Goal: Submit feedback/report problem: Submit feedback/report problem

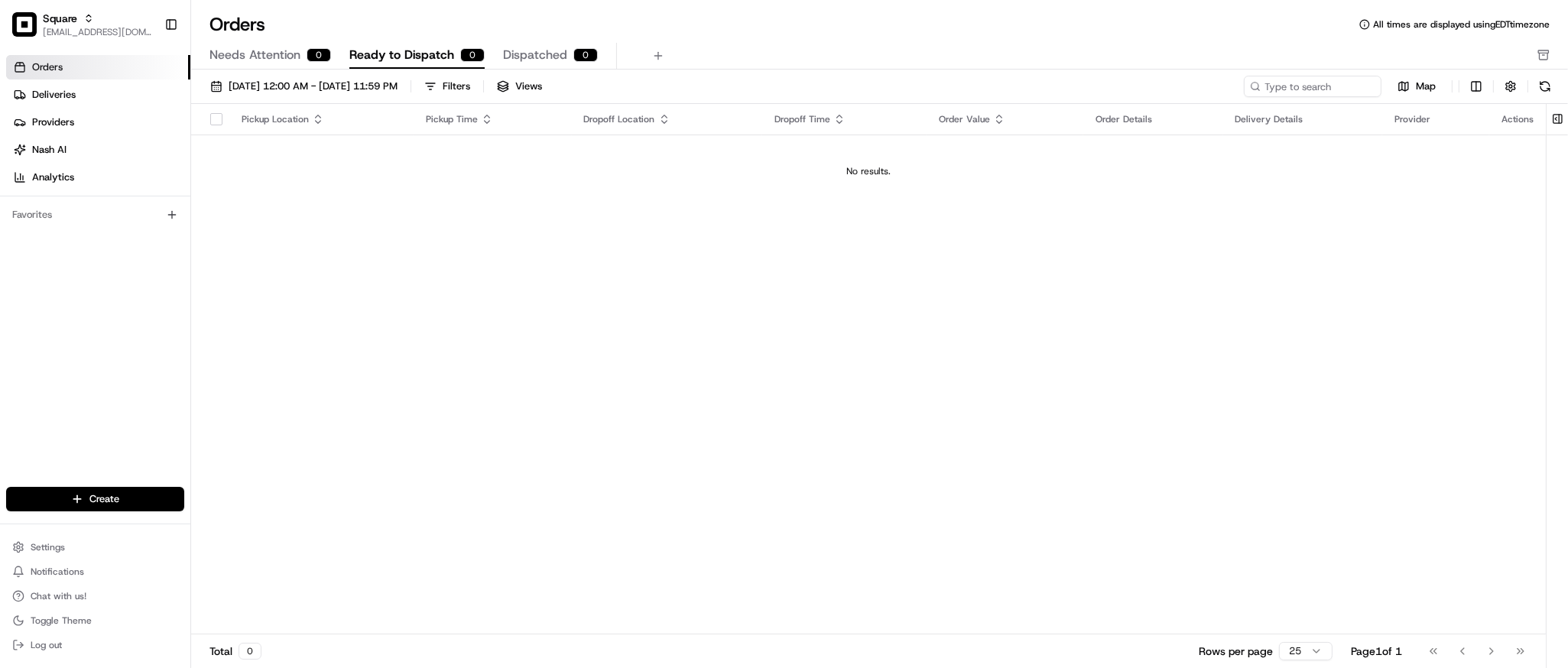
click at [79, 101] on link "Deliveries" at bounding box center [98, 94] width 184 height 25
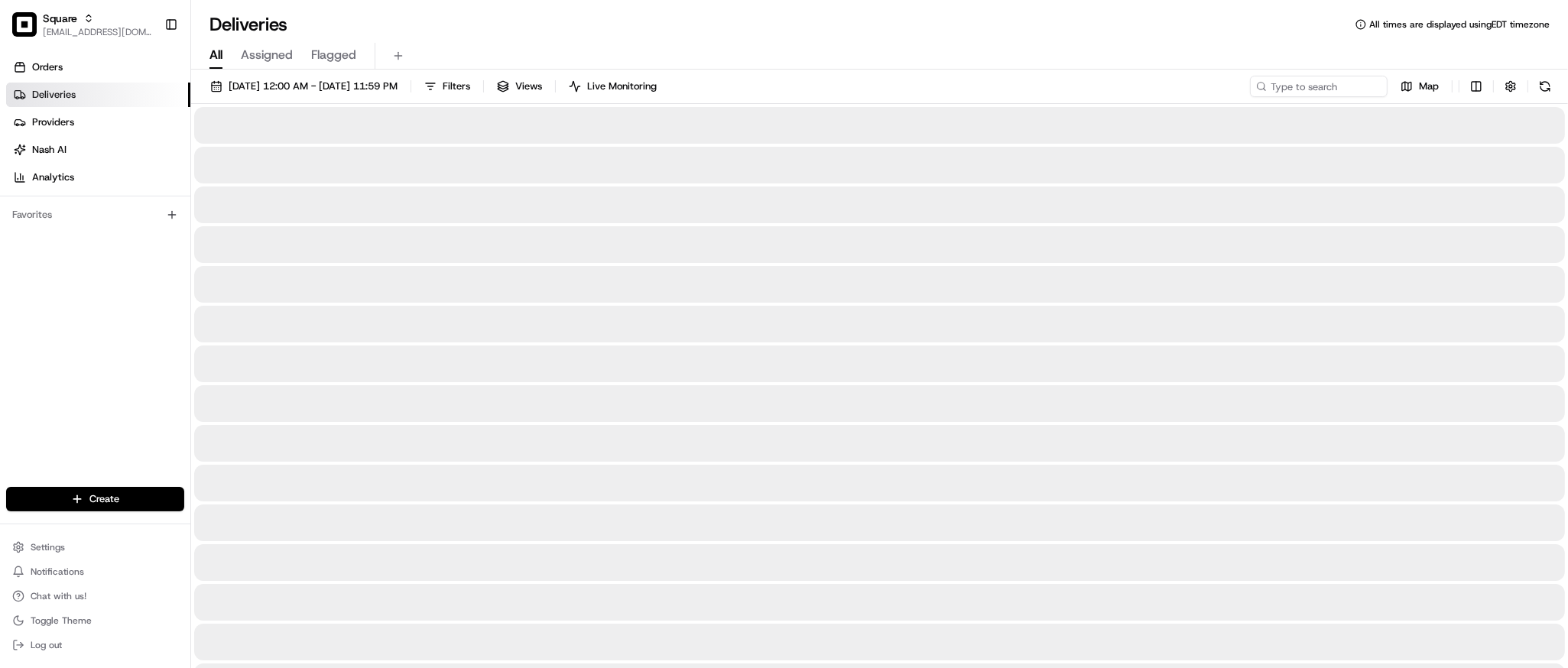
click at [220, 55] on span "All" at bounding box center [216, 55] width 13 height 18
click at [1289, 86] on input at bounding box center [1297, 86] width 184 height 21
paste input "8029701"
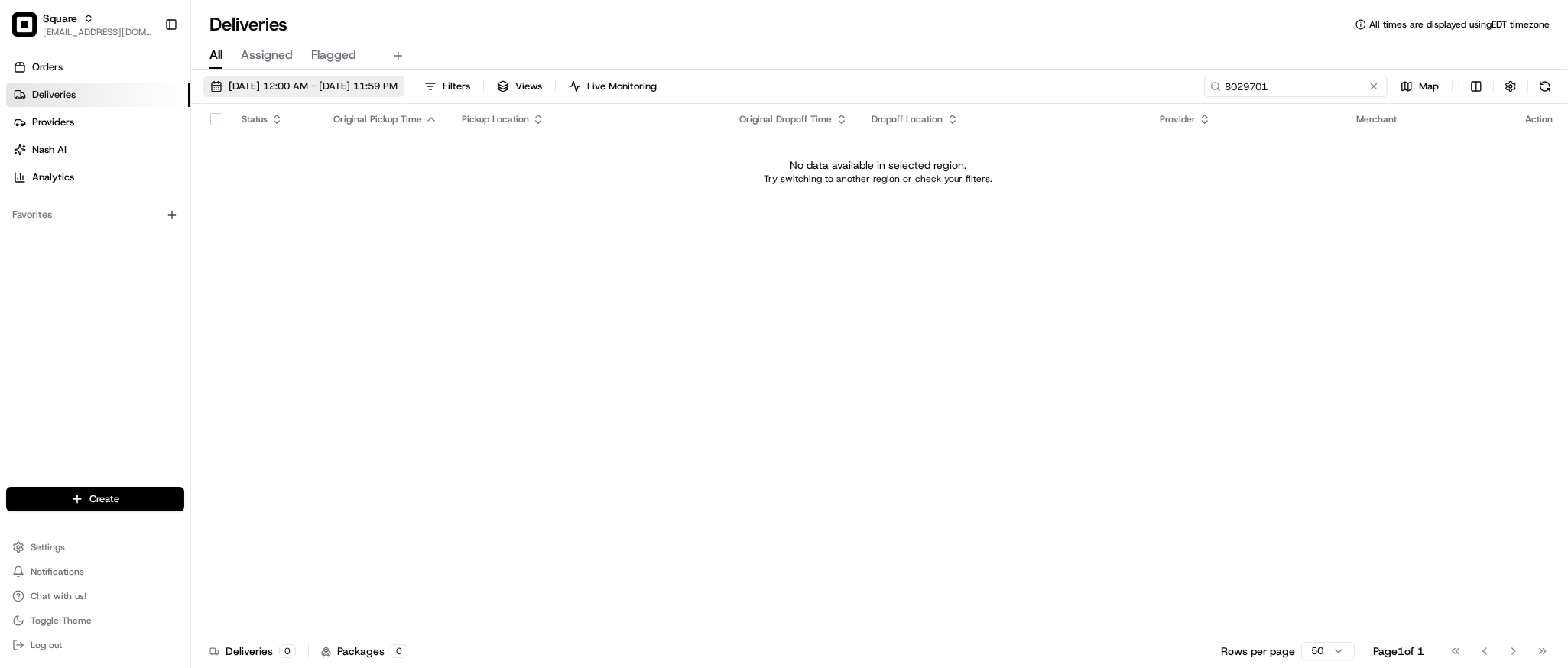
type input "8029701"
click at [397, 92] on span "08/01/2025 12:00 AM - 08/31/2025 11:59 PM" at bounding box center [313, 85] width 169 height 13
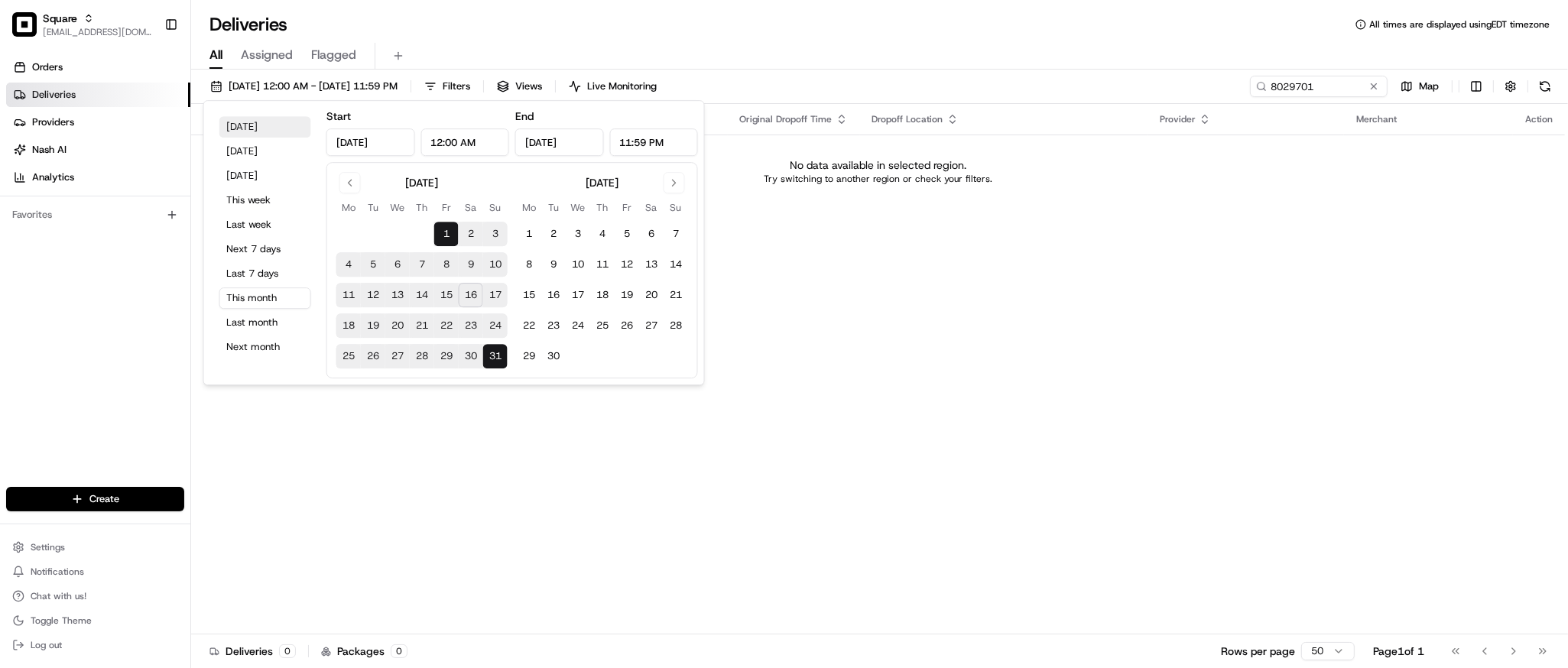
click at [267, 126] on button "Today" at bounding box center [265, 127] width 92 height 21
type input "Aug 16, 2025"
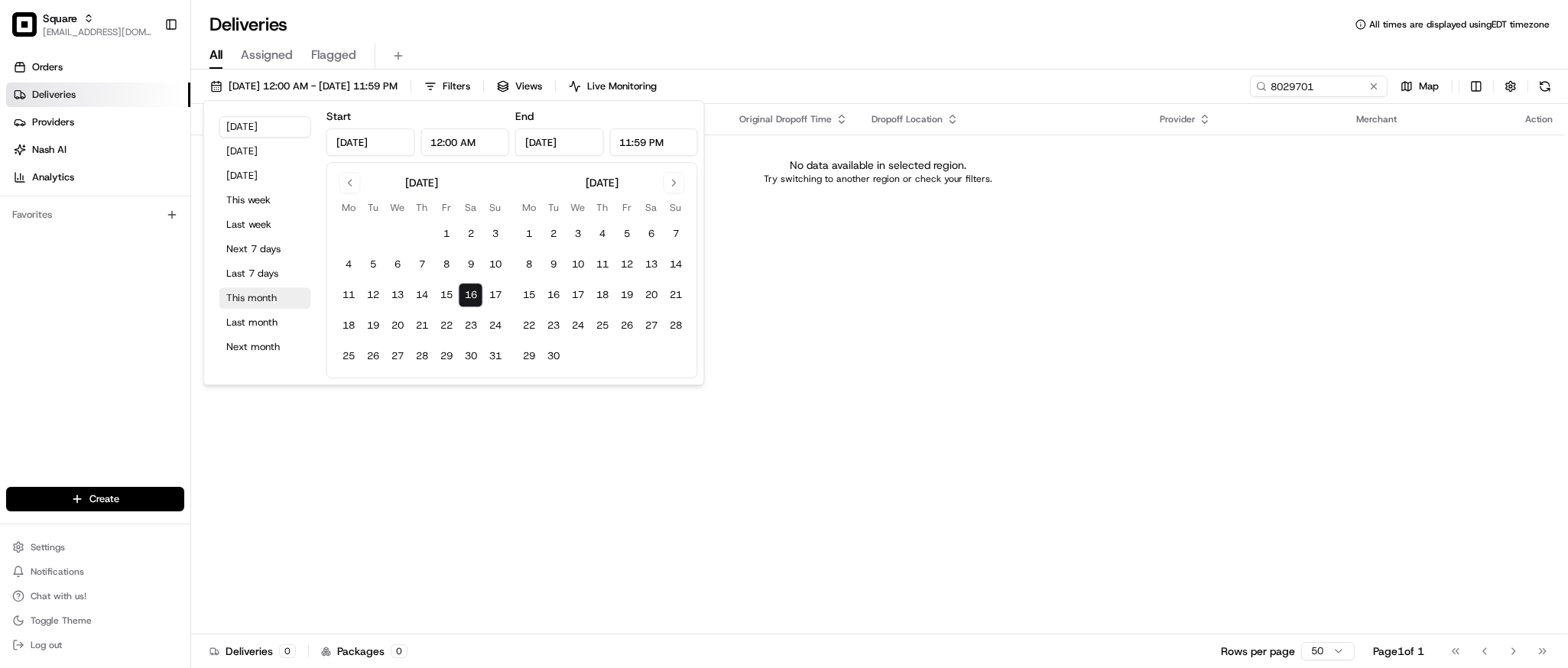
click at [260, 295] on button "This month" at bounding box center [265, 298] width 92 height 21
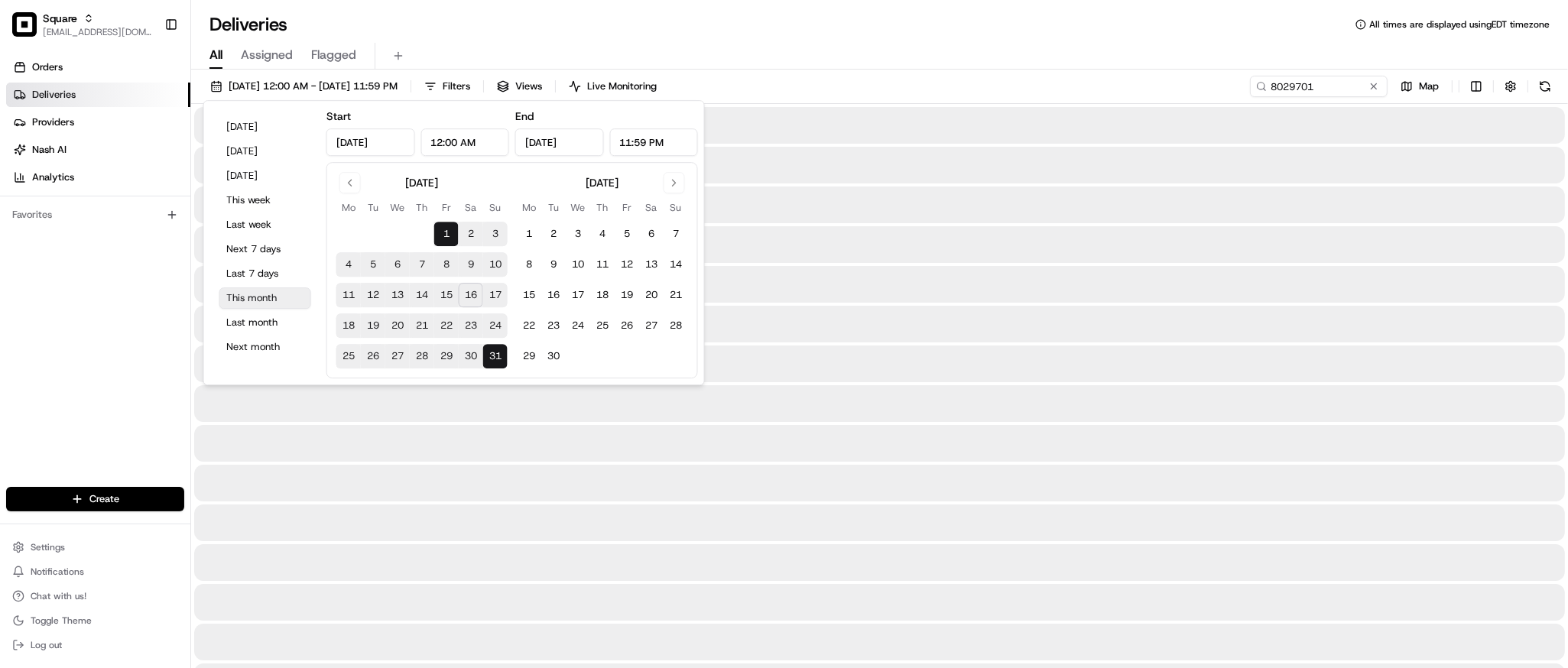
type input "Aug 1, 2025"
type input "Aug 31, 2025"
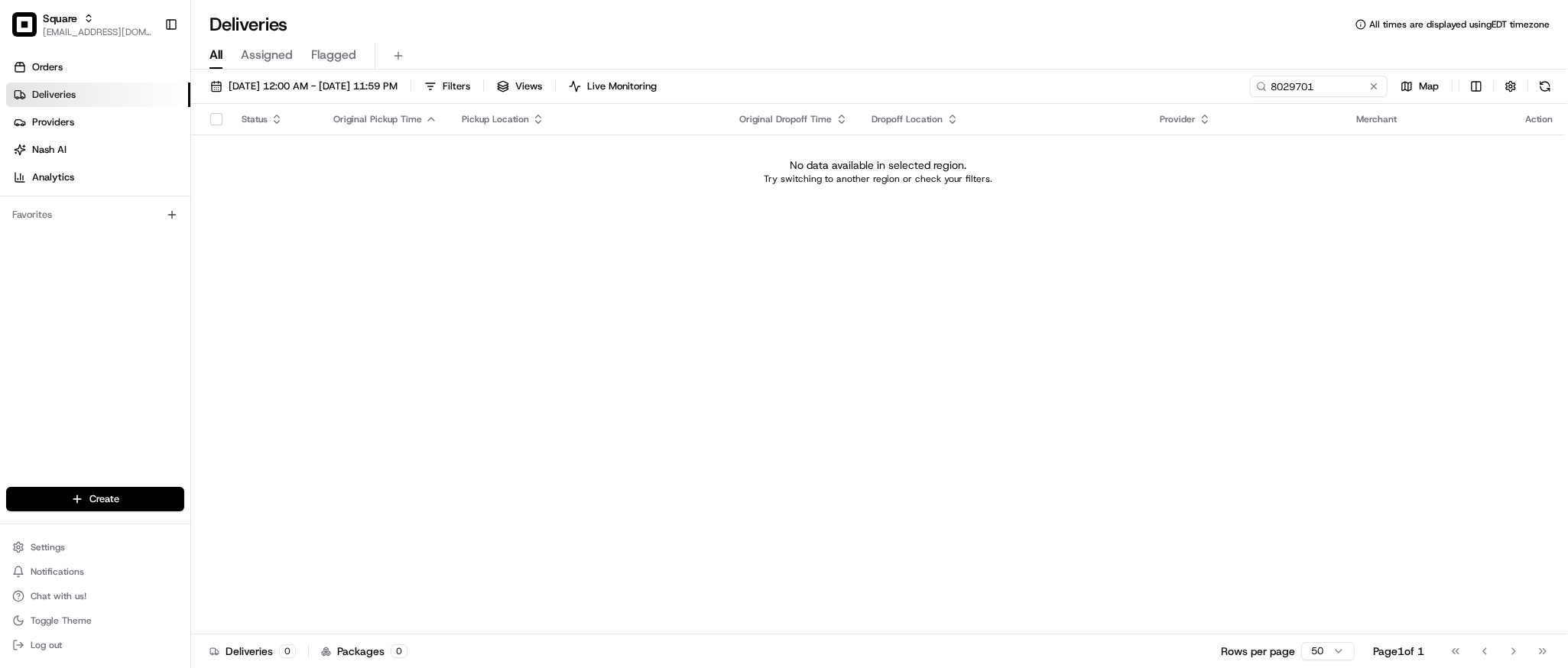
click at [1395, 483] on div "Status Original Pickup Time Pickup Location Original Dropoff Time Dropoff Locat…" at bounding box center [879, 369] width 1374 height 530
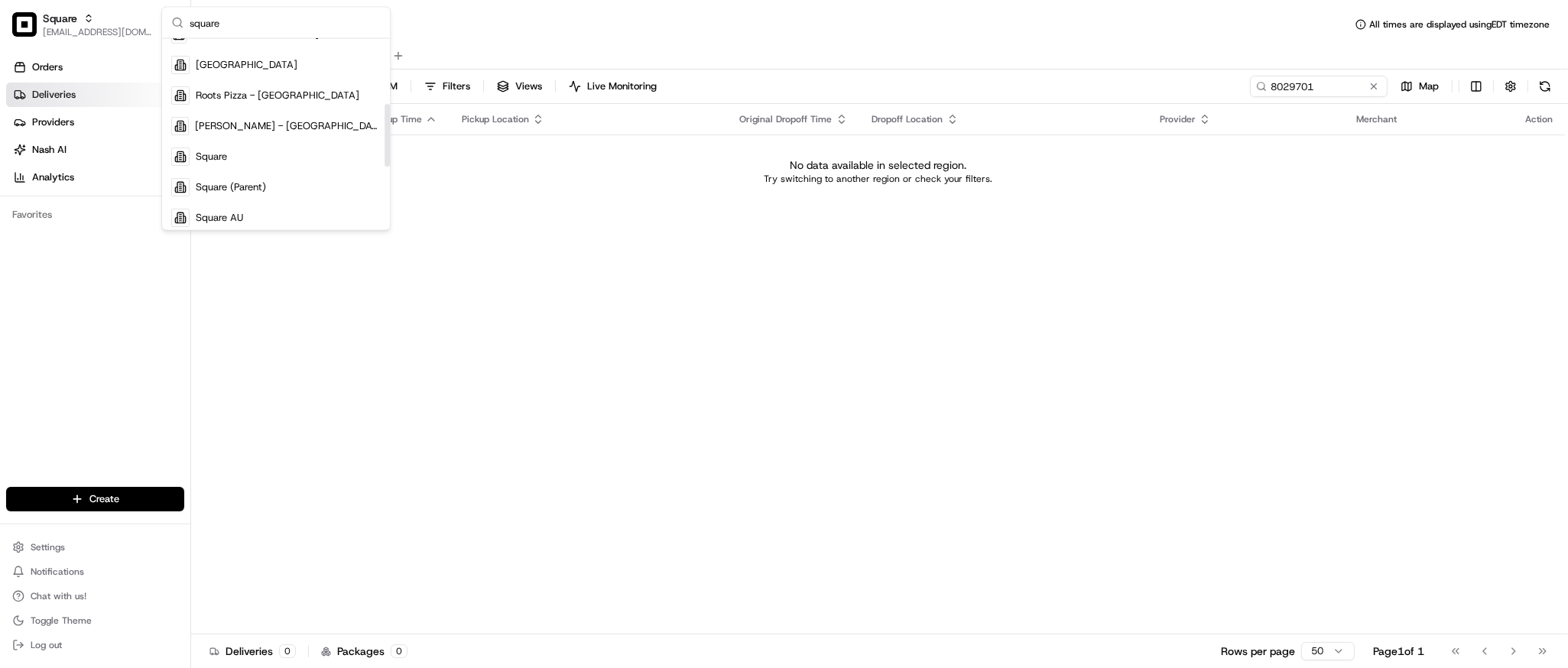
scroll to position [198, 0]
type input "square"
click at [285, 155] on div "Square" at bounding box center [276, 158] width 222 height 31
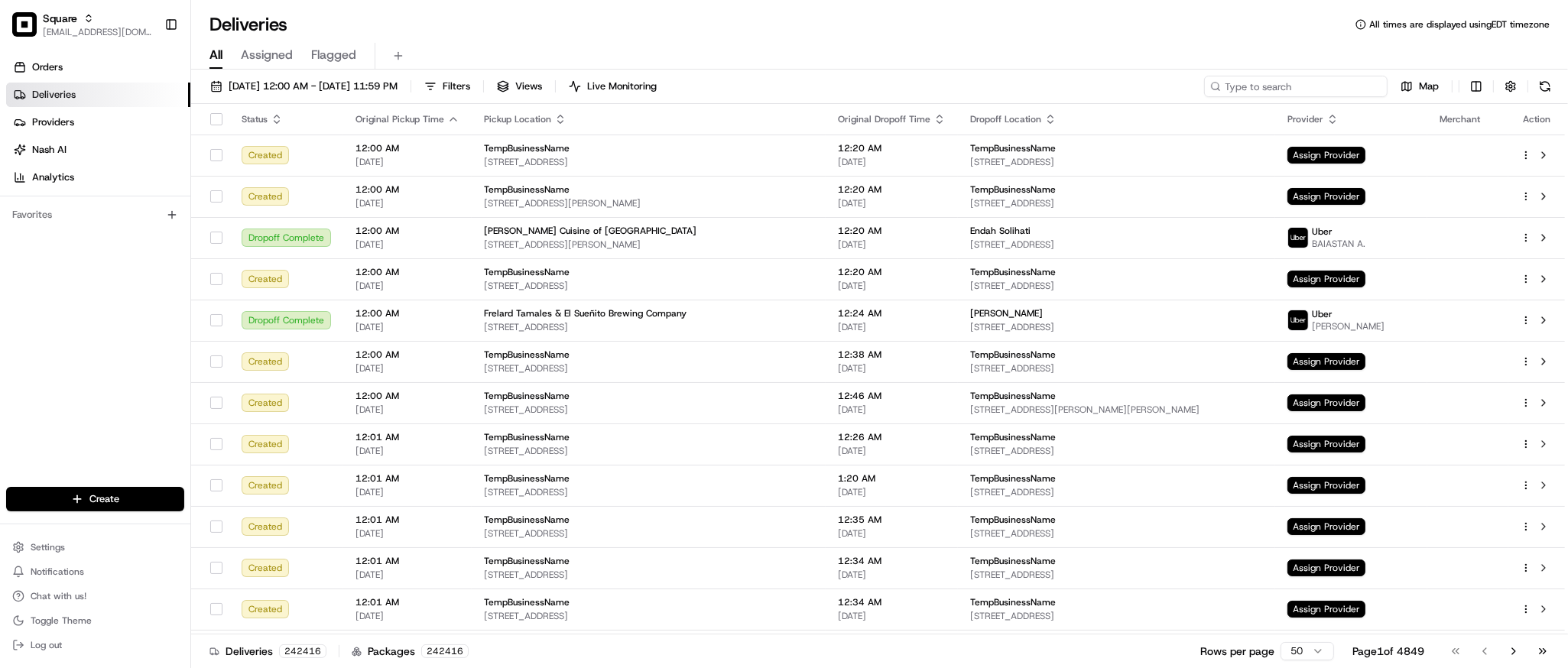
click at [1289, 79] on input at bounding box center [1297, 86] width 184 height 21
paste input "8029701"
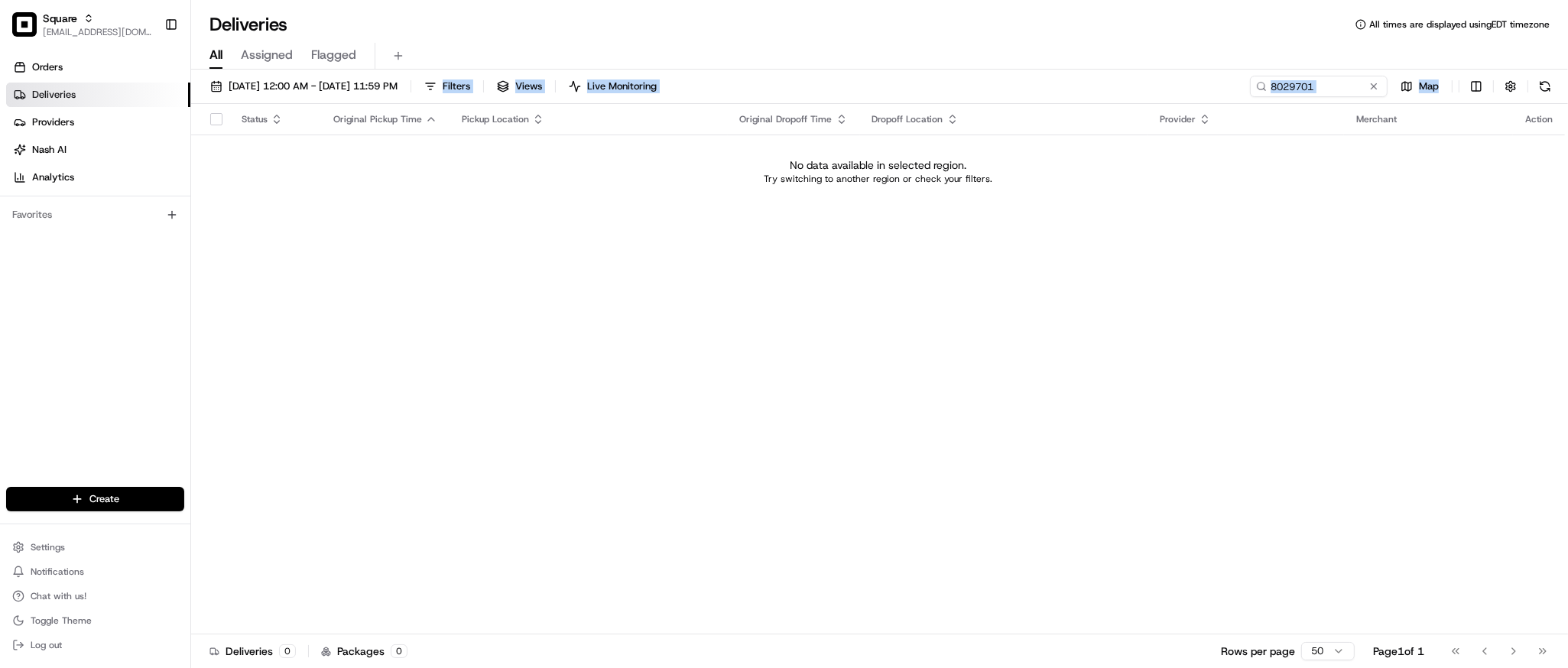
drag, startPoint x: 1456, startPoint y: 480, endPoint x: 336, endPoint y: 102, distance: 1182.1
click at [336, 102] on div "08/01/2025 12:00 AM - 08/31/2025 11:59 PM Filters Views Live Monitoring 8029701…" at bounding box center [880, 370] width 1377 height 602
click at [460, 230] on div "Status Original Pickup Time Pickup Location Original Dropoff Time Dropoff Locat…" at bounding box center [879, 369] width 1374 height 530
click at [1340, 83] on input "8029701" at bounding box center [1297, 86] width 184 height 21
click at [833, 448] on div "Status Original Pickup Time Pickup Location Original Dropoff Time Dropoff Locat…" at bounding box center [879, 369] width 1374 height 530
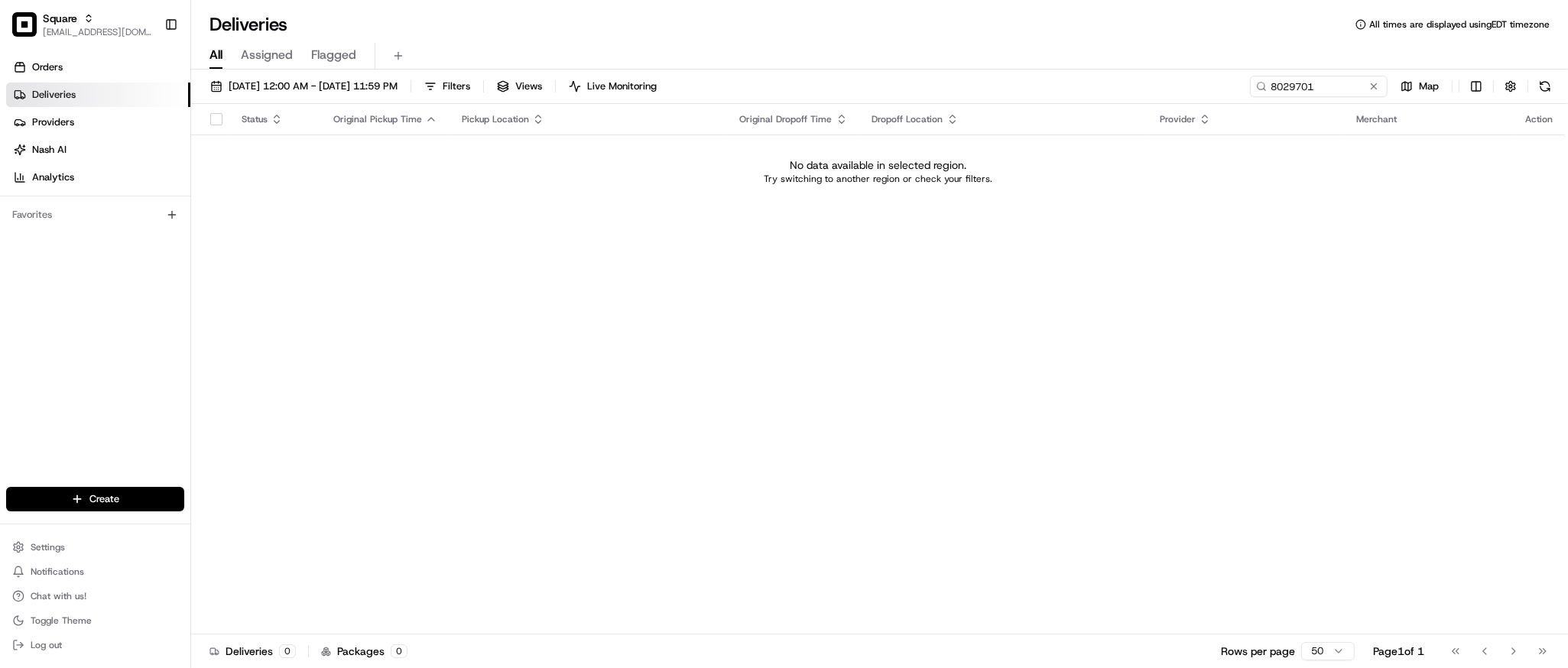
click at [925, 416] on div "Status Original Pickup Time Pickup Location Original Dropoff Time Dropoff Locat…" at bounding box center [879, 369] width 1374 height 530
click at [1329, 79] on input "8029701" at bounding box center [1297, 86] width 184 height 21
click at [1128, 58] on div "All Assigned Flagged" at bounding box center [880, 56] width 1377 height 27
click at [1292, 82] on input "8029701" at bounding box center [1297, 86] width 184 height 21
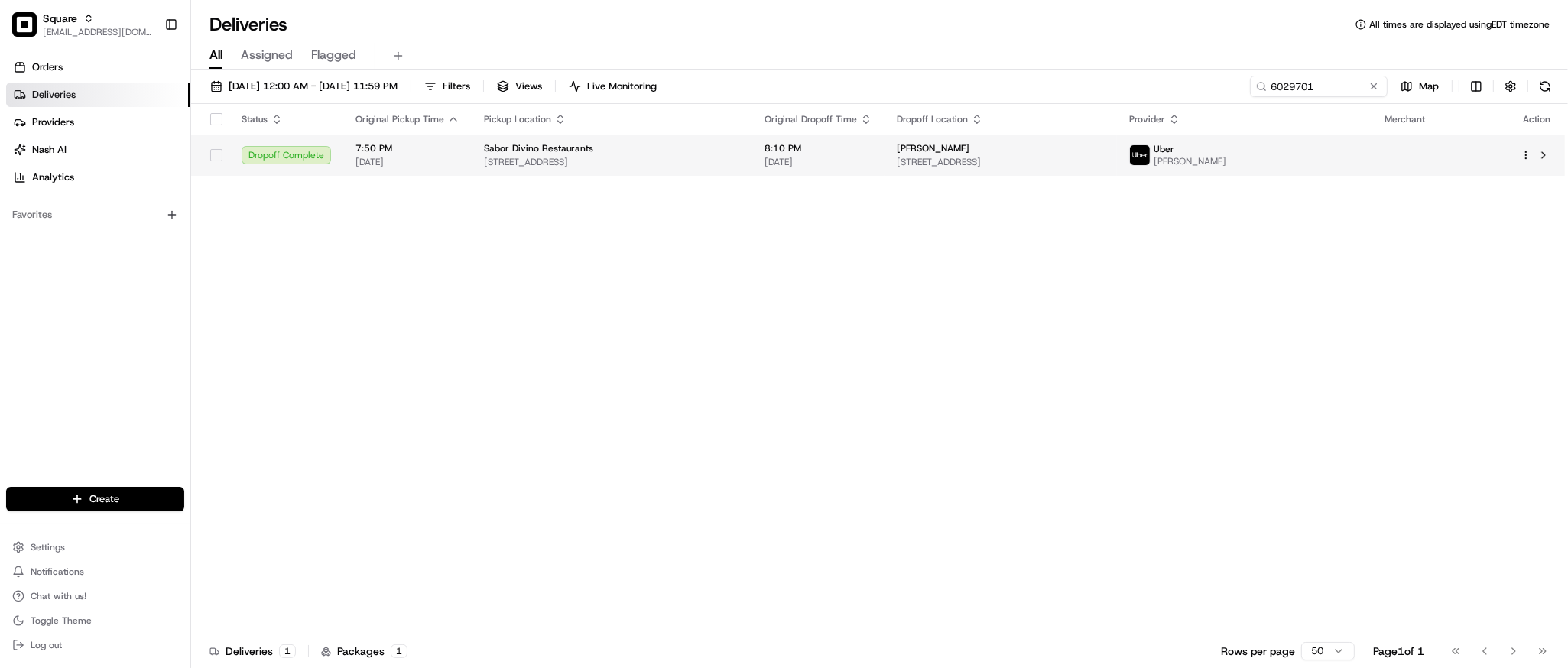
click at [940, 166] on td "Jasmin Rivera 3830 S 43rd St #6, Milwaukee, WI 53220, USA" at bounding box center [1001, 155] width 233 height 41
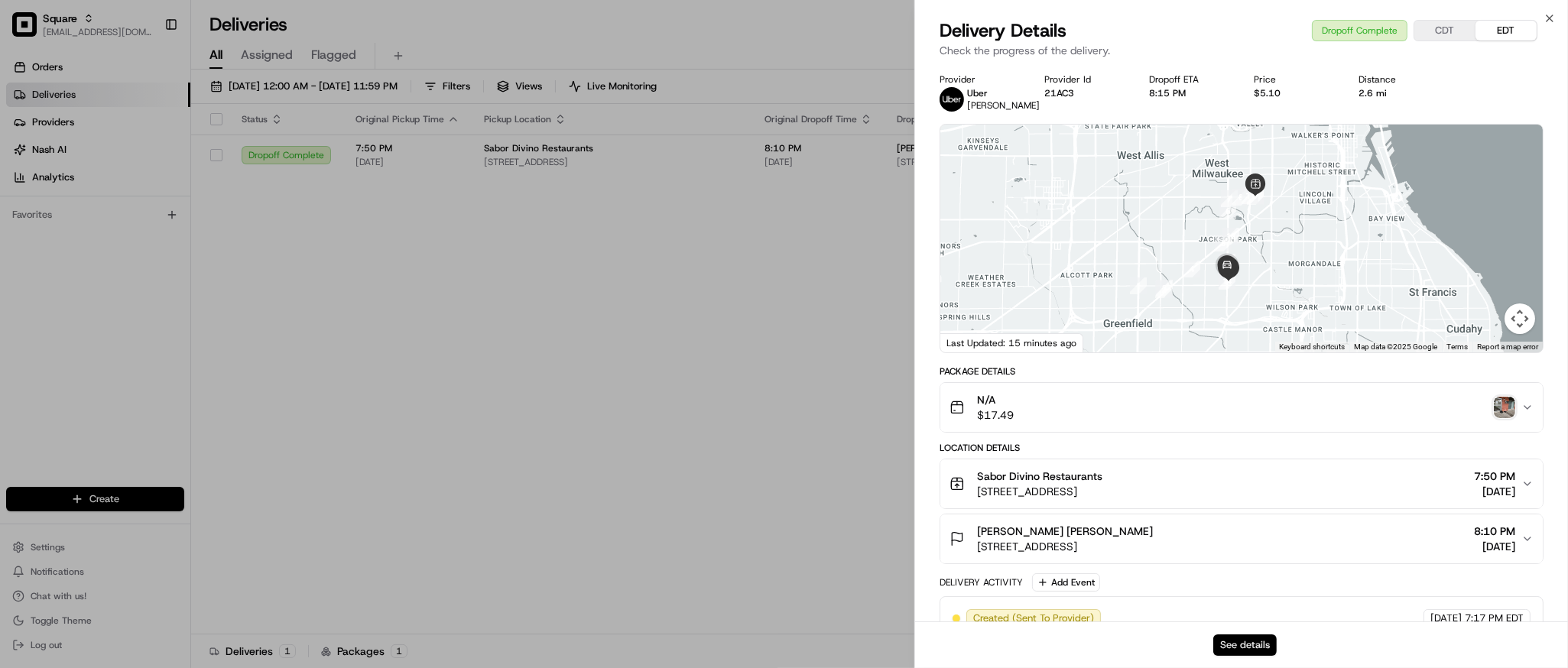
click at [1236, 643] on button "See details" at bounding box center [1245, 645] width 63 height 21
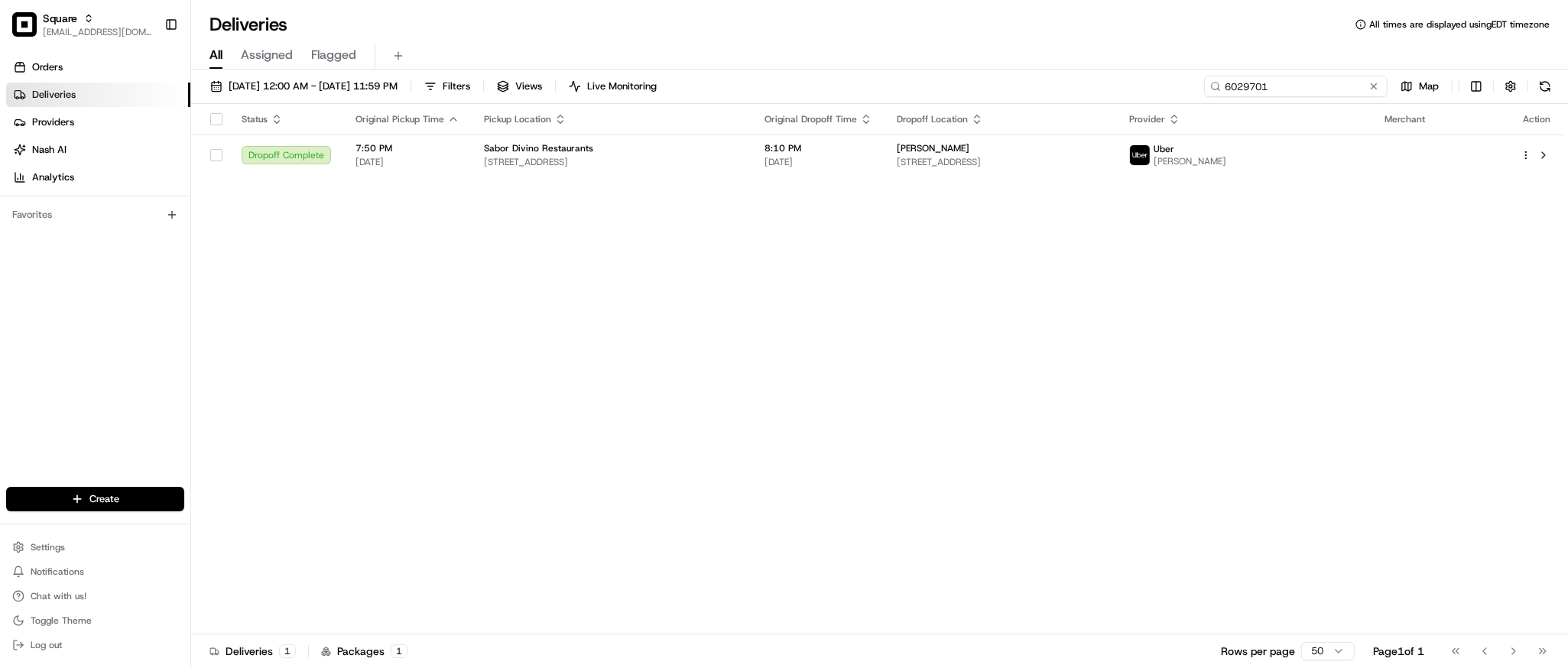
click at [1315, 85] on input "6029701" at bounding box center [1297, 86] width 184 height 21
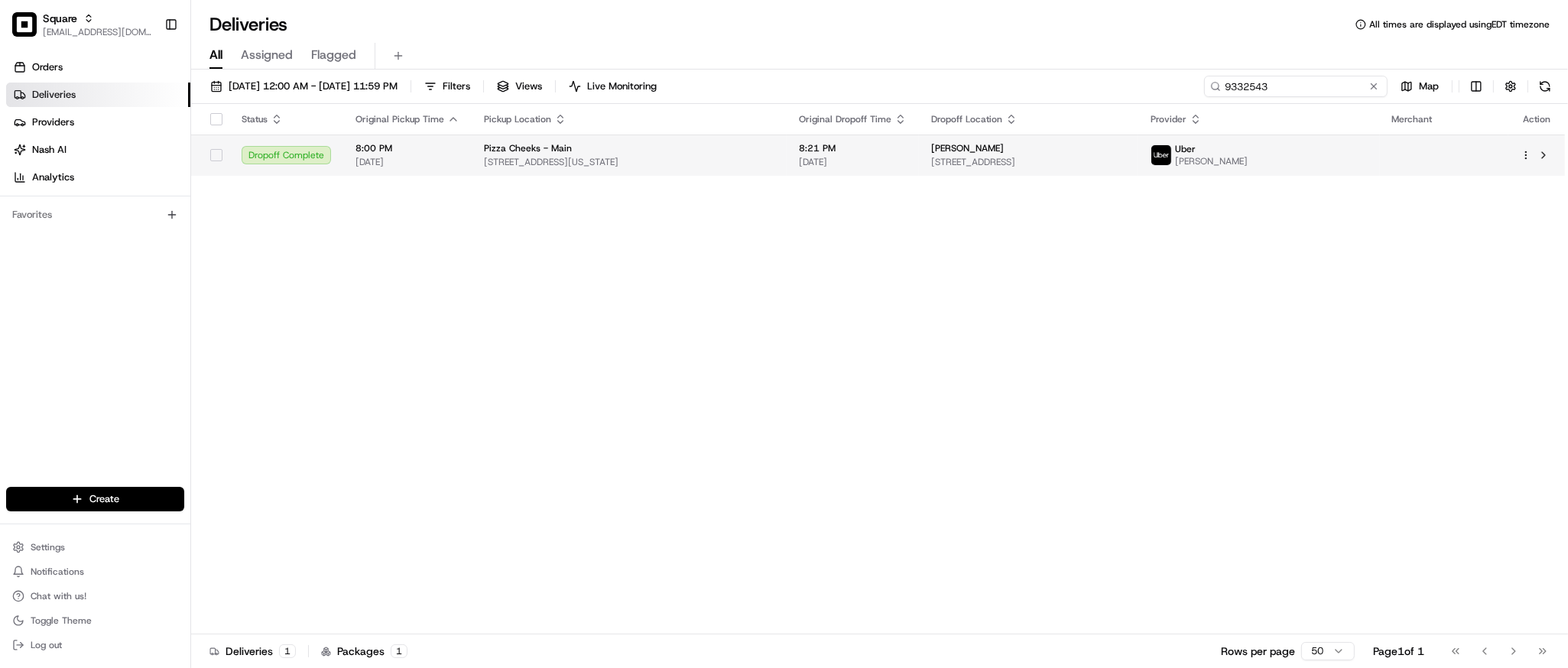
type input "9332543"
click at [947, 158] on span "7301 S Moor Cross Dr, Sioux Falls, SD 57108, USA" at bounding box center [1029, 161] width 195 height 12
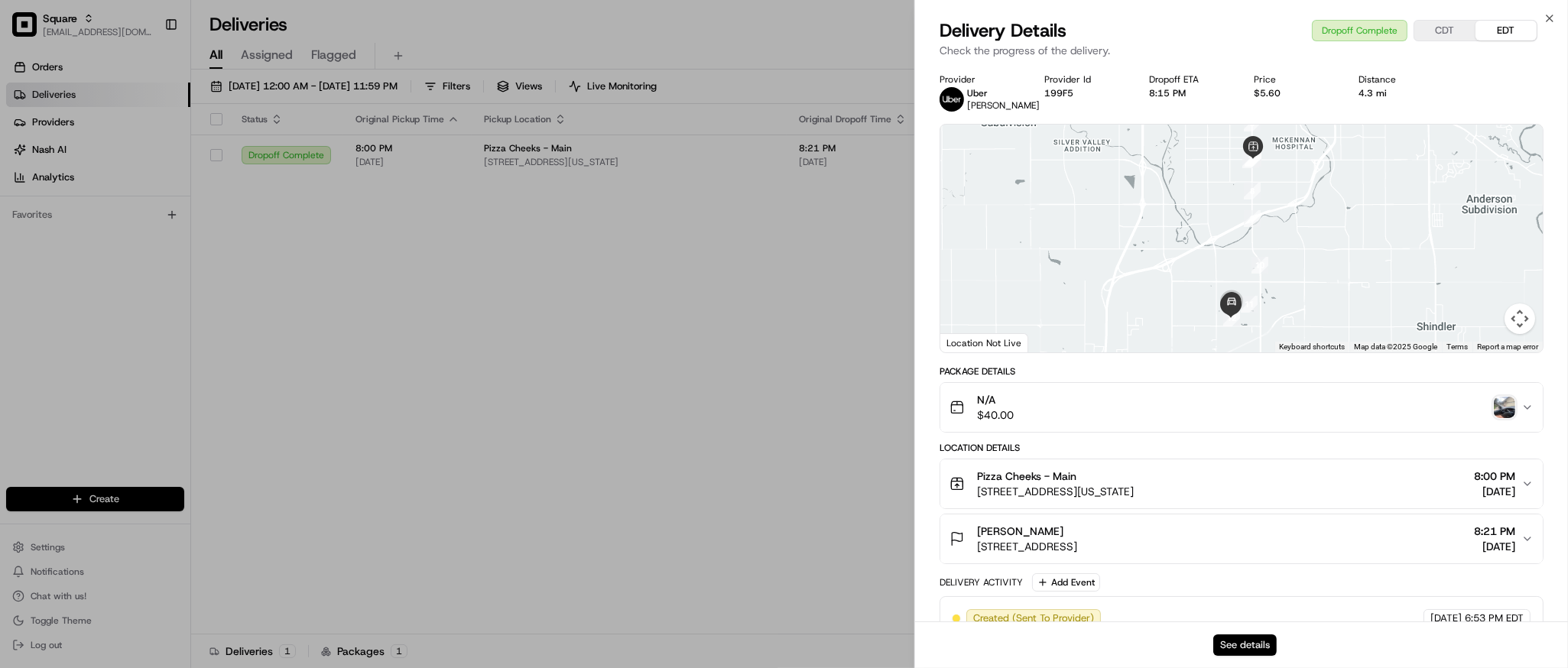
click at [1230, 645] on button "See details" at bounding box center [1245, 645] width 63 height 21
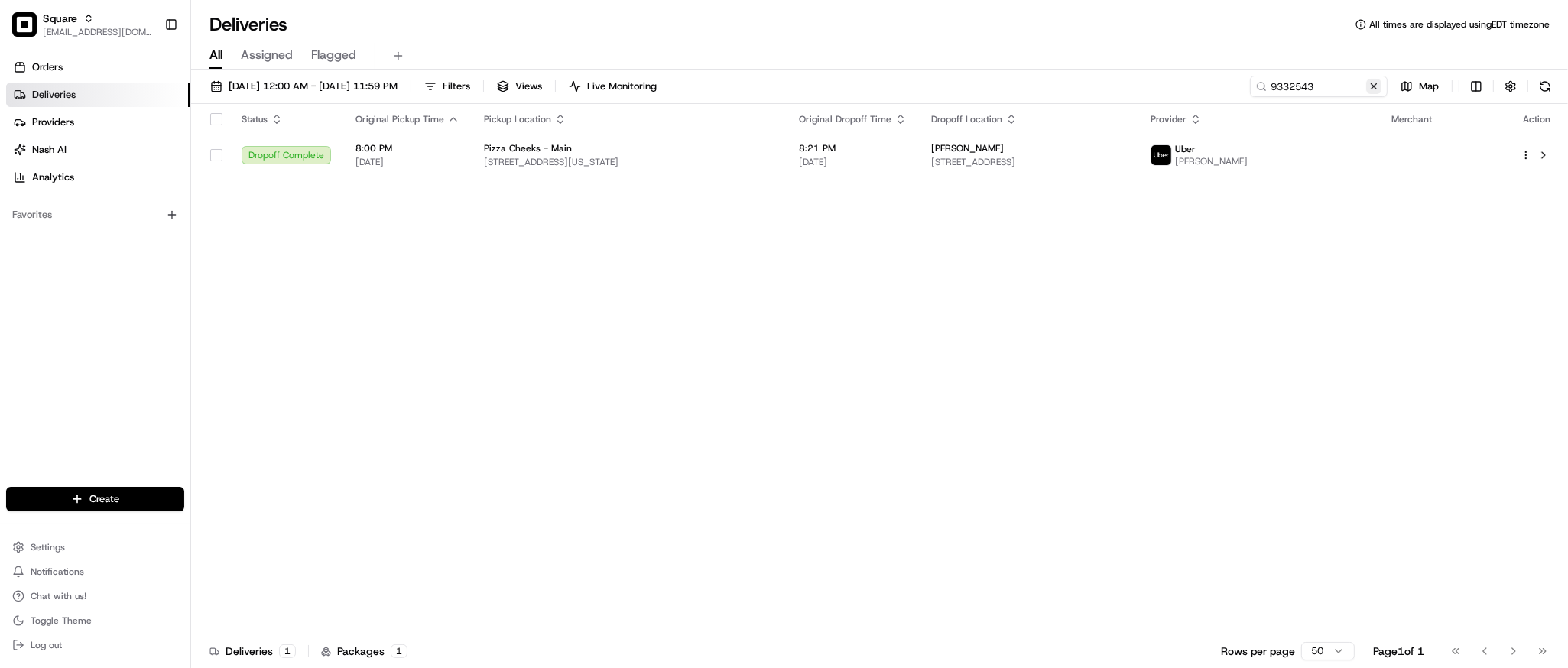
click at [1374, 82] on button at bounding box center [1373, 86] width 15 height 15
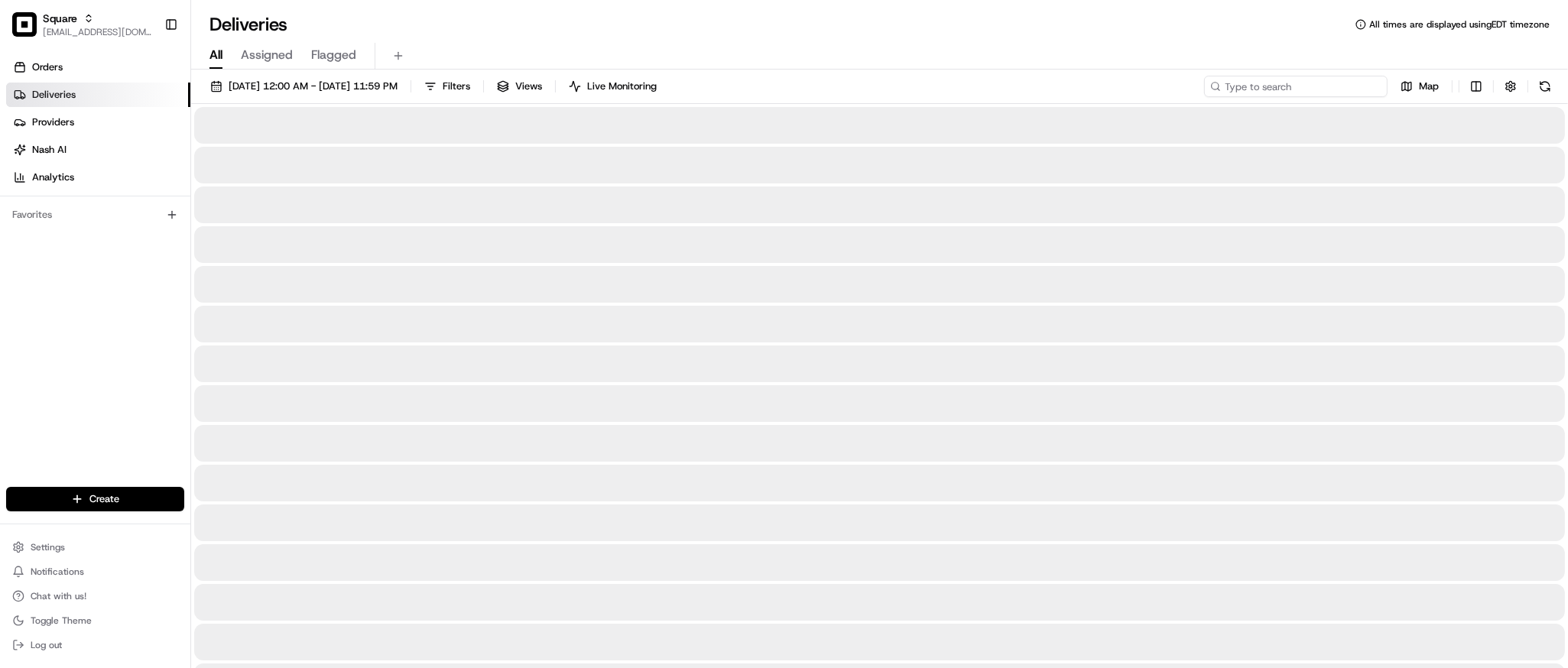
click at [1330, 82] on input at bounding box center [1297, 86] width 184 height 21
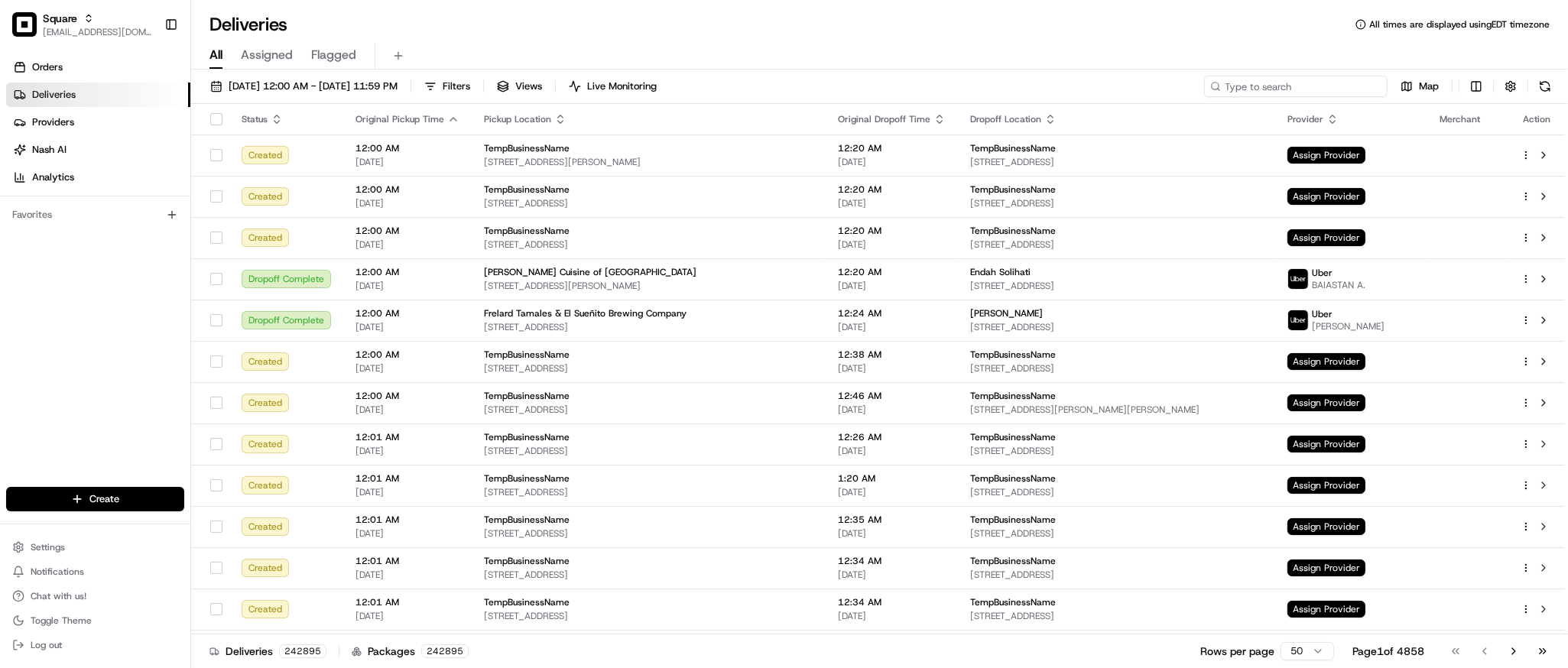
click at [1300, 86] on input at bounding box center [1297, 86] width 184 height 21
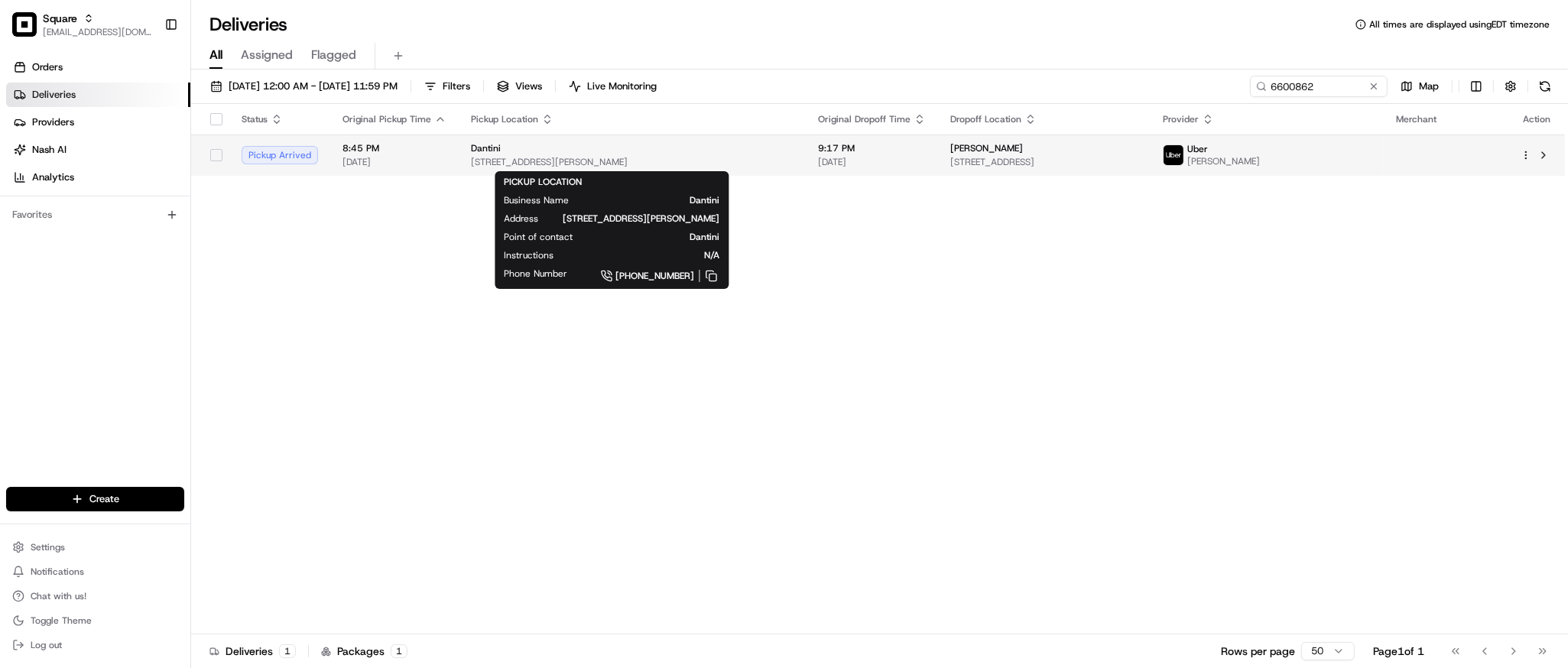
click at [735, 165] on span "1417 Elliott Ave W, Seattle, WA 98119, USA" at bounding box center [632, 161] width 323 height 12
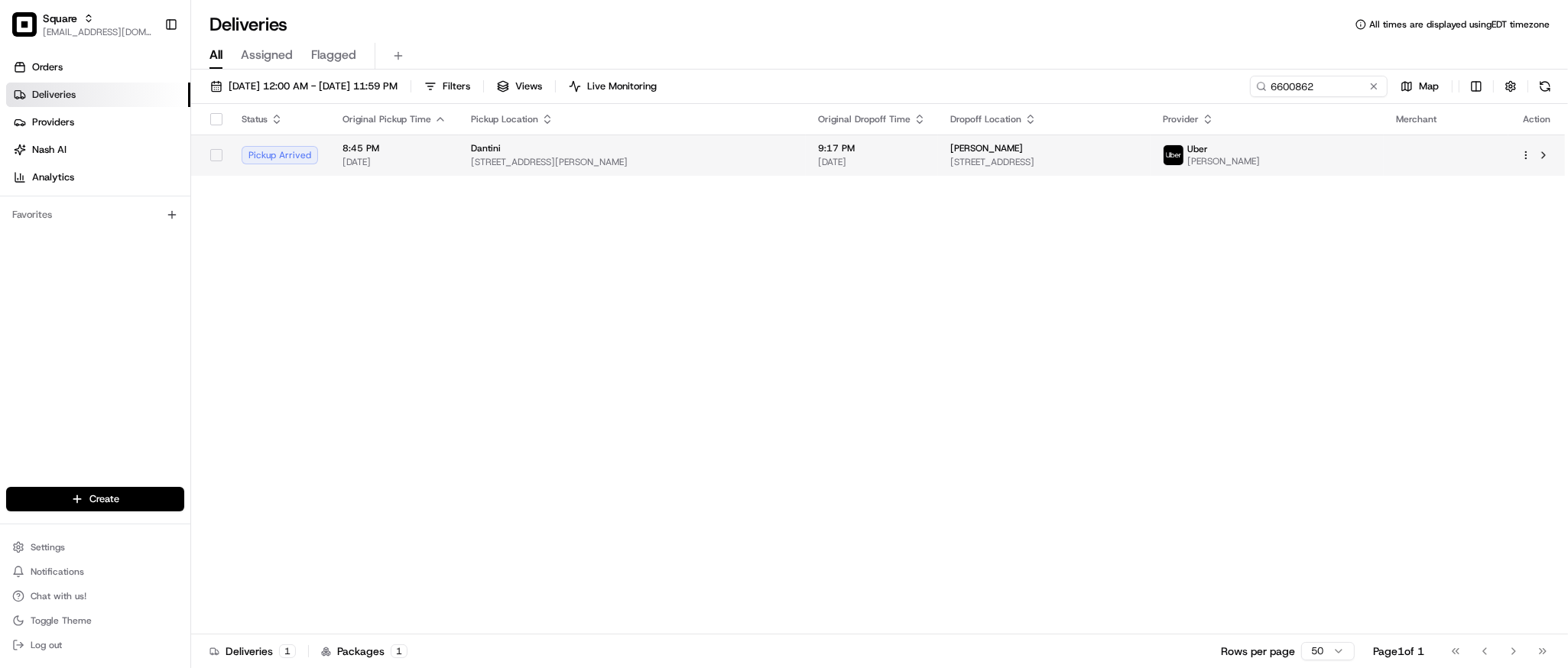
click at [745, 168] on span "1417 Elliott Ave W, Seattle, WA 98119, USA" at bounding box center [632, 161] width 323 height 12
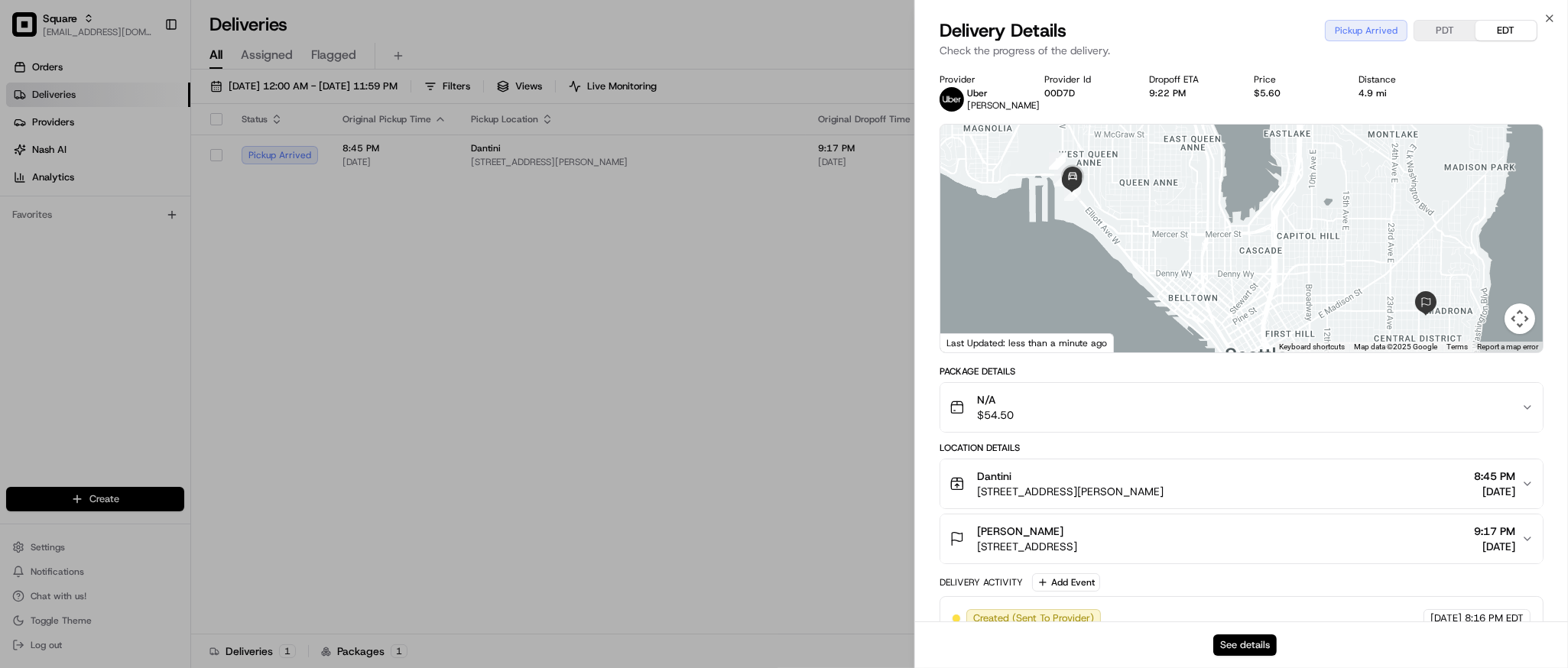
click at [1238, 656] on button "See details" at bounding box center [1245, 645] width 63 height 21
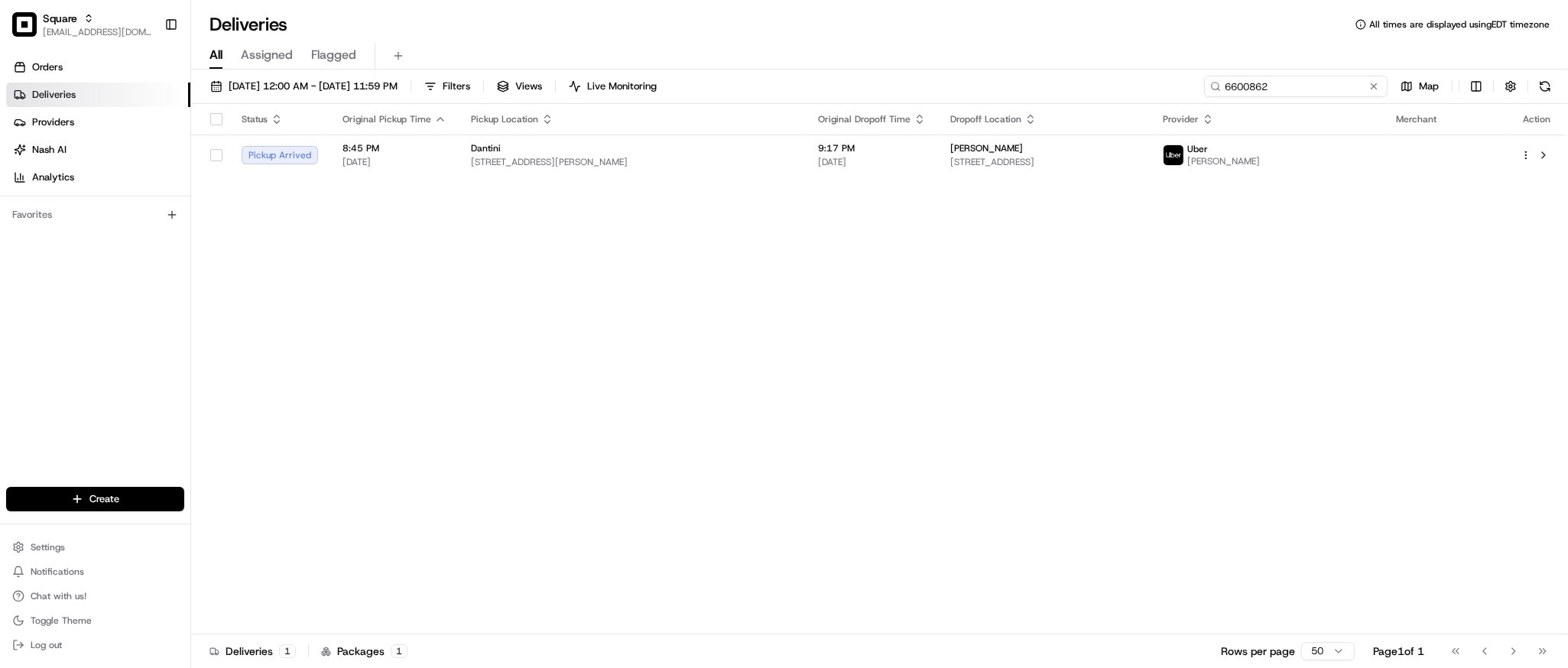
click at [1291, 89] on input "6600862" at bounding box center [1297, 86] width 184 height 21
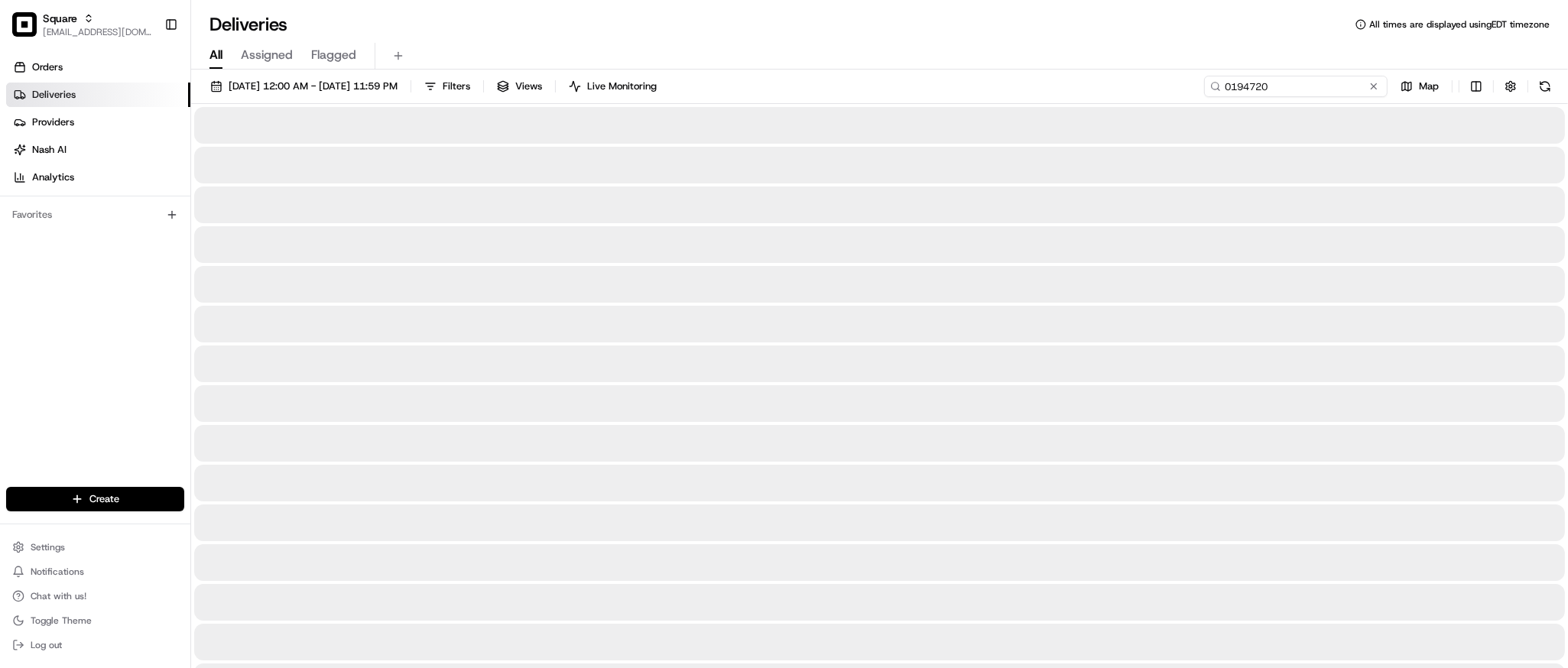
click at [1274, 87] on input "0194720" at bounding box center [1297, 86] width 184 height 21
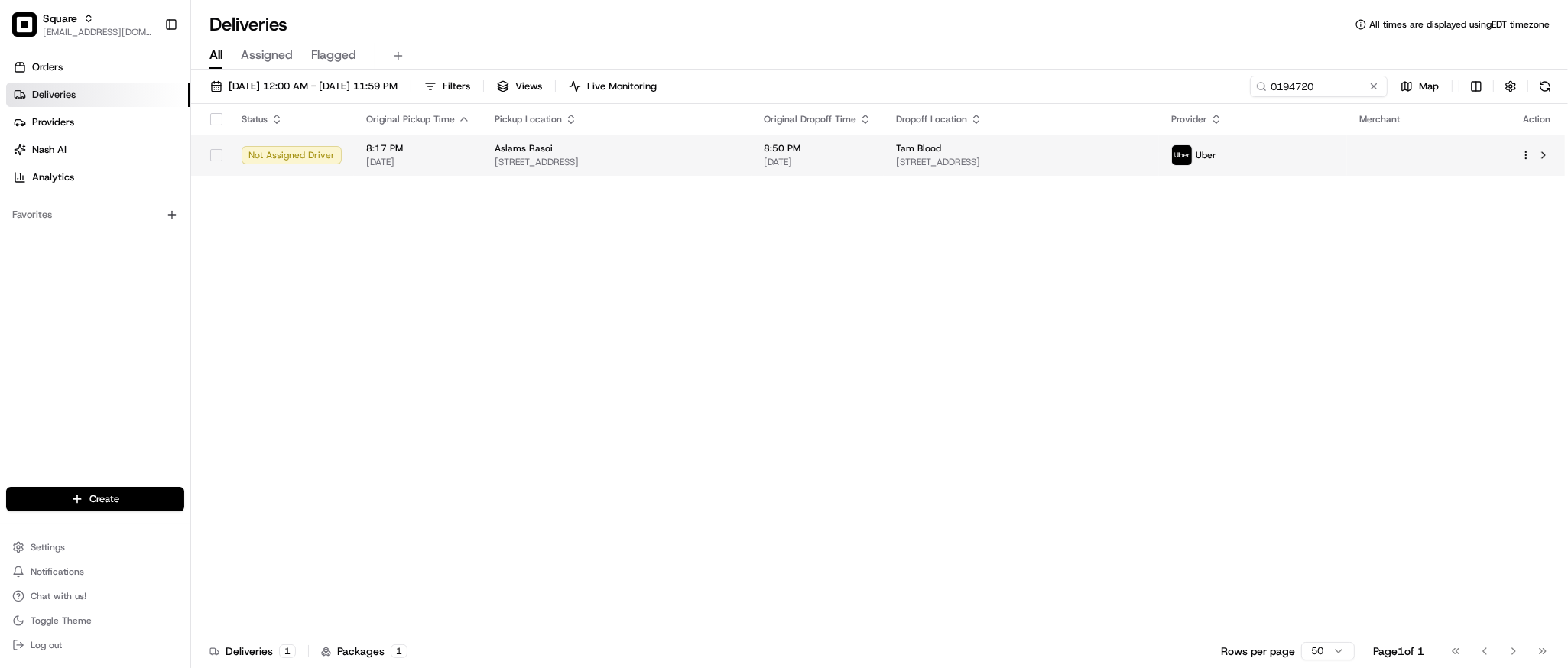
click at [996, 162] on span "363 Naples St, San Francisco, CA 94112, USA" at bounding box center [1021, 161] width 251 height 12
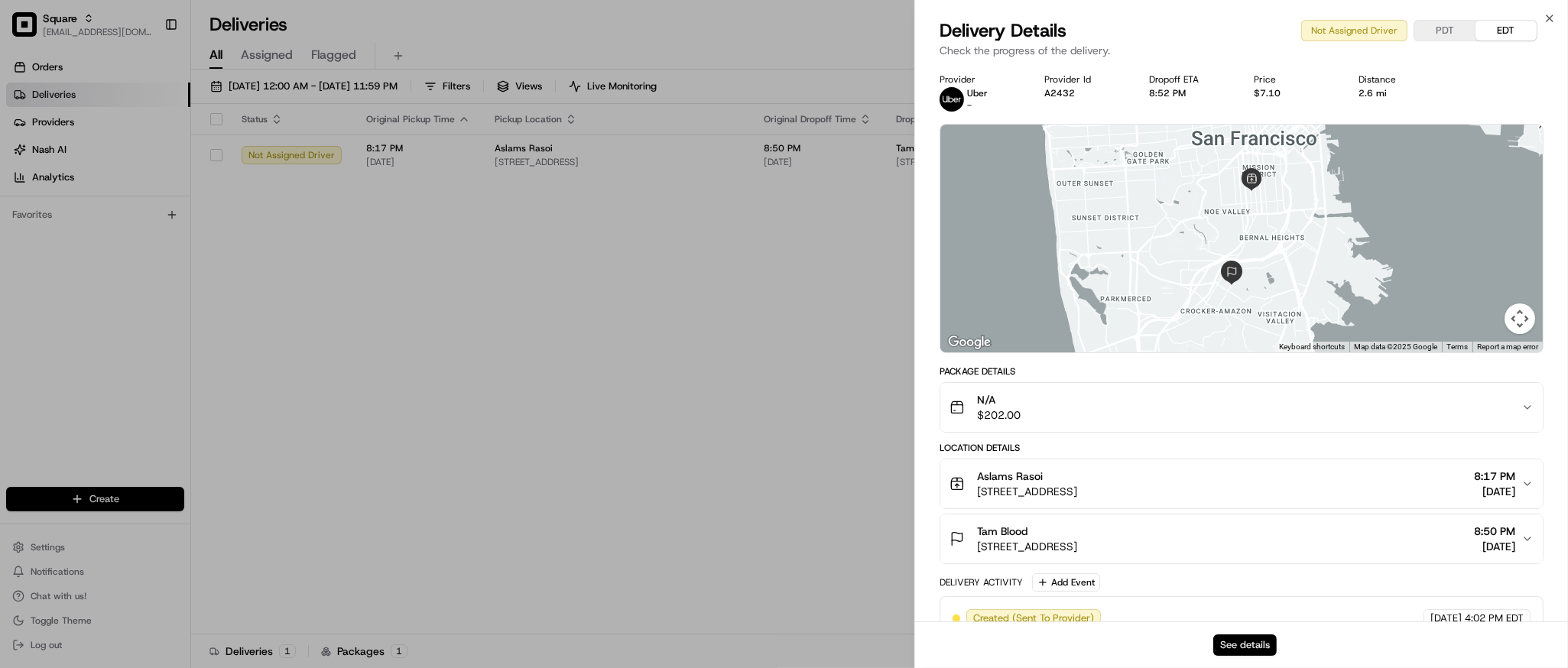
click at [1243, 642] on button "See details" at bounding box center [1245, 645] width 63 height 21
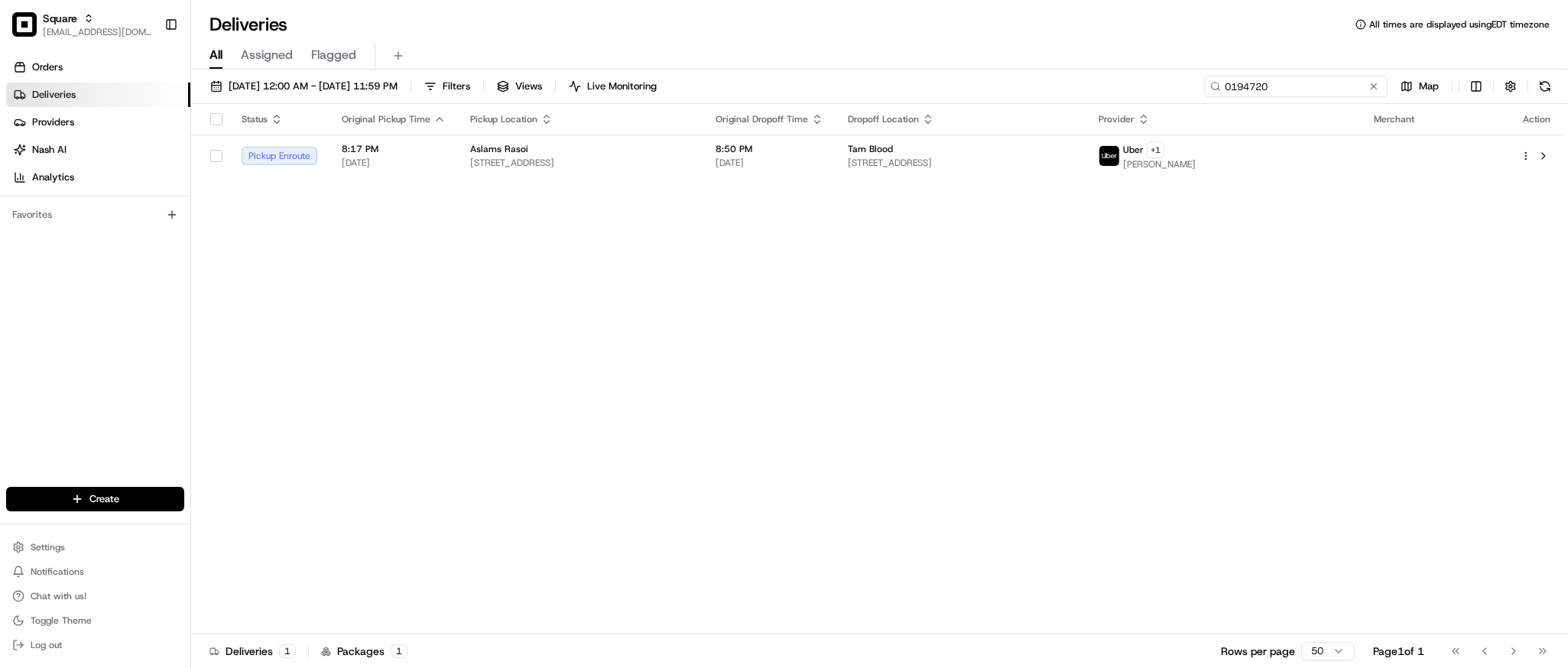
click at [1290, 76] on input "0194720" at bounding box center [1297, 86] width 184 height 21
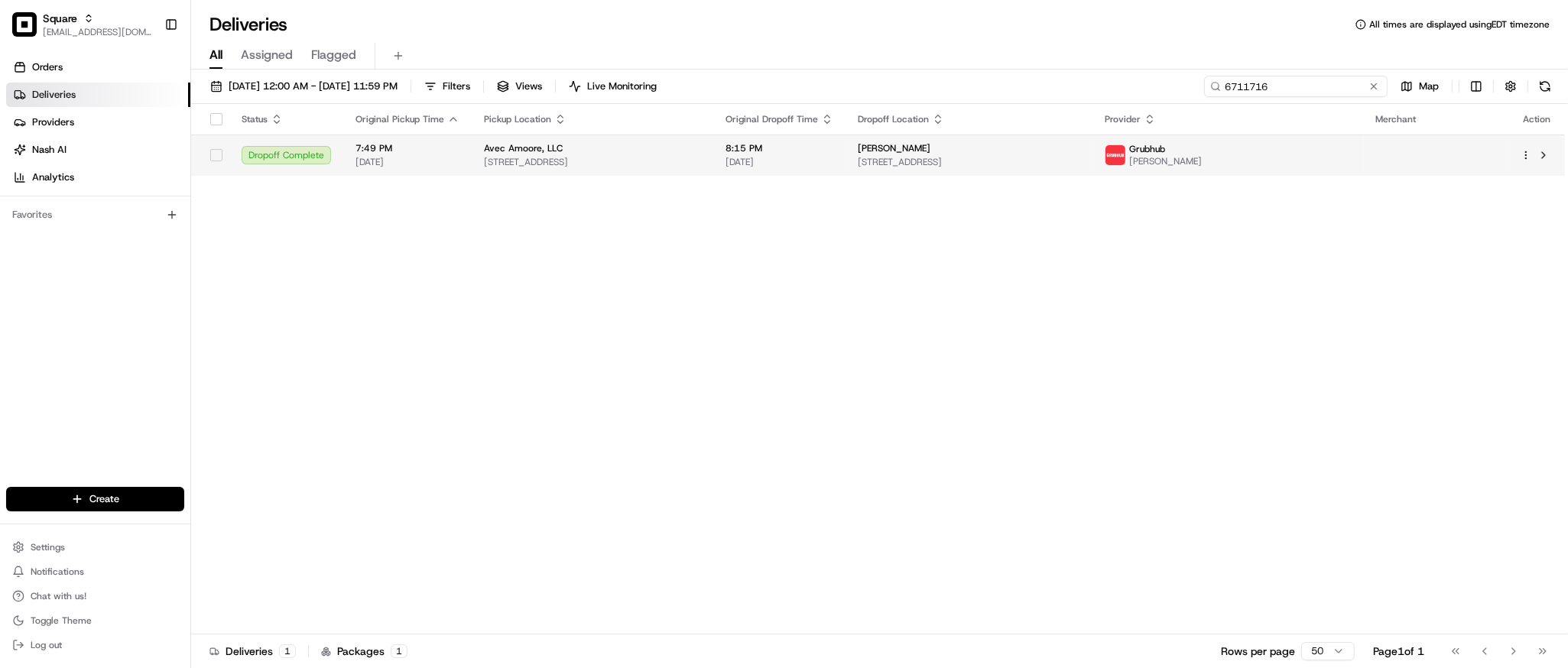
type input "6711716"
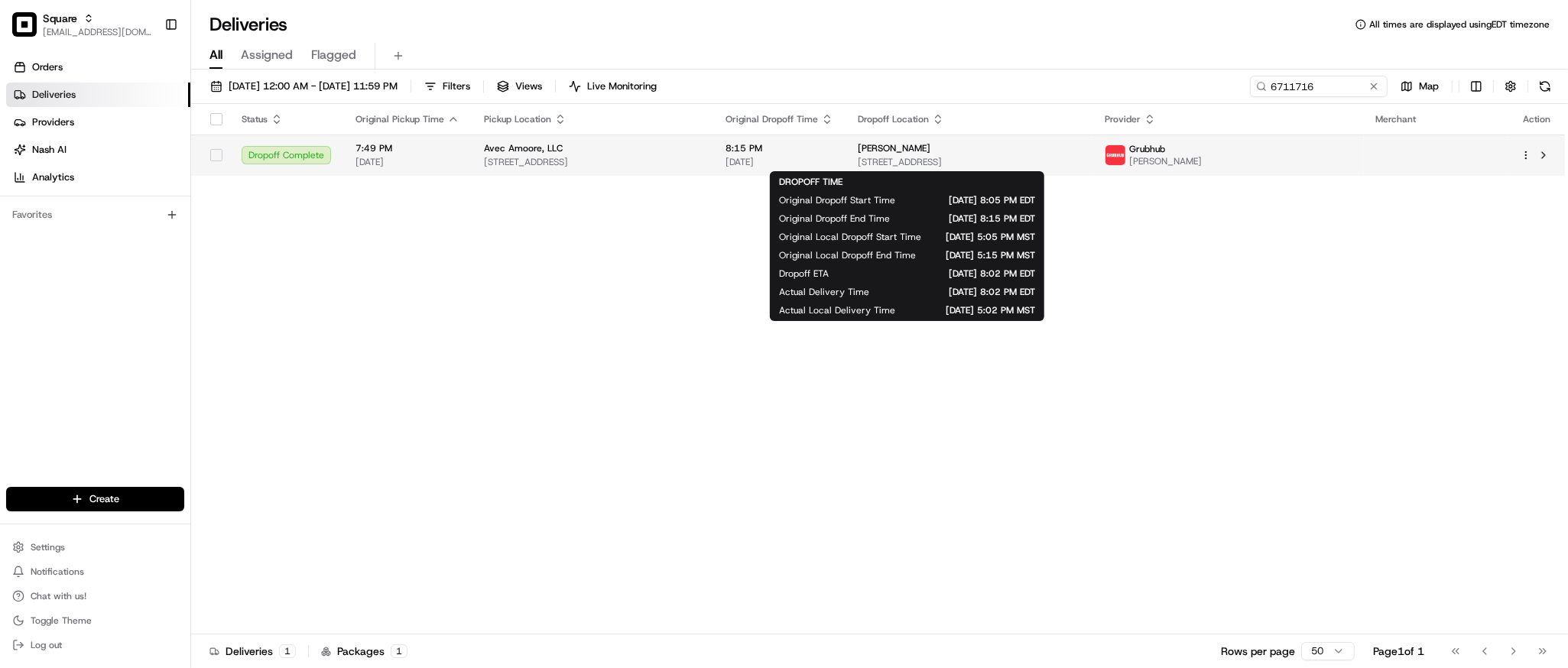
click at [833, 154] on div "8:15 PM 08/16/2025" at bounding box center [780, 155] width 108 height 26
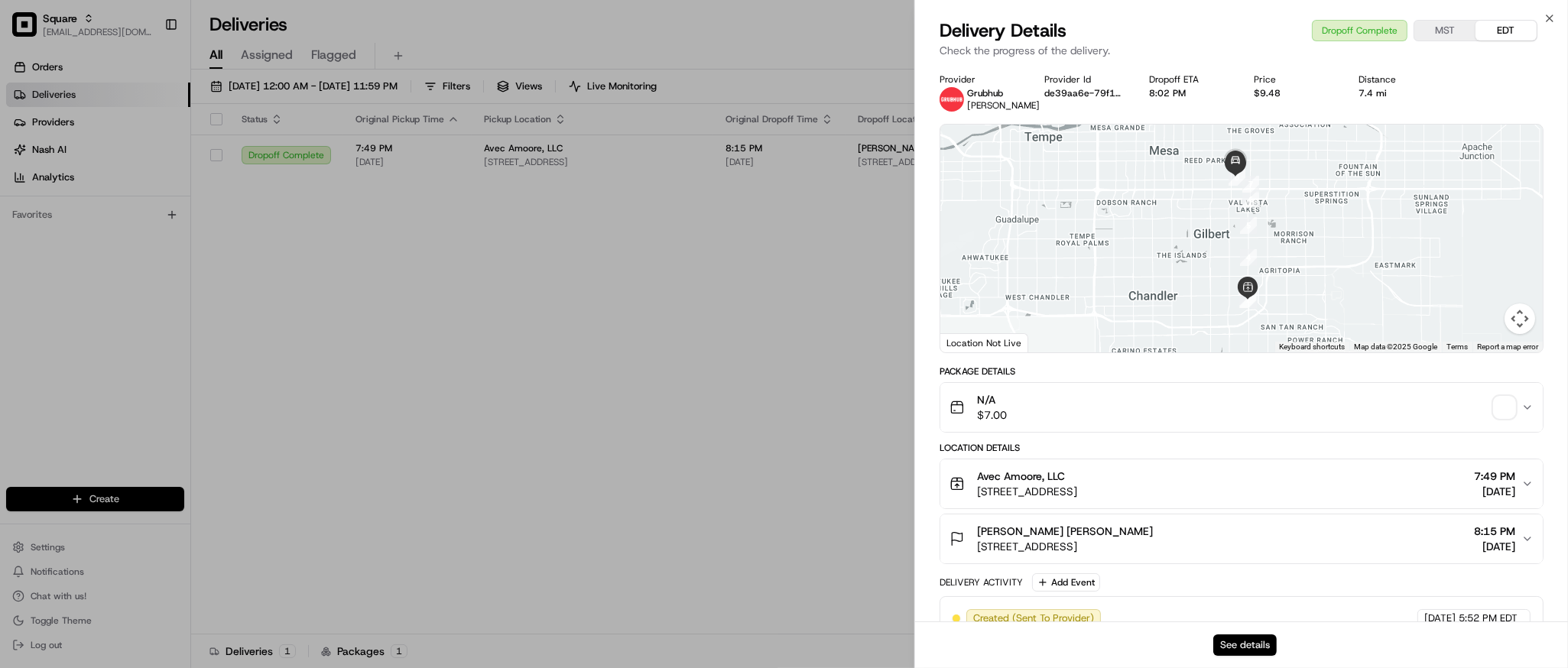
click at [1228, 645] on button "See details" at bounding box center [1245, 645] width 63 height 21
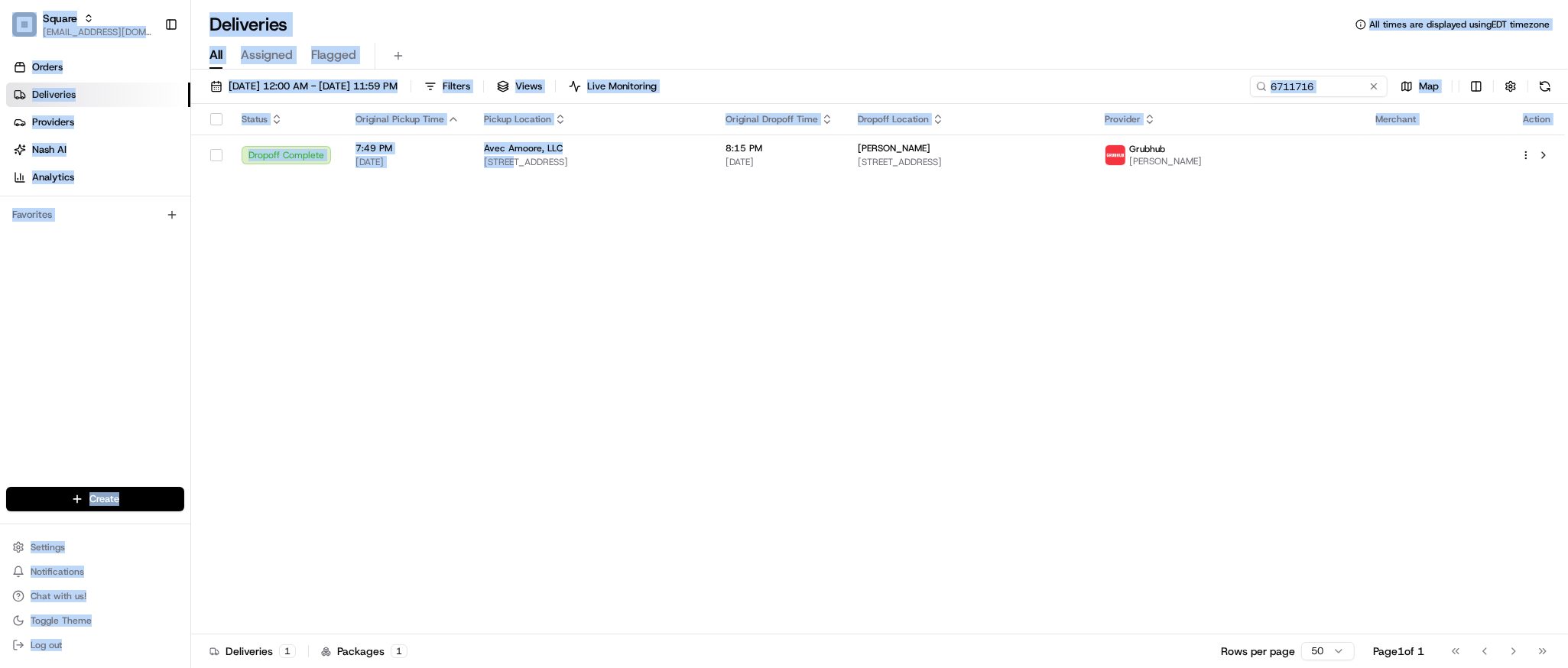
drag, startPoint x: 514, startPoint y: 160, endPoint x: 54, endPoint y: -122, distance: 539.6
click at [528, 306] on div "Status Original Pickup Time Pickup Location Original Dropoff Time Dropoff Locat…" at bounding box center [879, 369] width 1374 height 530
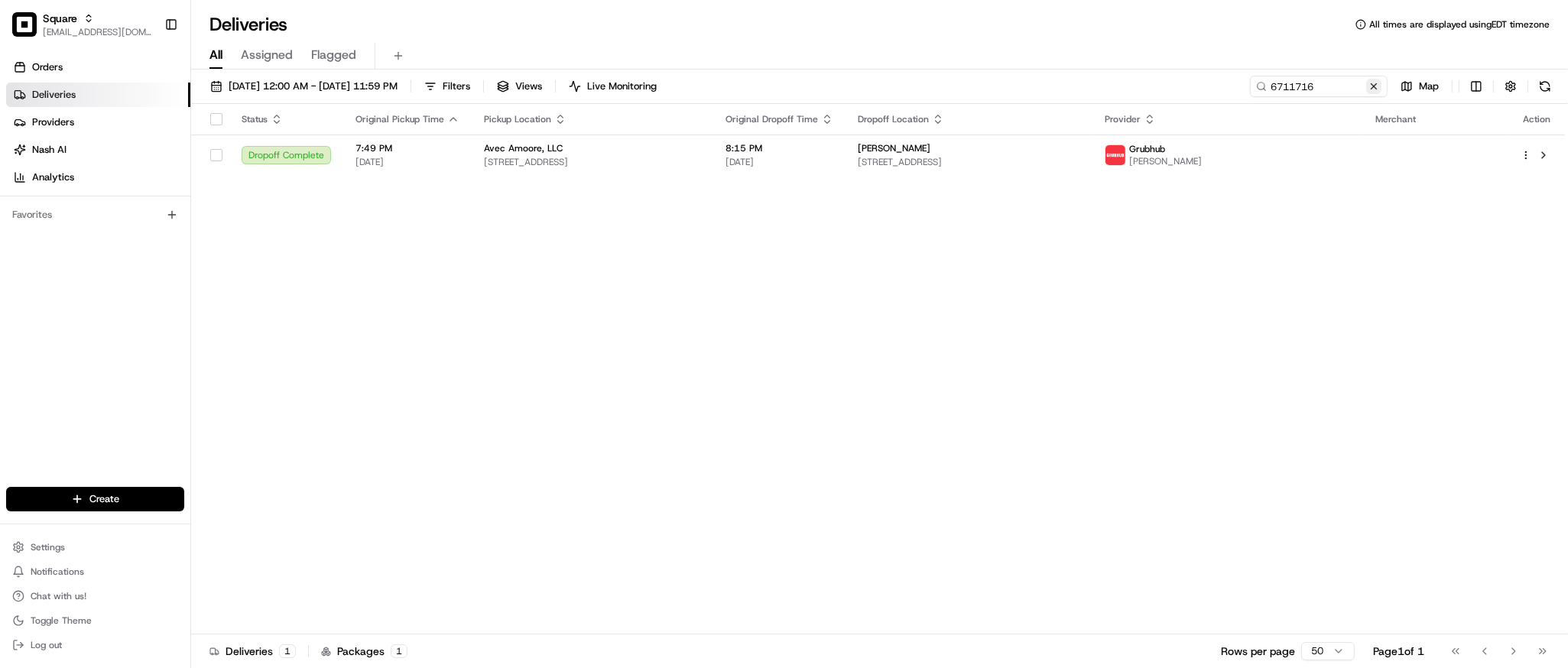
click at [1372, 84] on button at bounding box center [1373, 86] width 15 height 15
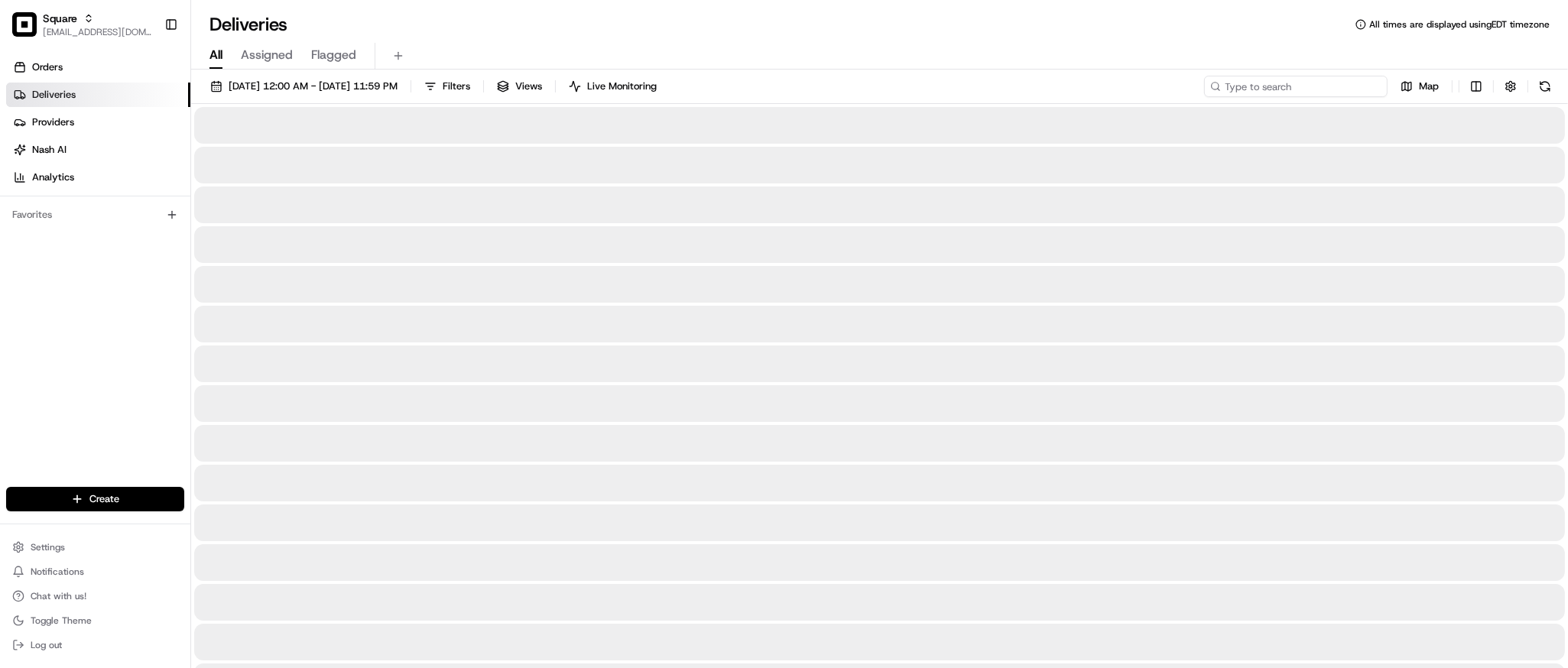
click at [1312, 87] on input at bounding box center [1297, 86] width 184 height 21
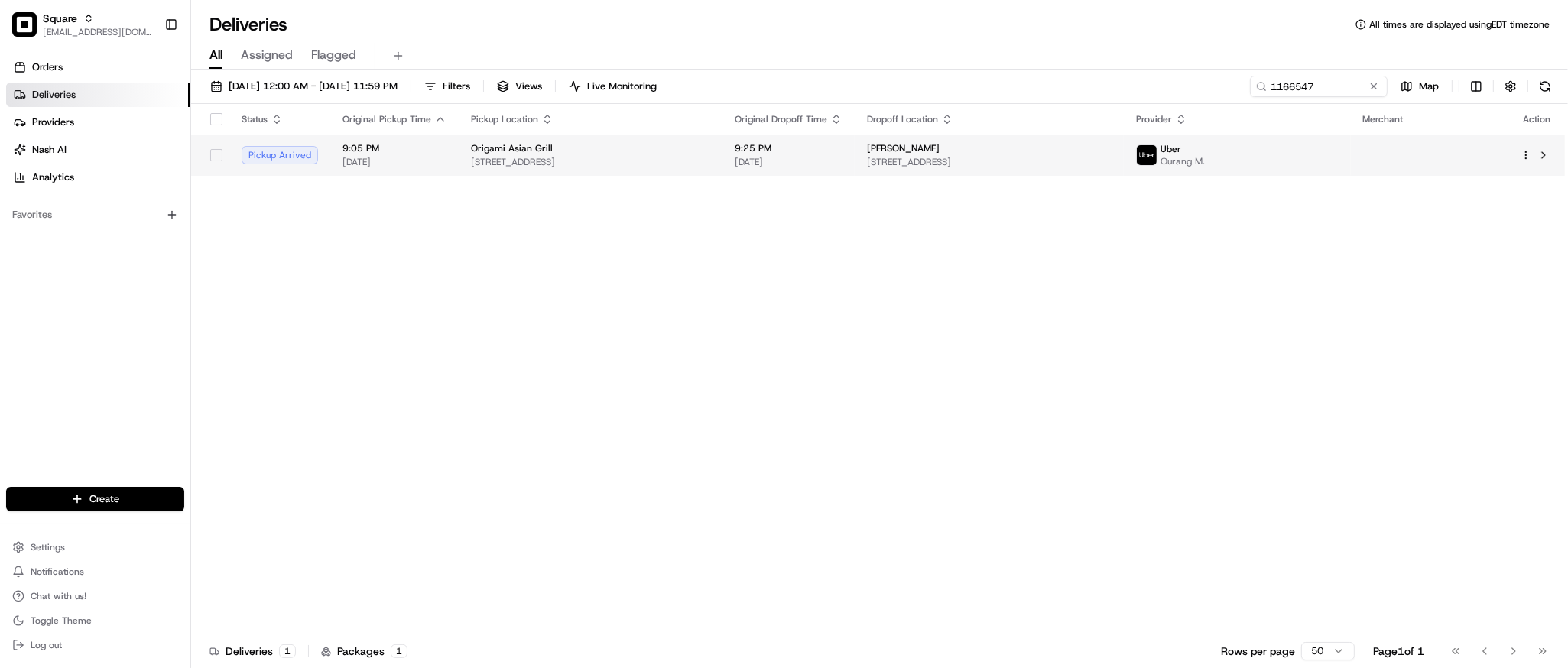
click at [723, 141] on td "Origami Asian Grill 4801 Folsom Blvd Suite 1, Sacramento, CA 95819, USA" at bounding box center [590, 155] width 264 height 41
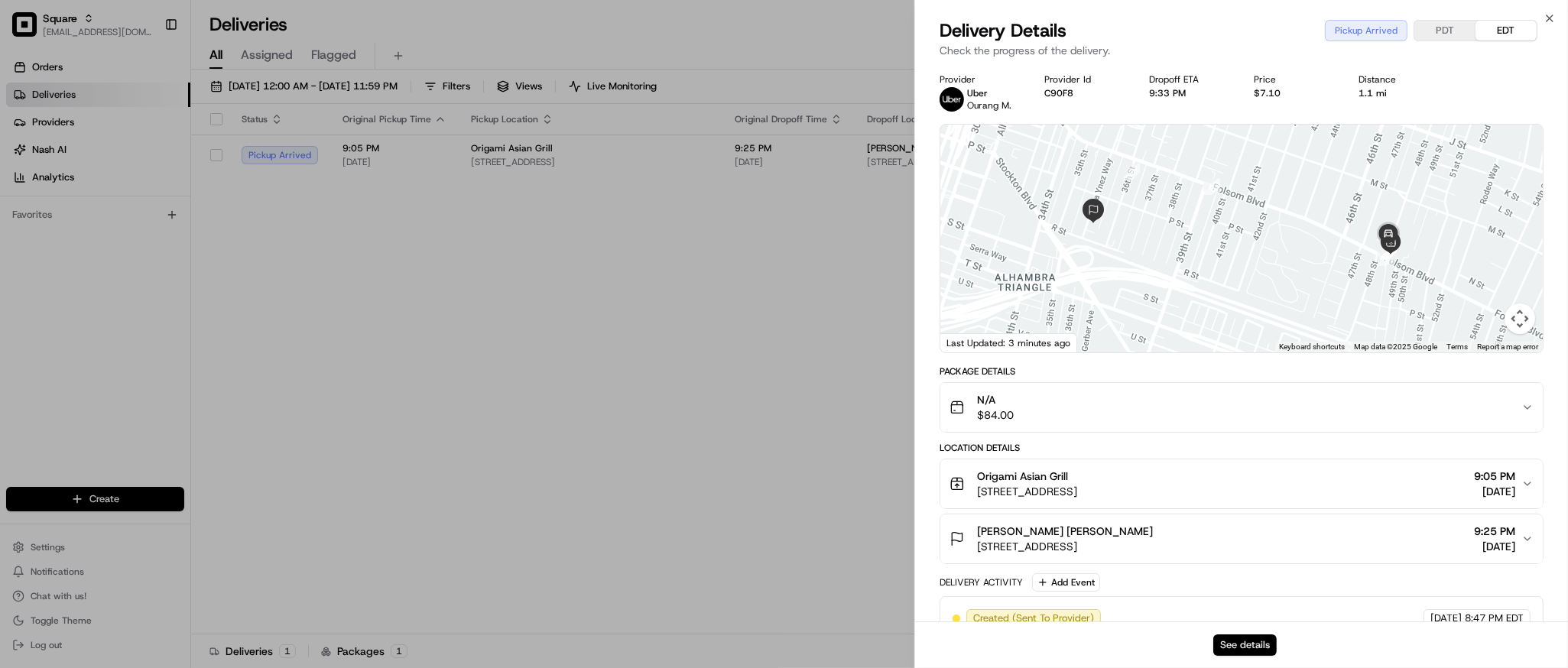
click at [1243, 649] on button "See details" at bounding box center [1245, 645] width 63 height 21
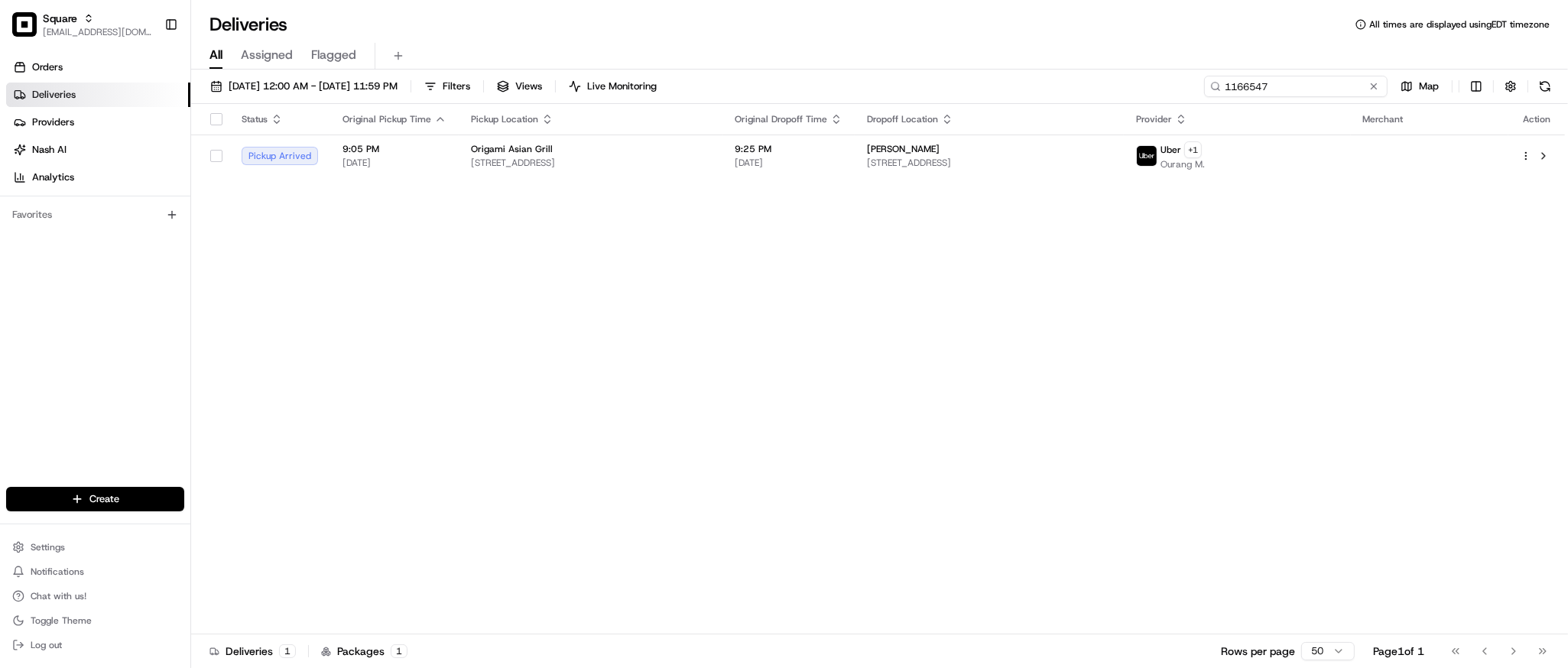
click at [1350, 84] on input "1166547" at bounding box center [1297, 86] width 184 height 21
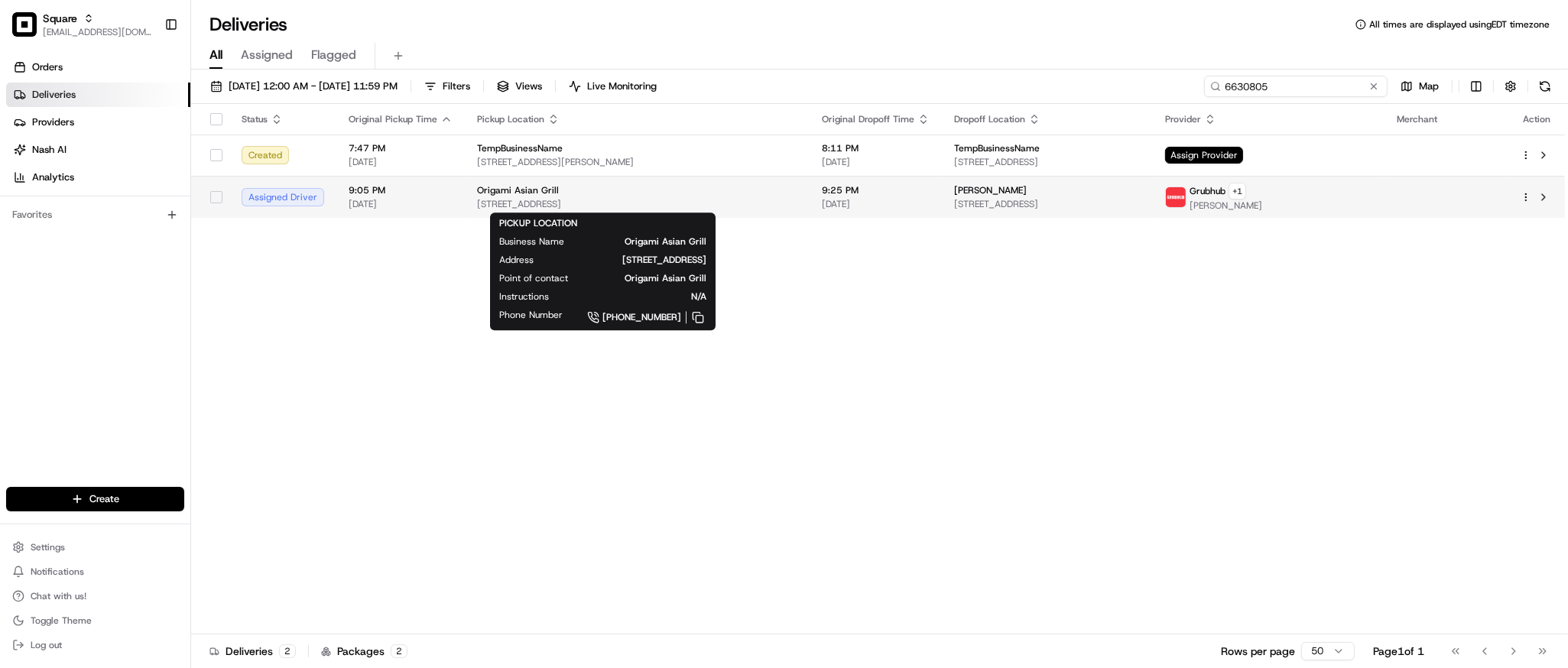
type input "6630805"
click at [685, 201] on span "4801 Folsom Blvd Suite 1, Sacramento, CA 95819, USA" at bounding box center [637, 203] width 321 height 12
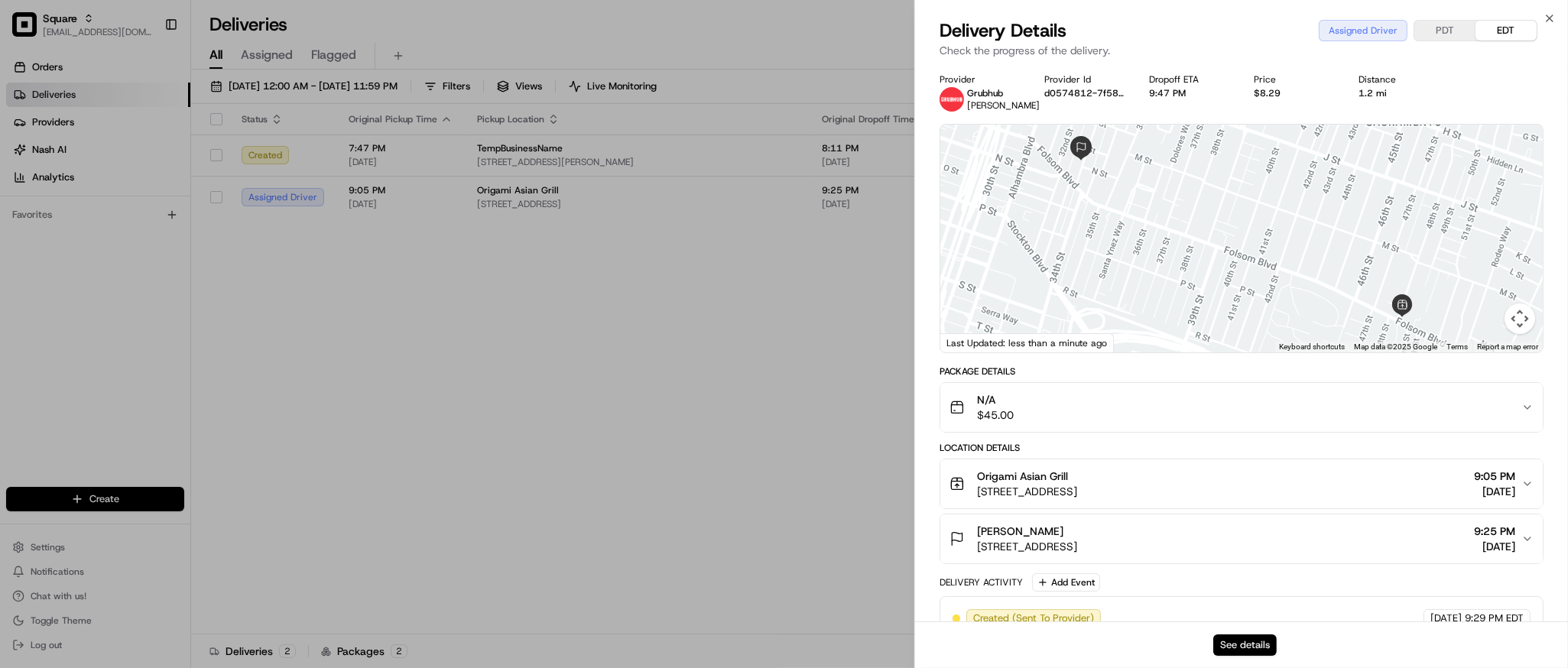
click at [1246, 643] on button "See details" at bounding box center [1245, 645] width 63 height 21
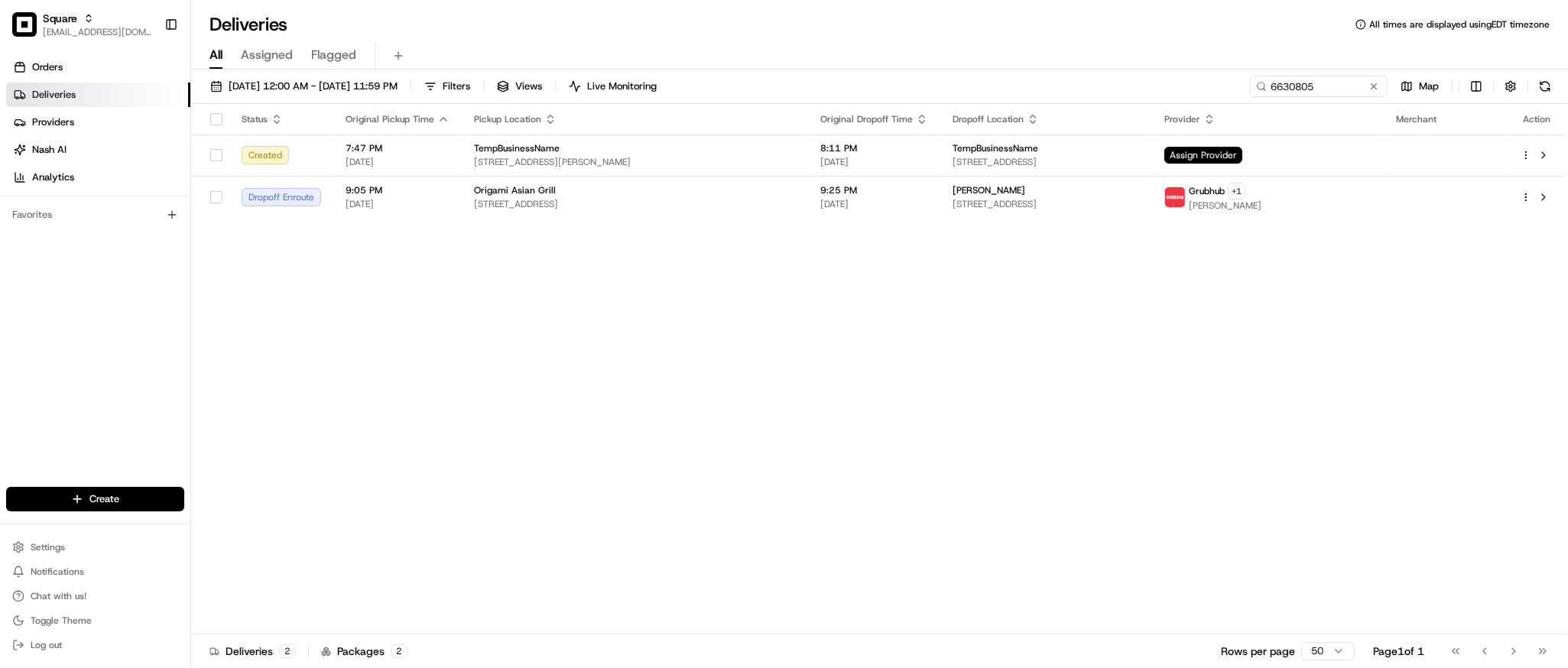
click at [1308, 422] on div "Status Original Pickup Time Pickup Location Original Dropoff Time Dropoff Locat…" at bounding box center [879, 369] width 1374 height 530
click at [1376, 84] on button at bounding box center [1373, 86] width 15 height 15
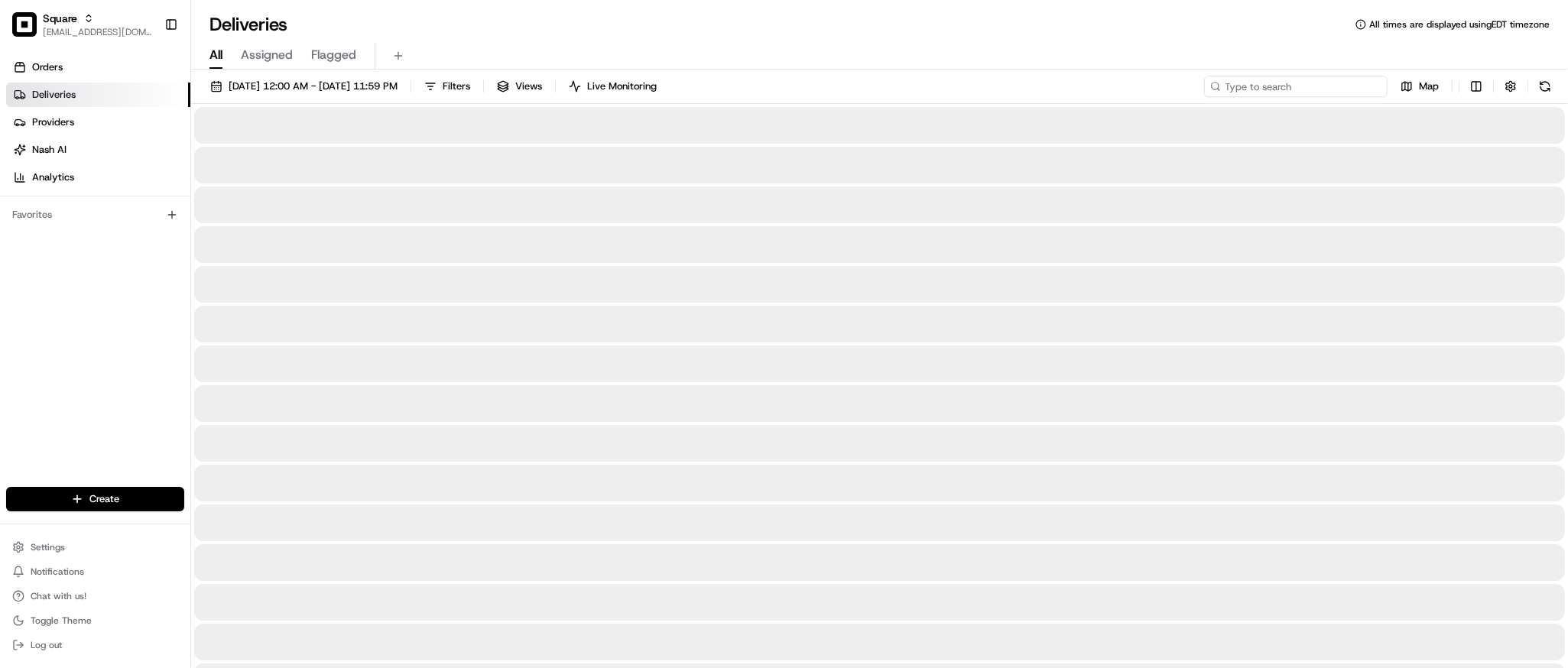
click at [1293, 85] on input at bounding box center [1297, 86] width 184 height 21
click at [1237, 90] on input "leoagno" at bounding box center [1297, 86] width 184 height 21
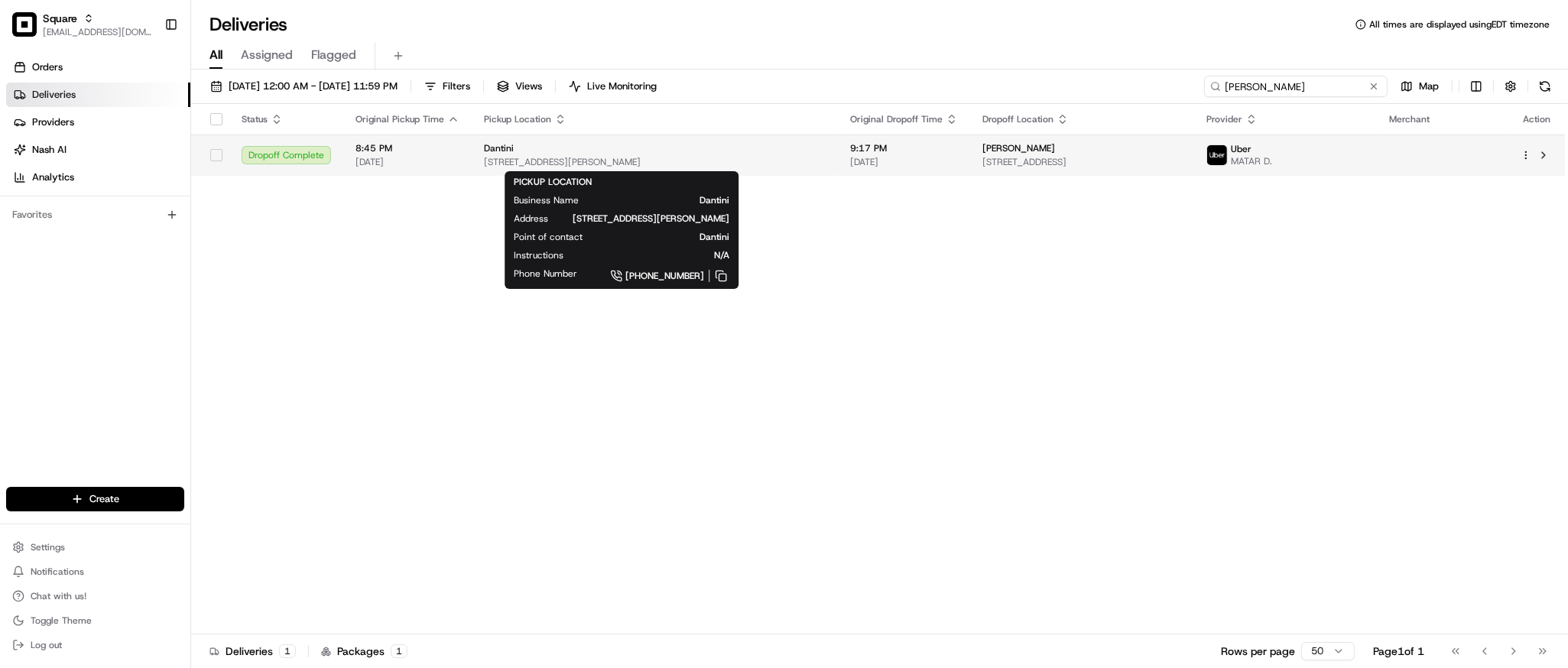
type input "lagno"
click at [792, 163] on span "1417 Elliott Ave W, Seattle, WA 98119, USA" at bounding box center [655, 161] width 342 height 12
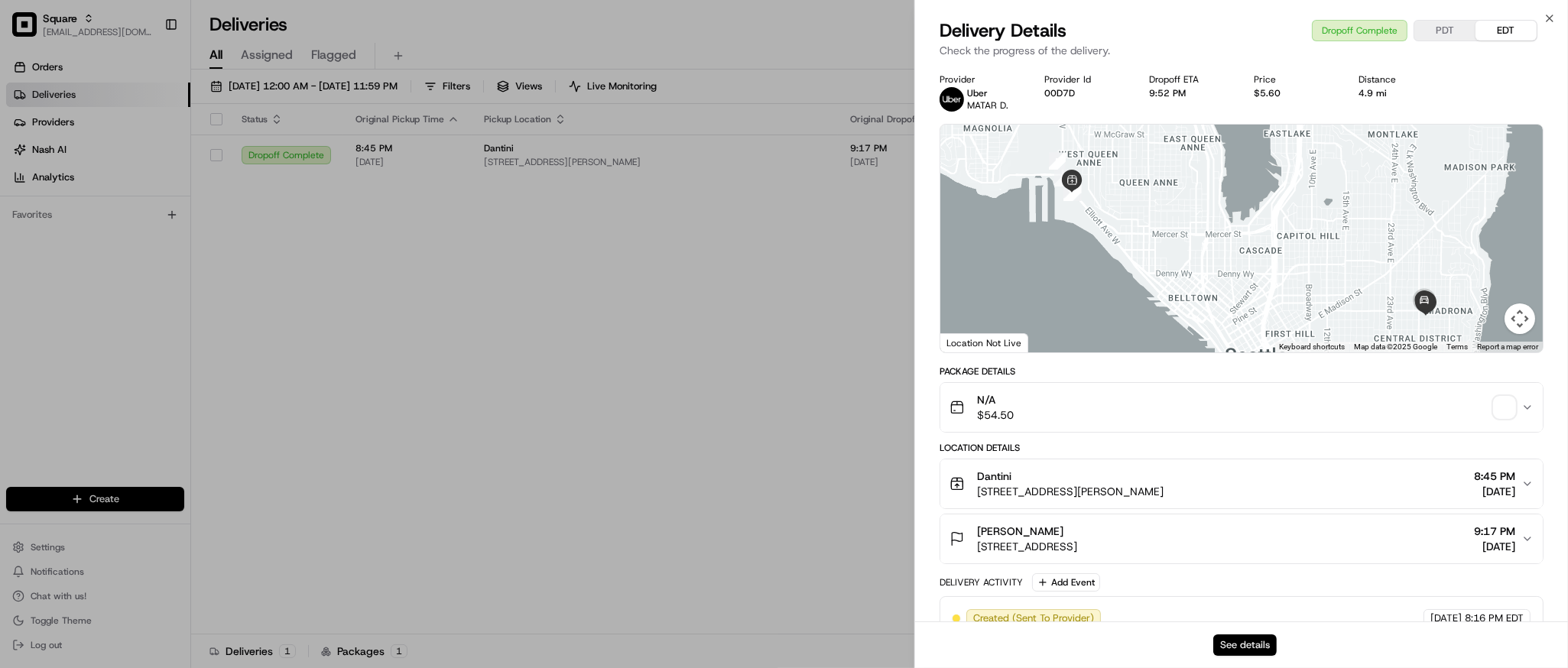
click at [1255, 642] on button "See details" at bounding box center [1245, 645] width 63 height 21
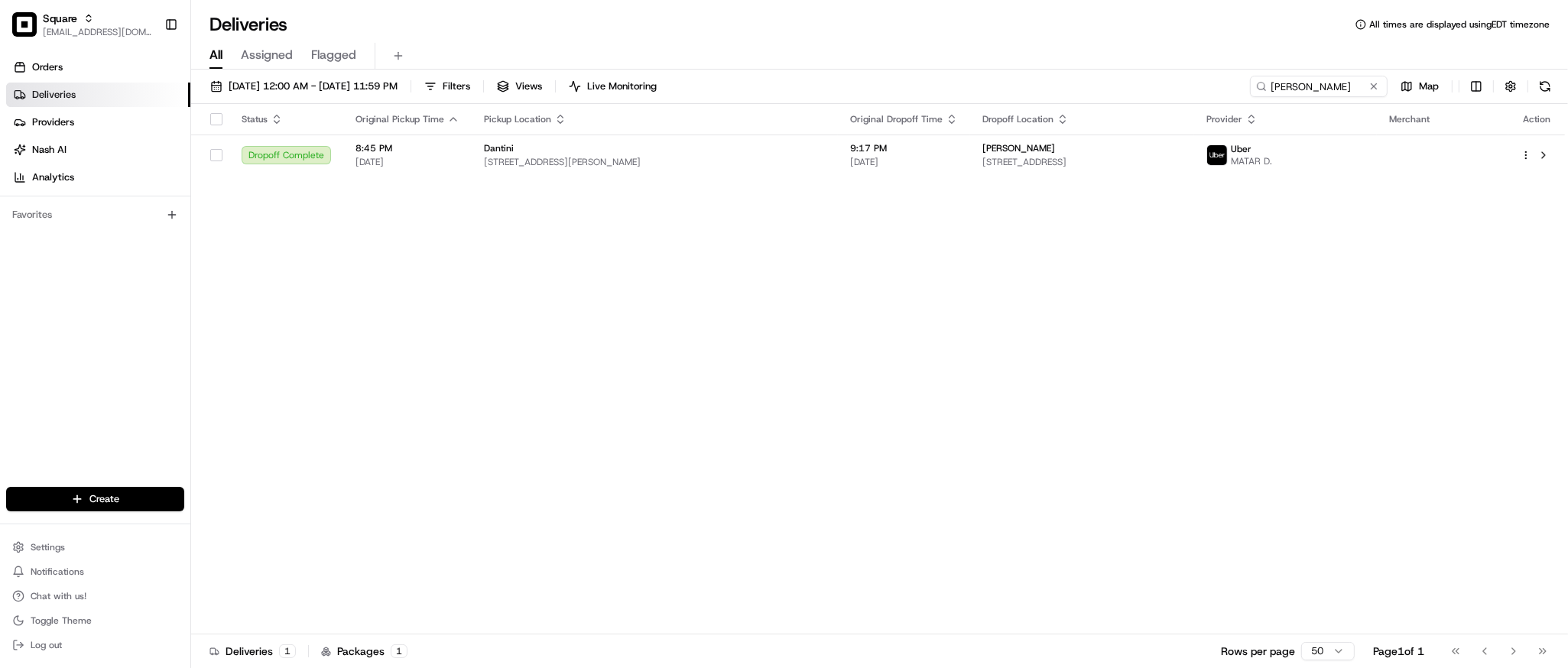
click at [583, 310] on div "Status Original Pickup Time Pickup Location Original Dropoff Time Dropoff Locat…" at bounding box center [879, 369] width 1374 height 530
click at [1319, 94] on input "lagno" at bounding box center [1297, 86] width 184 height 21
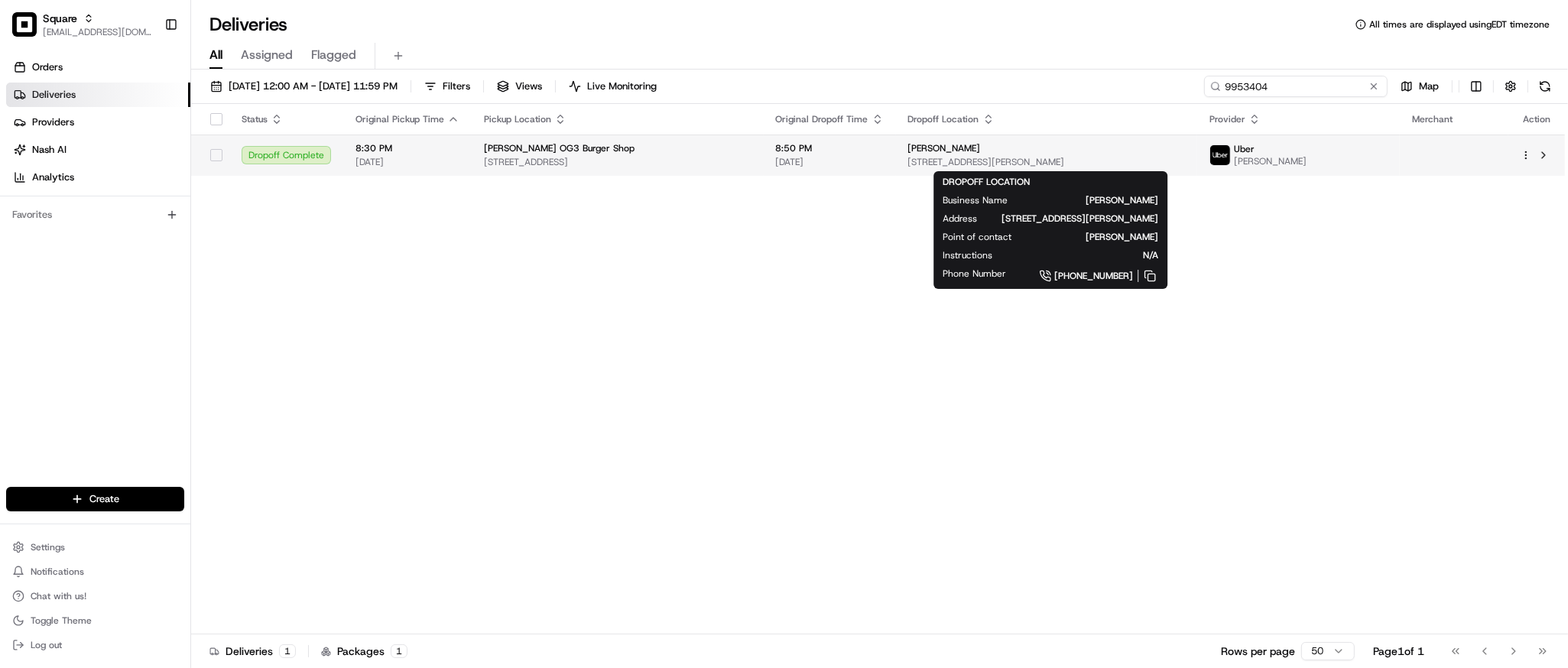
type input "9953404"
click at [919, 154] on div "Anne Lee 1200 Queen Emma St APT 3712, Honolulu, HI 96813, USA" at bounding box center [1047, 155] width 278 height 26
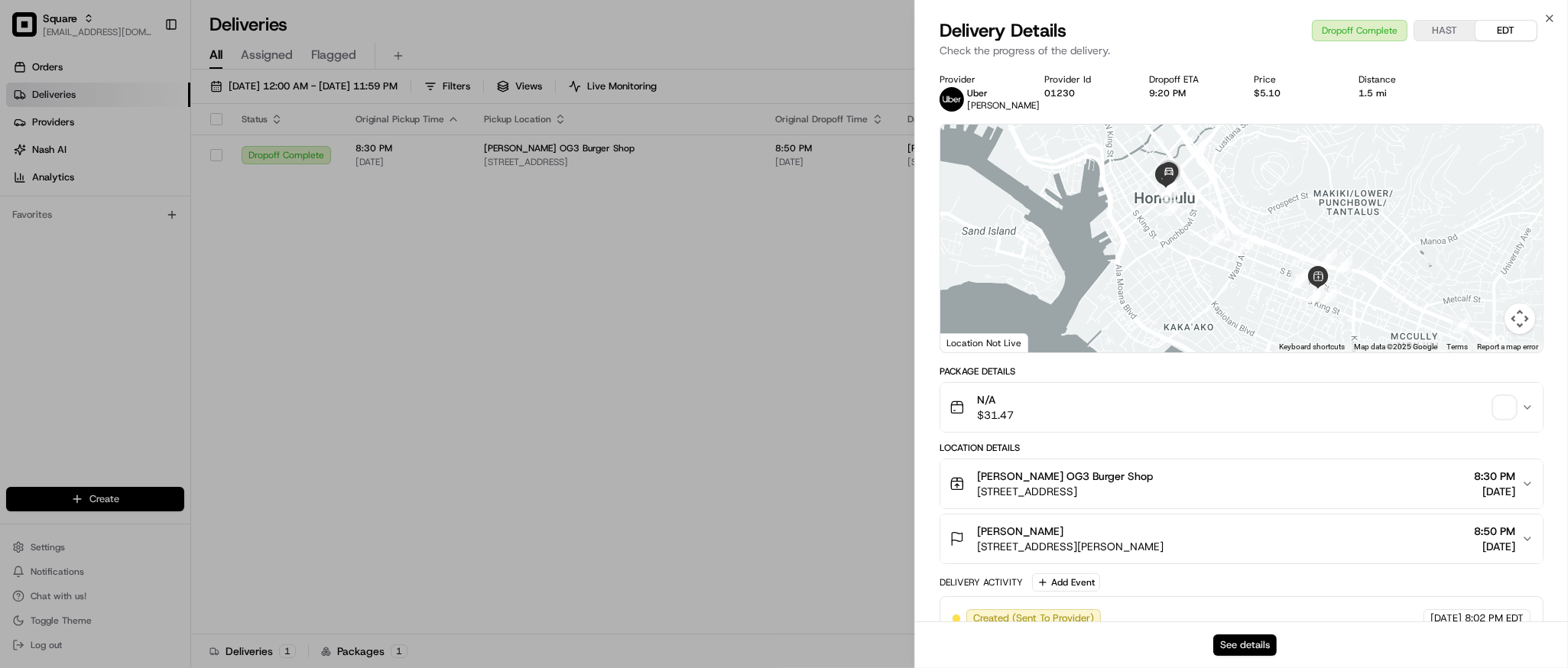
click at [1233, 645] on button "See details" at bounding box center [1245, 645] width 63 height 21
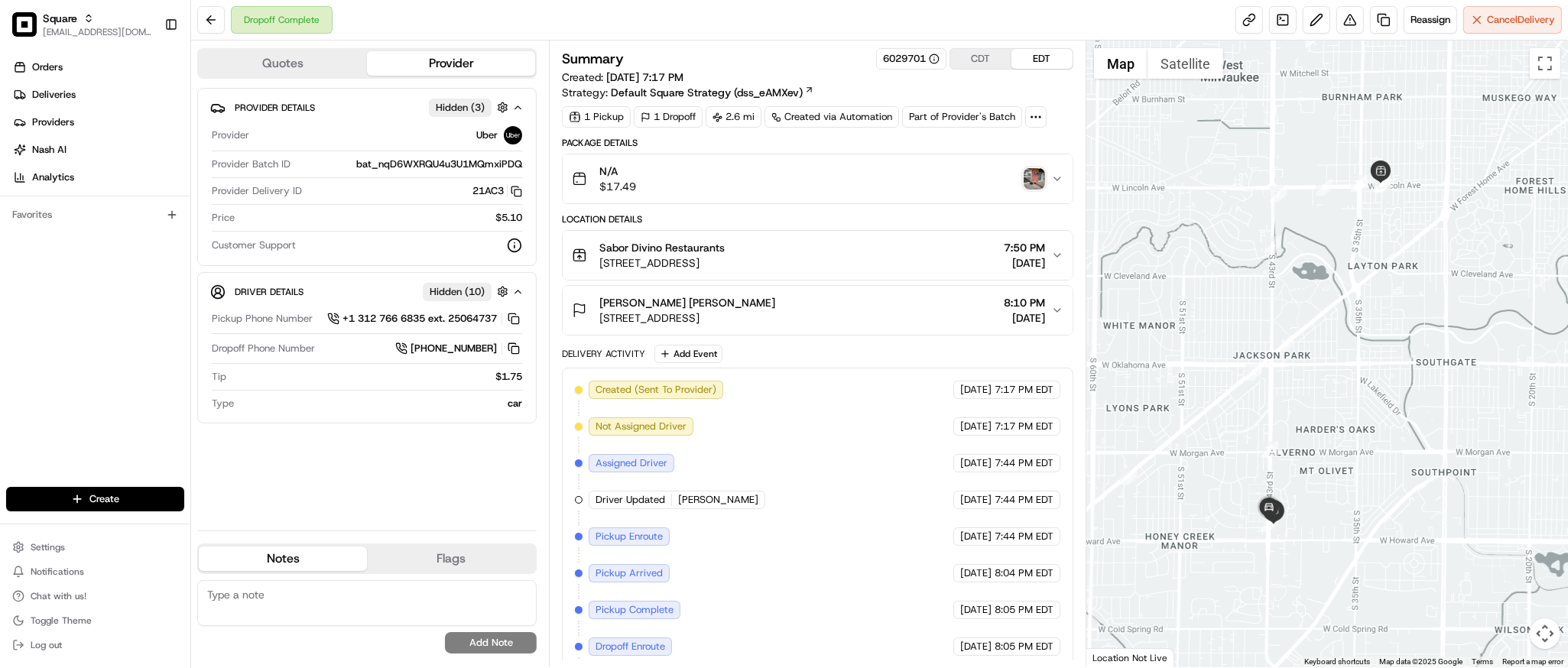
scroll to position [82, 0]
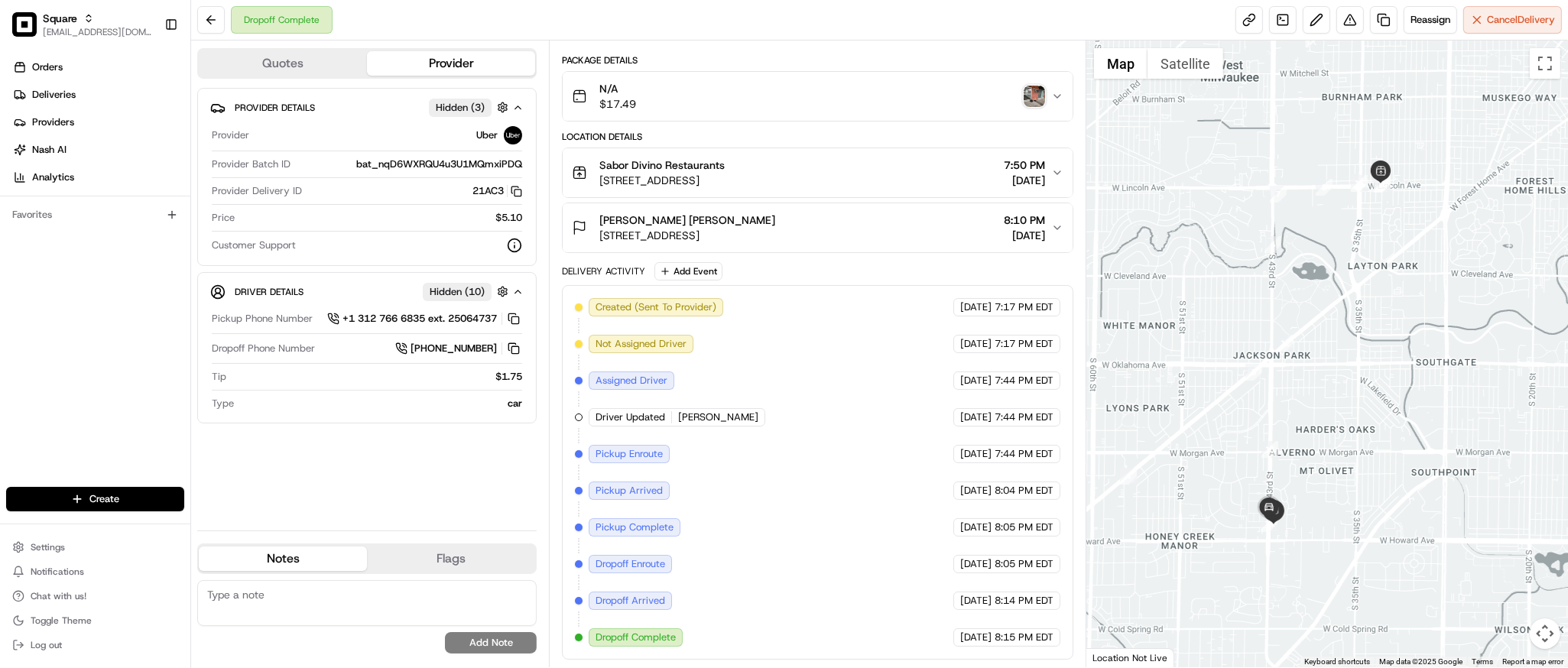
click at [371, 461] on div "Provider Details Hidden ( 3 ) Provider Uber Provider Batch ID bat_nqD6WXRQU4u3U…" at bounding box center [366, 303] width 340 height 431
click at [860, 503] on div "Created (Sent To Provider) Uber 08/16/2025 7:17 PM EDT Not Assigned Driver Uber…" at bounding box center [817, 473] width 484 height 349
click at [1427, 309] on div at bounding box center [1327, 354] width 482 height 627
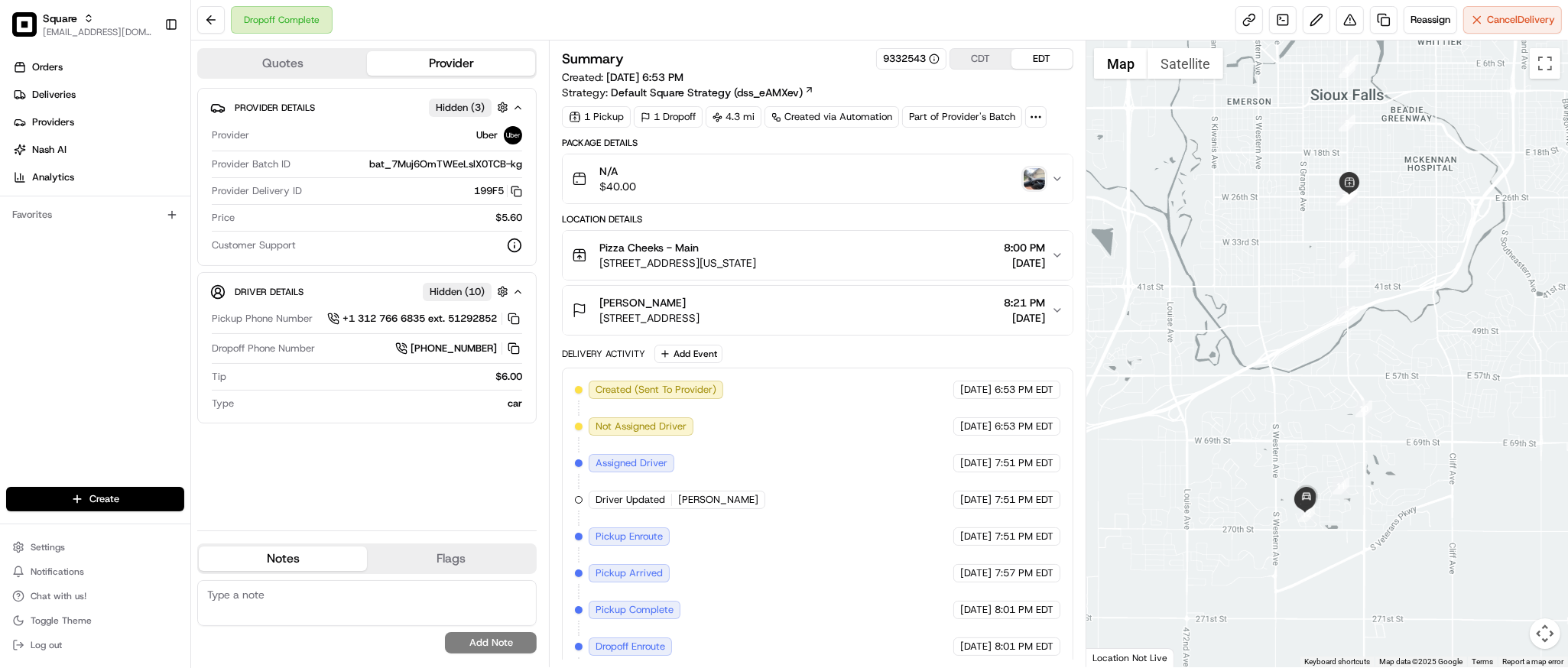
click at [1036, 173] on img "button" at bounding box center [1035, 179] width 21 height 21
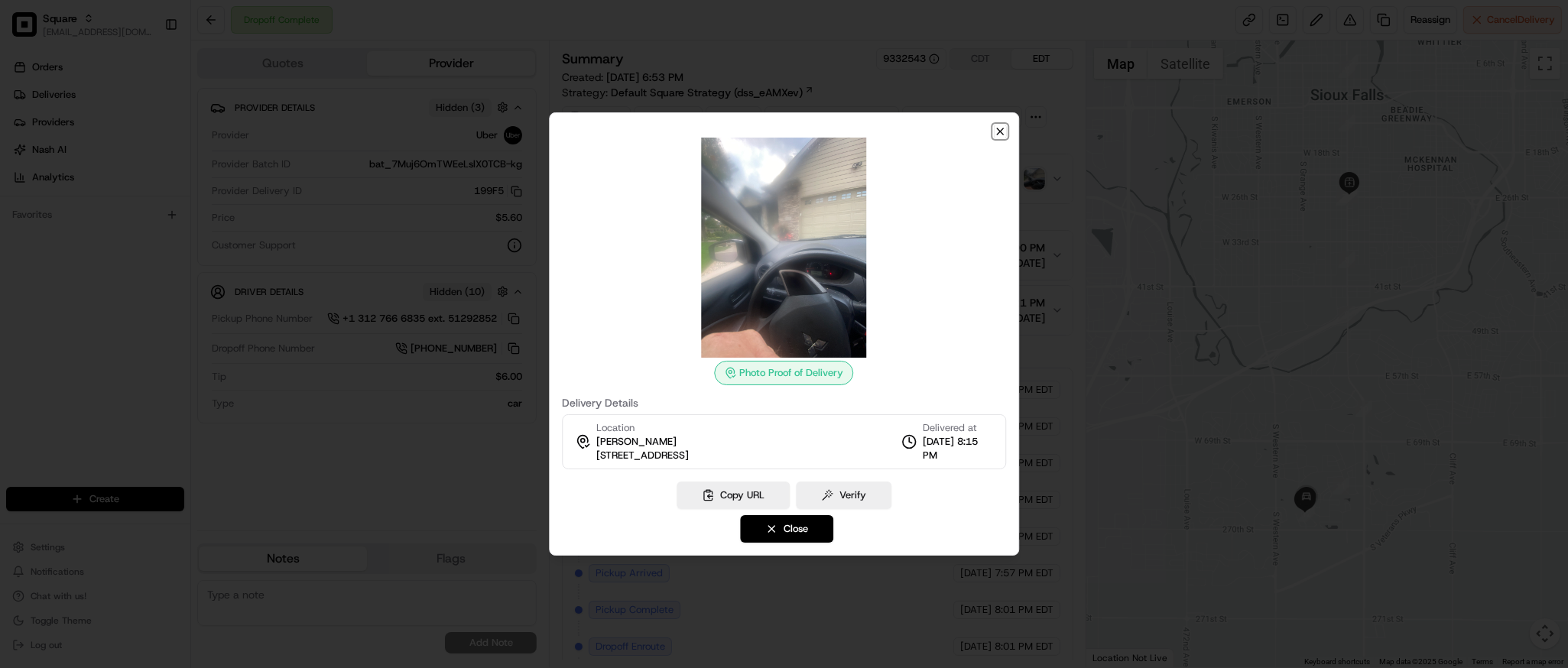
click at [1003, 135] on icon "button" at bounding box center [1000, 131] width 12 height 12
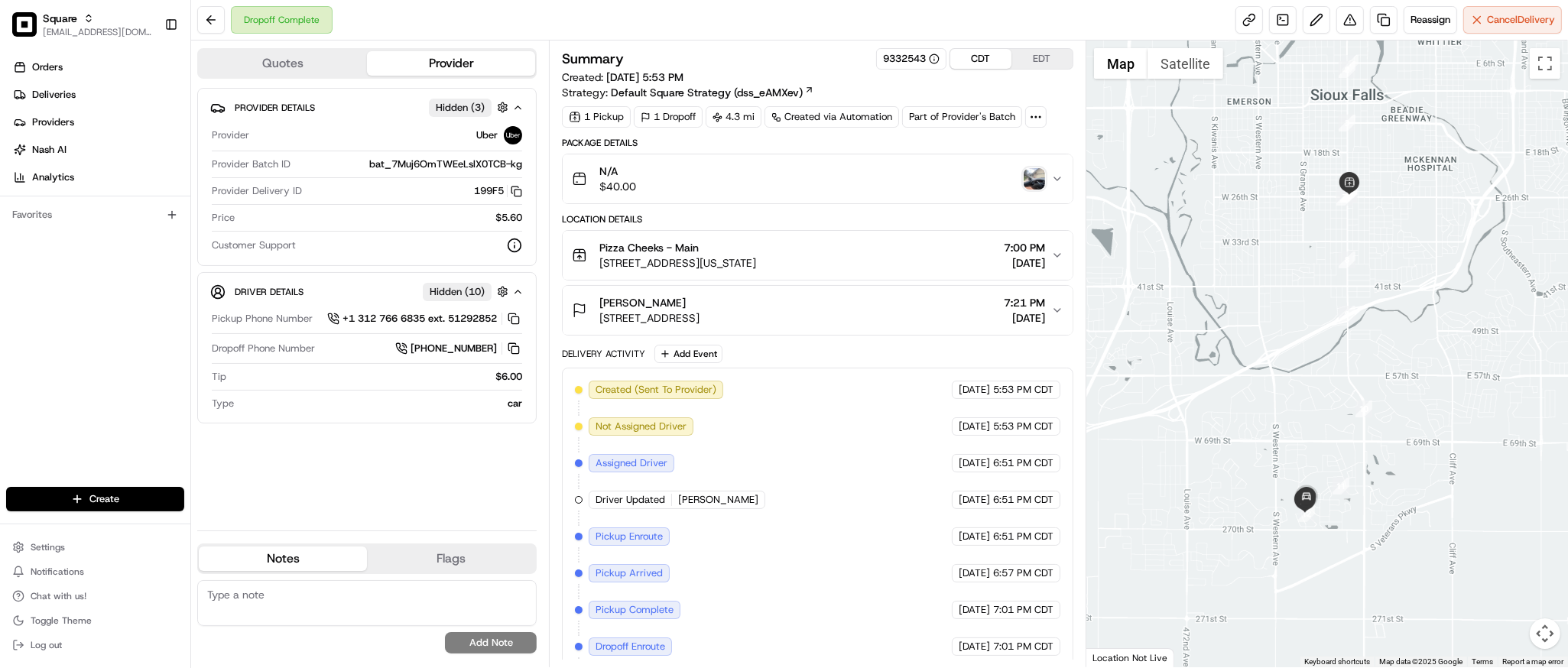
click at [994, 63] on button "CDT" at bounding box center [981, 59] width 61 height 20
click at [1044, 57] on button "EDT" at bounding box center [1042, 59] width 61 height 20
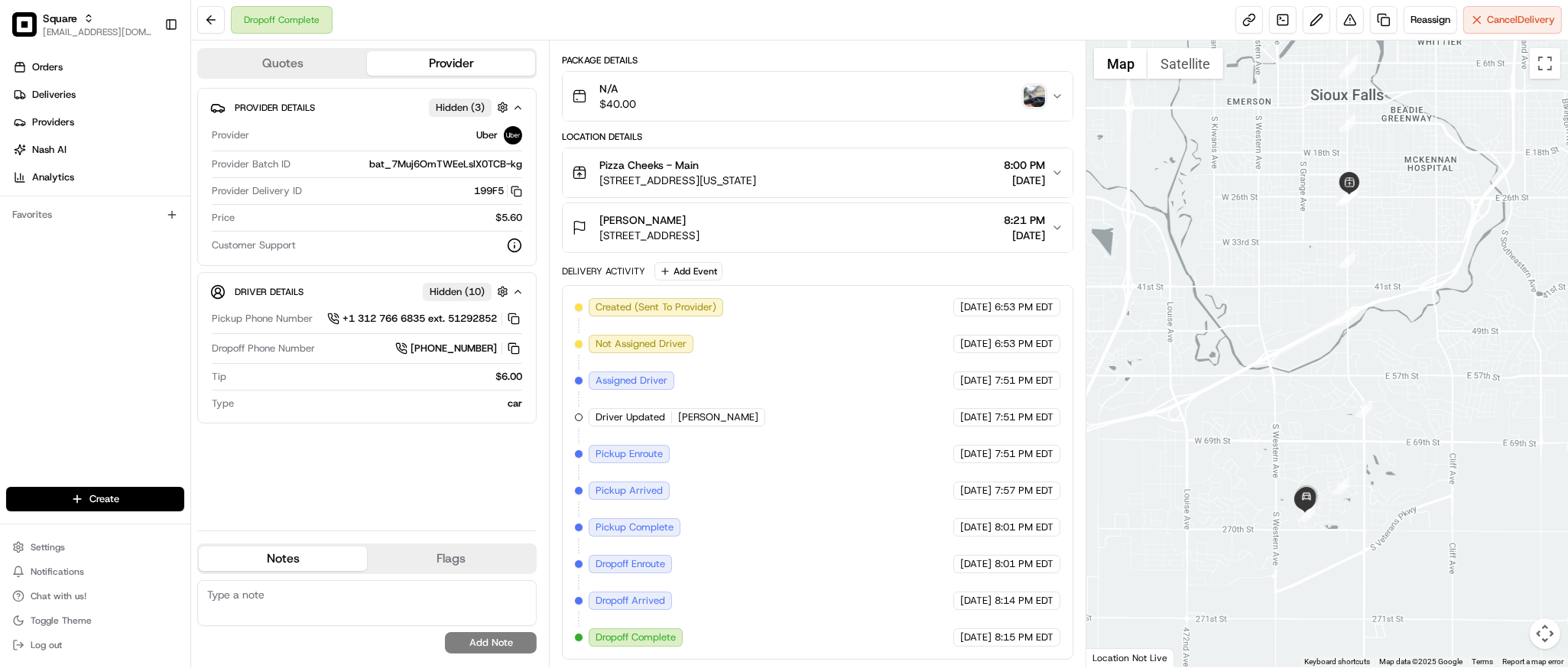
click at [711, 350] on div "Created (Sent To Provider) Uber 08/16/2025 6:53 PM EDT Not Assigned Driver Uber…" at bounding box center [817, 473] width 484 height 349
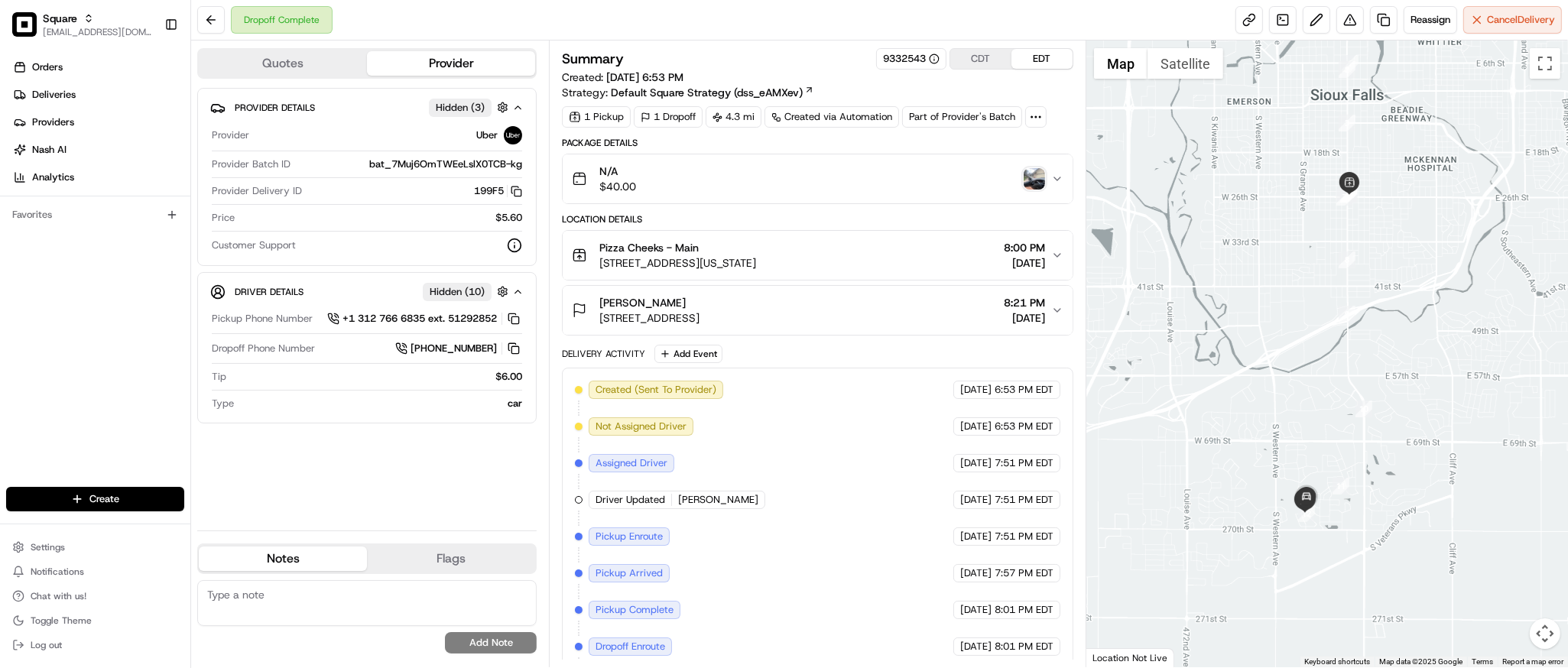
click at [1418, 487] on div at bounding box center [1327, 354] width 482 height 627
click at [339, 594] on textarea at bounding box center [366, 603] width 340 height 46
paste textarea "Caller Information: Merchant Reason for Call: Customer received the order damag…"
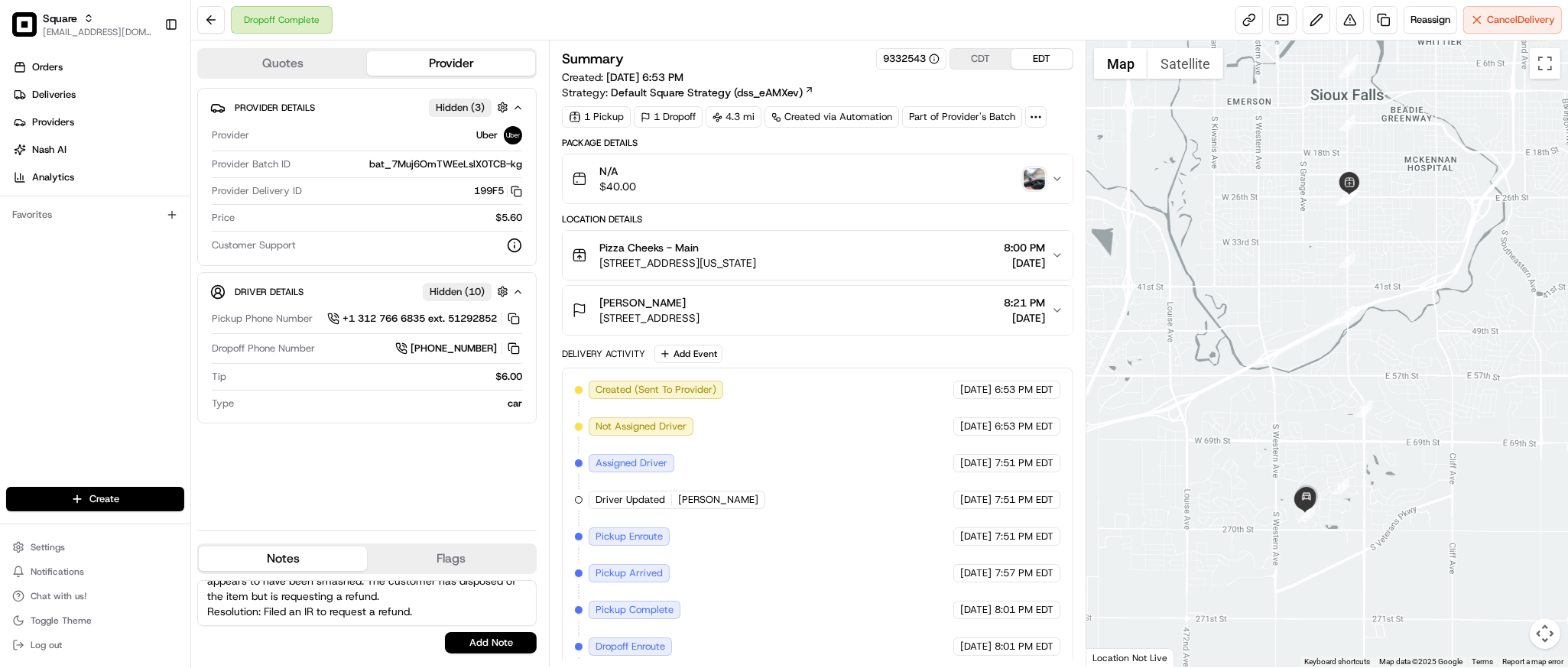
type textarea "Caller Information: Merchant Reason for Call: Customer received the order damag…"
click at [484, 656] on div "Caller Information: Merchant Reason for Call: Customer received the order damag…" at bounding box center [366, 617] width 340 height 85
click at [484, 647] on button "Add Note" at bounding box center [491, 643] width 92 height 21
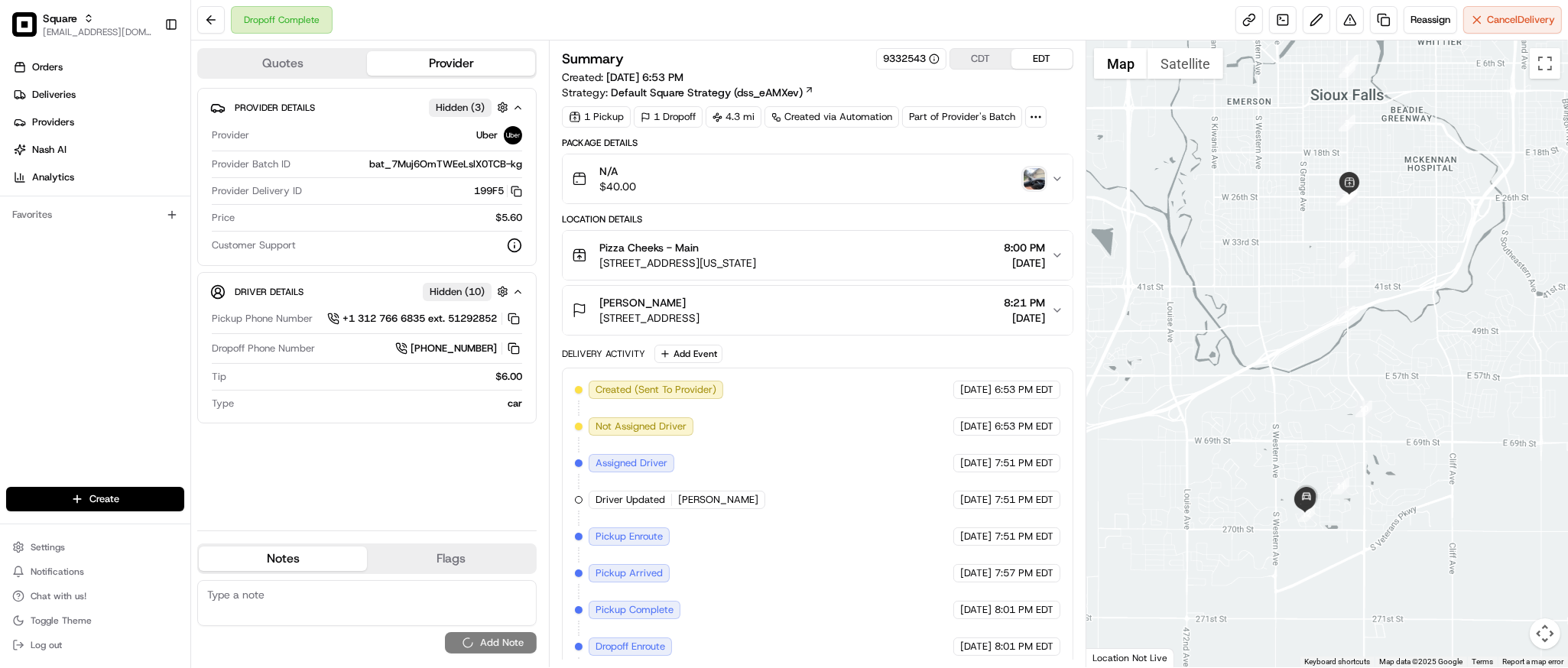
scroll to position [0, 0]
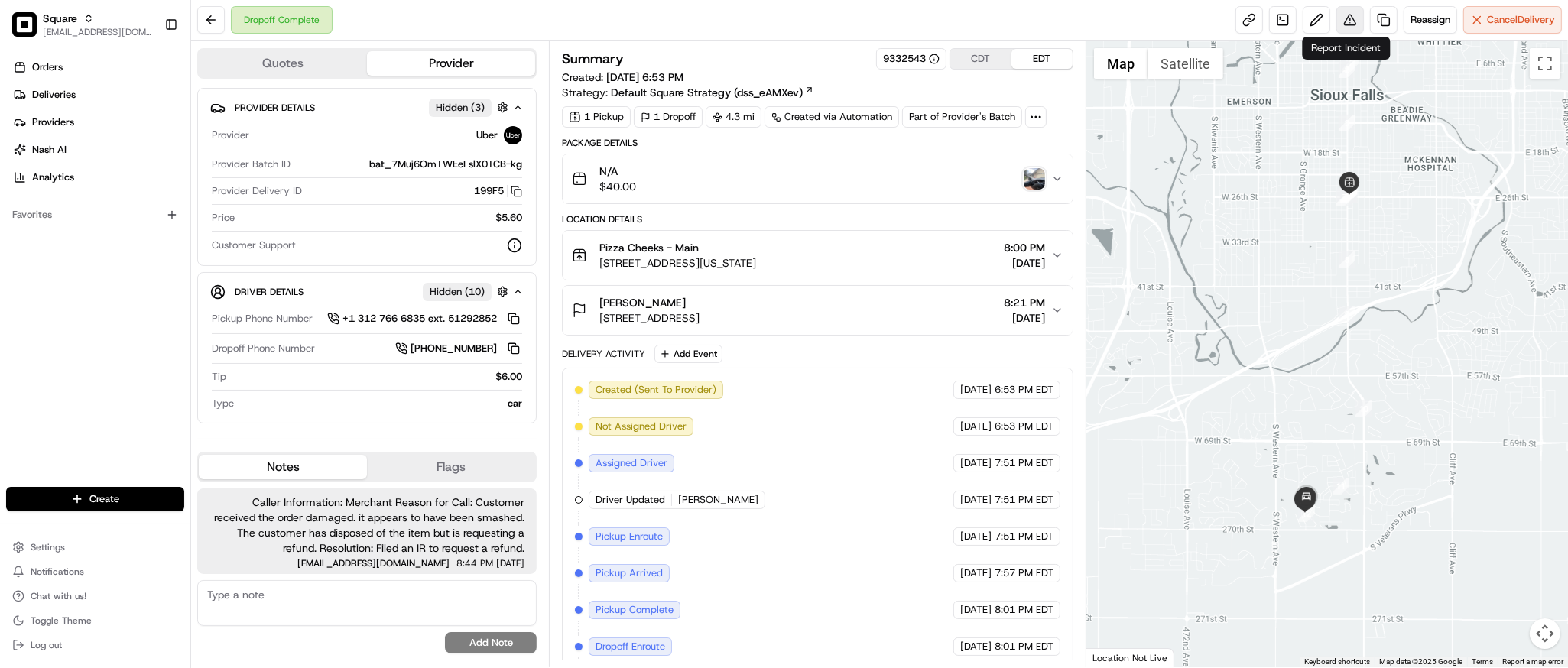
click at [1348, 23] on button at bounding box center [1350, 20] width 28 height 28
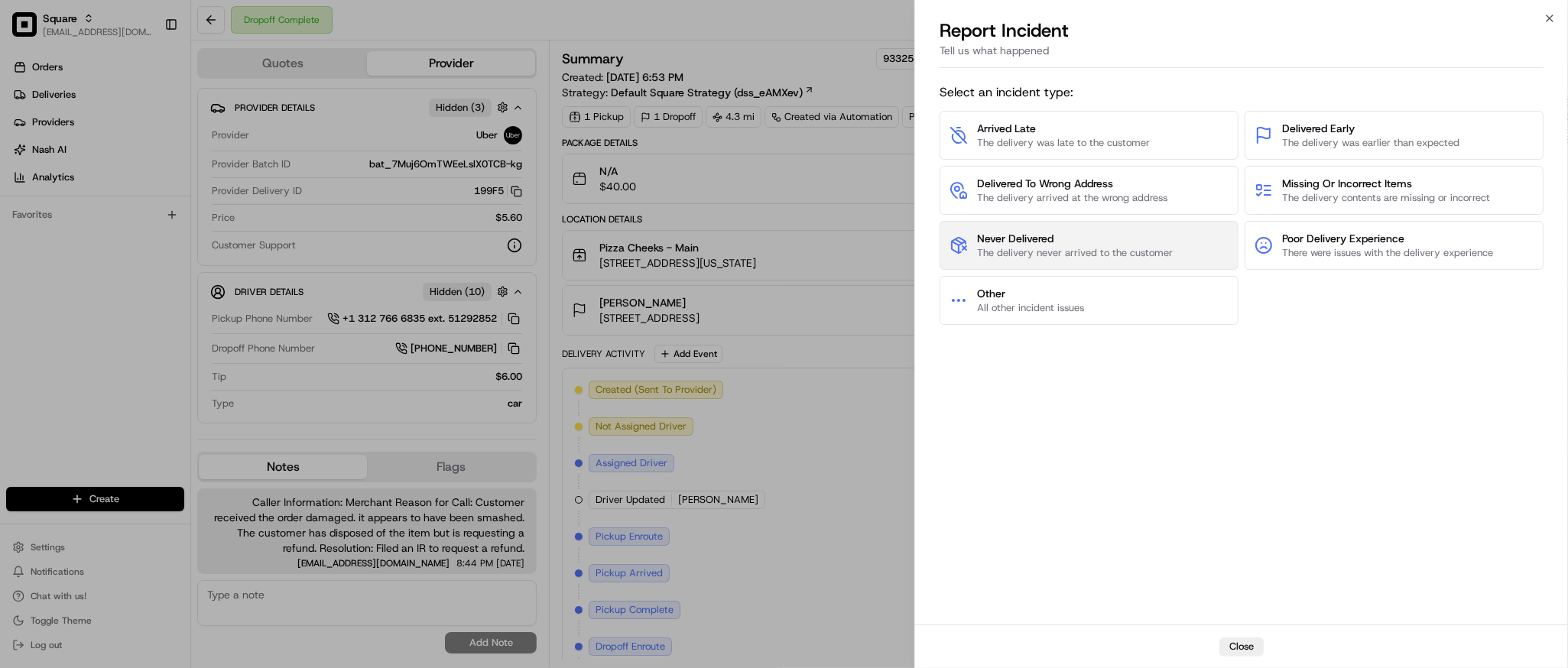
click at [1063, 241] on span "Never Delivered" at bounding box center [1075, 238] width 196 height 15
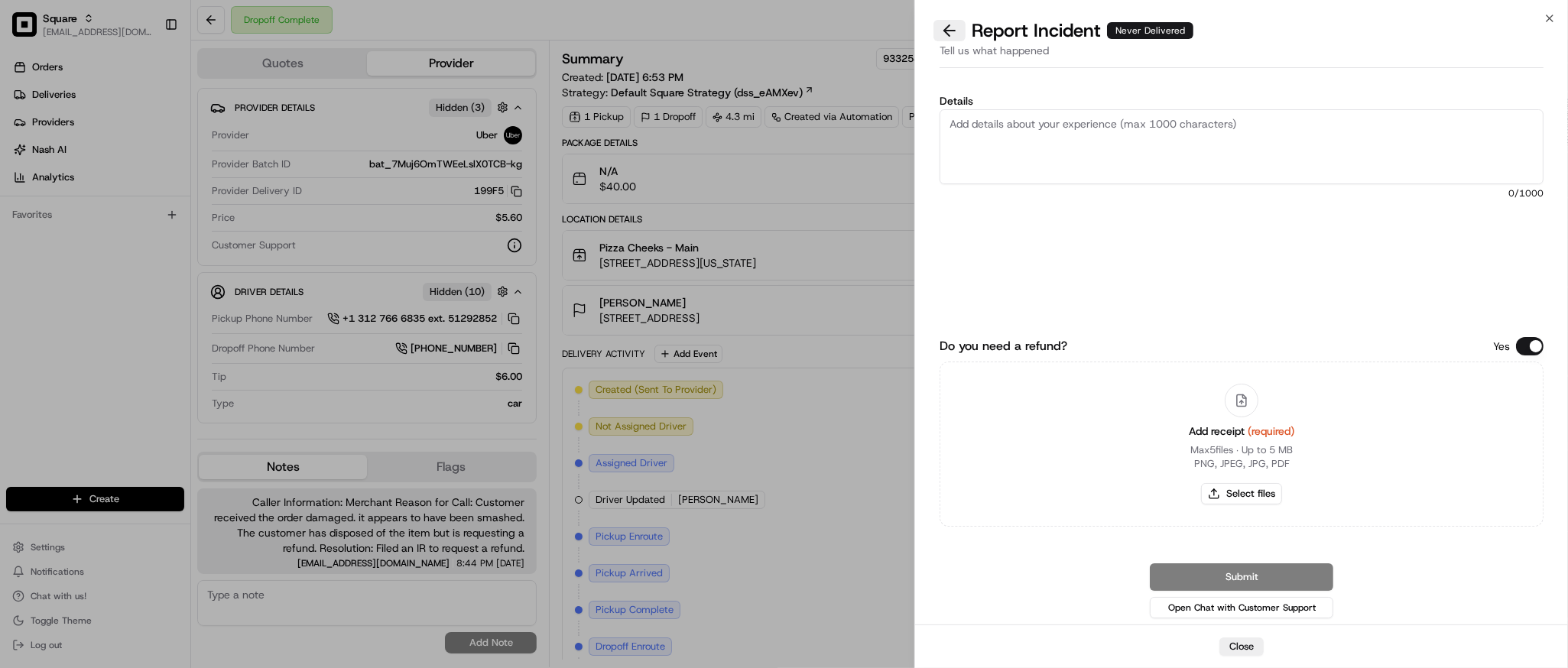
click at [947, 32] on button at bounding box center [950, 30] width 32 height 21
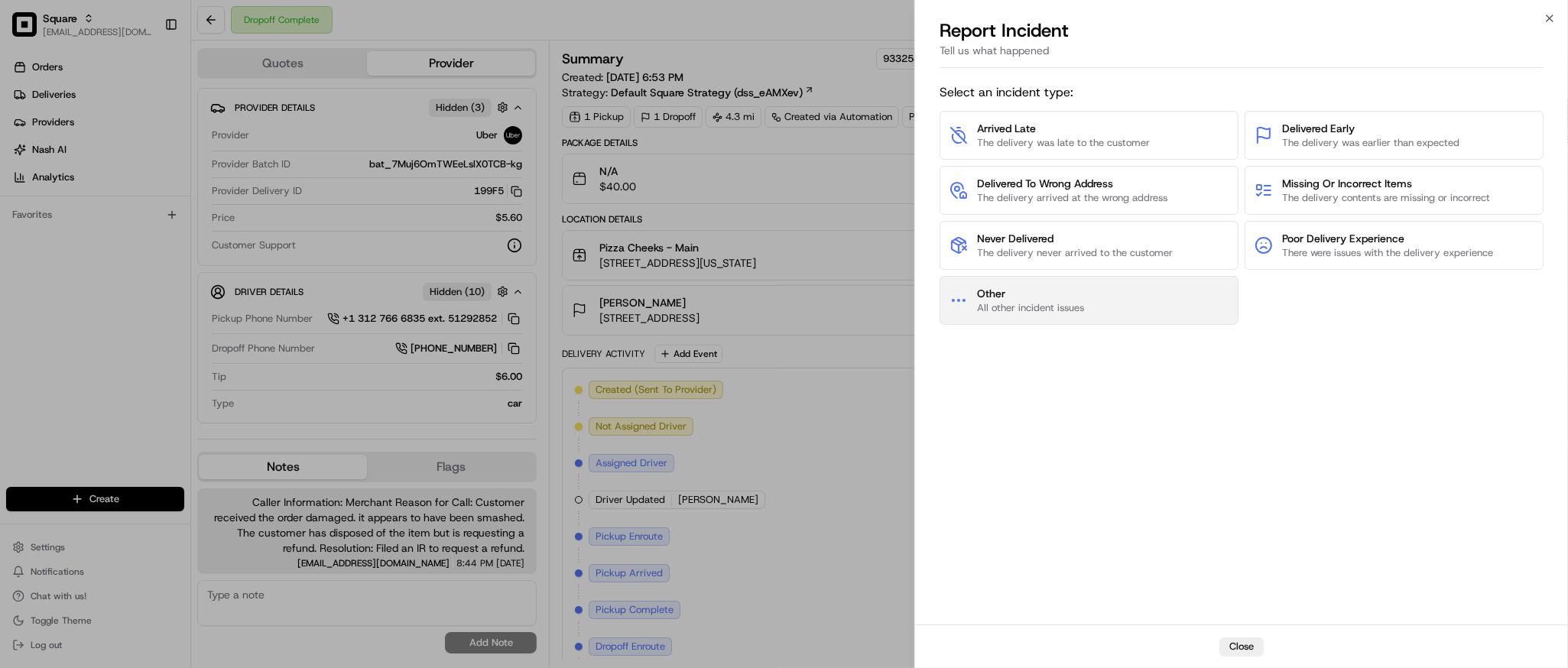
click at [1099, 311] on button "Other All other incident issues" at bounding box center [1089, 301] width 299 height 49
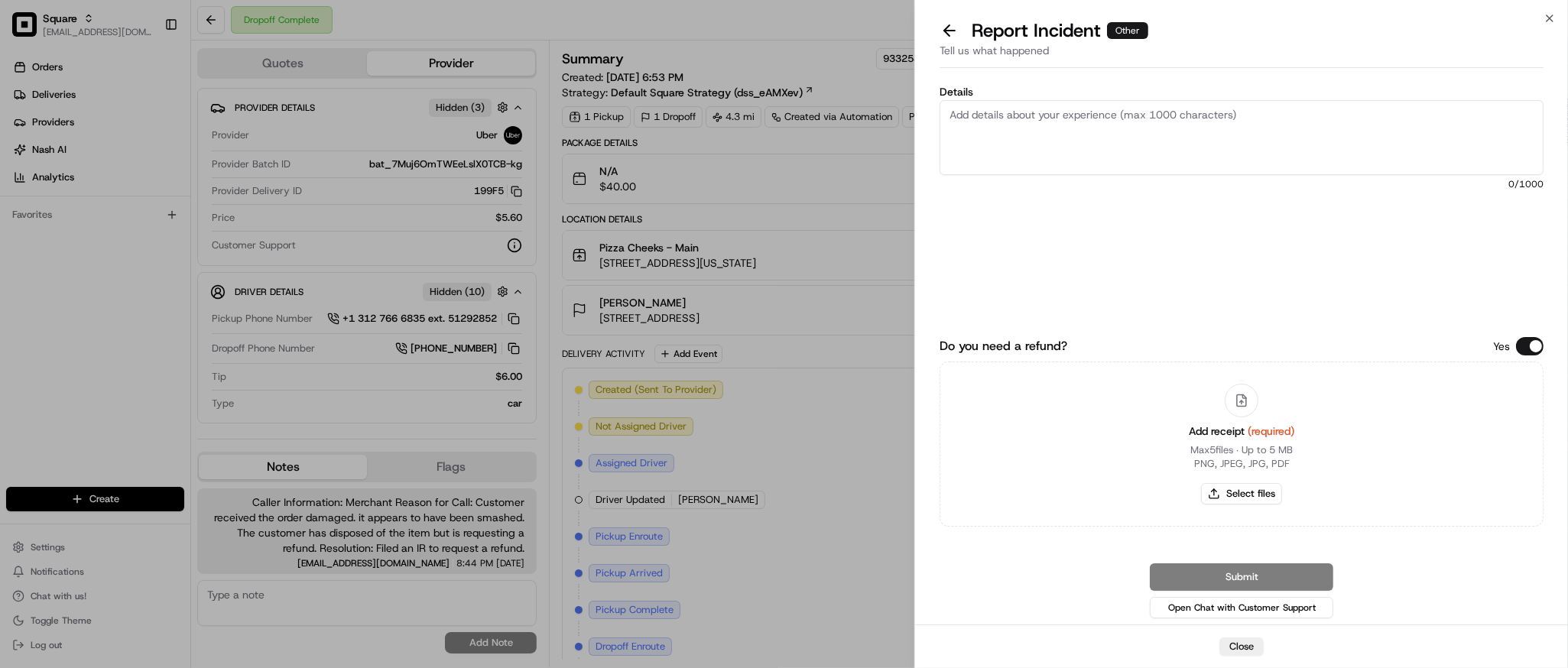
click at [1543, 343] on button "Do you need a refund?" at bounding box center [1530, 346] width 28 height 18
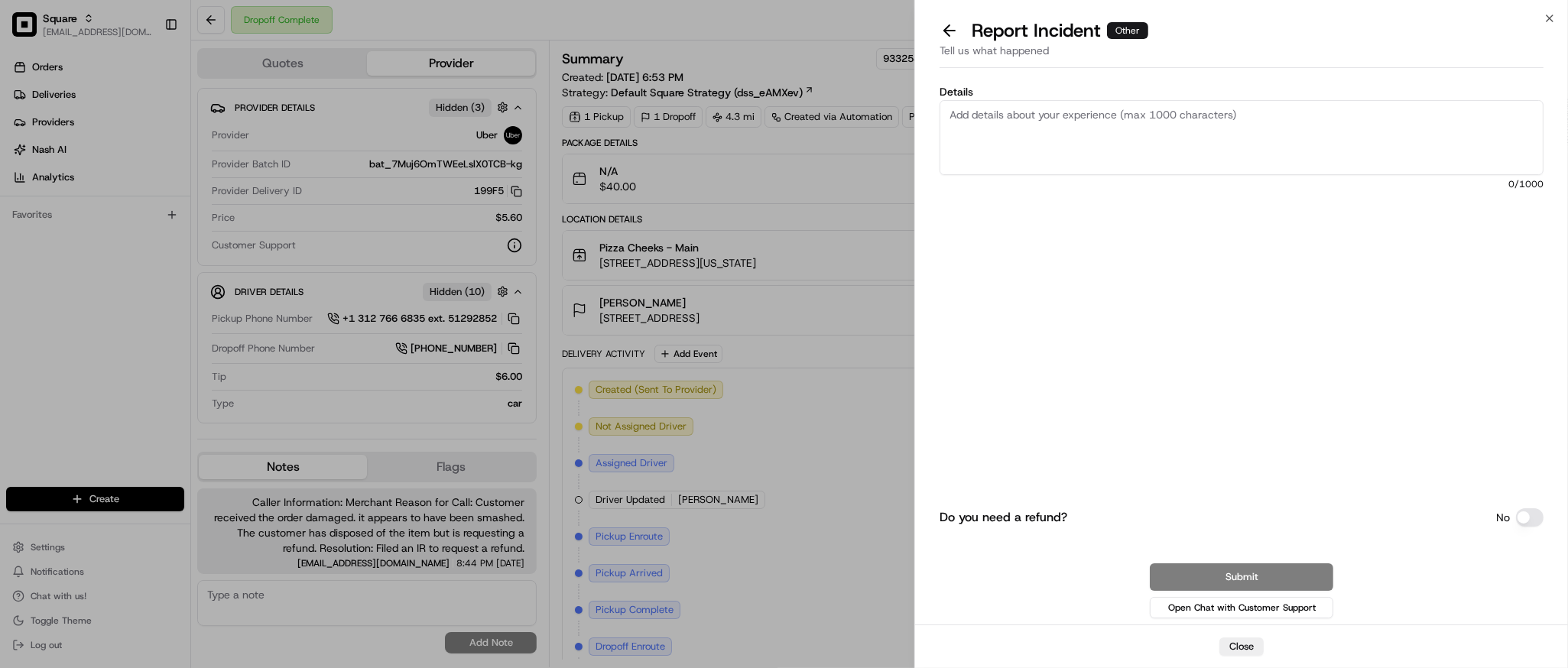
click at [1151, 130] on textarea "Details" at bounding box center [1241, 138] width 604 height 75
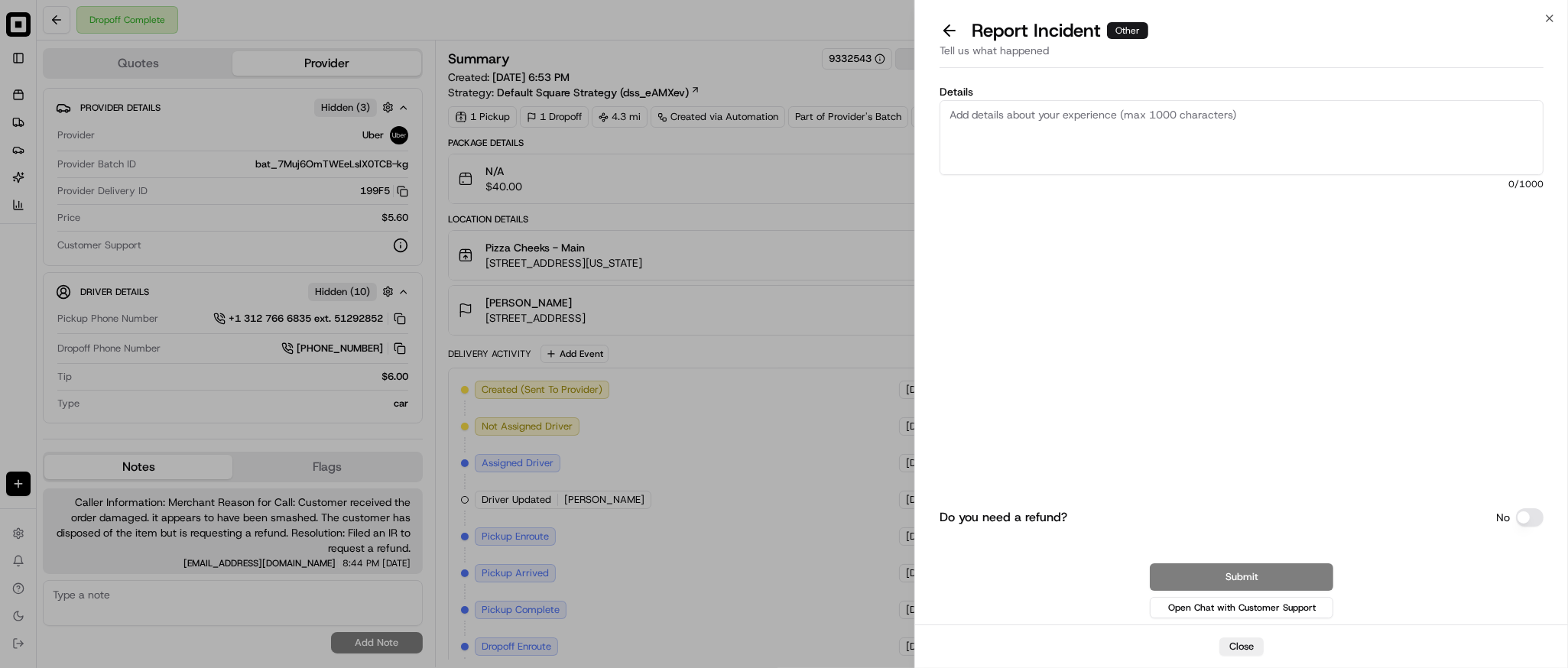
paste textarea "Customer received the order damaged. it appears to have been smashed. The custo…"
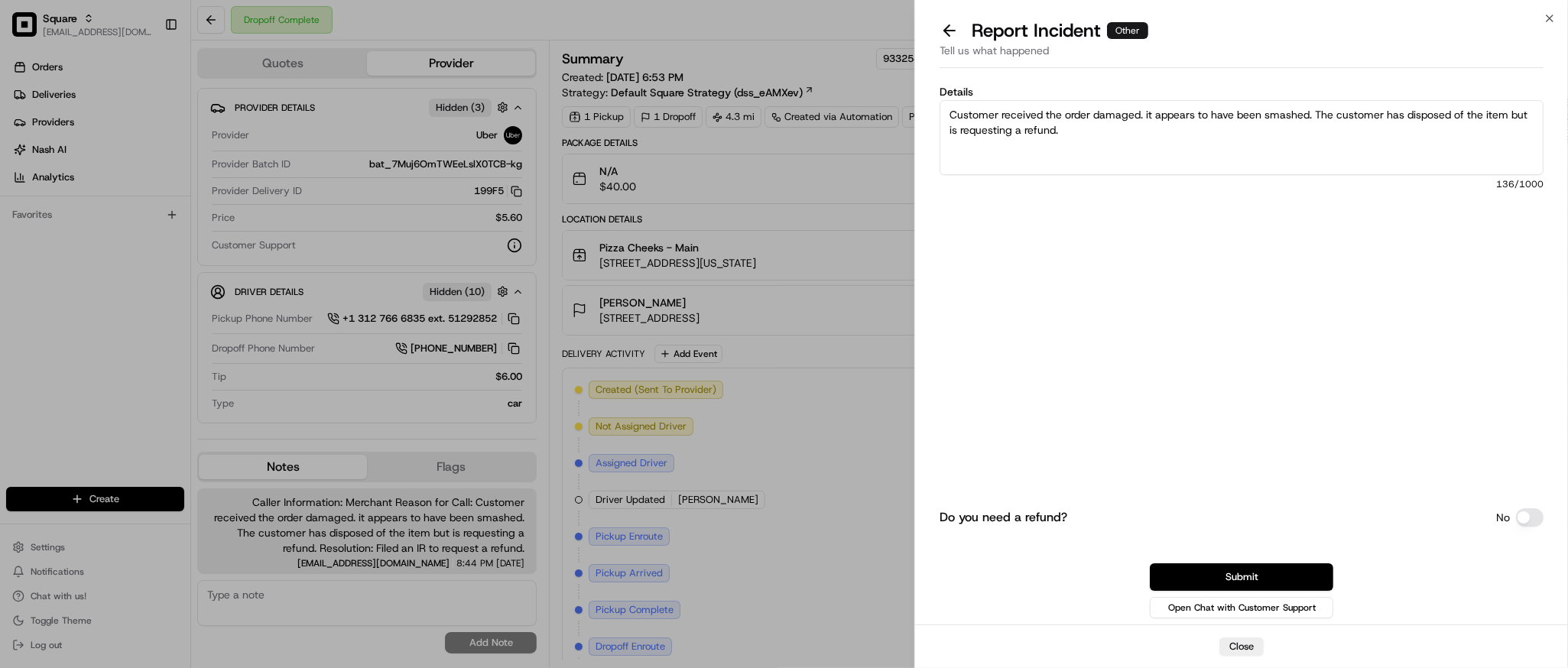
click at [1122, 131] on textarea "Customer received the order damaged. it appears to have been smashed. The custo…" at bounding box center [1241, 138] width 604 height 75
type textarea "Customer received the order damaged. it appears to have been smashed. The custo…"
click at [1240, 579] on button "Submit" at bounding box center [1242, 577] width 184 height 28
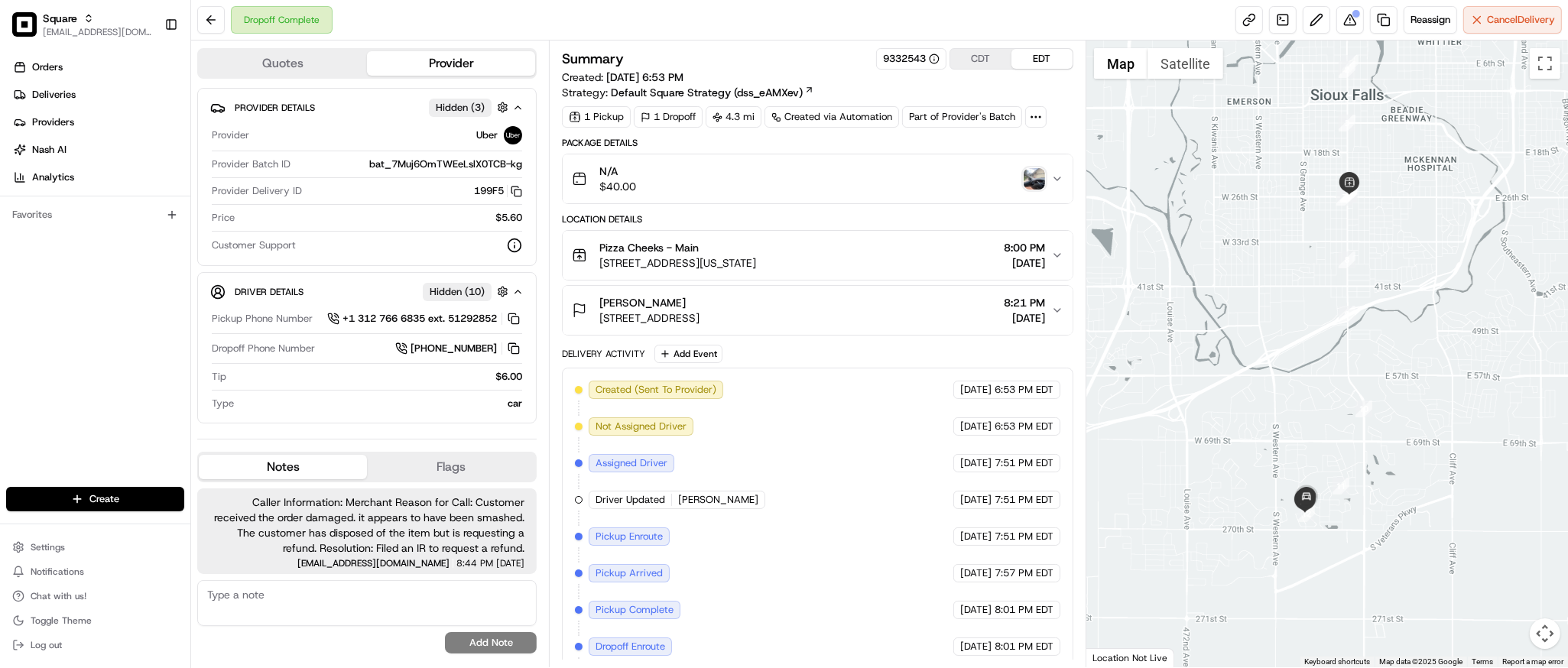
click at [598, 21] on div "Dropoff Complete Reassign Cancel Delivery" at bounding box center [880, 20] width 1377 height 40
click at [1277, 257] on div at bounding box center [1327, 354] width 482 height 627
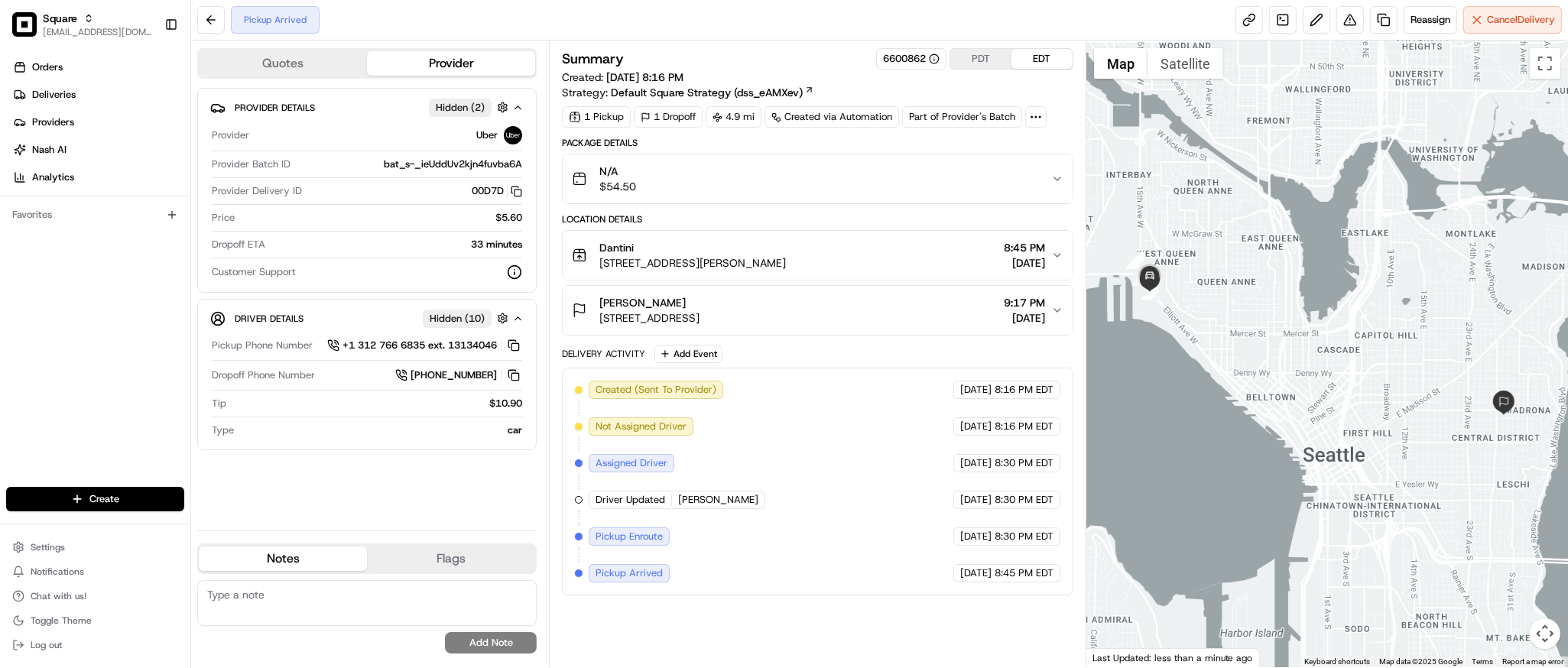
click at [1114, 11] on div "Pickup Arrived Reassign Cancel Delivery" at bounding box center [880, 20] width 1377 height 40
click at [1480, 32] on button "Cancel Delivery" at bounding box center [1513, 20] width 99 height 28
click at [1335, 302] on div at bounding box center [1327, 354] width 482 height 627
click at [1304, 302] on div at bounding box center [1327, 354] width 482 height 627
click at [1405, 278] on div at bounding box center [1327, 354] width 482 height 627
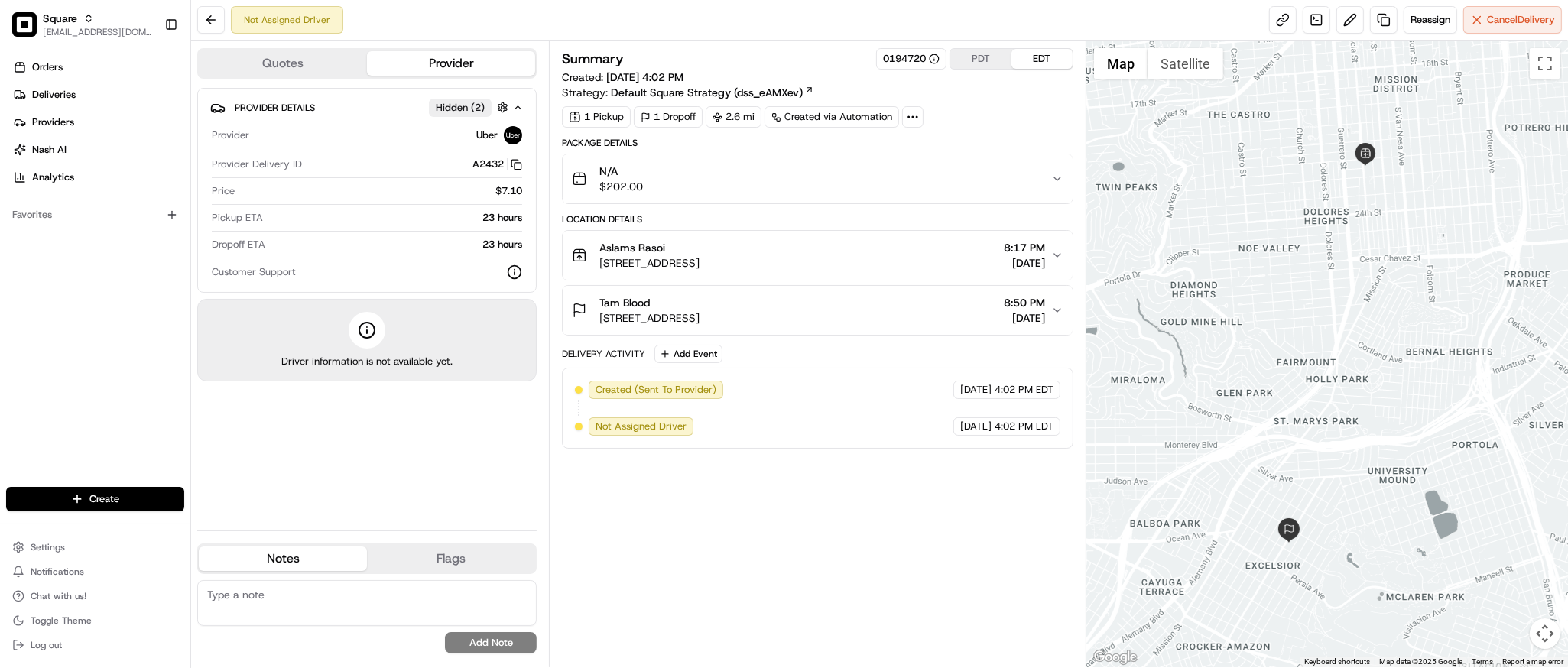
click at [622, 367] on div "Delivery Activity Add Event Created (Sent To Provider) Uber 08/16/2025 4:02 PM …" at bounding box center [817, 397] width 511 height 104
click at [720, 564] on div "Summary 0194720 PDT EDT Created: 08/16/2025 4:02 PM Strategy: Default Square St…" at bounding box center [817, 354] width 511 height 612
click at [976, 57] on button "PDT" at bounding box center [981, 59] width 61 height 20
click at [1041, 58] on button "EDT" at bounding box center [1042, 59] width 61 height 20
click at [1048, 315] on div "Tam Blood 363 Naples St, San Francisco, CA 94112, USA 8:50 PM 08/17/2025" at bounding box center [811, 310] width 479 height 31
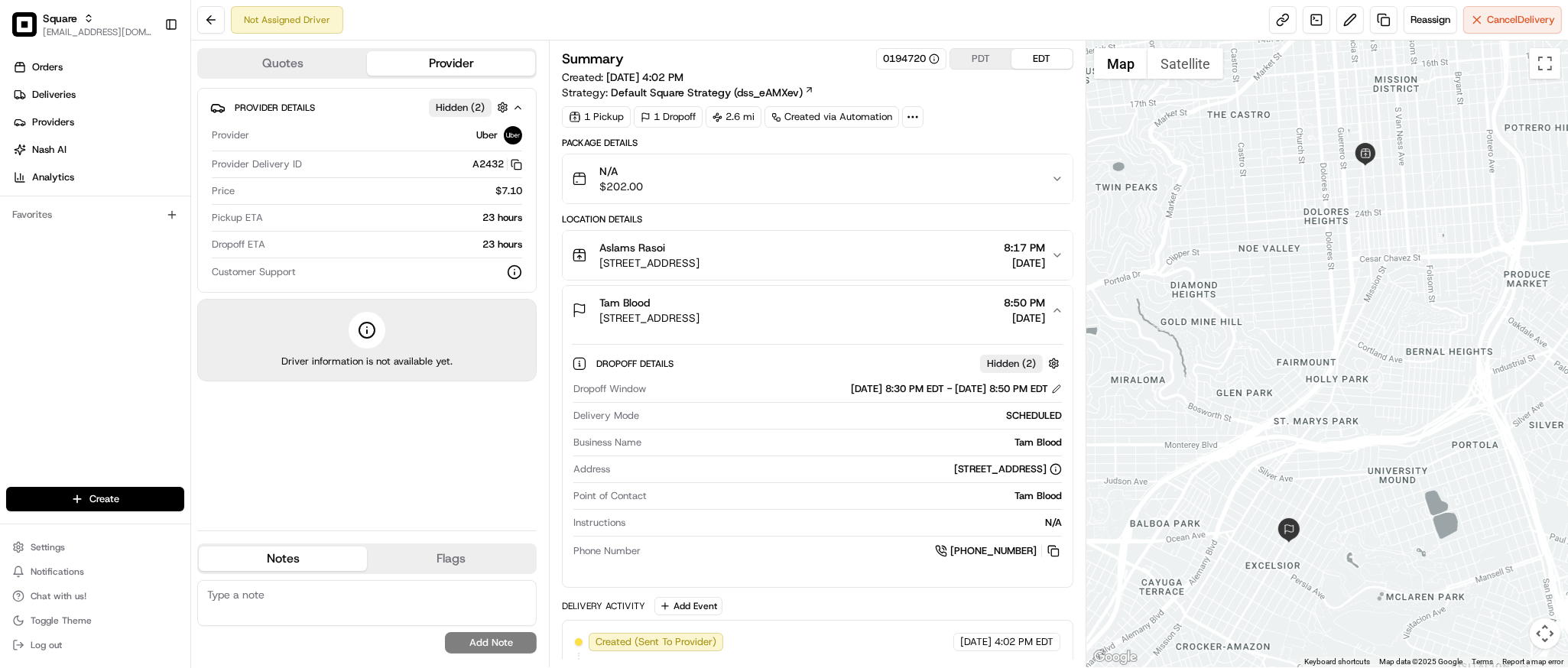
scroll to position [41, 0]
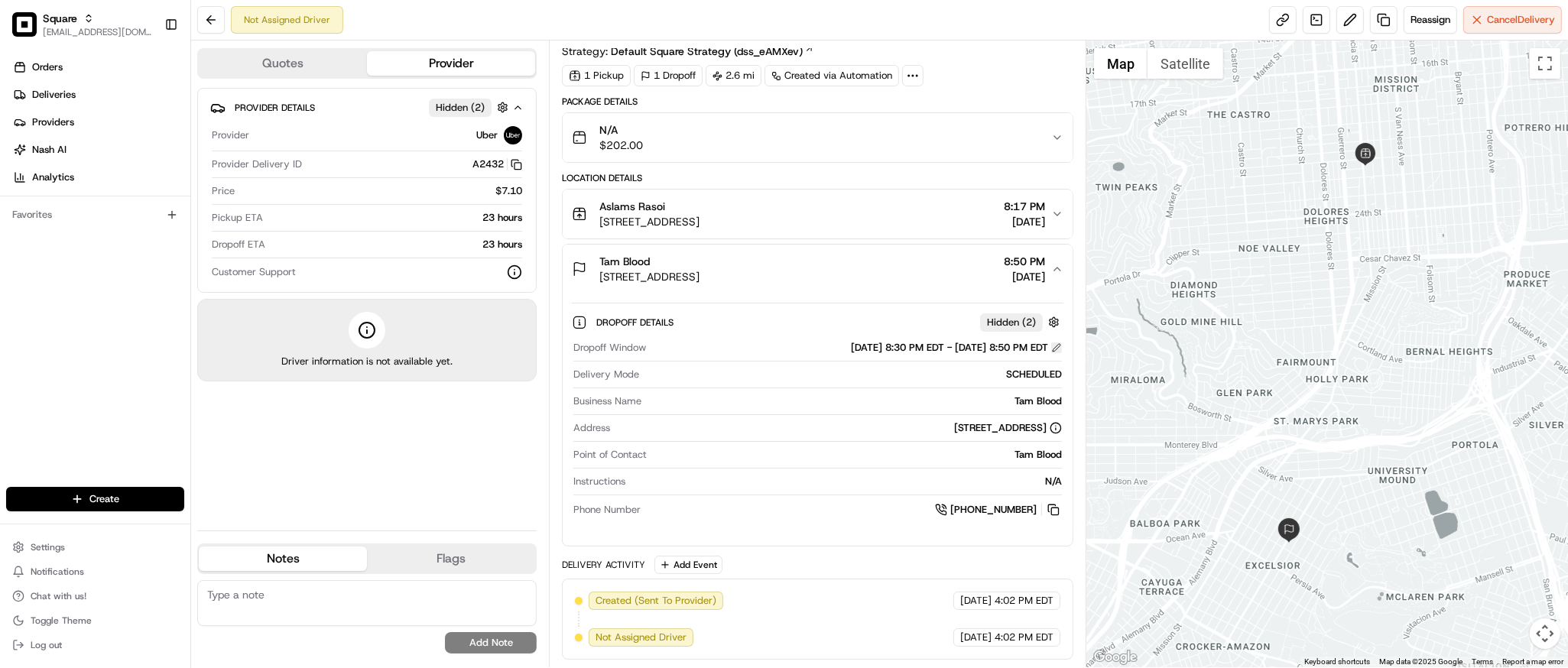
click at [1061, 349] on button at bounding box center [1057, 348] width 11 height 11
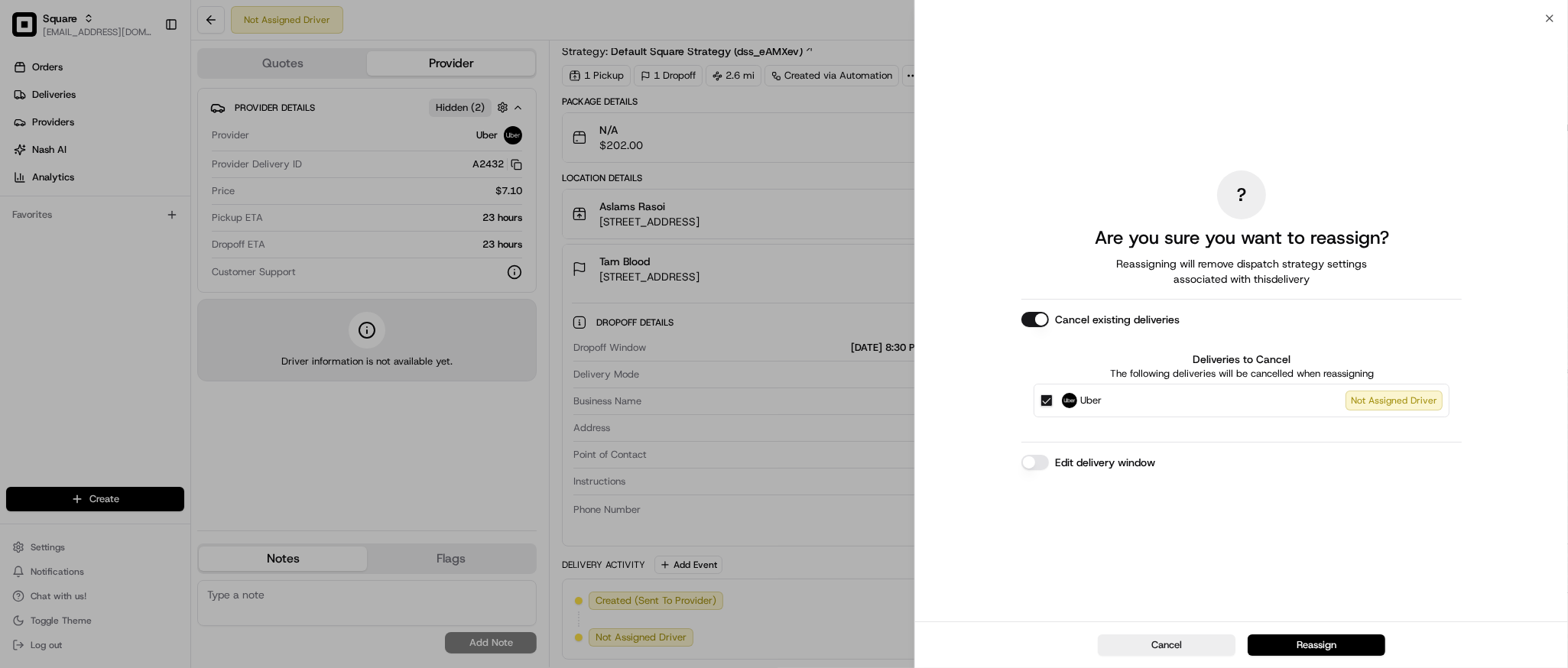
click at [1029, 462] on button "Edit delivery window" at bounding box center [1035, 462] width 28 height 15
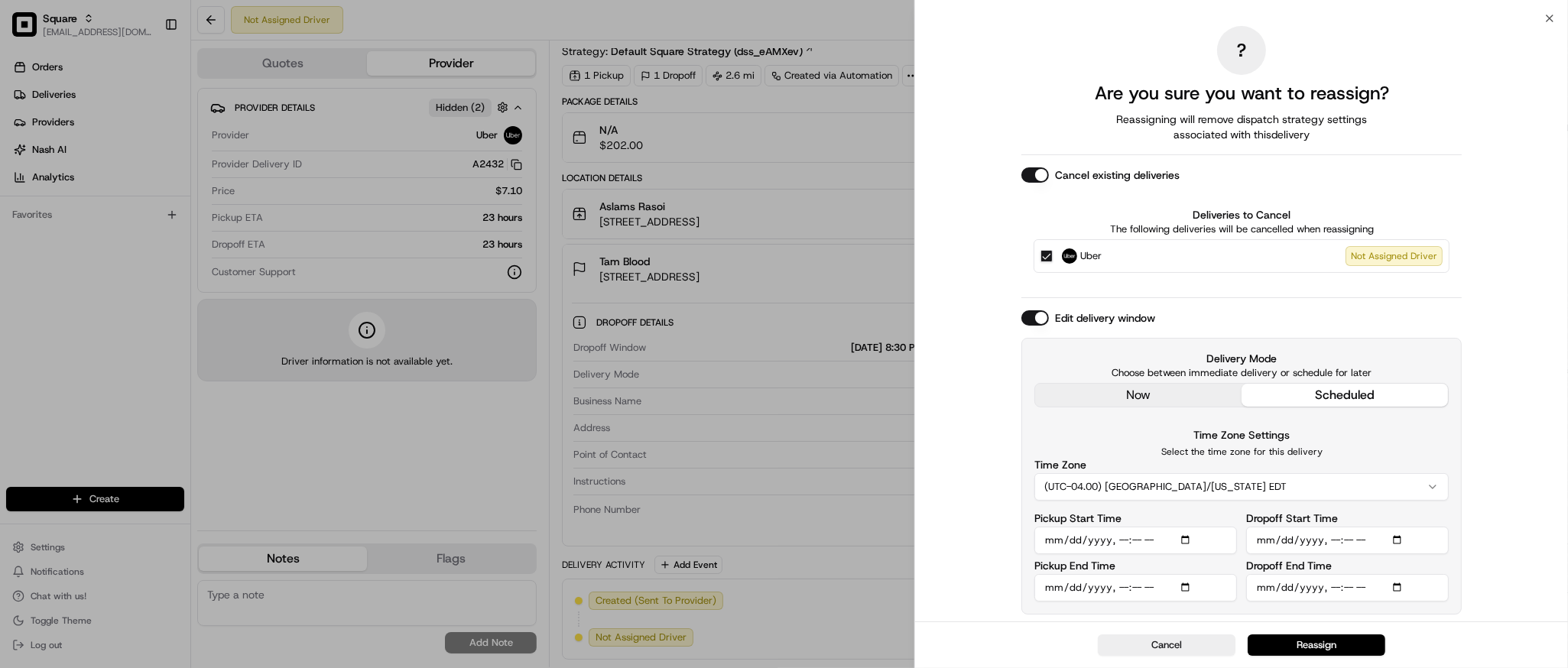
click at [1131, 389] on div "? Are you sure you want to reassign? Reassigning will remove dispatch strategy …" at bounding box center [1242, 320] width 440 height 597
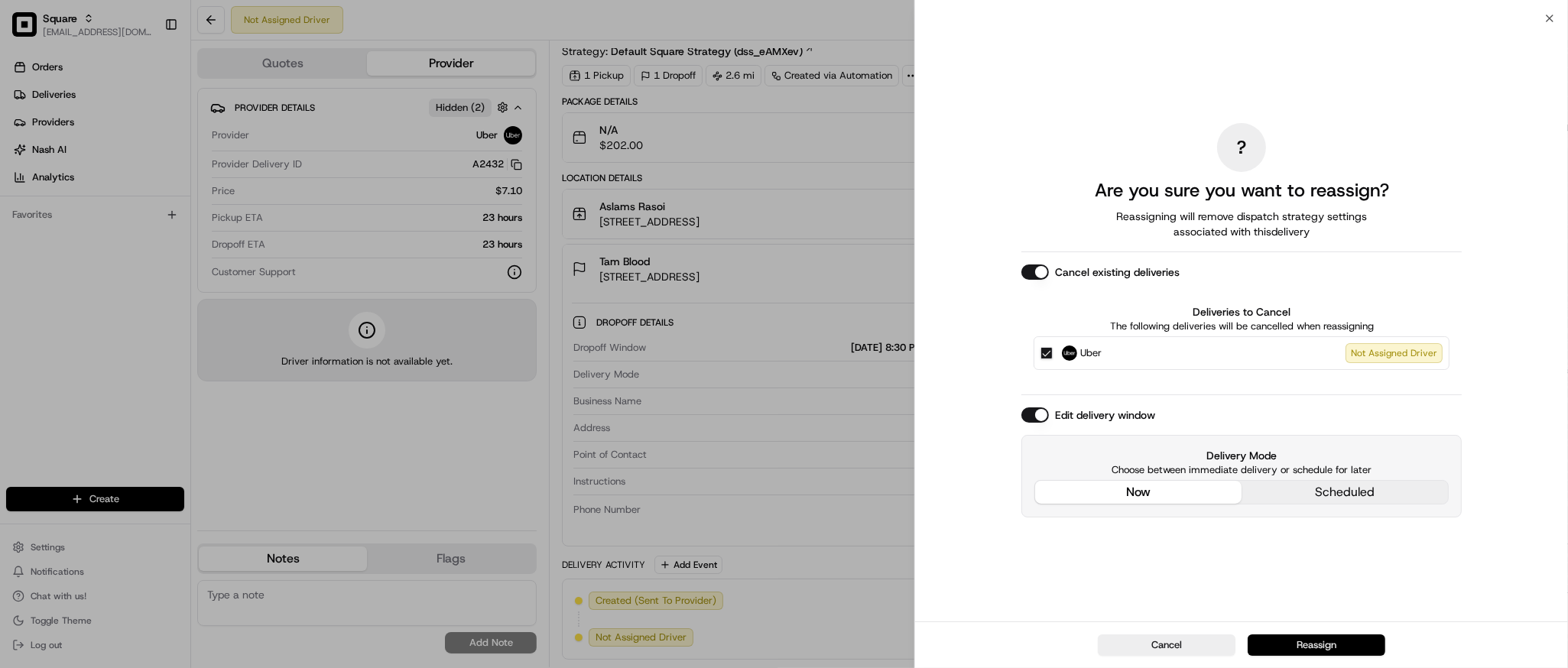
click at [1326, 647] on button "Reassign" at bounding box center [1317, 645] width 138 height 21
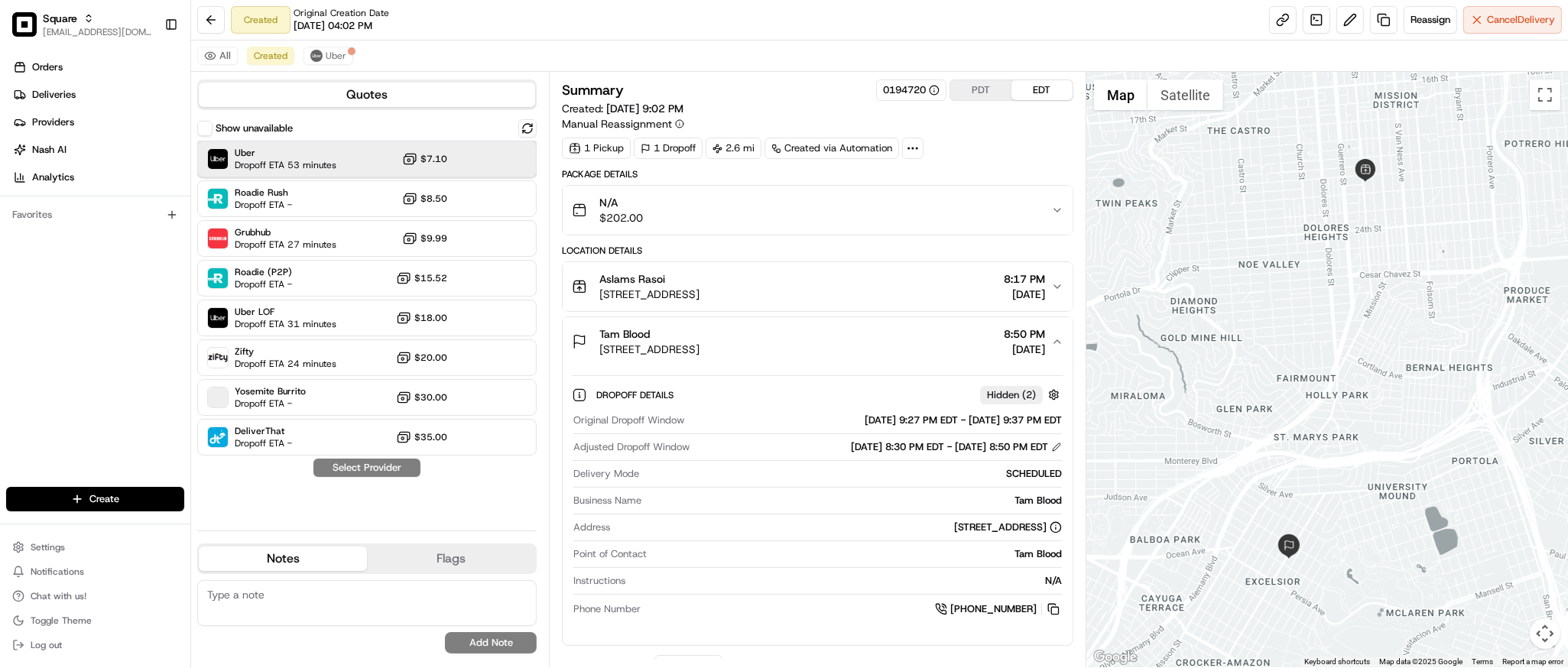
click at [326, 163] on span "Dropoff ETA 53 minutes" at bounding box center [286, 165] width 101 height 12
click at [363, 468] on button "Assign Provider" at bounding box center [366, 468] width 108 height 18
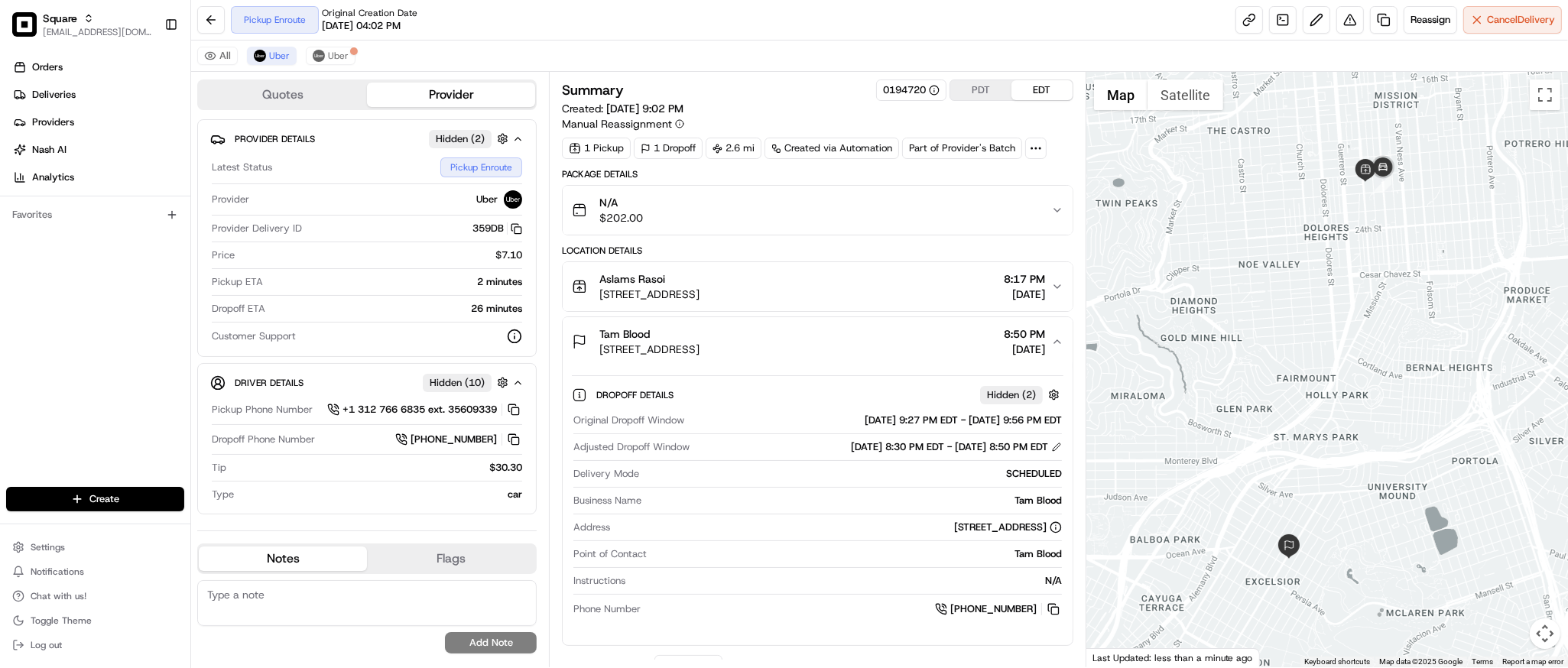
scroll to position [211, 0]
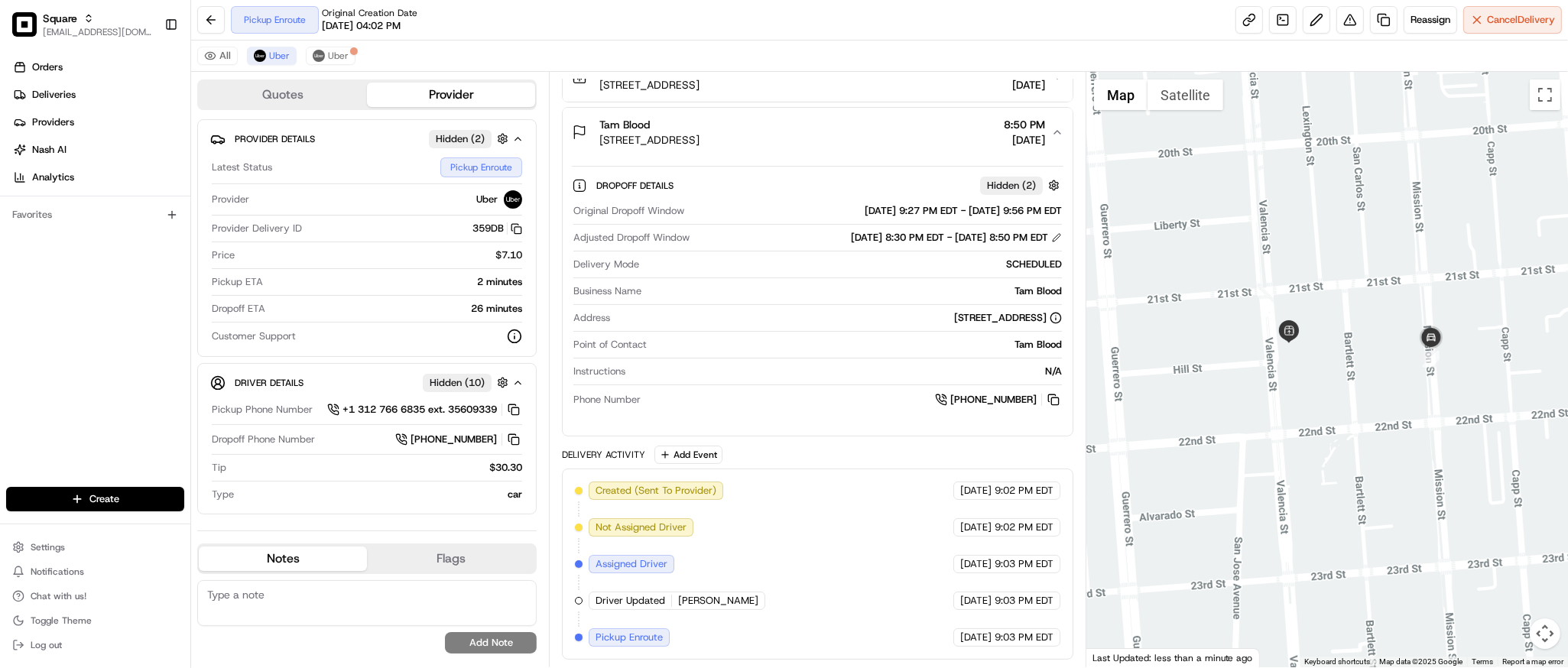
drag, startPoint x: 1366, startPoint y: 139, endPoint x: 1389, endPoint y: 465, distance: 326.8
click at [1389, 465] on div at bounding box center [1327, 370] width 482 height 596
click at [338, 58] on span "Uber" at bounding box center [338, 55] width 21 height 12
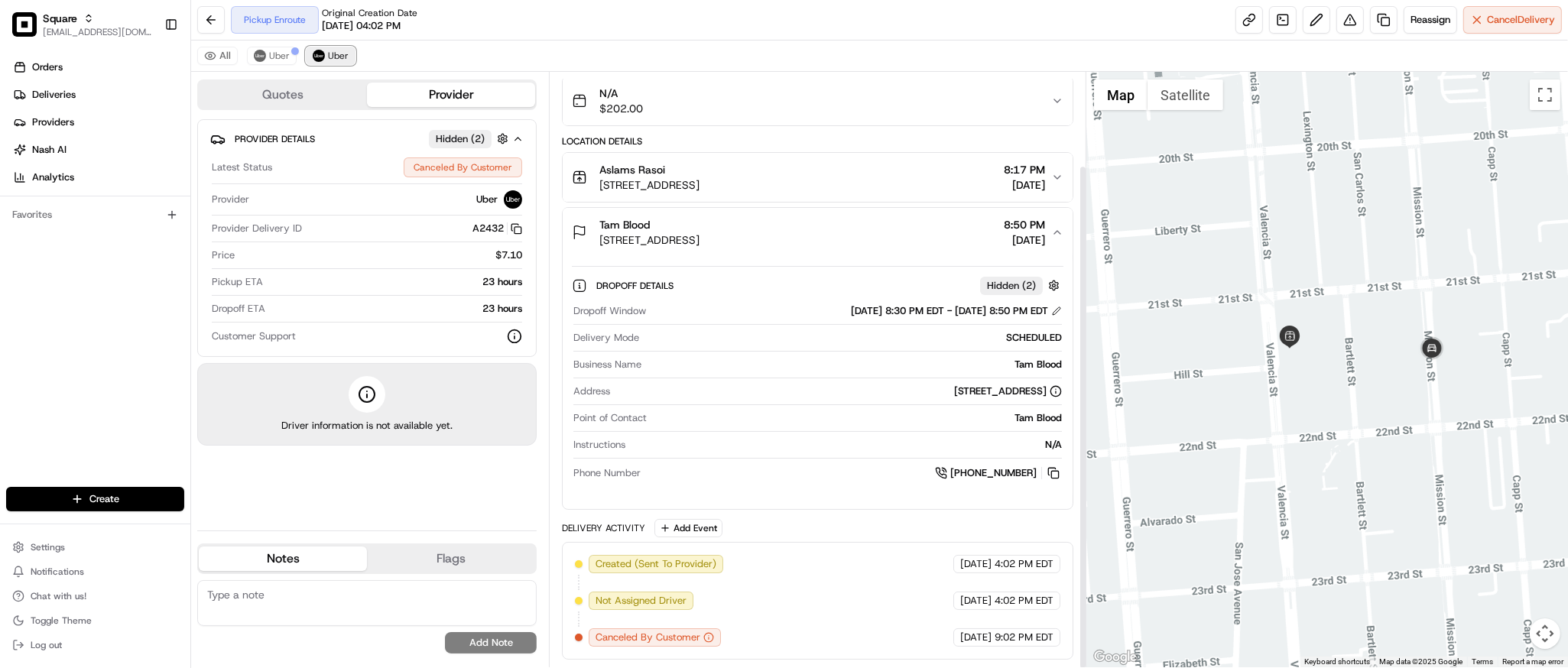
scroll to position [110, 0]
click at [280, 50] on span "Uber" at bounding box center [279, 55] width 21 height 12
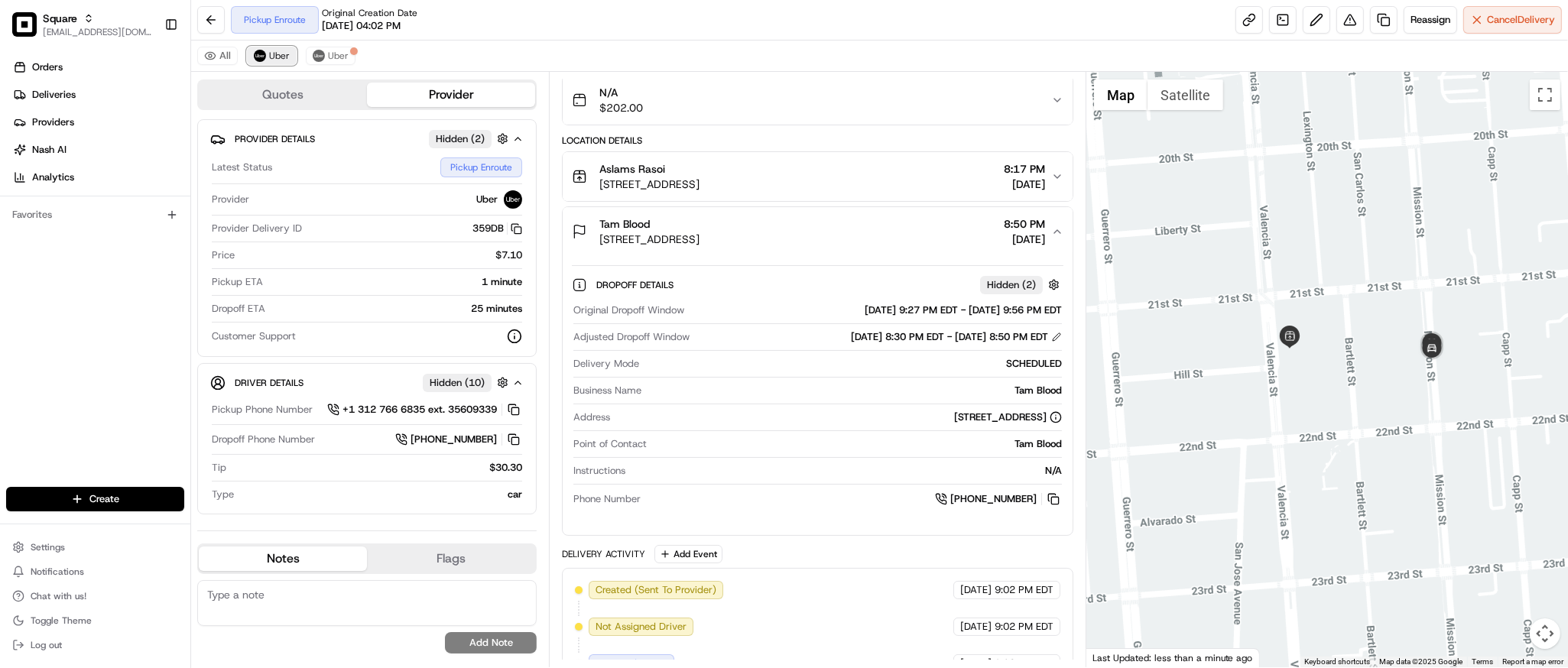
scroll to position [211, 0]
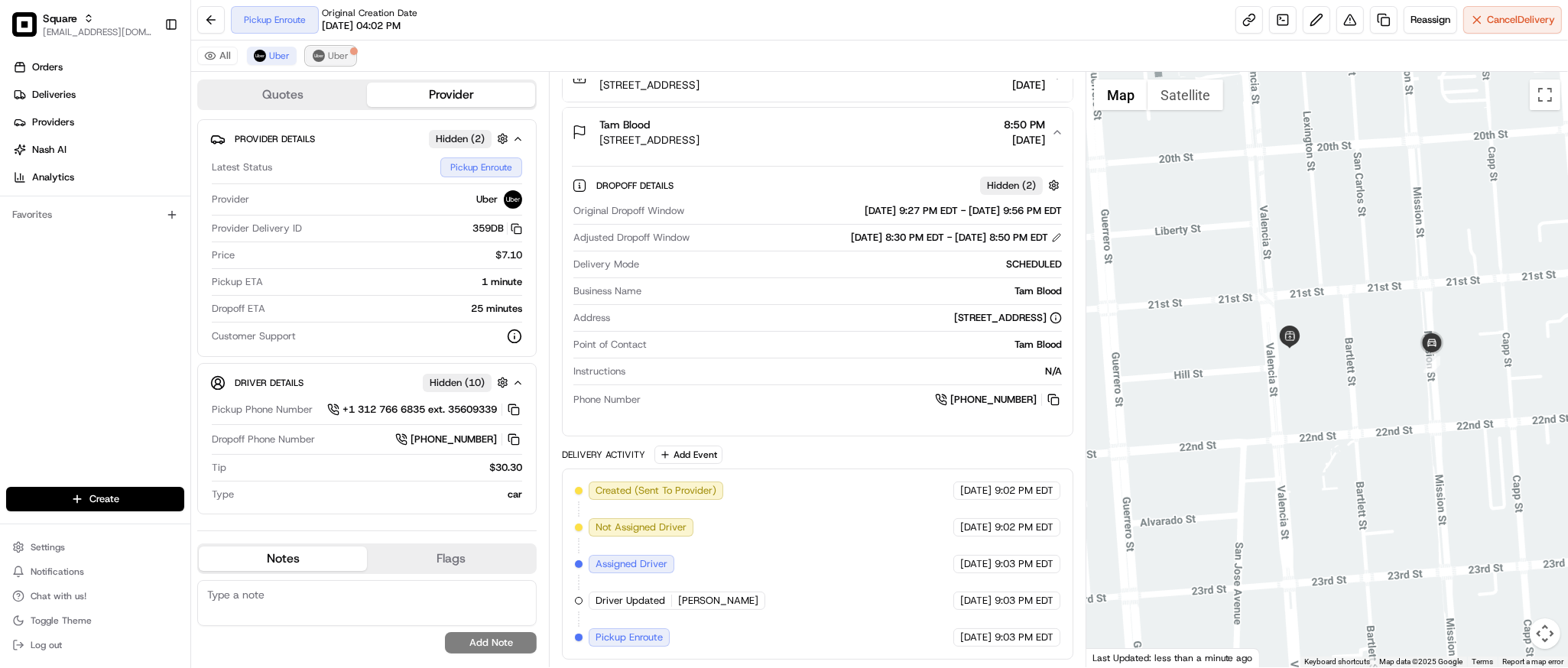
click at [338, 54] on span "Uber" at bounding box center [338, 55] width 21 height 12
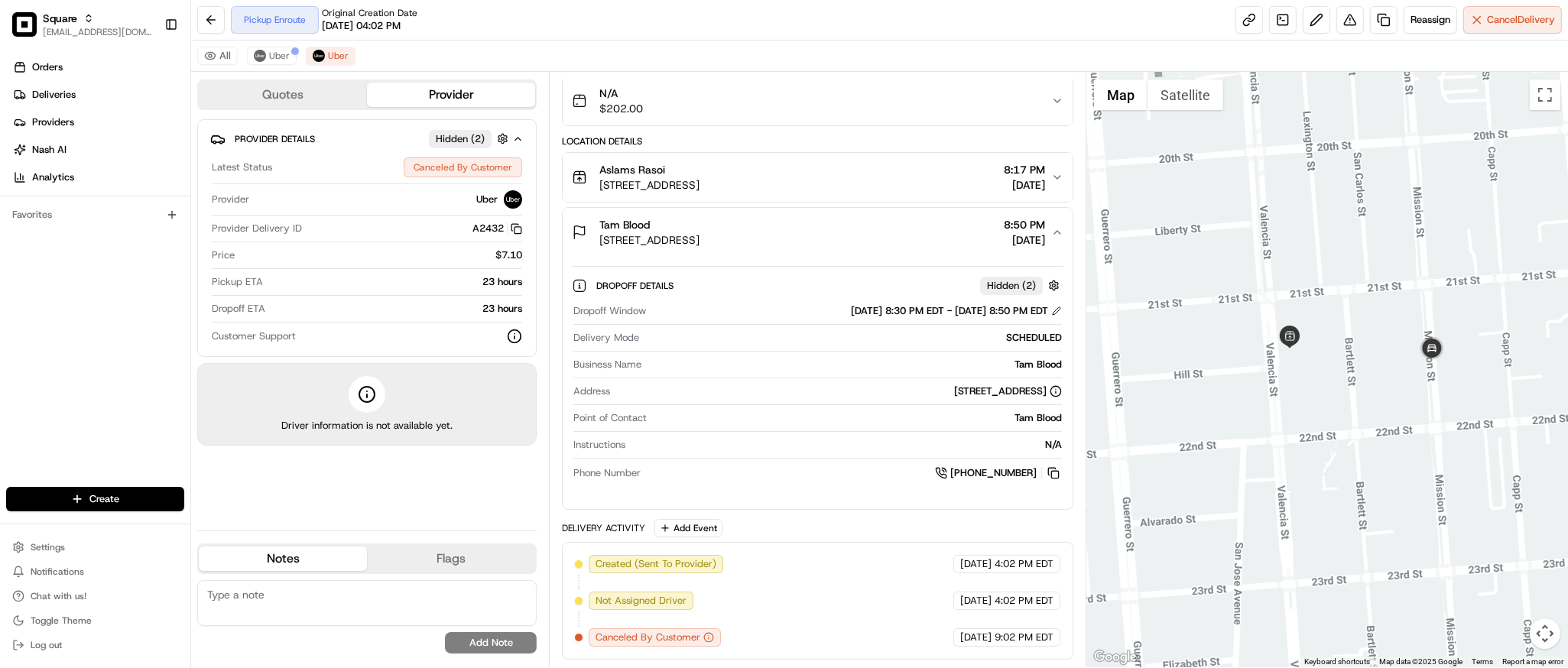
click at [1061, 231] on icon "button" at bounding box center [1057, 232] width 12 height 12
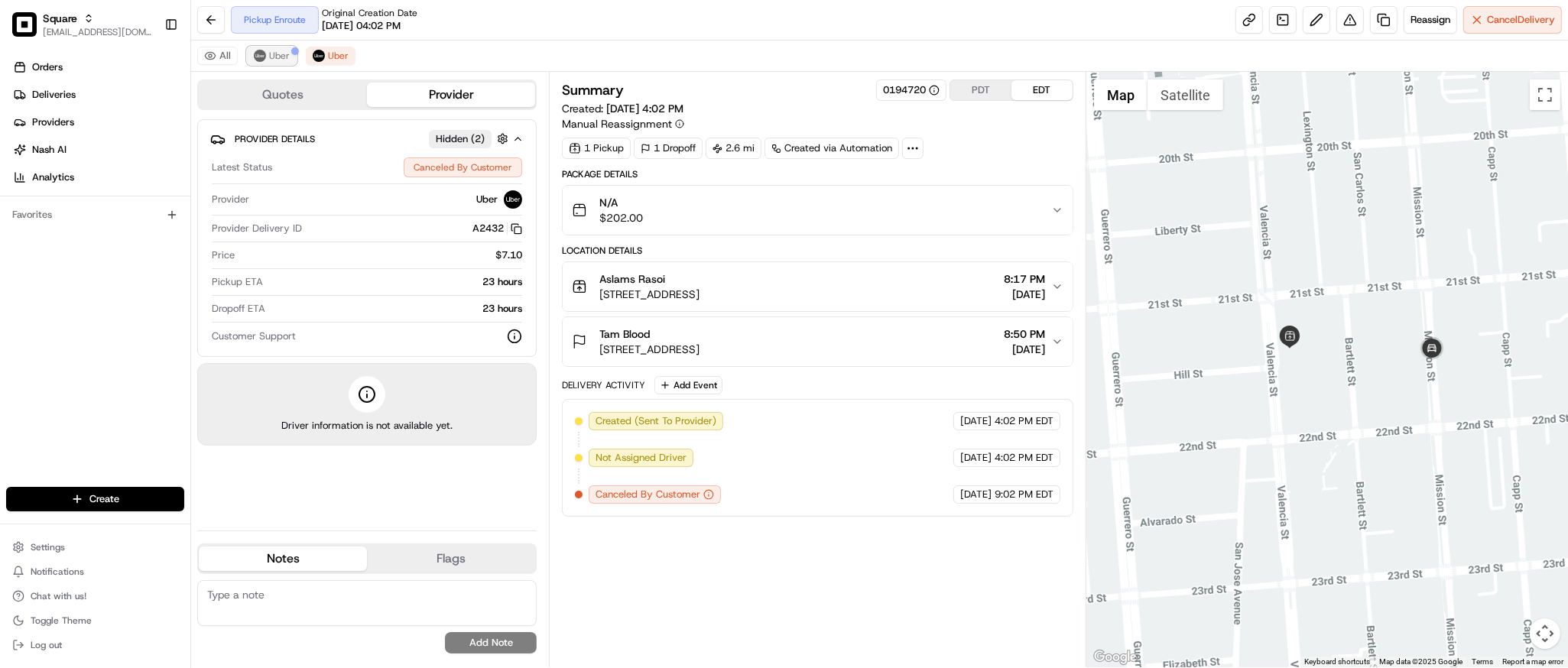
click at [279, 61] on span "Uber" at bounding box center [279, 55] width 21 height 12
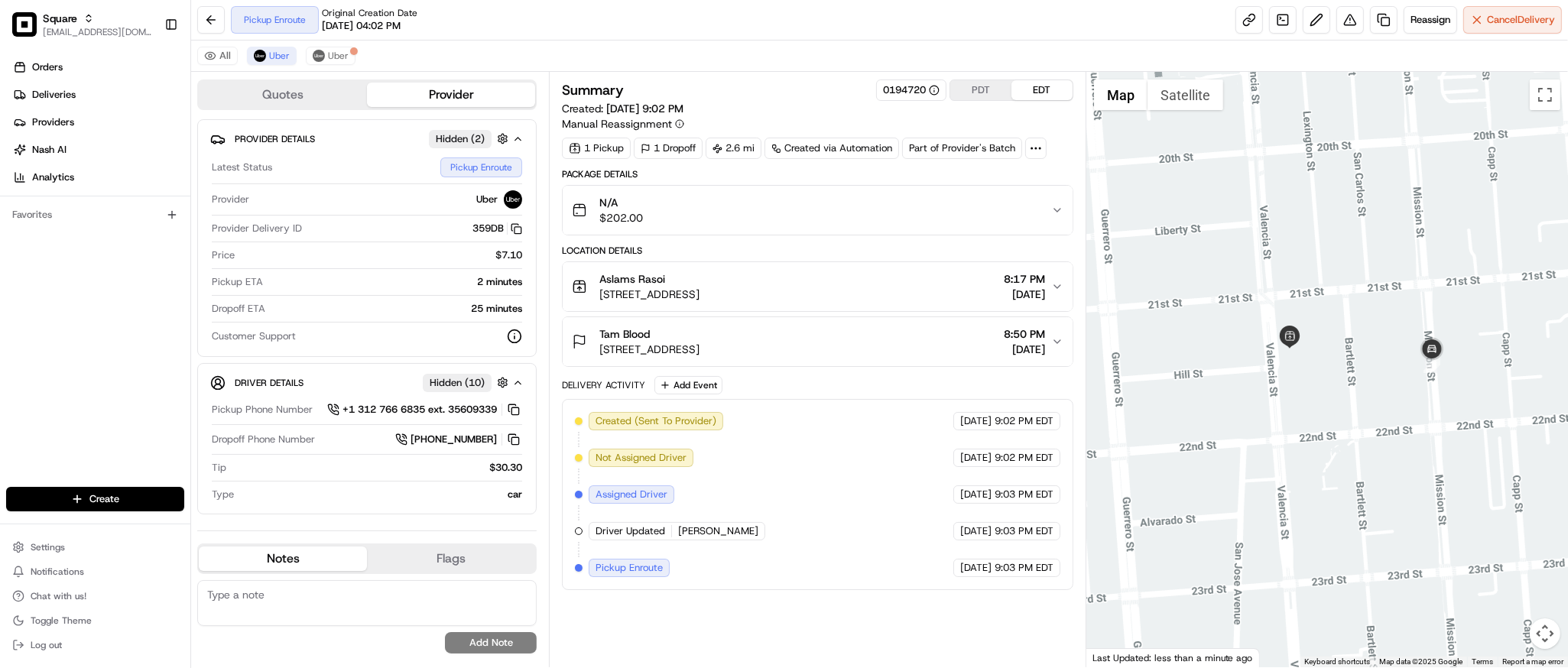
click at [1285, 195] on div at bounding box center [1327, 370] width 482 height 596
click at [344, 56] on span "Uber" at bounding box center [338, 55] width 21 height 12
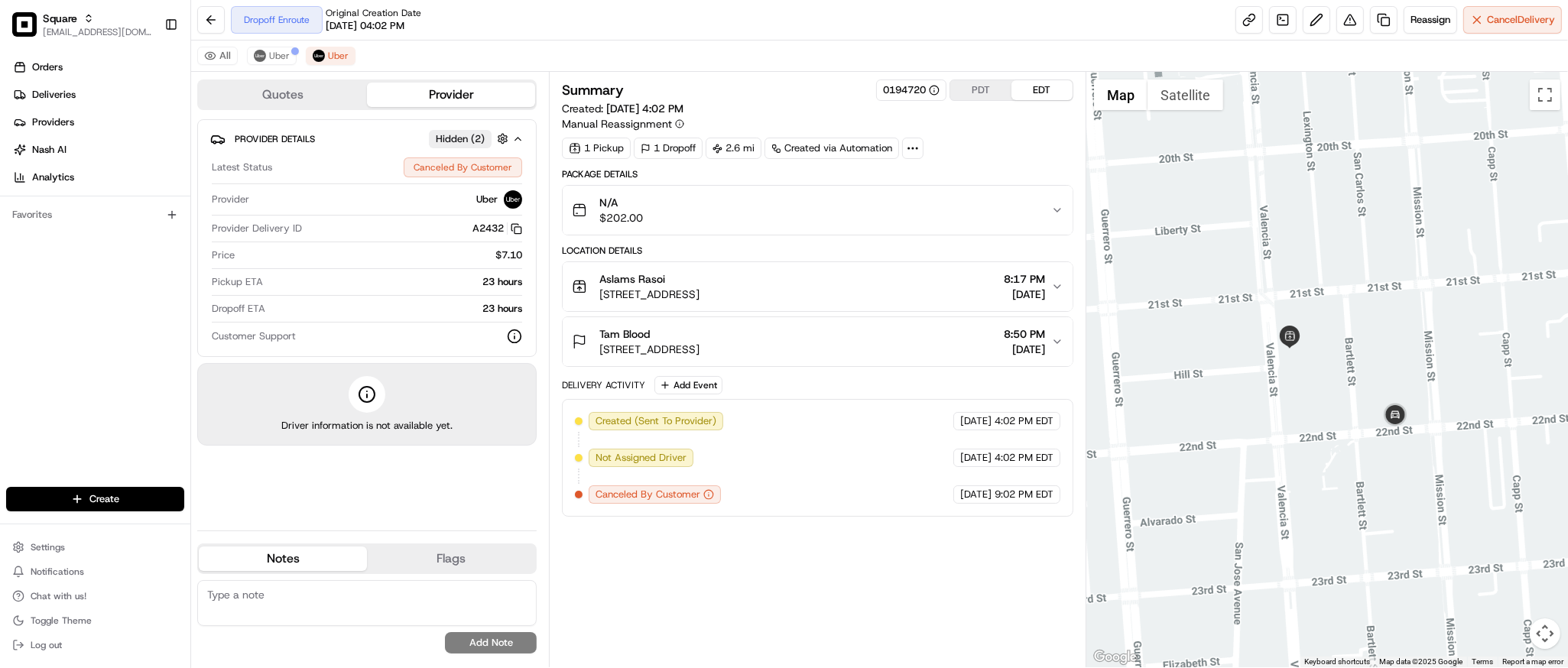
click at [1327, 426] on div at bounding box center [1327, 370] width 482 height 596
click at [347, 593] on textarea at bounding box center [366, 603] width 340 height 46
paste textarea "Caller Information: Merchant Reason for Call: Delivery is past the DO time, and…"
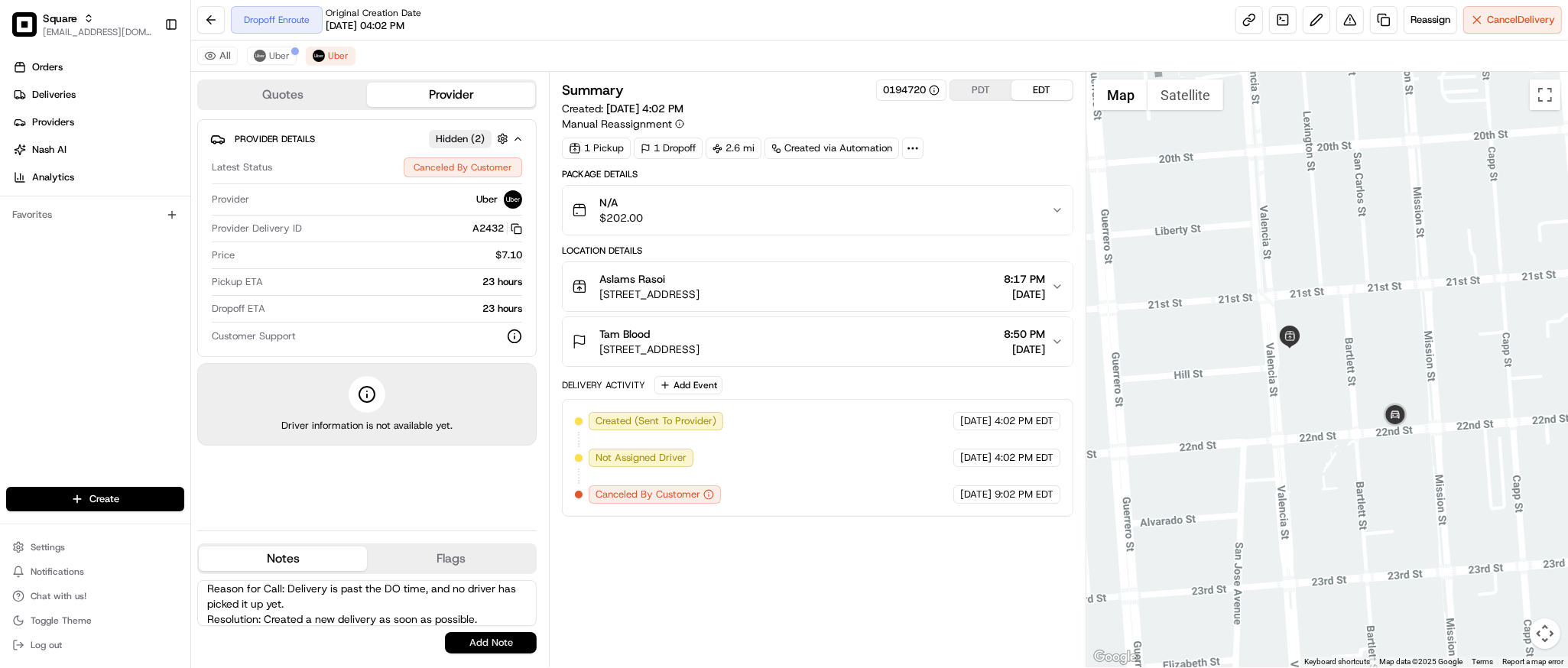
type textarea "Caller Information: Merchant Reason for Call: Delivery is past the DO time, and…"
click at [500, 642] on button "Add Note" at bounding box center [491, 643] width 92 height 21
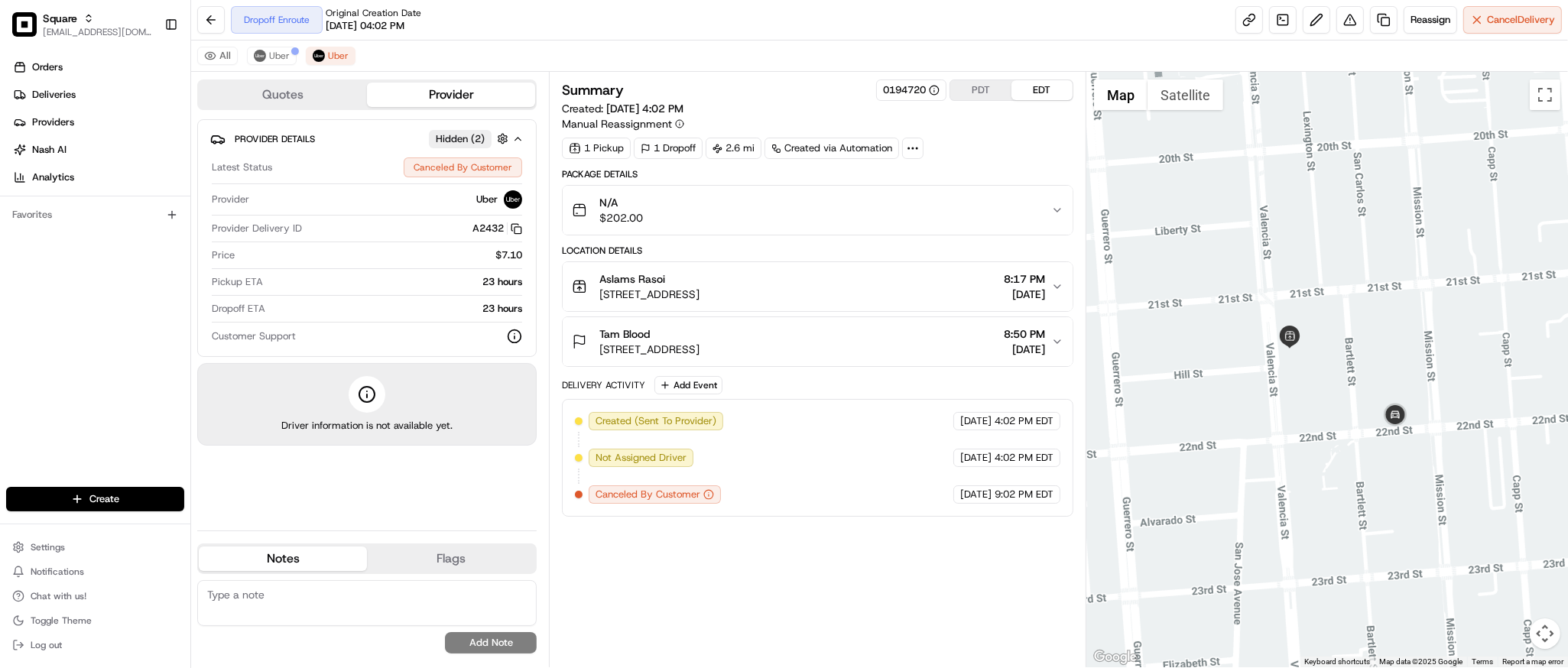
scroll to position [0, 0]
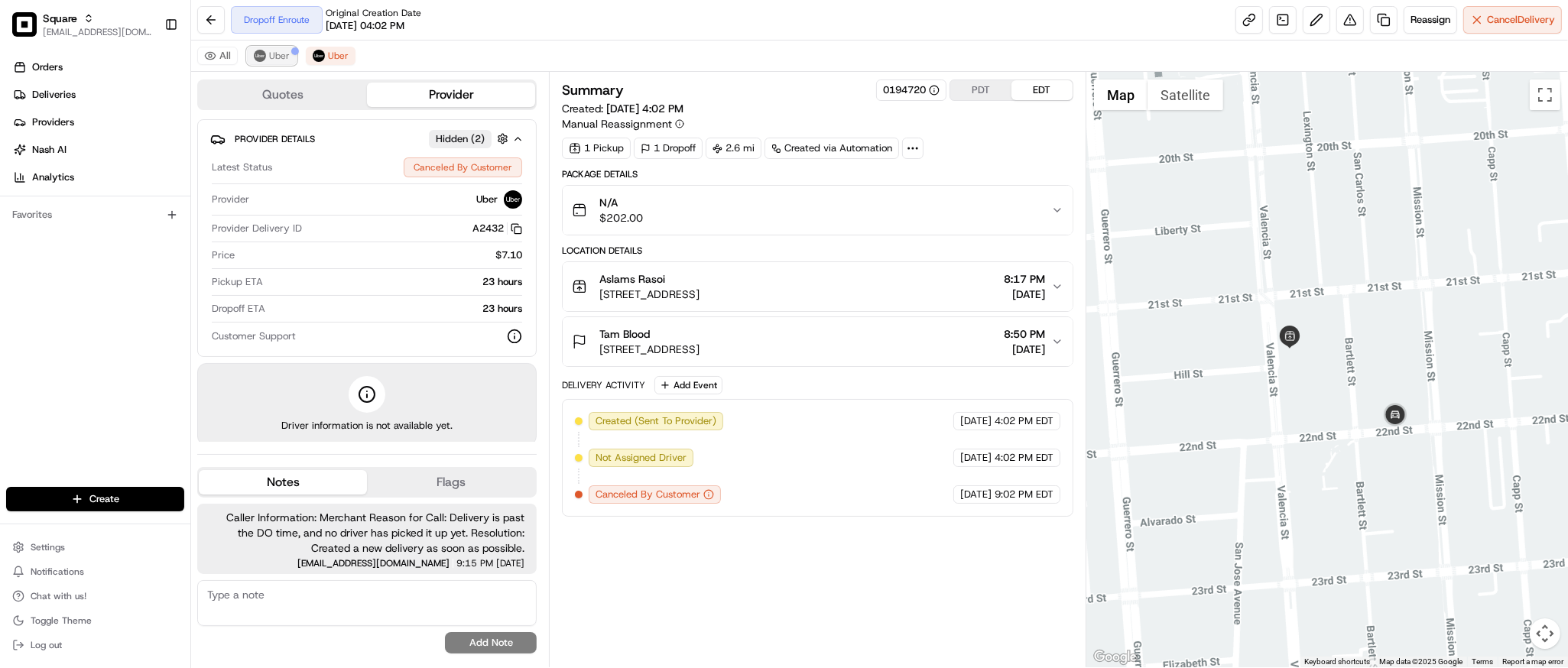
click at [278, 55] on span "Uber" at bounding box center [279, 55] width 21 height 12
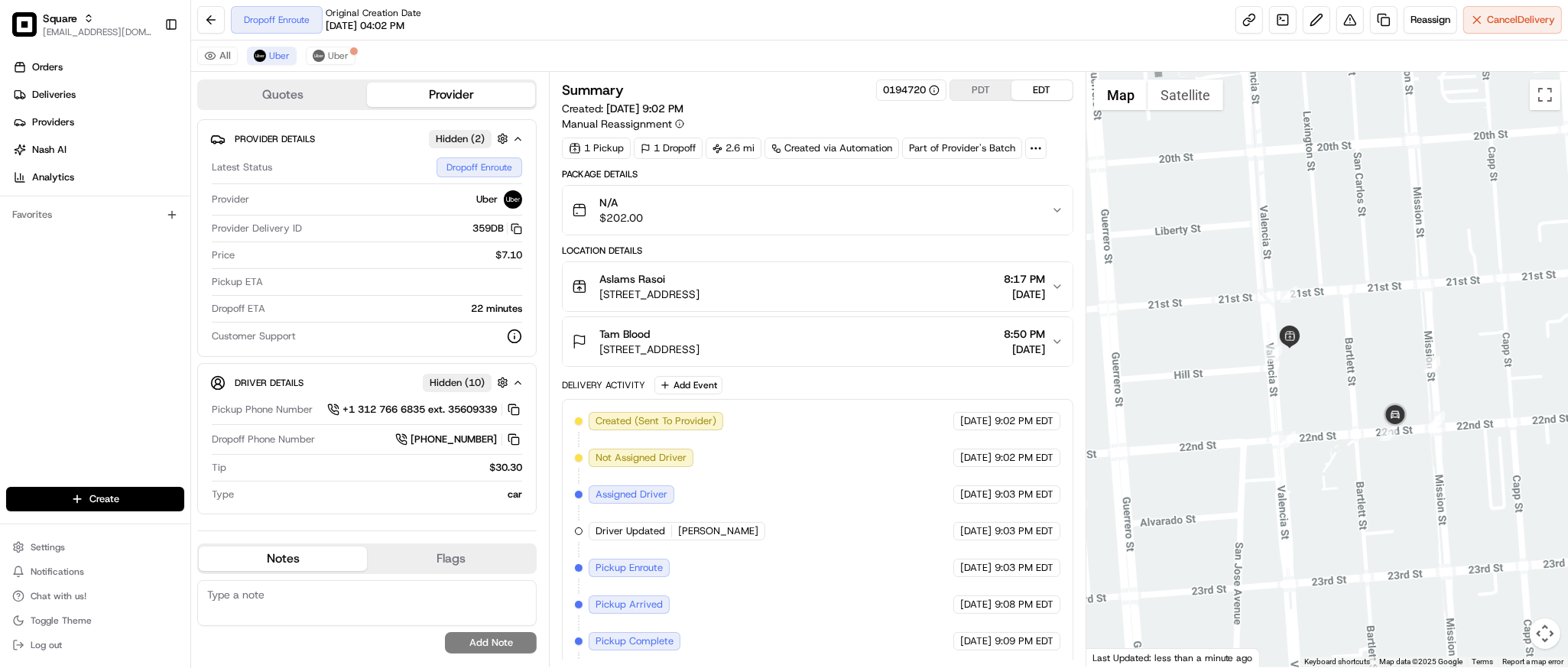
click at [341, 600] on textarea at bounding box center [366, 603] width 340 height 46
paste textarea "Caller Information: Merchant Reason for Call: Delivery is past the DO time, and…"
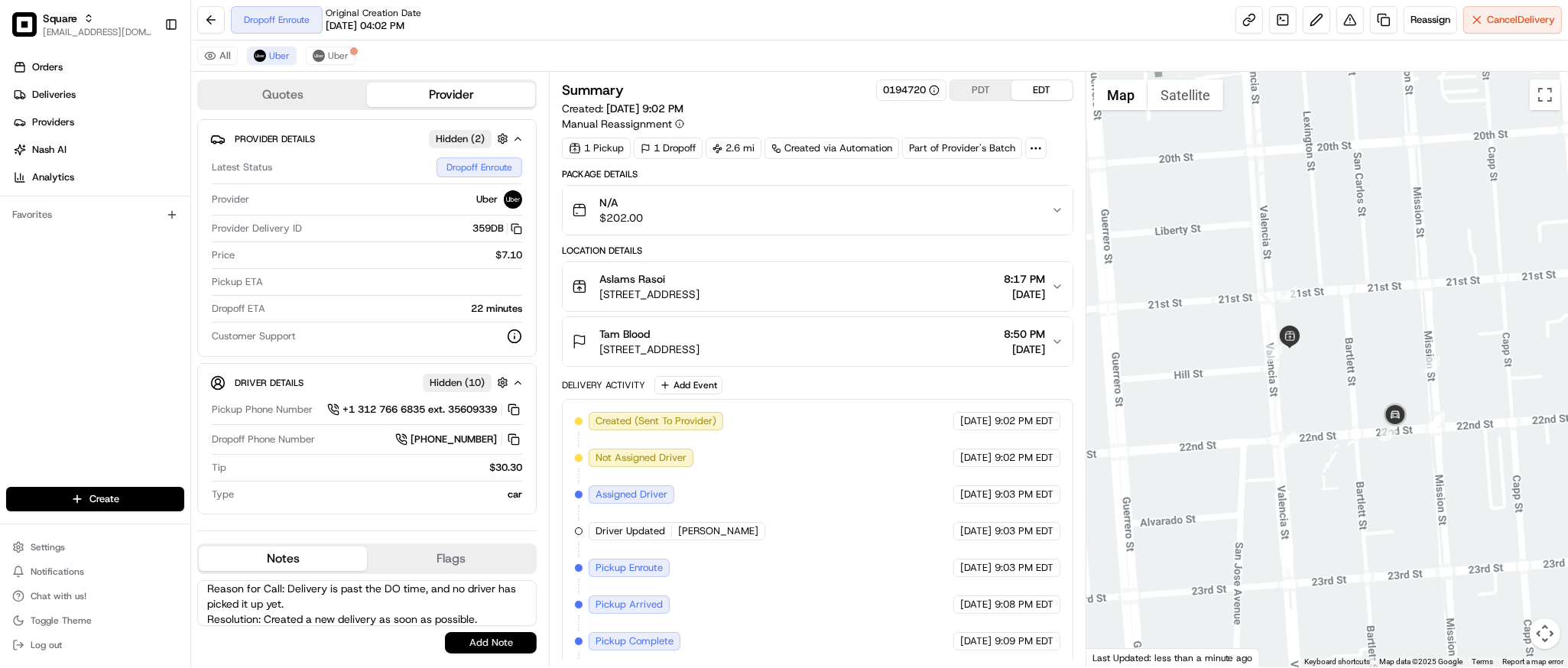
type textarea "Caller Information: Merchant Reason for Call: Delivery is past the DO time, and…"
click at [479, 641] on button "Add Note" at bounding box center [491, 643] width 92 height 21
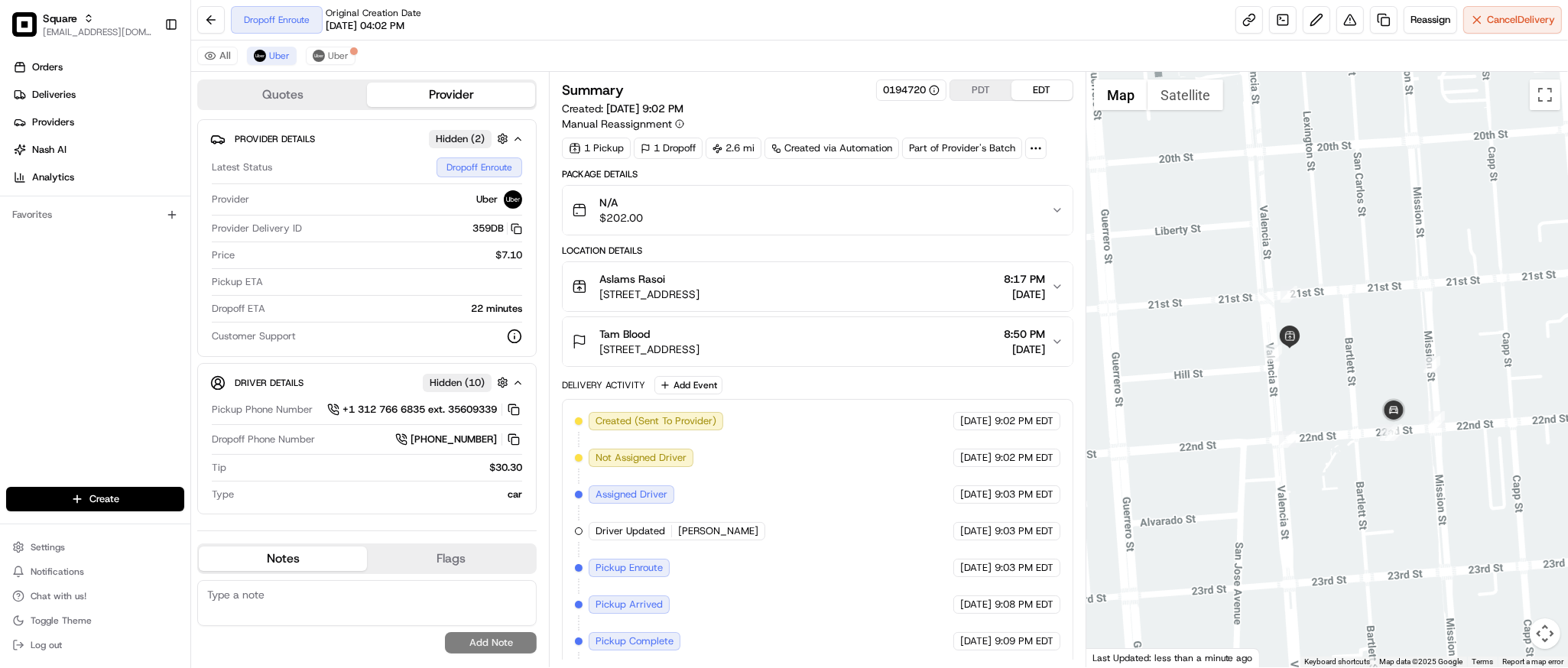
scroll to position [0, 0]
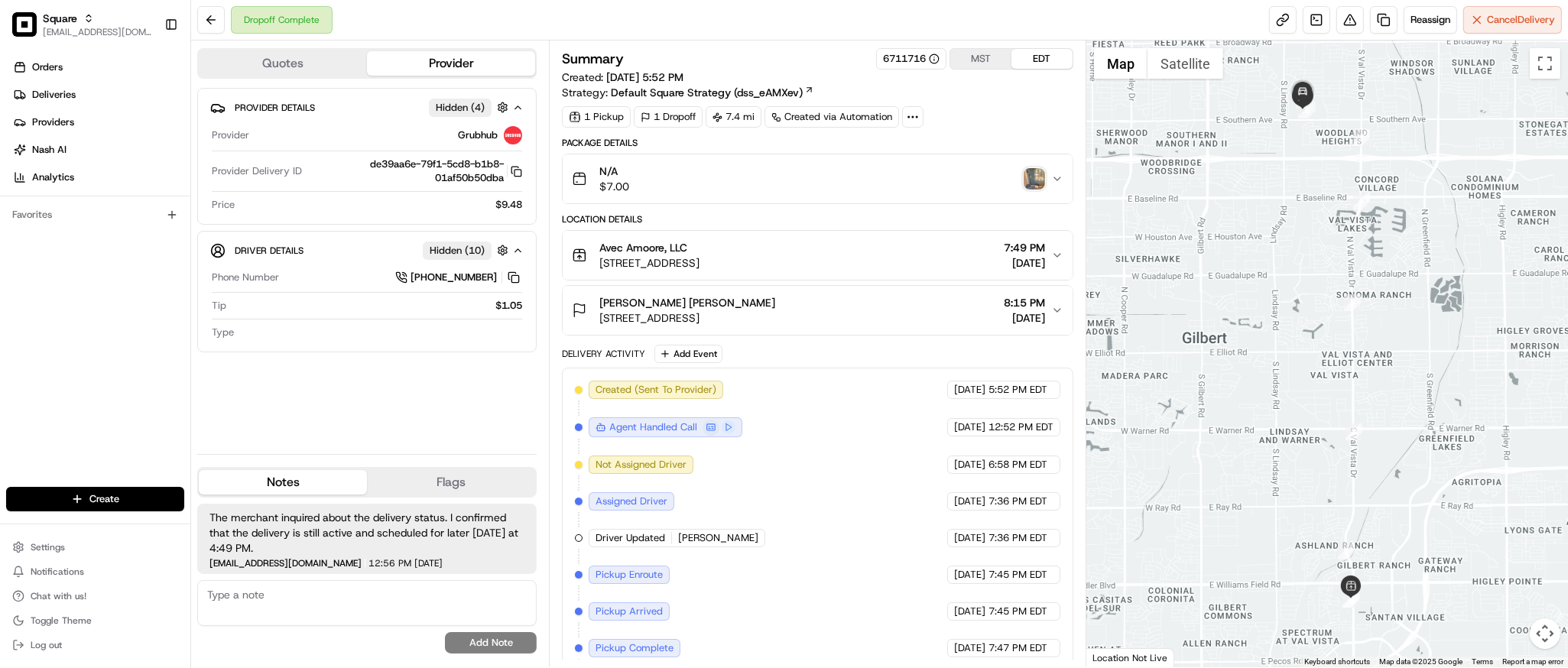
click at [436, 533] on span "The merchant inquired about the delivery status. I confirmed that the delivery …" at bounding box center [367, 533] width 315 height 46
click at [1033, 178] on img "button" at bounding box center [1035, 179] width 21 height 21
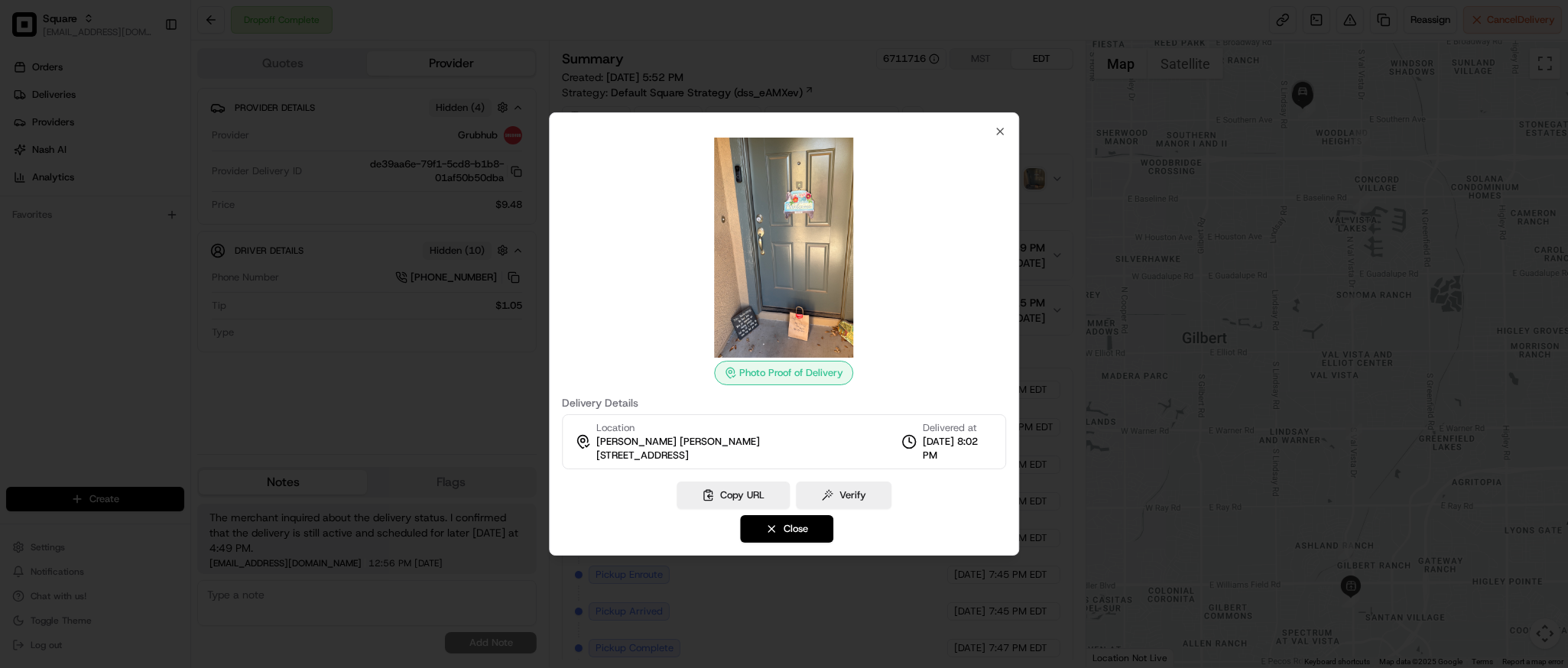
click at [776, 314] on img at bounding box center [784, 248] width 220 height 220
click at [1000, 131] on icon "button" at bounding box center [1000, 131] width 6 height 6
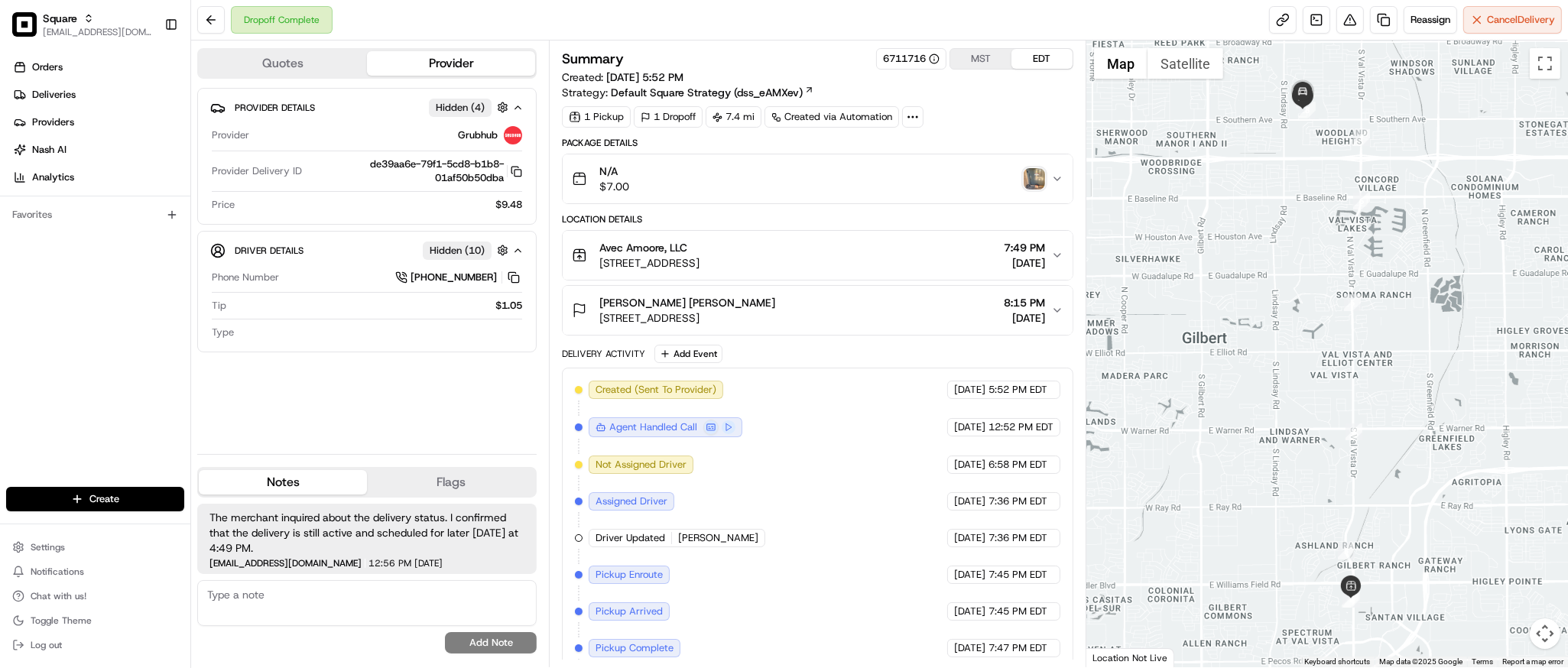
click at [1030, 174] on img "button" at bounding box center [1035, 179] width 21 height 21
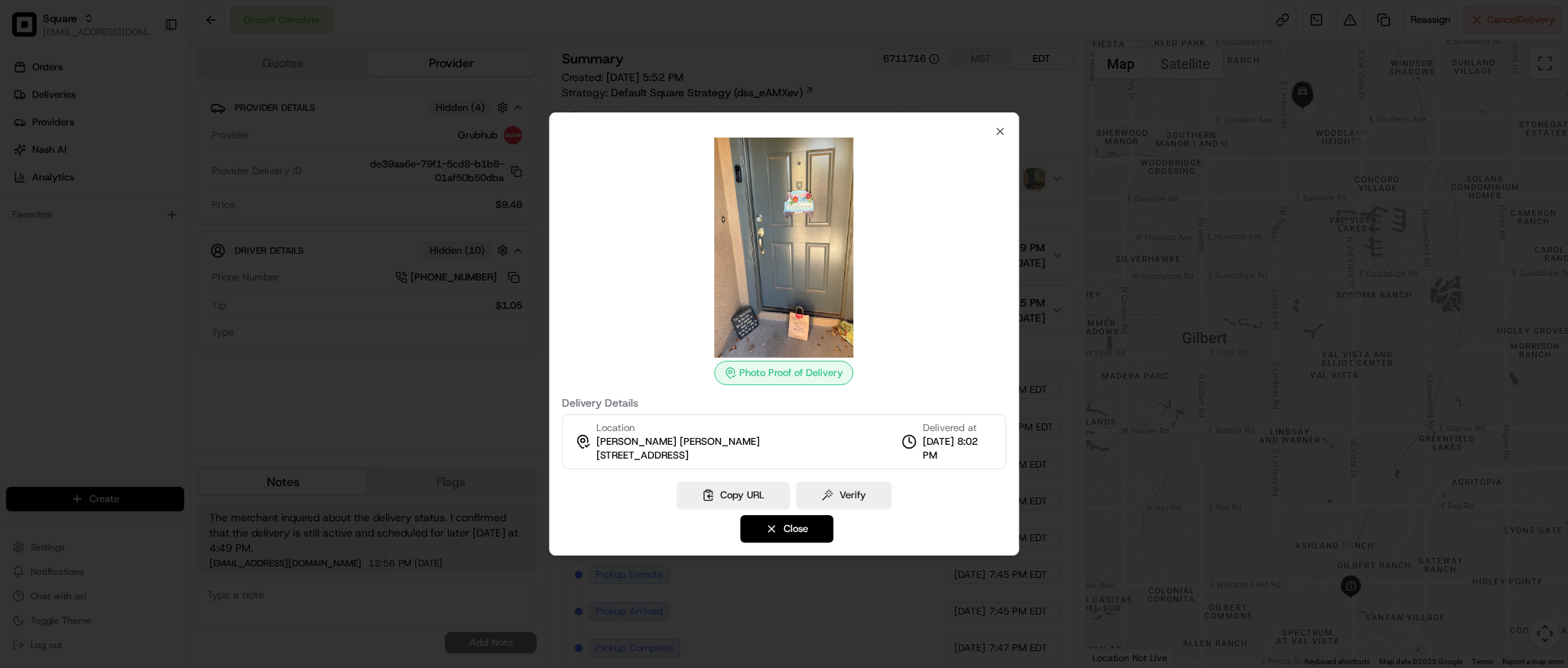
click at [763, 266] on img at bounding box center [784, 248] width 220 height 220
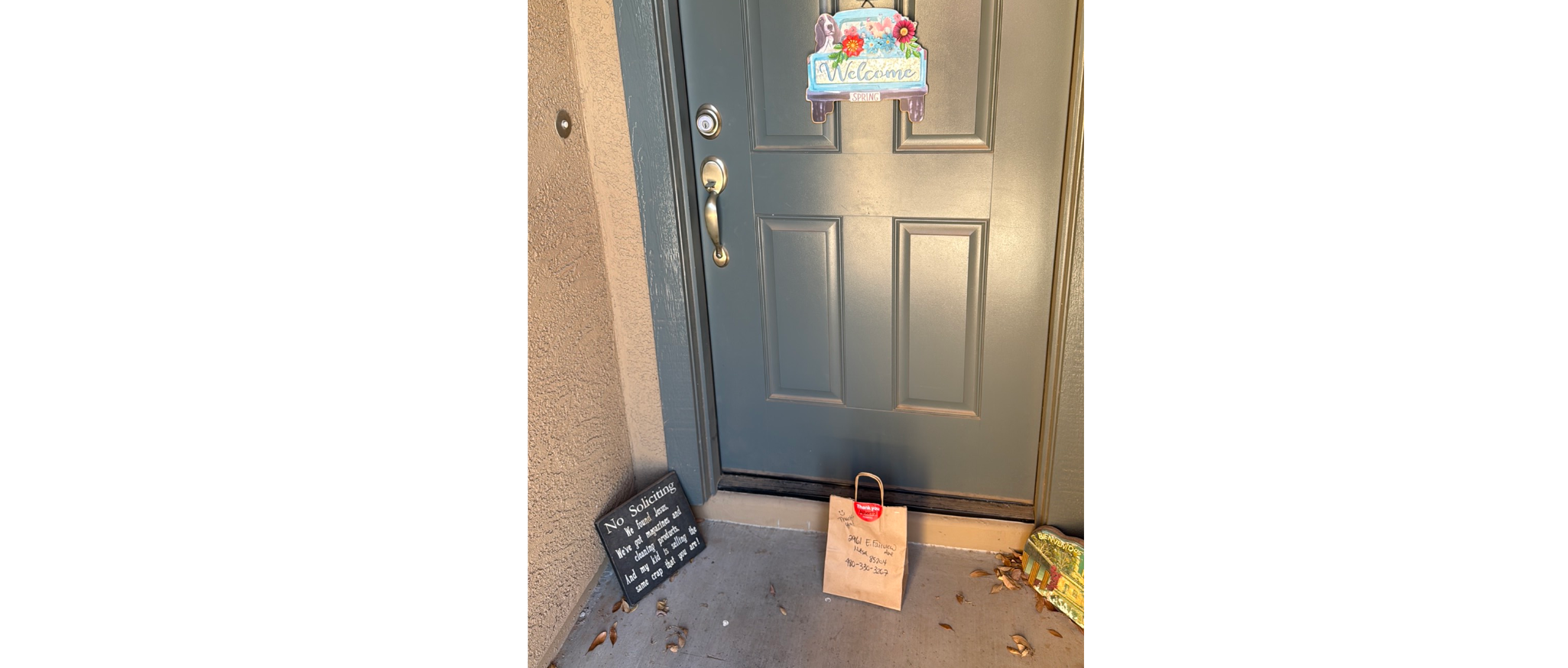
click at [814, 231] on img at bounding box center [784, 248] width 220 height 220
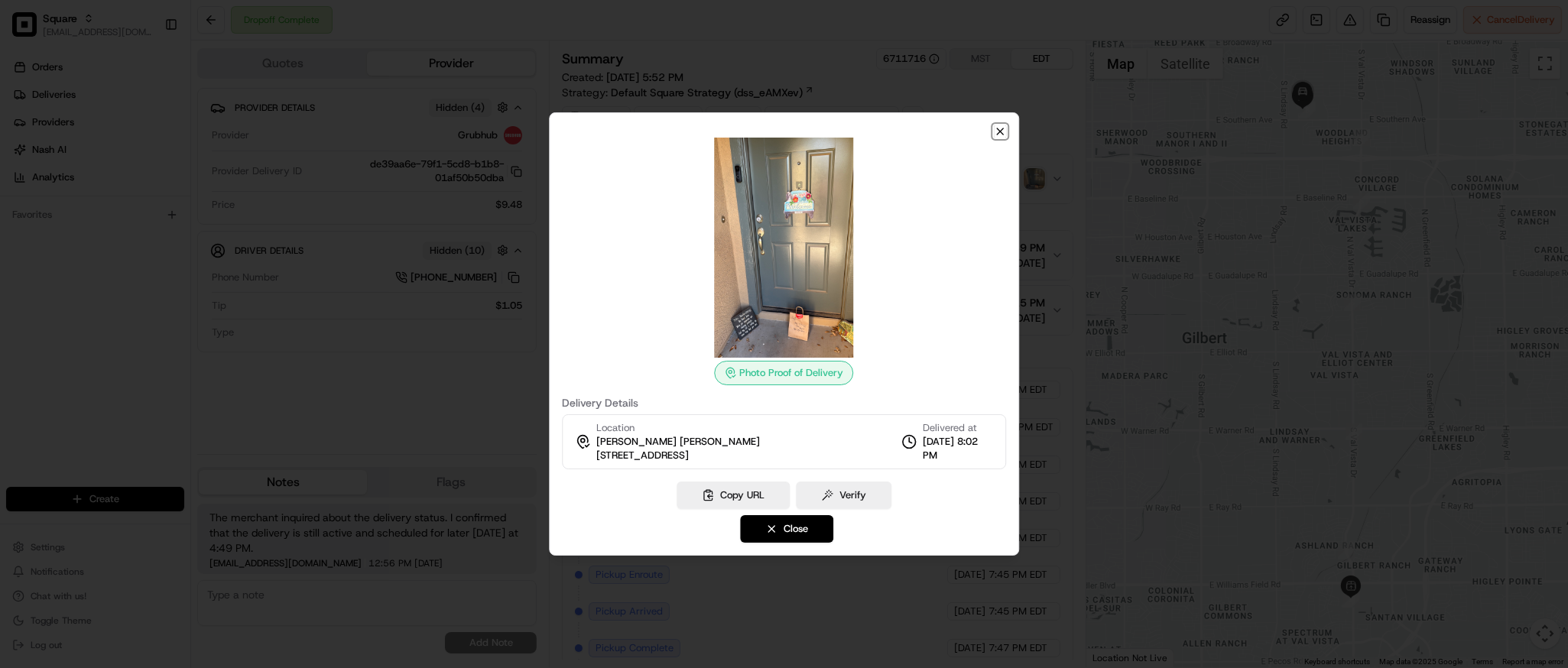
click at [1003, 130] on icon "button" at bounding box center [1000, 131] width 12 height 12
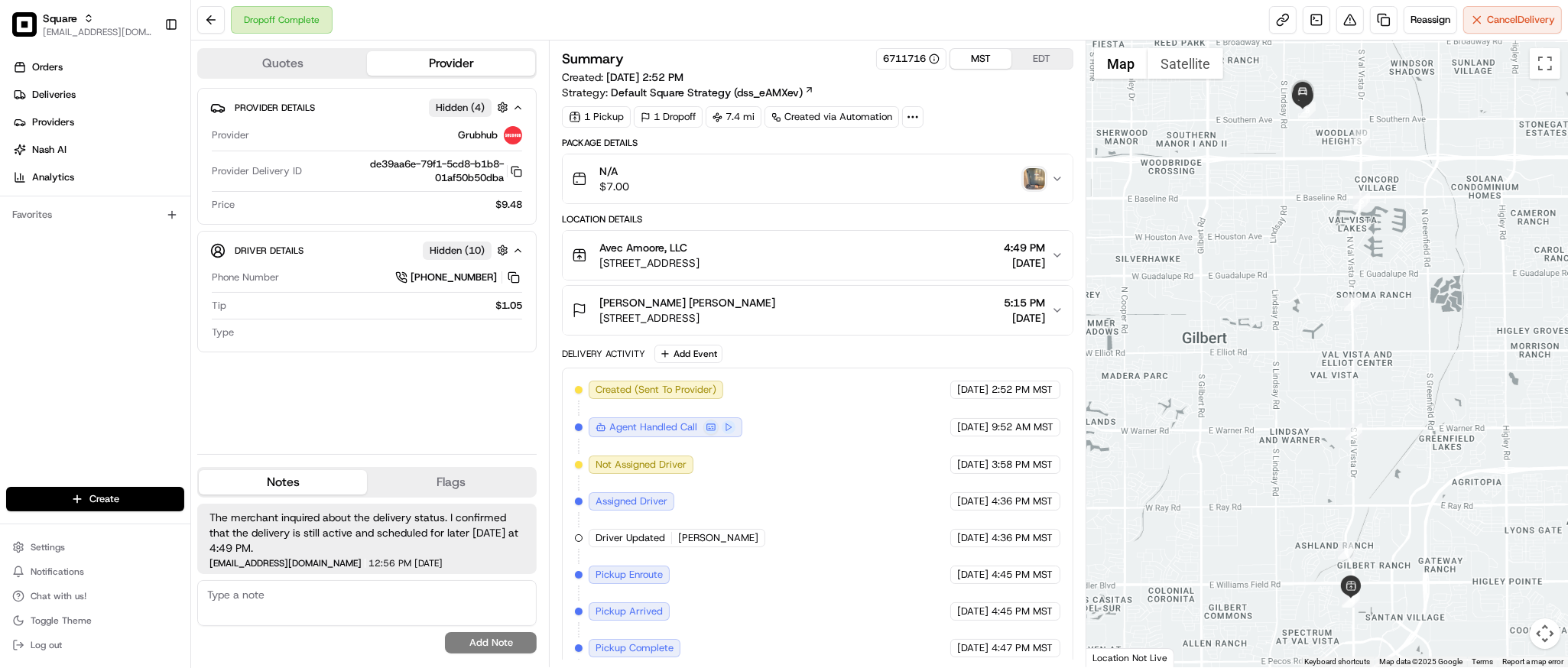
click at [972, 61] on button "MST" at bounding box center [981, 59] width 61 height 20
click at [1028, 57] on button "EDT" at bounding box center [1042, 59] width 61 height 20
click at [1031, 173] on img "button" at bounding box center [1035, 179] width 21 height 21
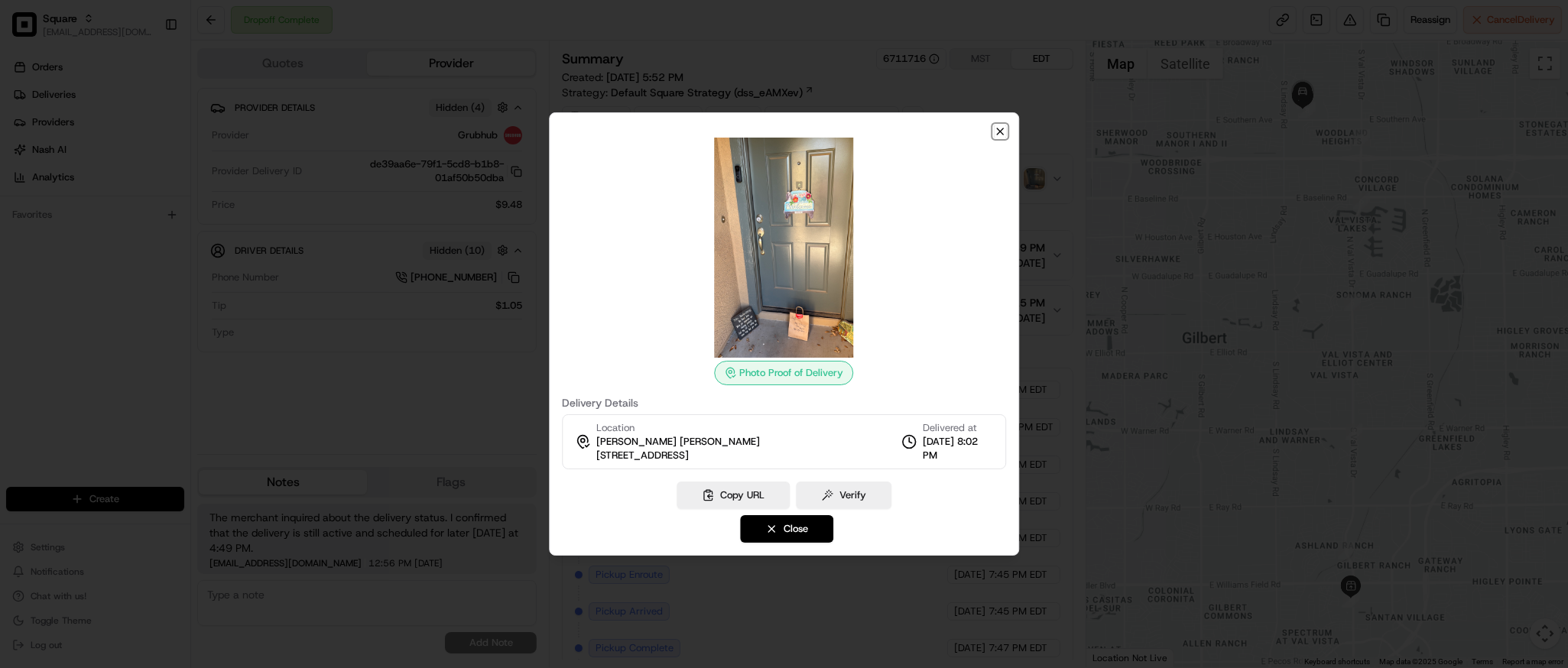
click at [998, 128] on icon "button" at bounding box center [1000, 131] width 12 height 12
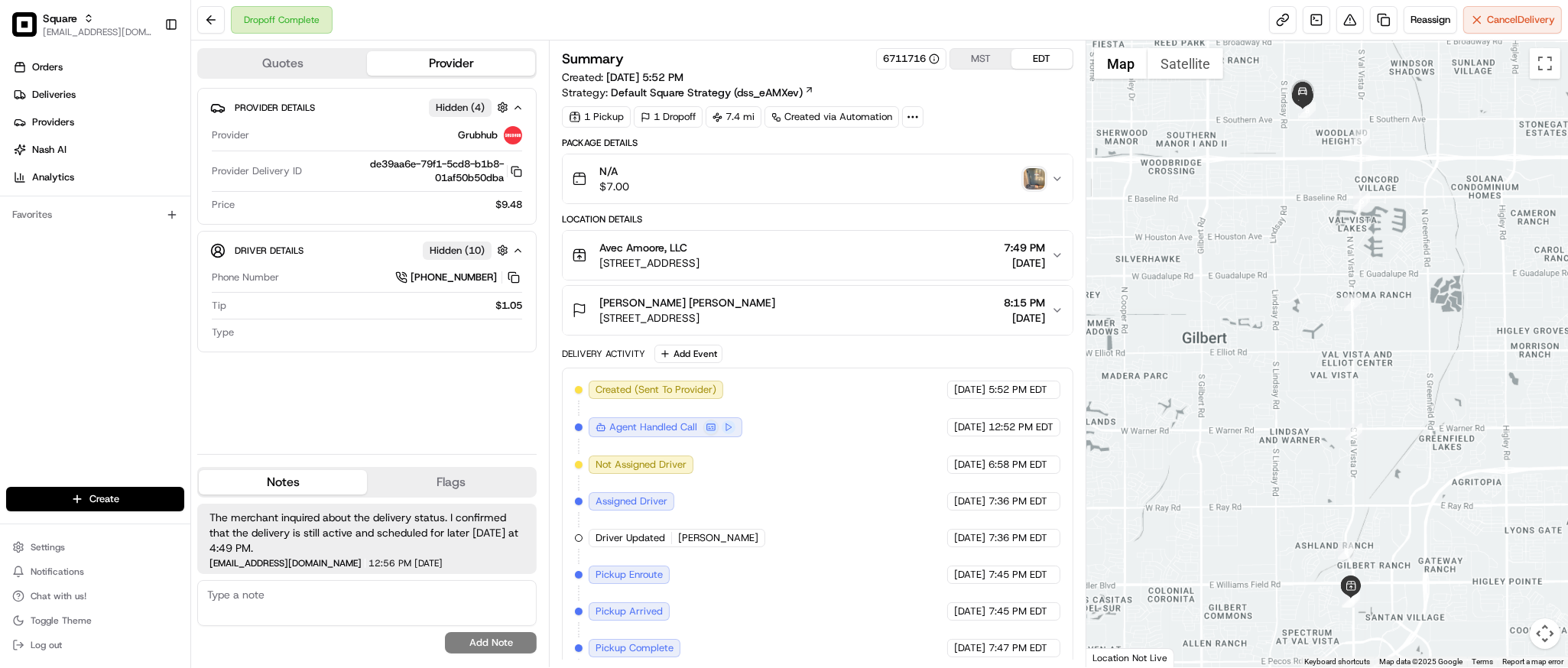
click at [881, 251] on div "Avec Amoore, LLC [STREET_ADDRESS] 7:49 PM [DATE]" at bounding box center [811, 255] width 479 height 31
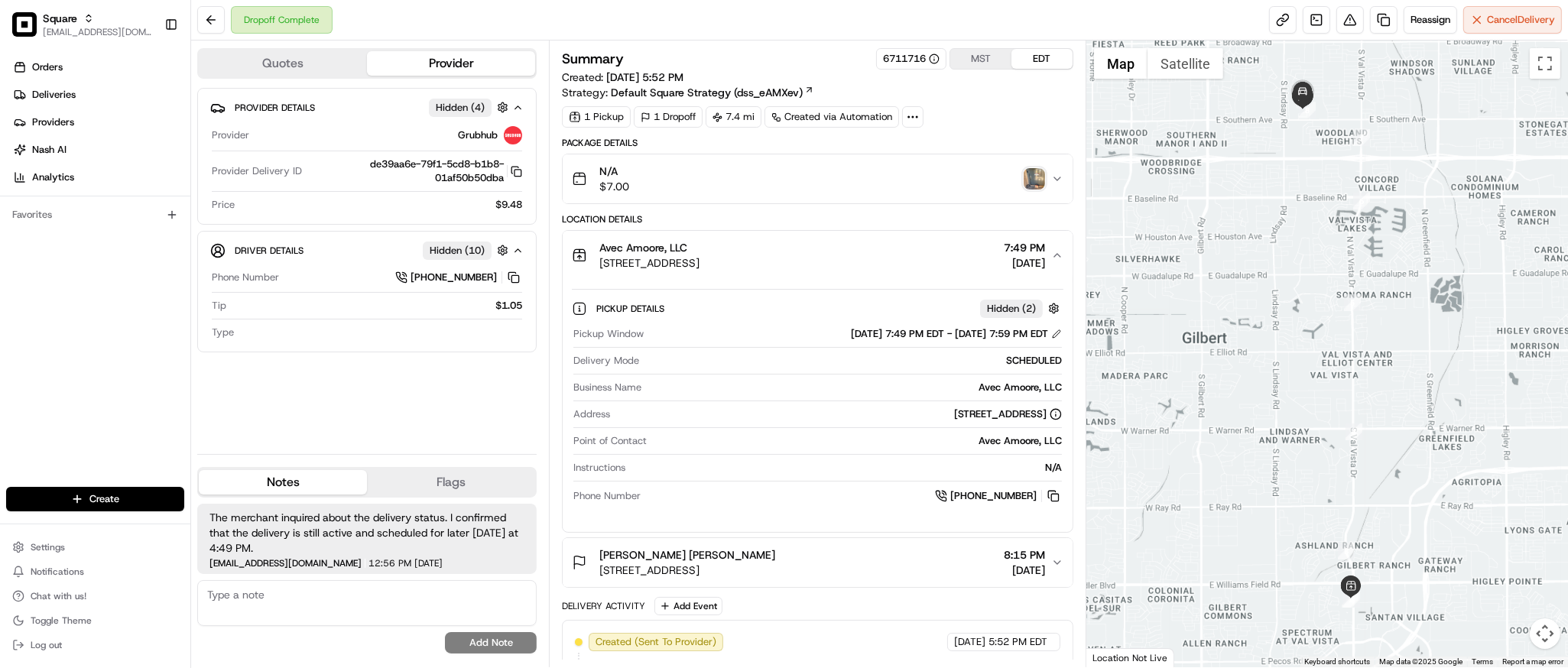
click at [1339, 291] on div at bounding box center [1327, 354] width 482 height 627
click at [313, 589] on textarea at bounding box center [366, 603] width 340 height 46
paste textarea "**Caller Information: merchant **Reason for Call: marked deliverd but cx did no…"
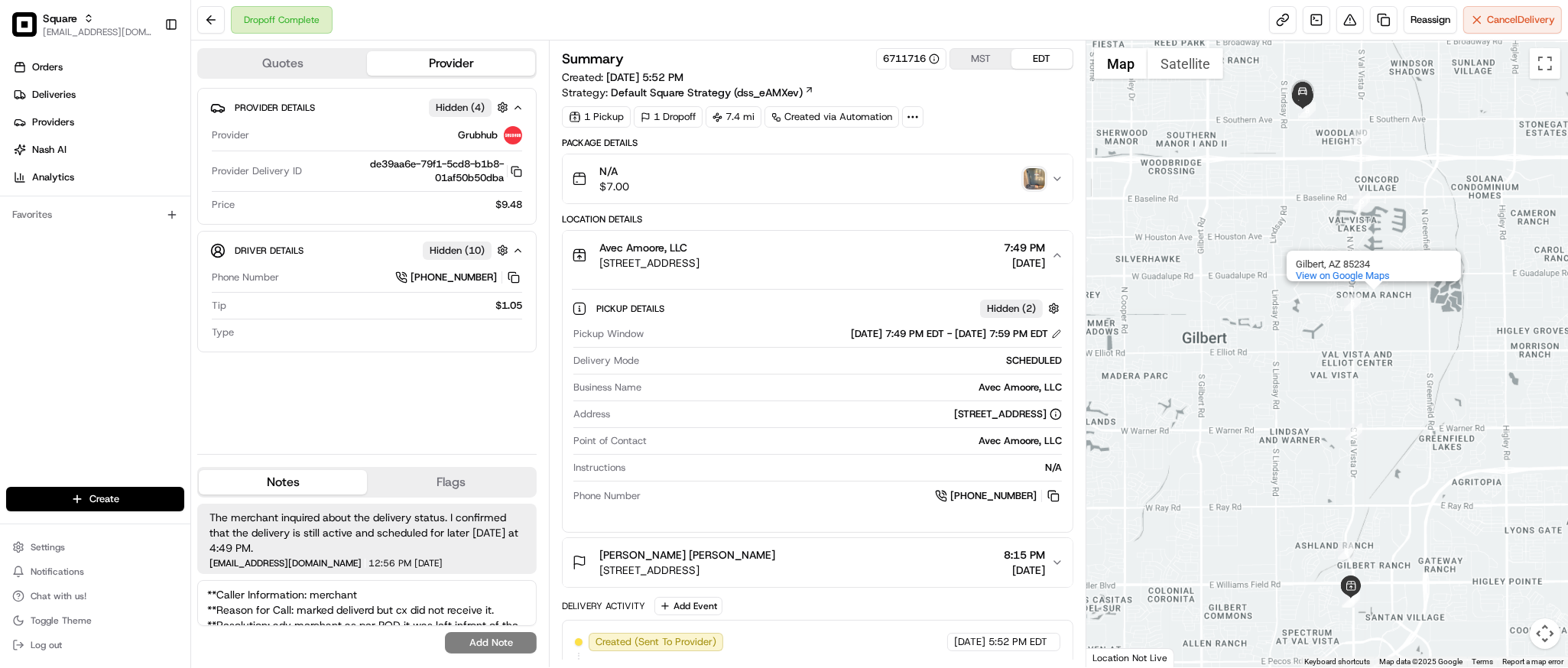
scroll to position [36, 0]
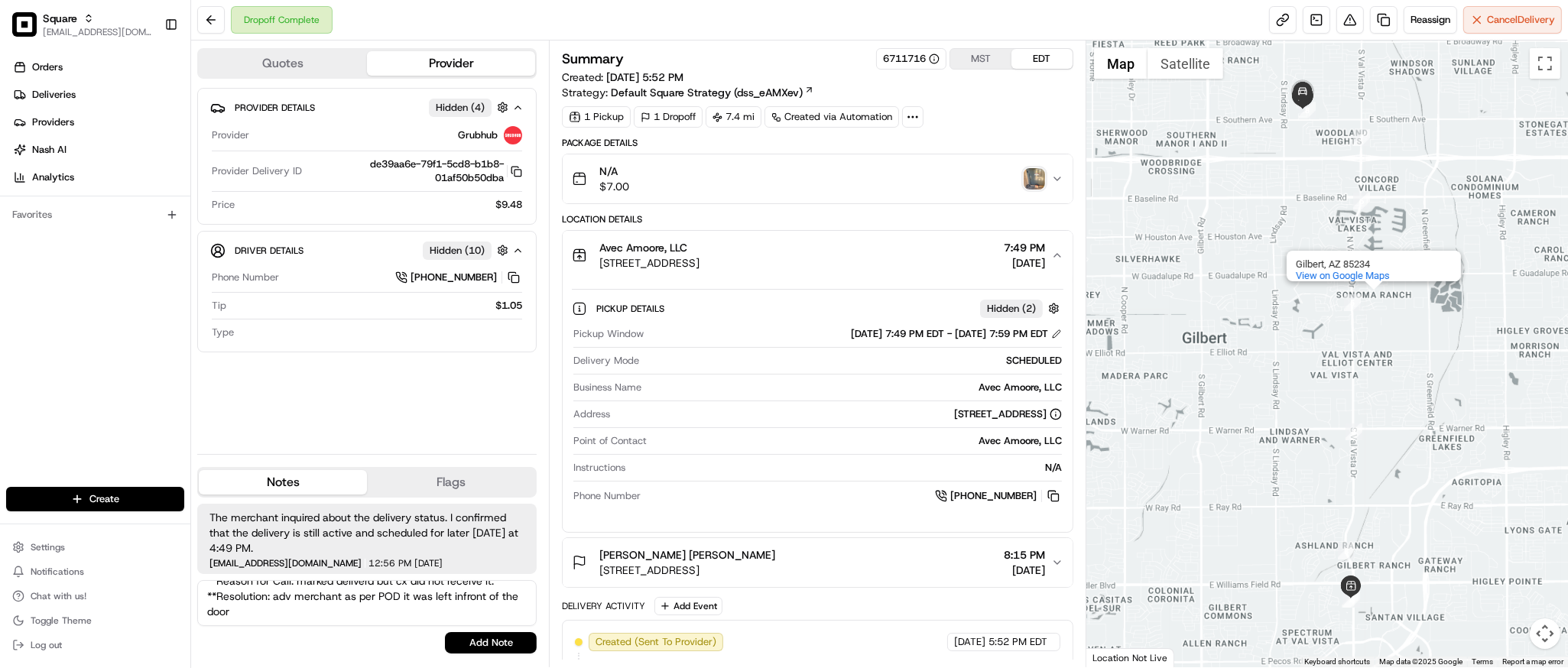
click at [313, 604] on textarea "**Caller Information: merchant **Reason for Call: marked deliverd but cx did no…" at bounding box center [366, 603] width 340 height 46
type textarea "**Caller Information: merchant **Reason for Call: marked deliverd but cx did no…"
click at [484, 641] on button "Add Note" at bounding box center [491, 643] width 92 height 21
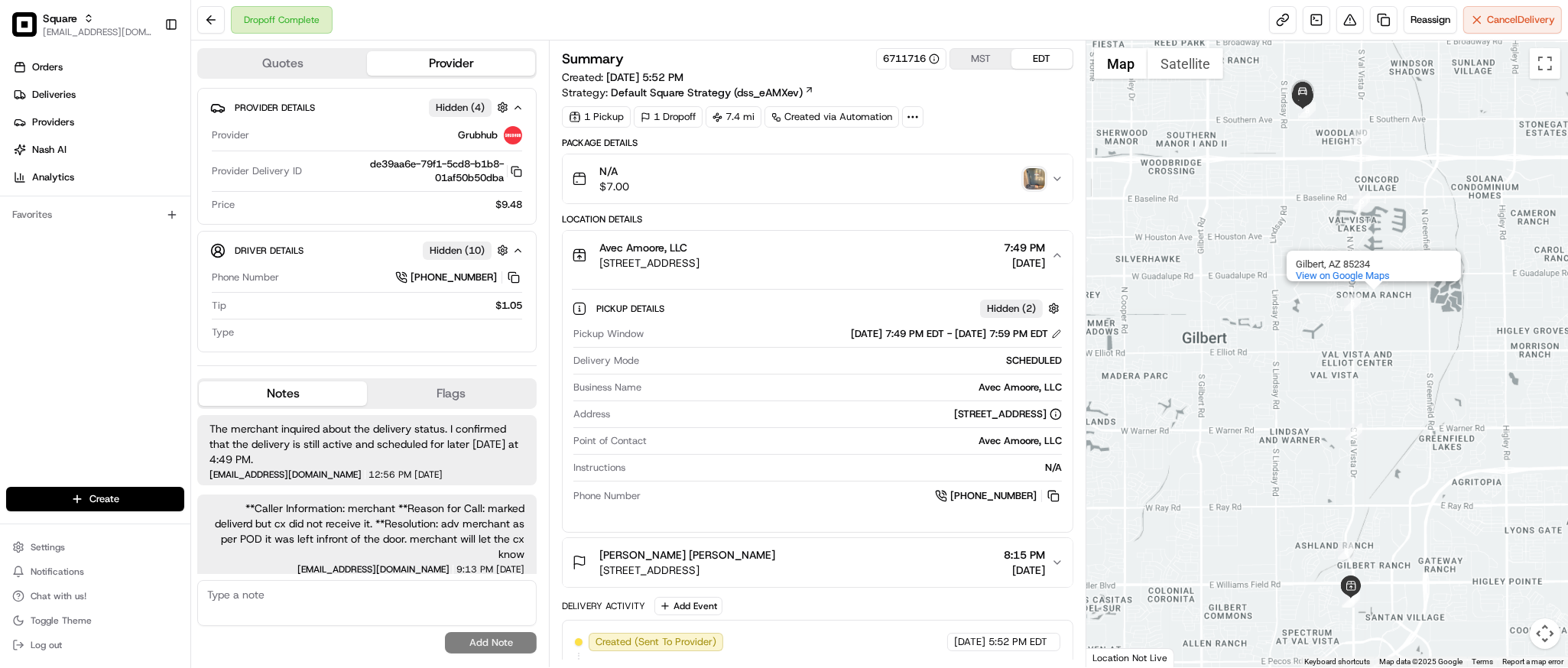
scroll to position [6, 0]
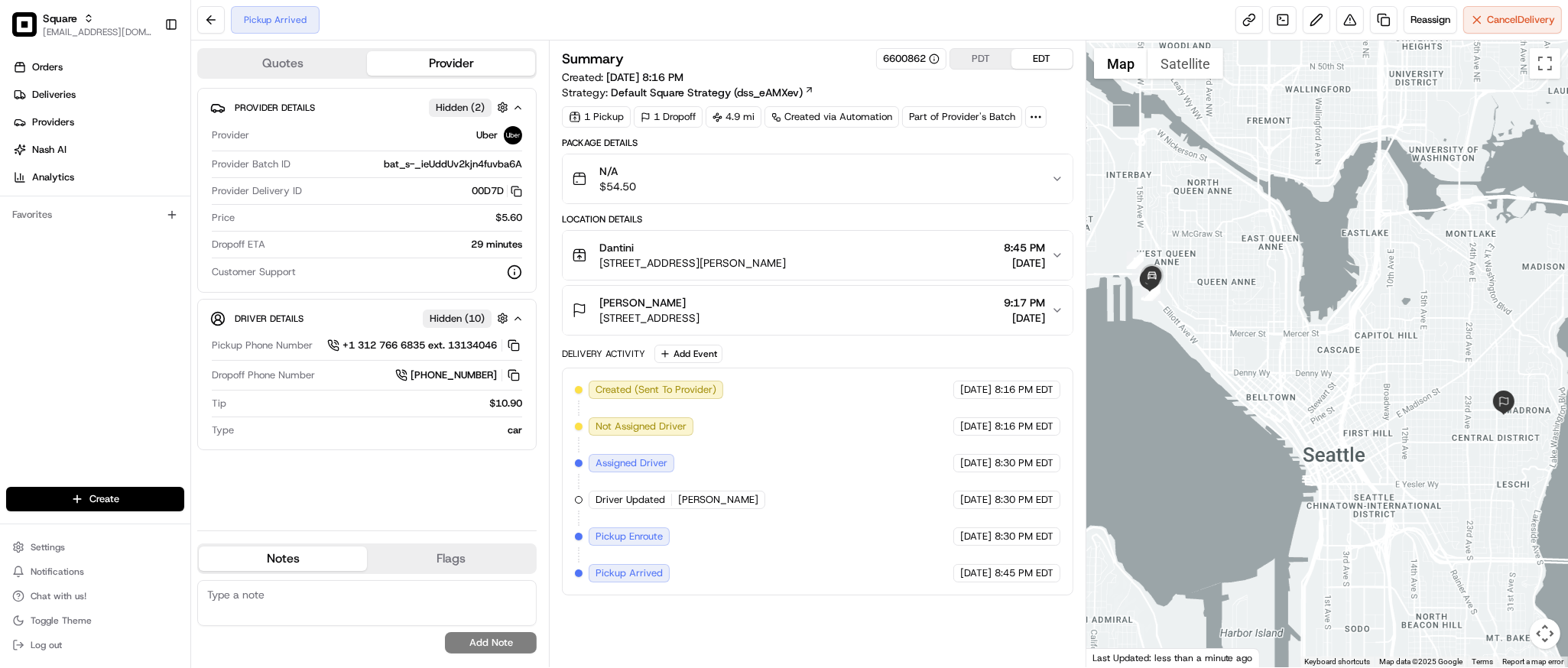
click at [357, 596] on textarea at bounding box center [366, 603] width 340 height 46
paste textarea "**Caller Information: merchant **Reason for Call: request to change DO address …"
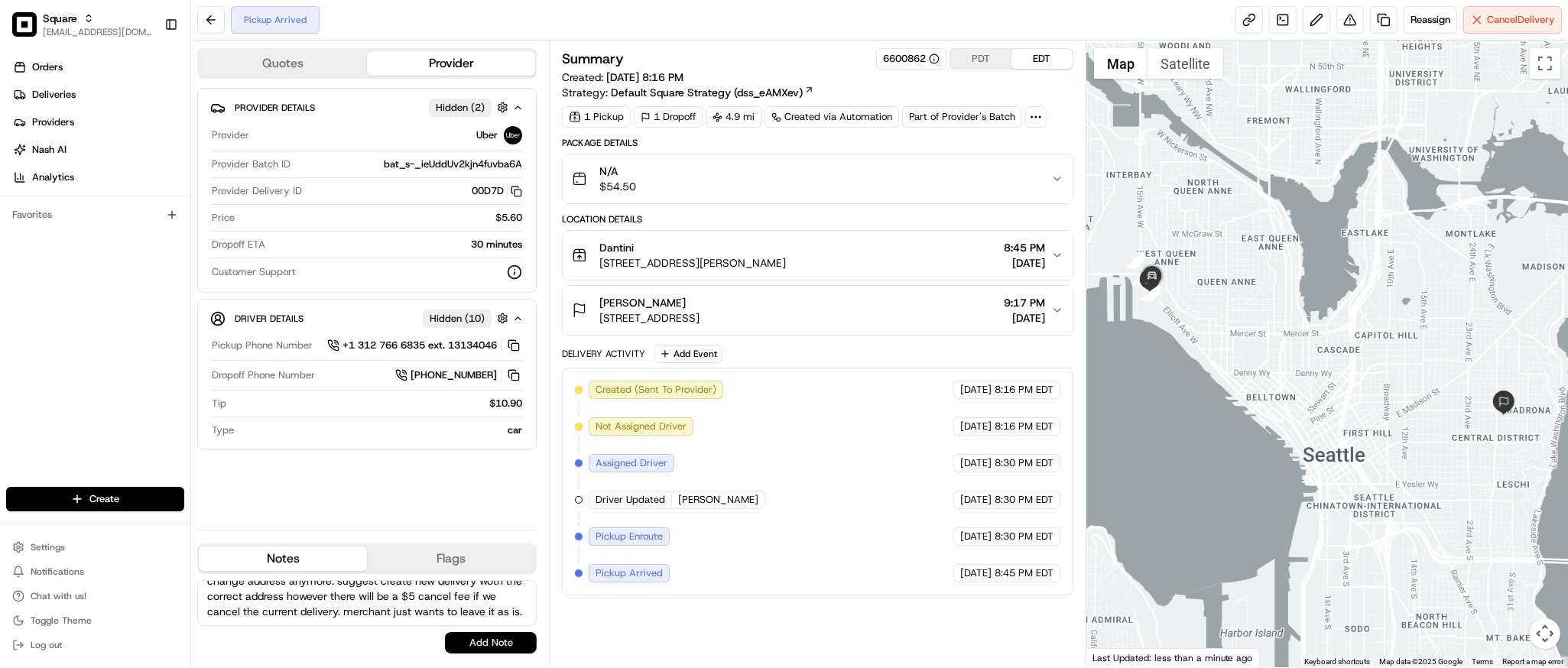
type textarea "**Caller Information: merchant **Reason for Call: request to change DO address …"
click at [473, 636] on button "Add Note" at bounding box center [491, 643] width 92 height 21
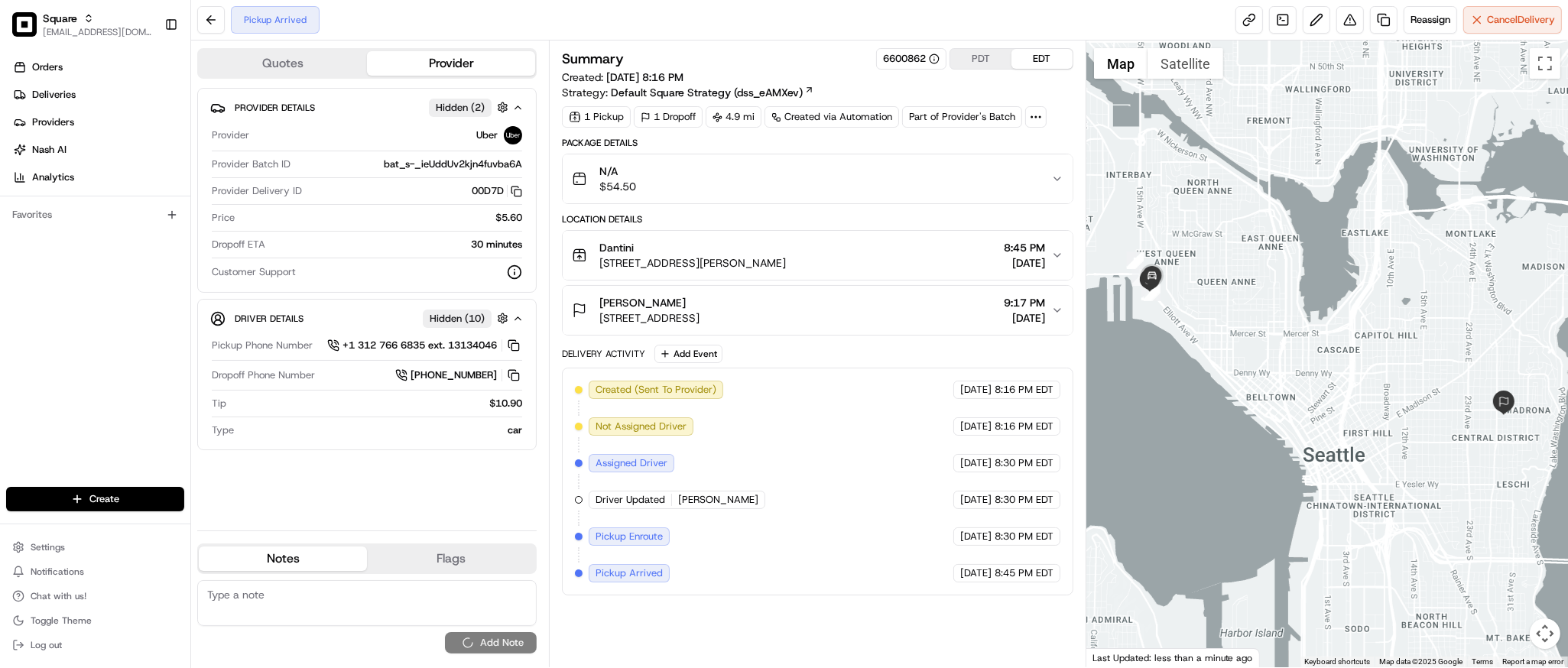
scroll to position [0, 0]
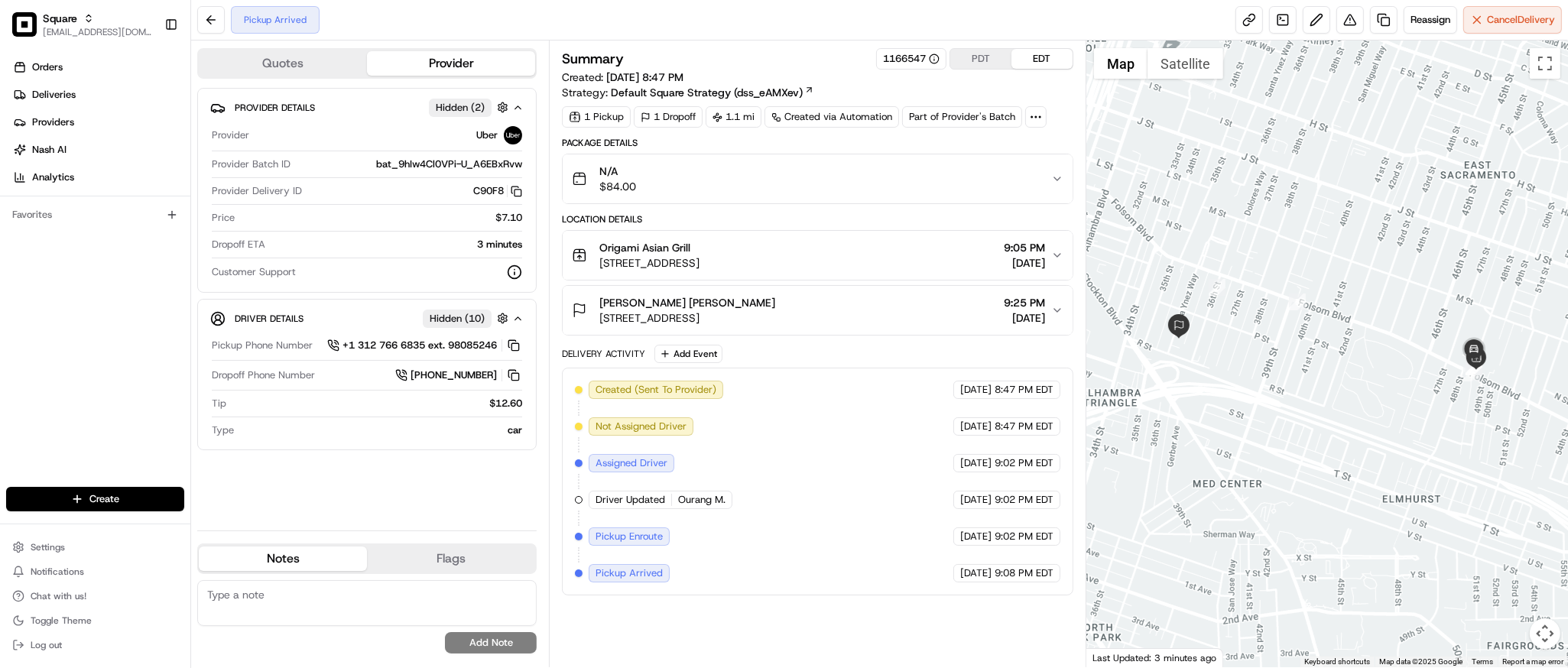
click at [980, 59] on button "PDT" at bounding box center [981, 59] width 61 height 20
click at [1027, 60] on button "EDT" at bounding box center [1042, 59] width 61 height 20
click at [974, 60] on button "PDT" at bounding box center [981, 59] width 61 height 20
click at [1054, 309] on icon "button" at bounding box center [1057, 310] width 6 height 3
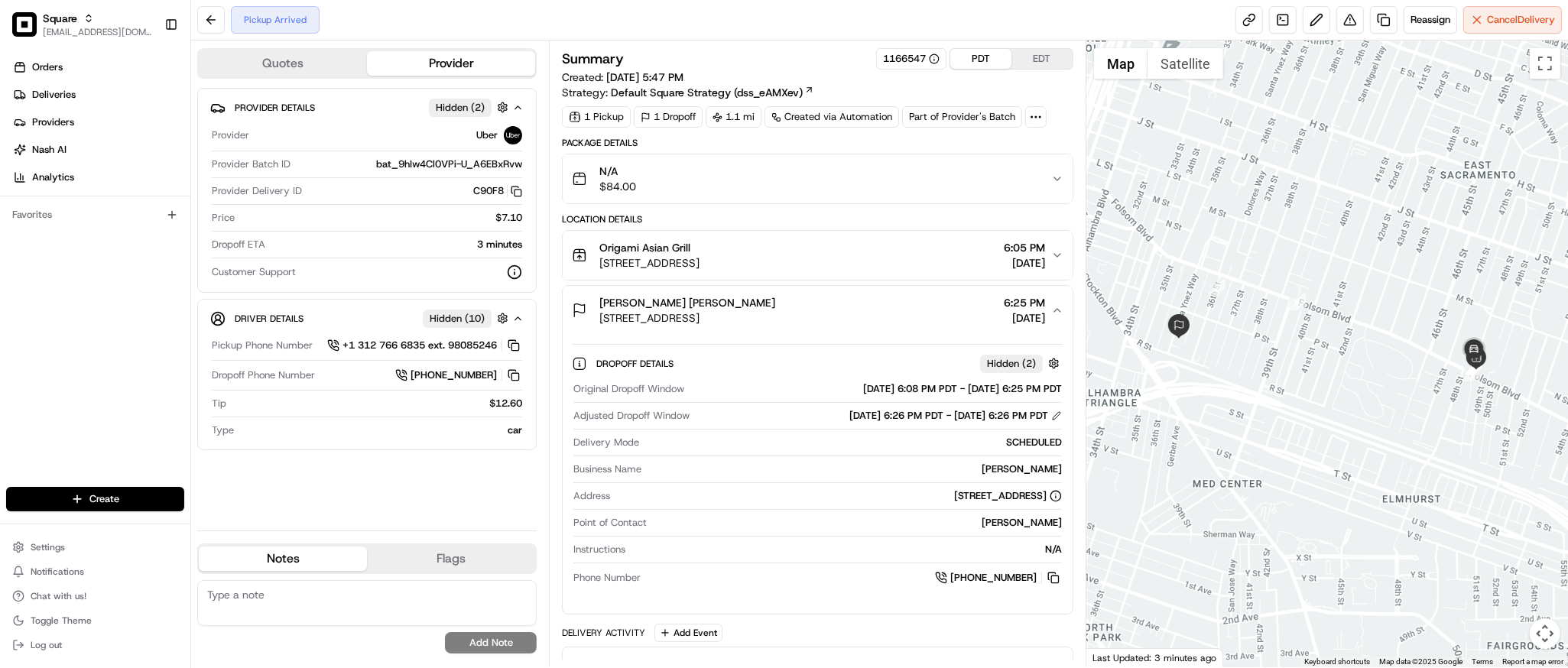
scroll to position [214, 0]
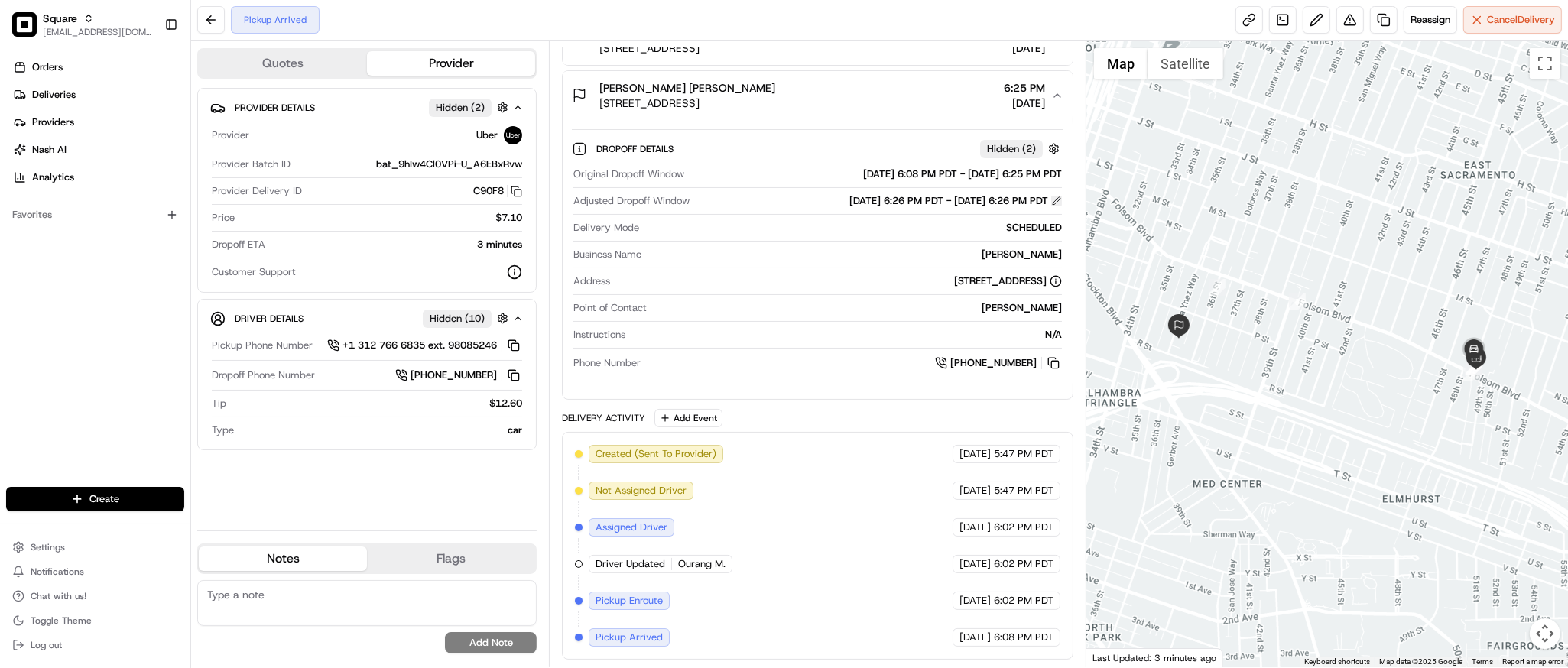
click at [1058, 201] on button at bounding box center [1057, 201] width 11 height 11
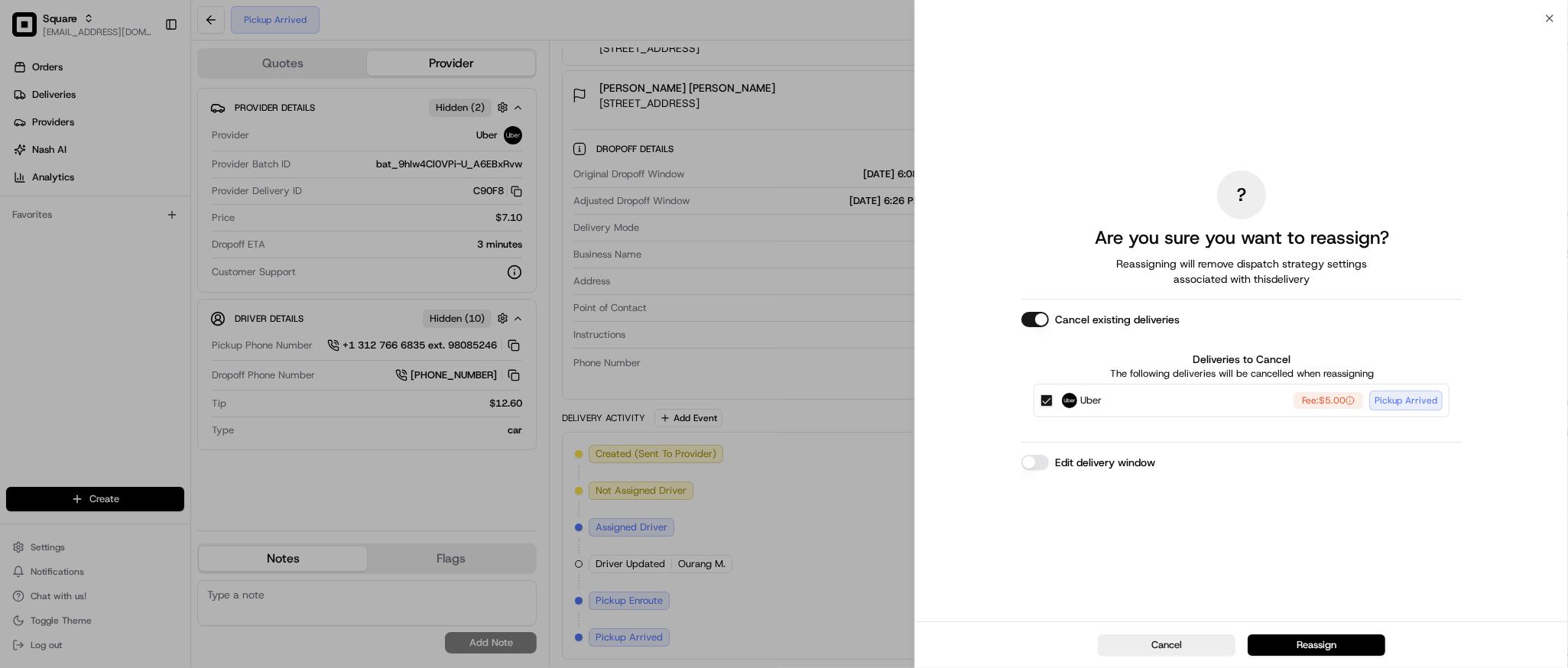
click at [1040, 468] on button "Edit delivery window" at bounding box center [1035, 462] width 28 height 15
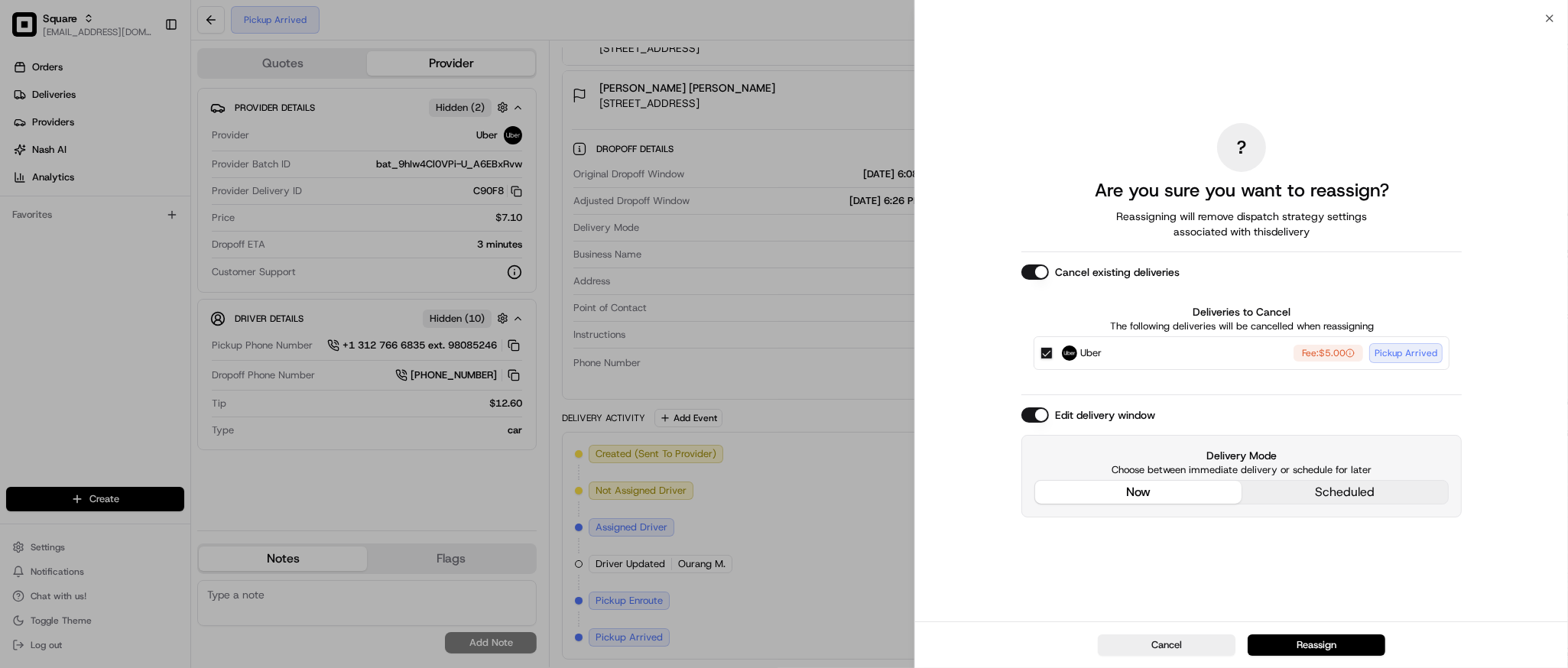
click at [1138, 378] on div "? Are you sure you want to reassign? Reassigning will remove dispatch strategy …" at bounding box center [1242, 320] width 440 height 597
click at [1183, 647] on button "Cancel" at bounding box center [1167, 645] width 138 height 21
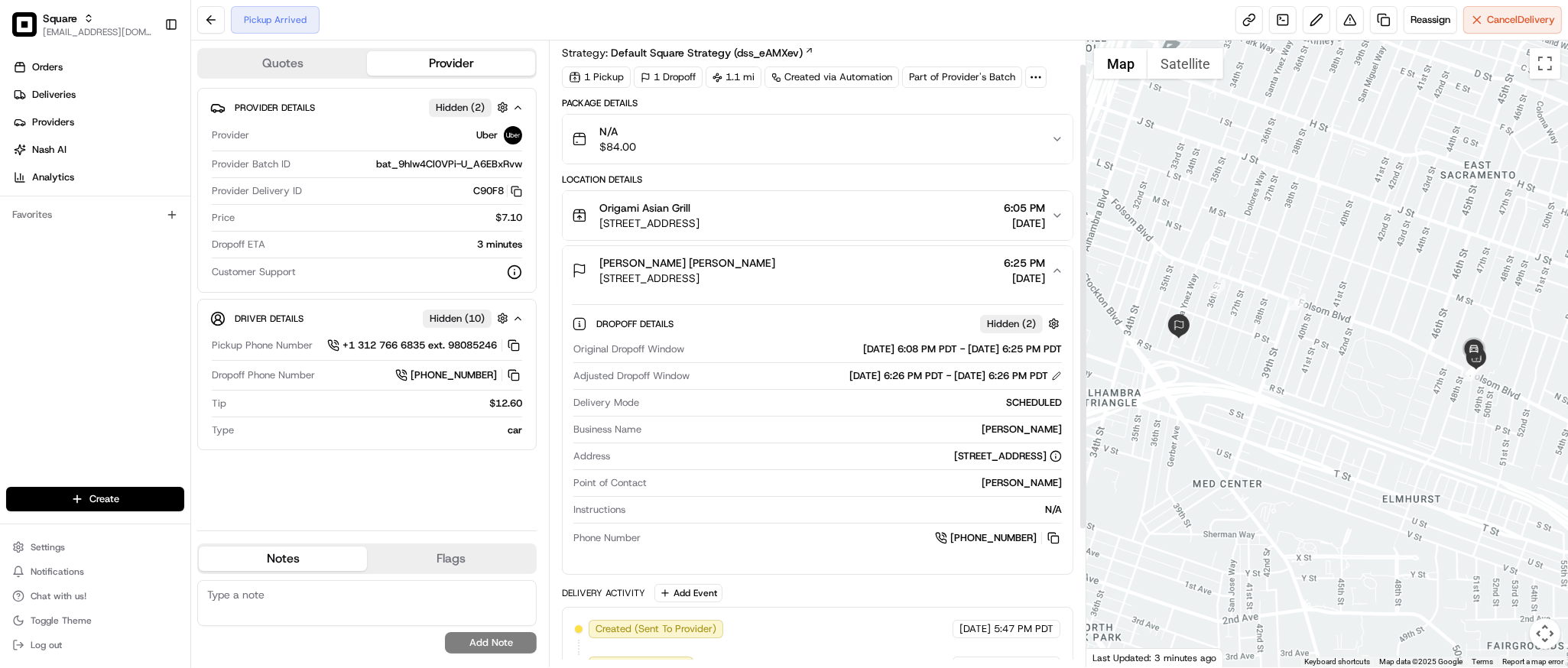
scroll to position [16, 0]
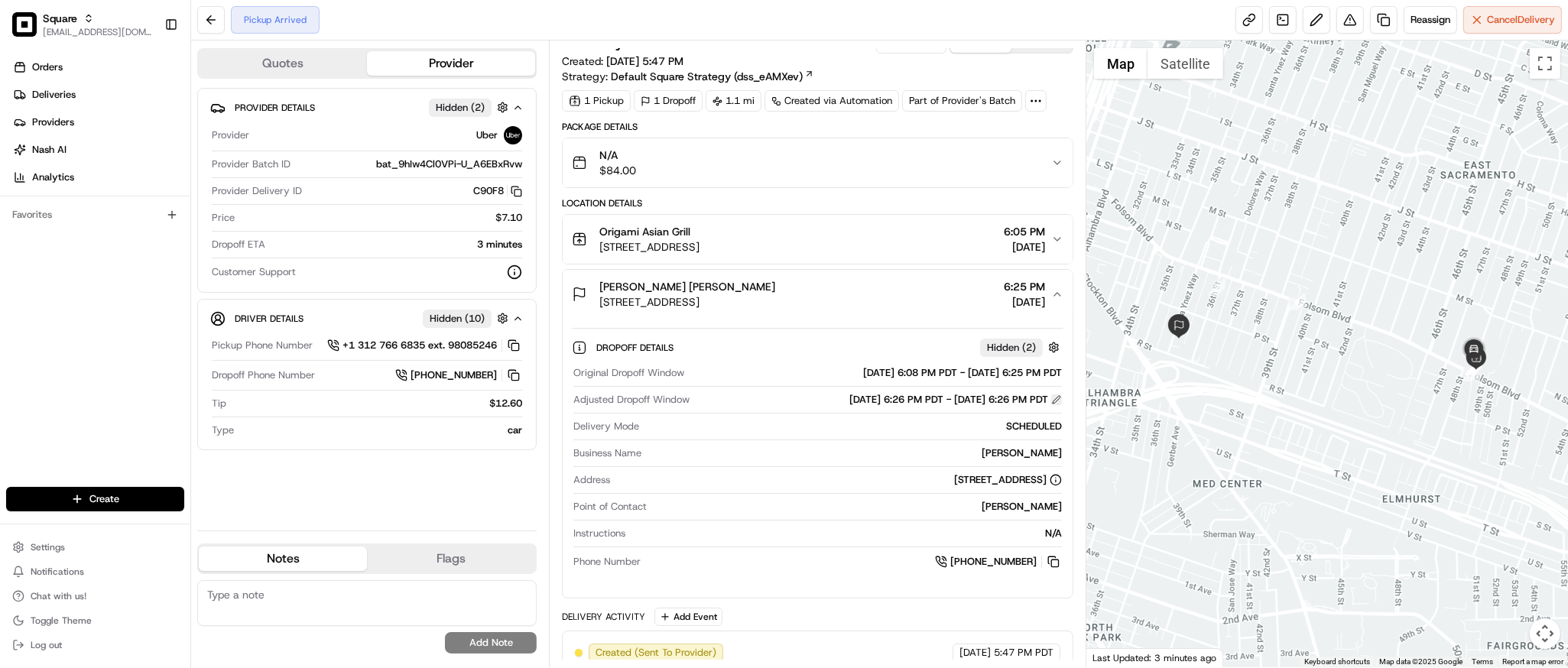
click at [1060, 403] on button at bounding box center [1057, 400] width 11 height 11
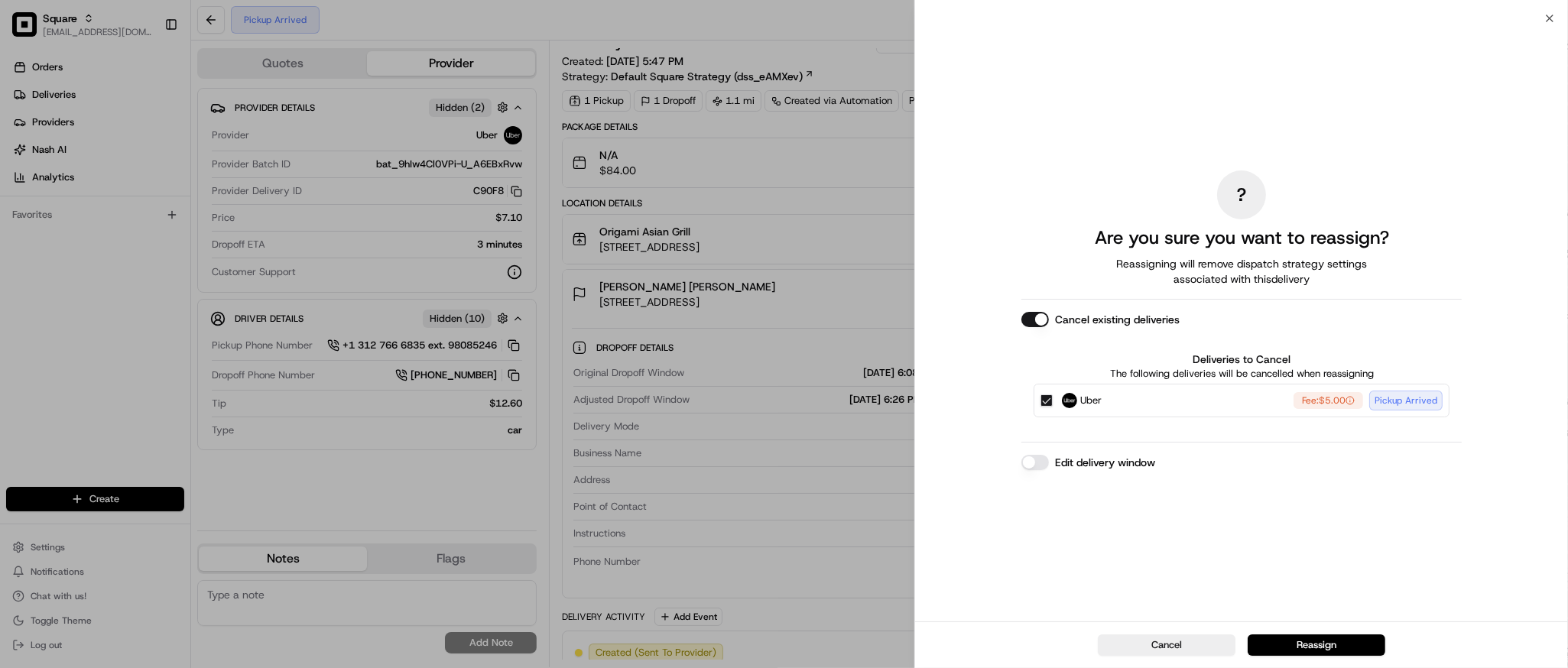
click at [1047, 461] on button "Edit delivery window" at bounding box center [1035, 462] width 28 height 15
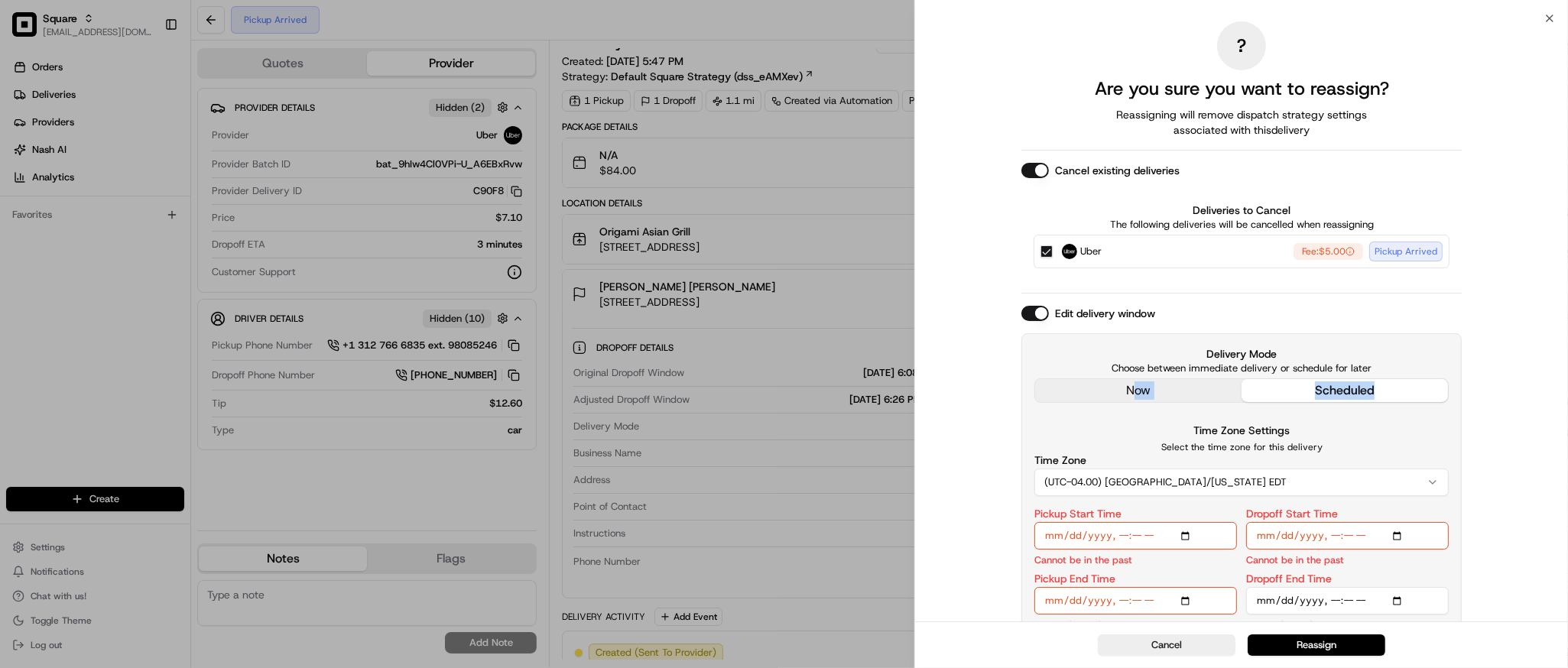
drag, startPoint x: 1127, startPoint y: 405, endPoint x: 1133, endPoint y: 390, distance: 16.2
click at [1133, 390] on div "Delivery Mode Choose between immediate delivery or schedule for later now sched…" at bounding box center [1242, 489] width 440 height 312
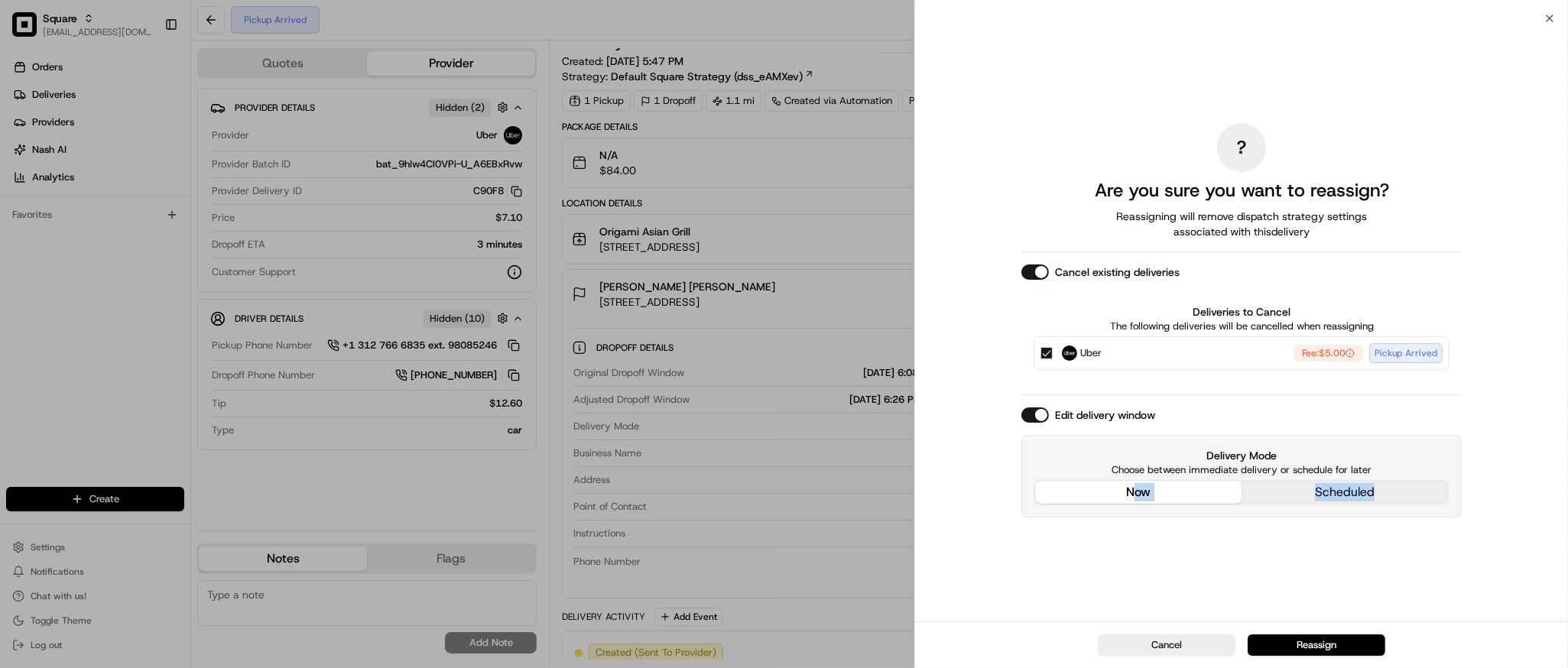
click at [1133, 390] on div "? Are you sure you want to reassign? Reassigning will remove dispatch strategy …" at bounding box center [1242, 320] width 440 height 597
click at [1329, 573] on div "? Are you sure you want to reassign? Reassigning will remove dispatch strategy …" at bounding box center [1242, 320] width 440 height 597
click at [1326, 640] on button "Reassign" at bounding box center [1317, 645] width 138 height 21
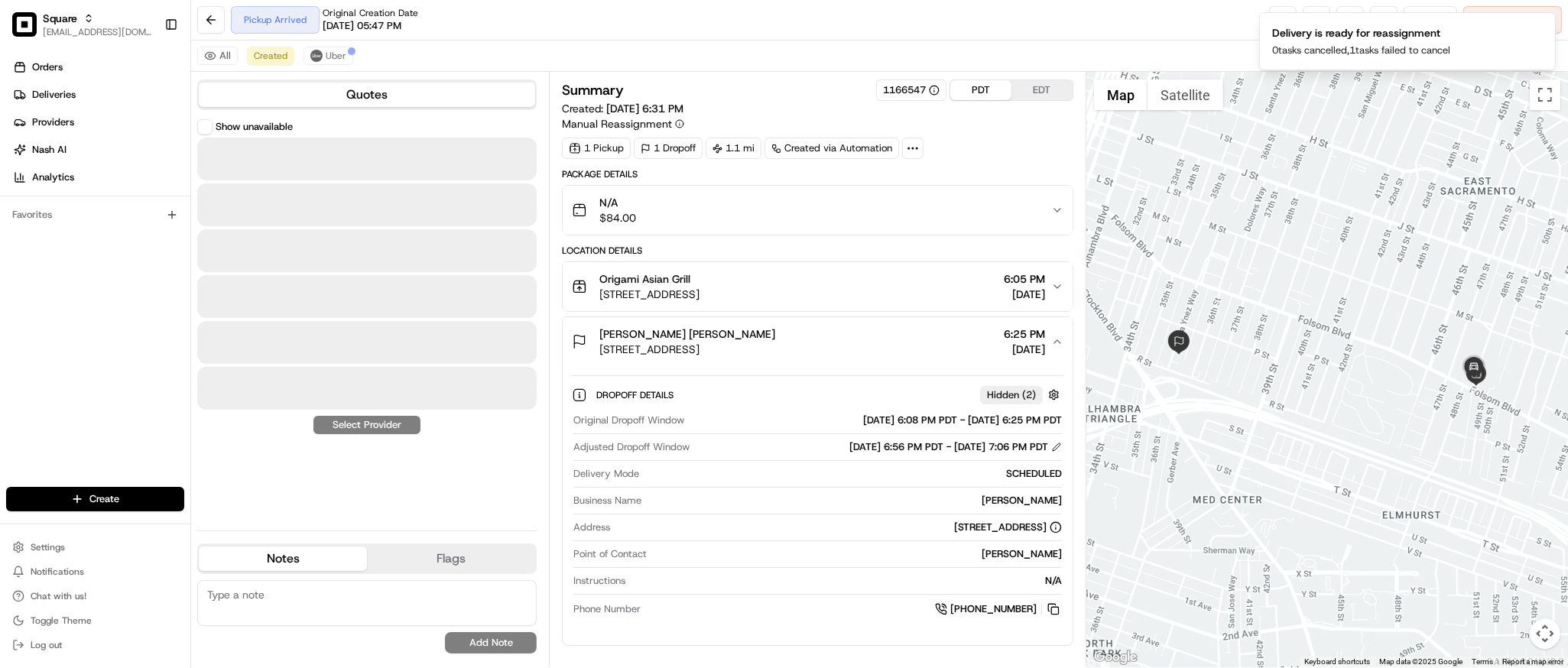
scroll to position [0, 0]
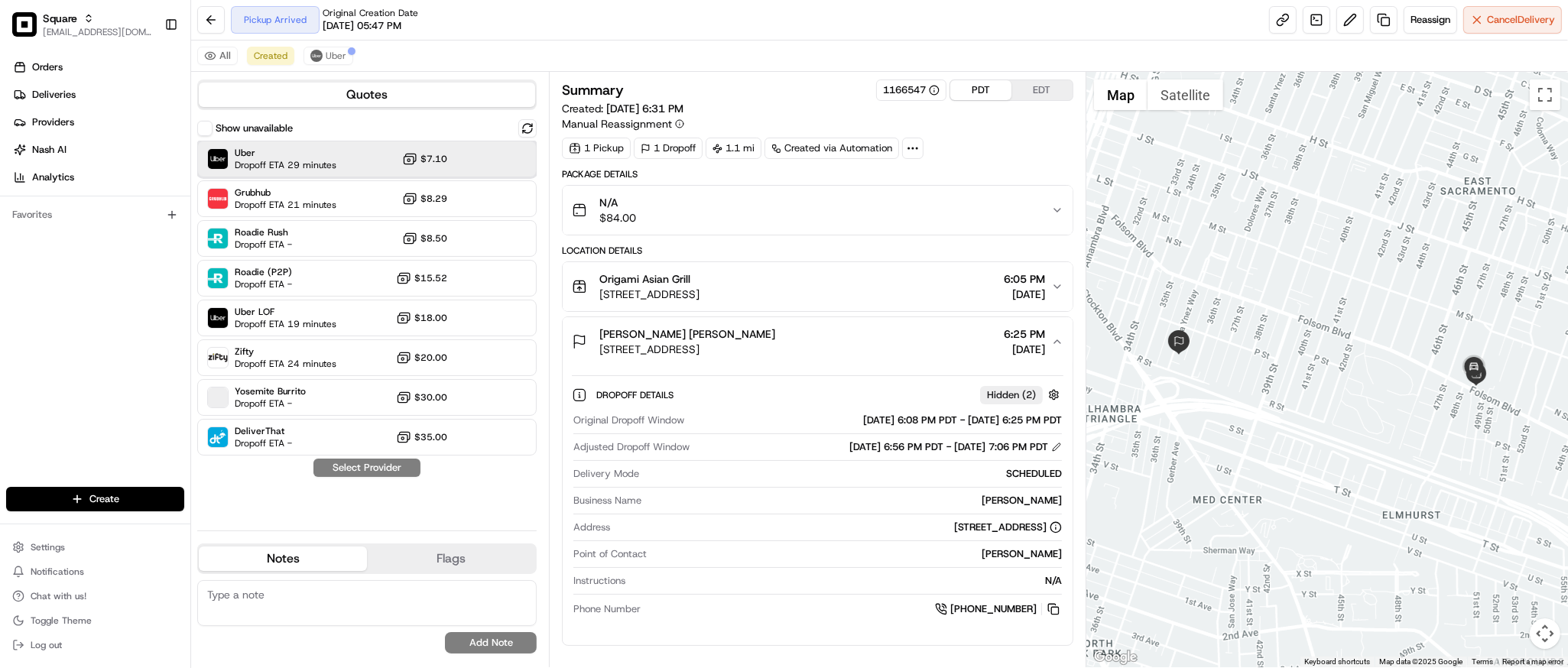
click at [326, 158] on span "Uber" at bounding box center [286, 152] width 101 height 12
click at [355, 471] on button "Assign Provider" at bounding box center [366, 468] width 108 height 18
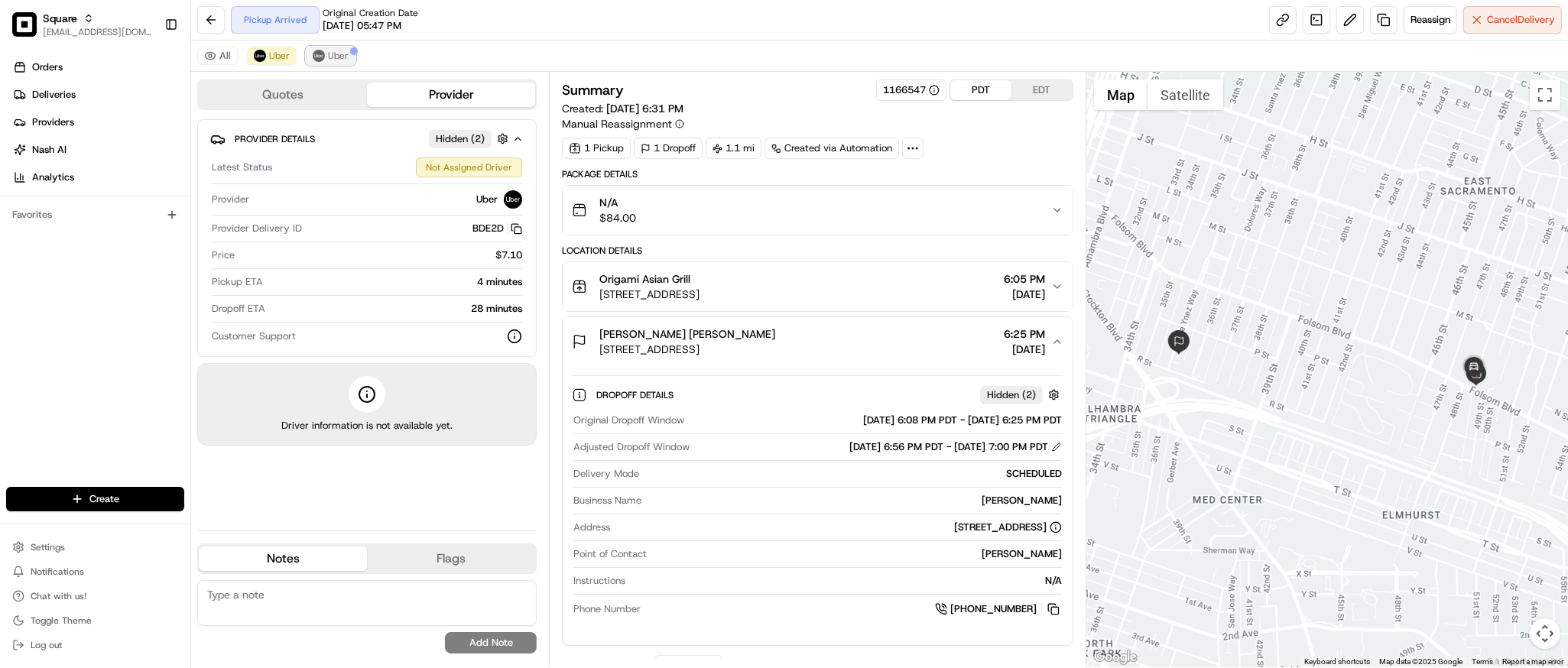
click at [341, 50] on span "Uber" at bounding box center [338, 55] width 21 height 12
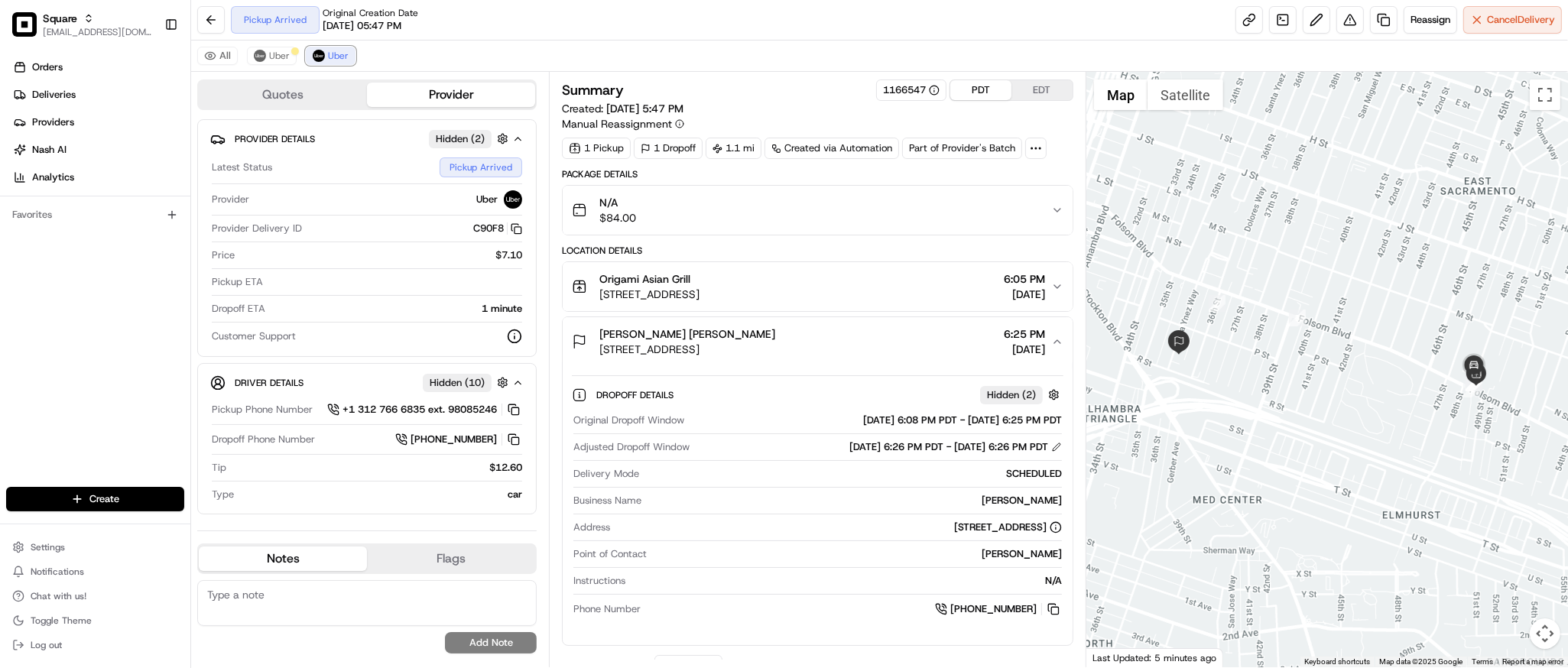
scroll to position [247, 0]
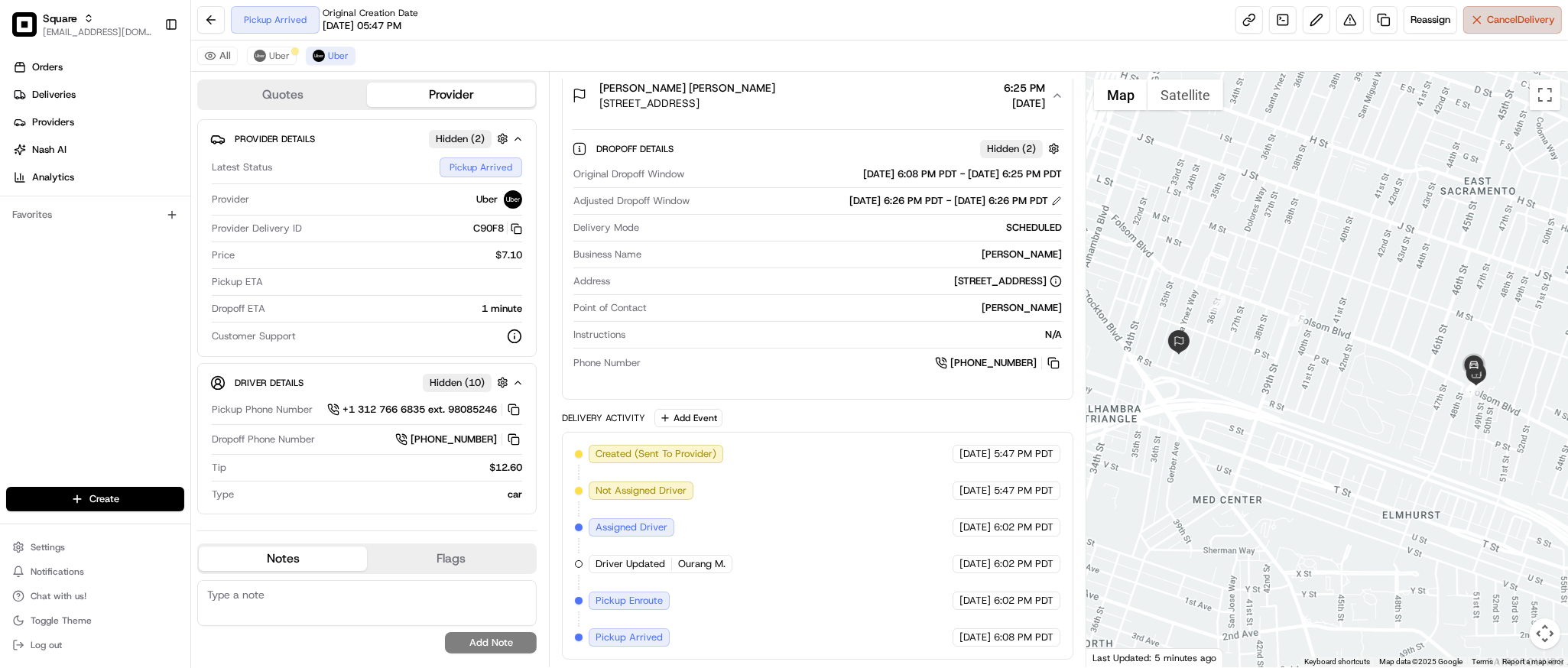
click at [1502, 26] on span "Cancel Delivery" at bounding box center [1521, 19] width 68 height 13
click at [270, 62] on button "Uber" at bounding box center [271, 55] width 50 height 18
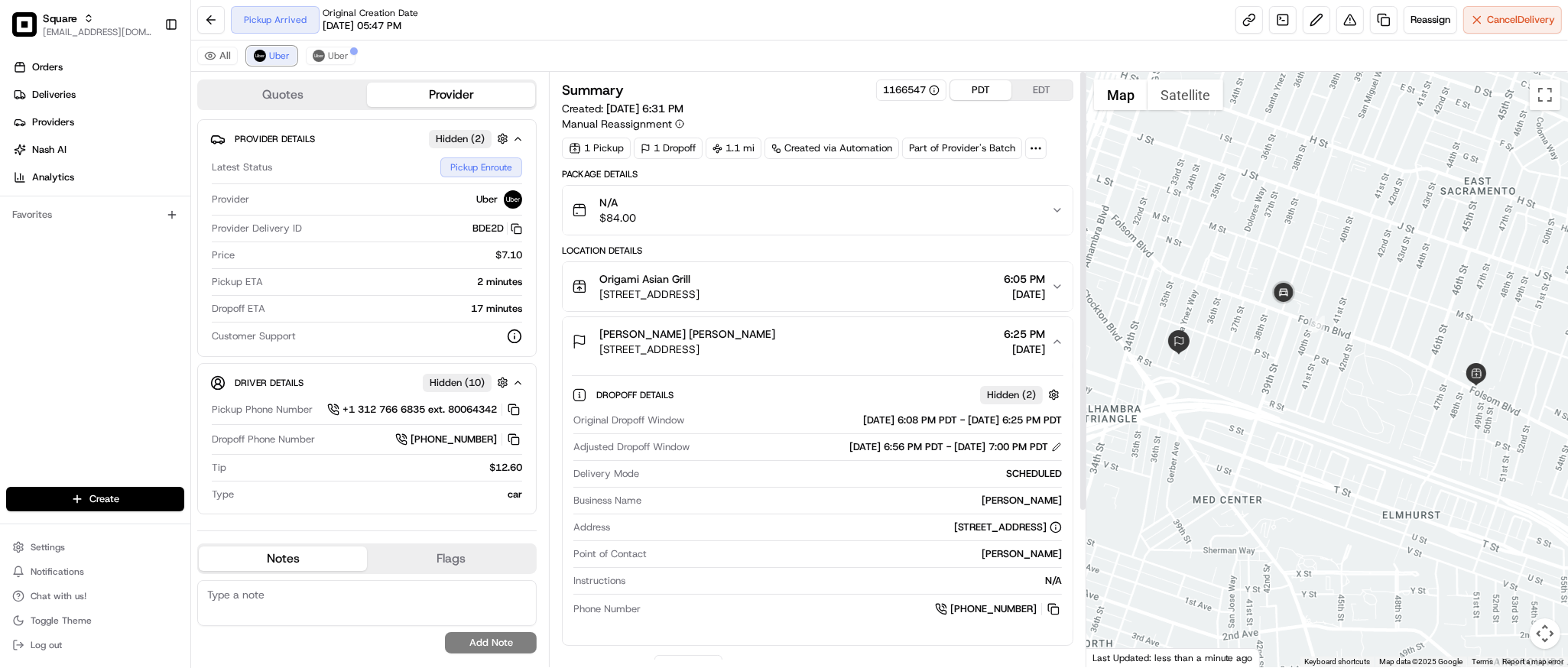
scroll to position [211, 0]
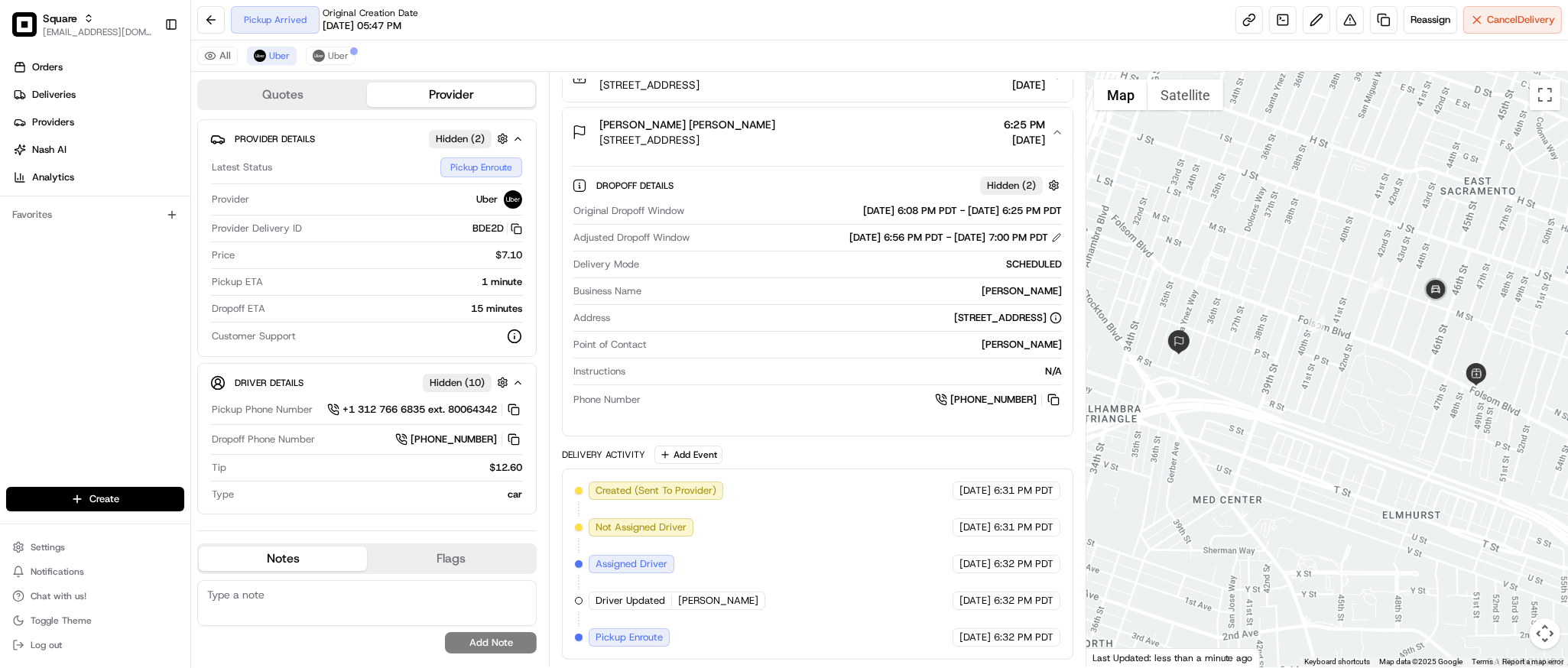
click at [1530, 468] on div at bounding box center [1327, 370] width 482 height 596
click at [355, 595] on textarea at bounding box center [366, 603] width 340 height 46
paste textarea "Caller Information: Merchant Reason for Call: Delivery is past the DO time, and…"
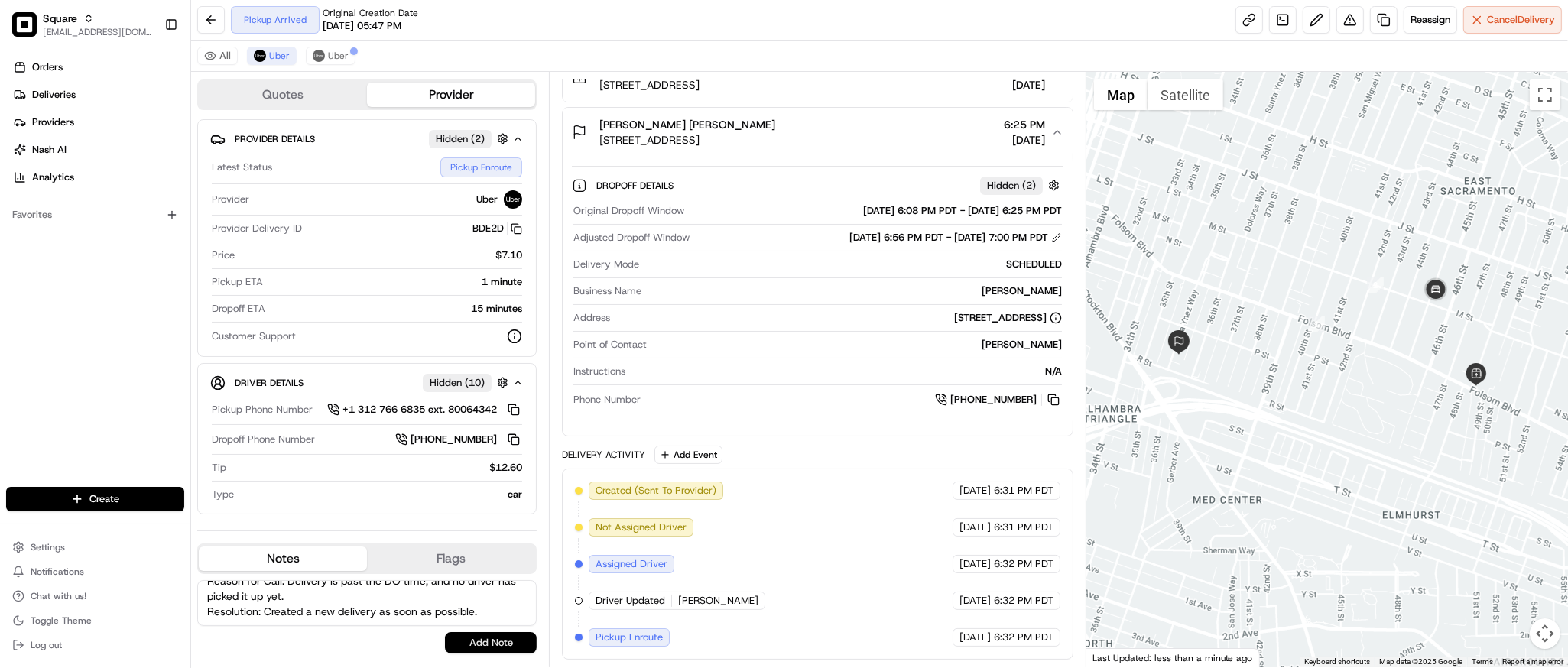
type textarea "Caller Information: Merchant Reason for Call: Delivery is past the DO time, and…"
click at [471, 643] on button "Add Note" at bounding box center [491, 643] width 92 height 21
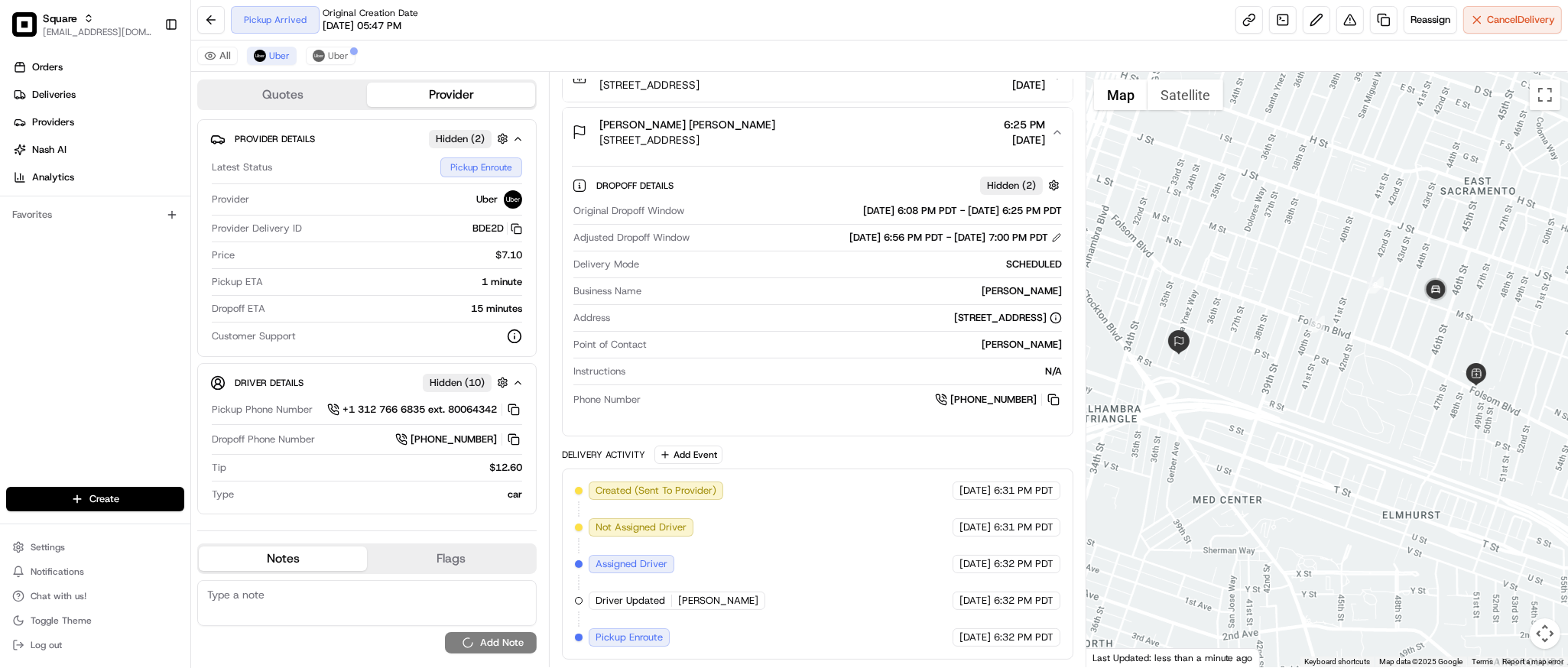
scroll to position [0, 0]
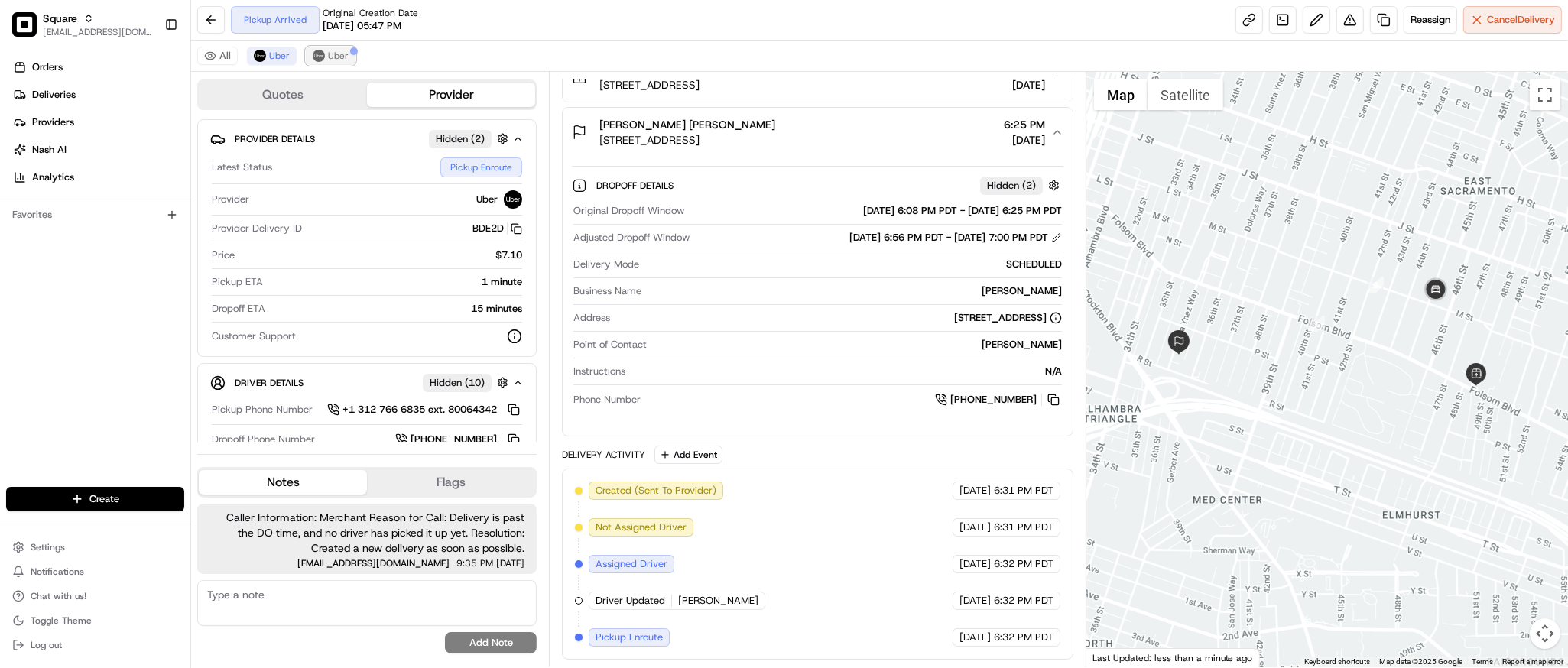
click at [325, 59] on button "Uber" at bounding box center [330, 55] width 50 height 18
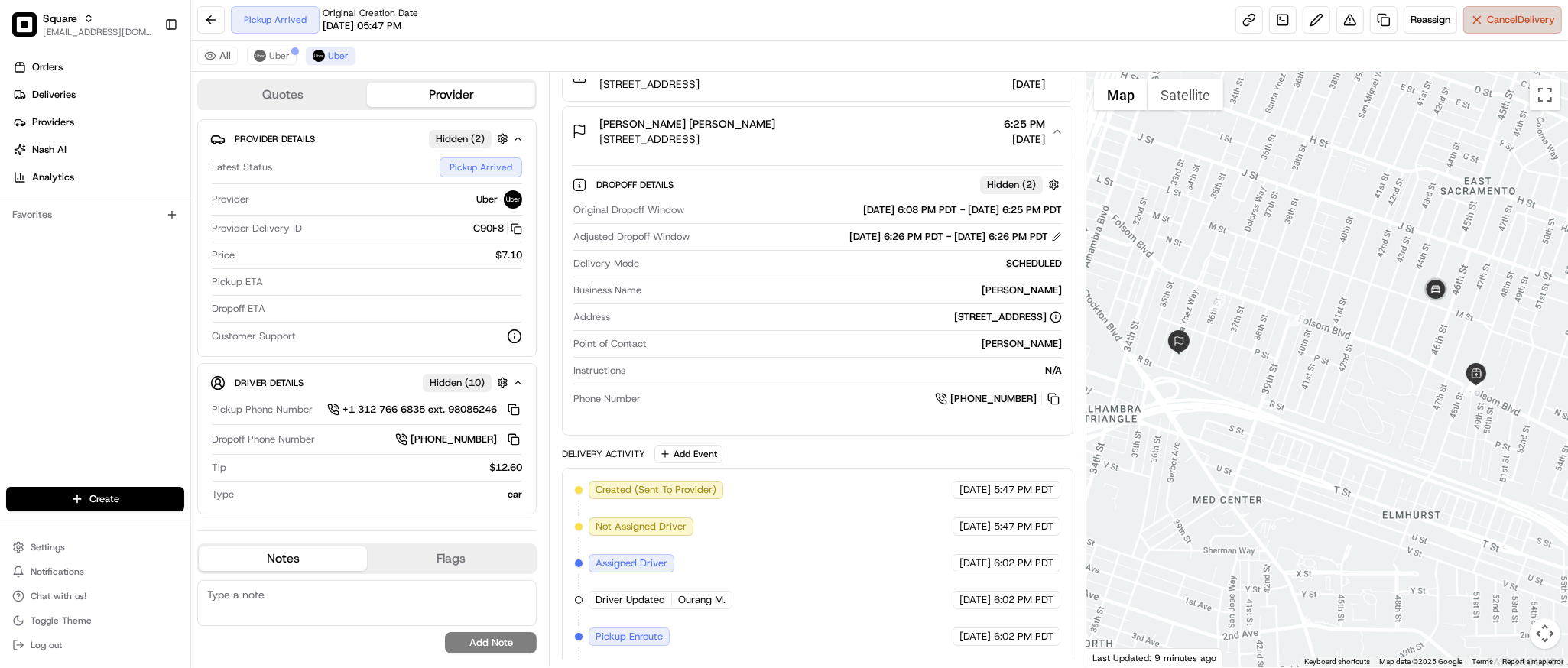
click at [1506, 7] on button "Cancel Delivery" at bounding box center [1513, 20] width 99 height 28
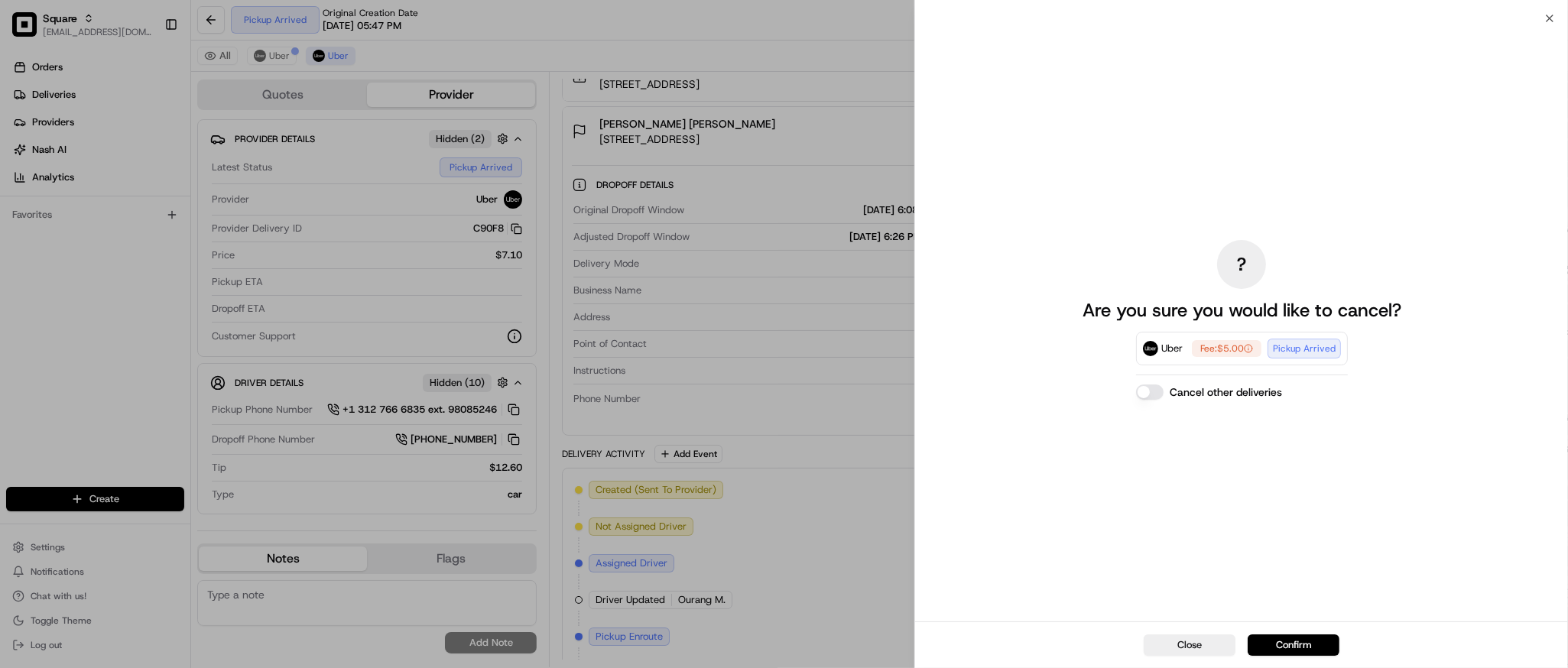
click at [1157, 387] on button "Cancel other deliveries" at bounding box center [1150, 392] width 28 height 15
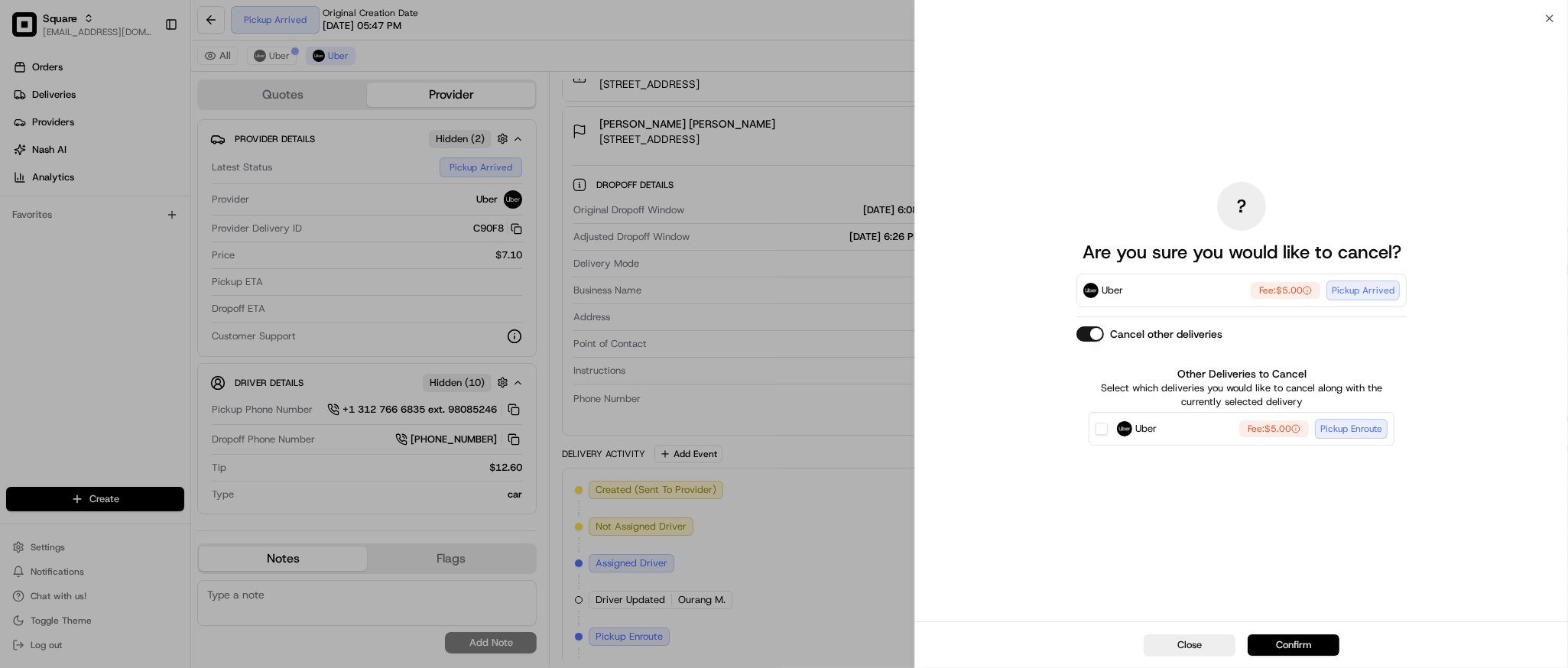
click at [1297, 636] on button "Confirm" at bounding box center [1294, 645] width 92 height 21
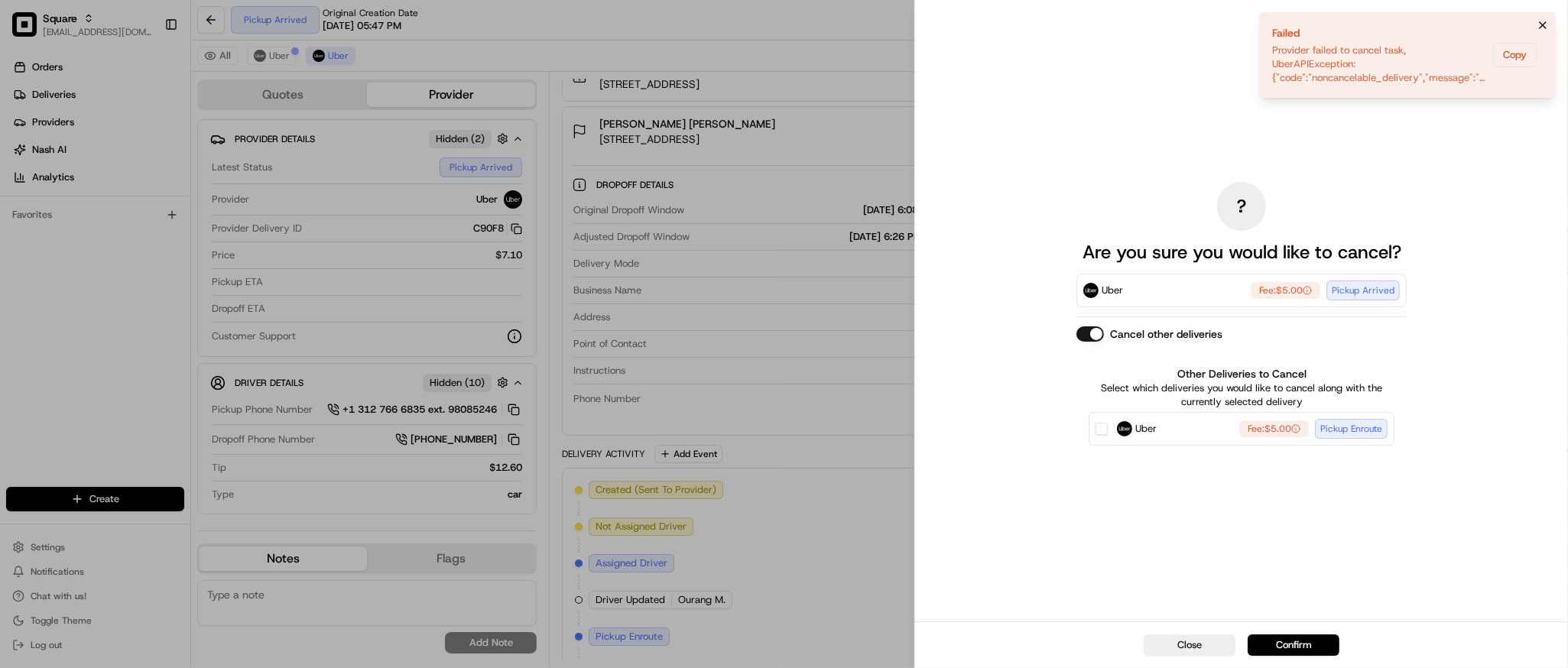
click at [1540, 21] on icon "Notifications (F8)" at bounding box center [1543, 25] width 12 height 12
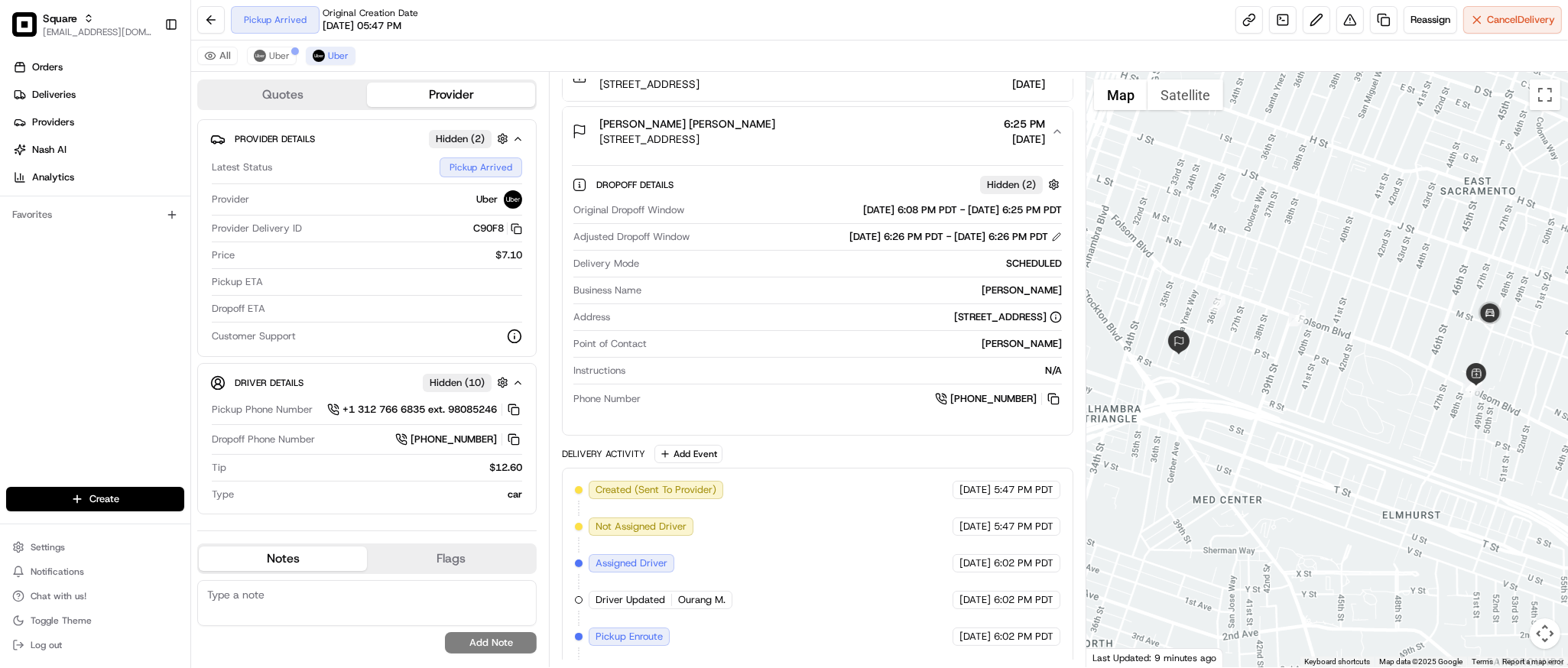
scroll to position [247, 0]
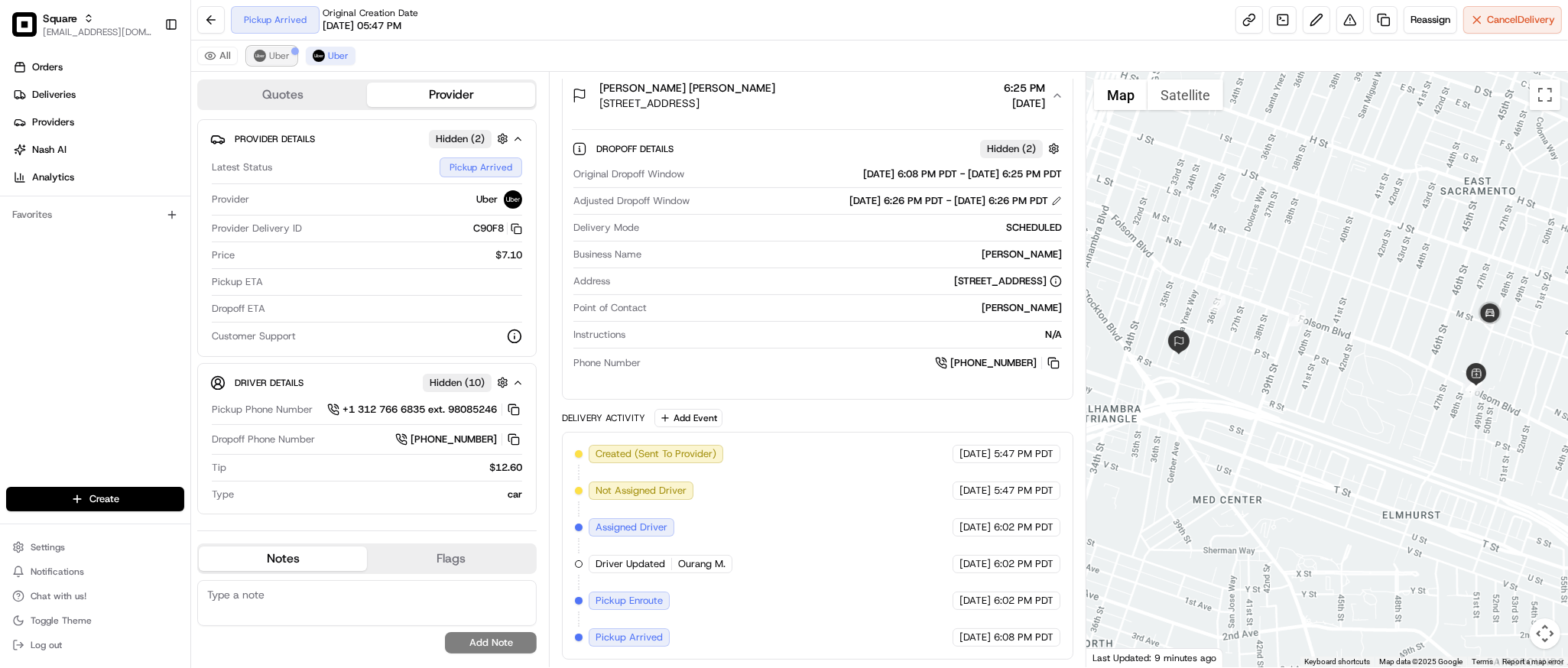
click at [267, 50] on button "Uber" at bounding box center [271, 55] width 50 height 18
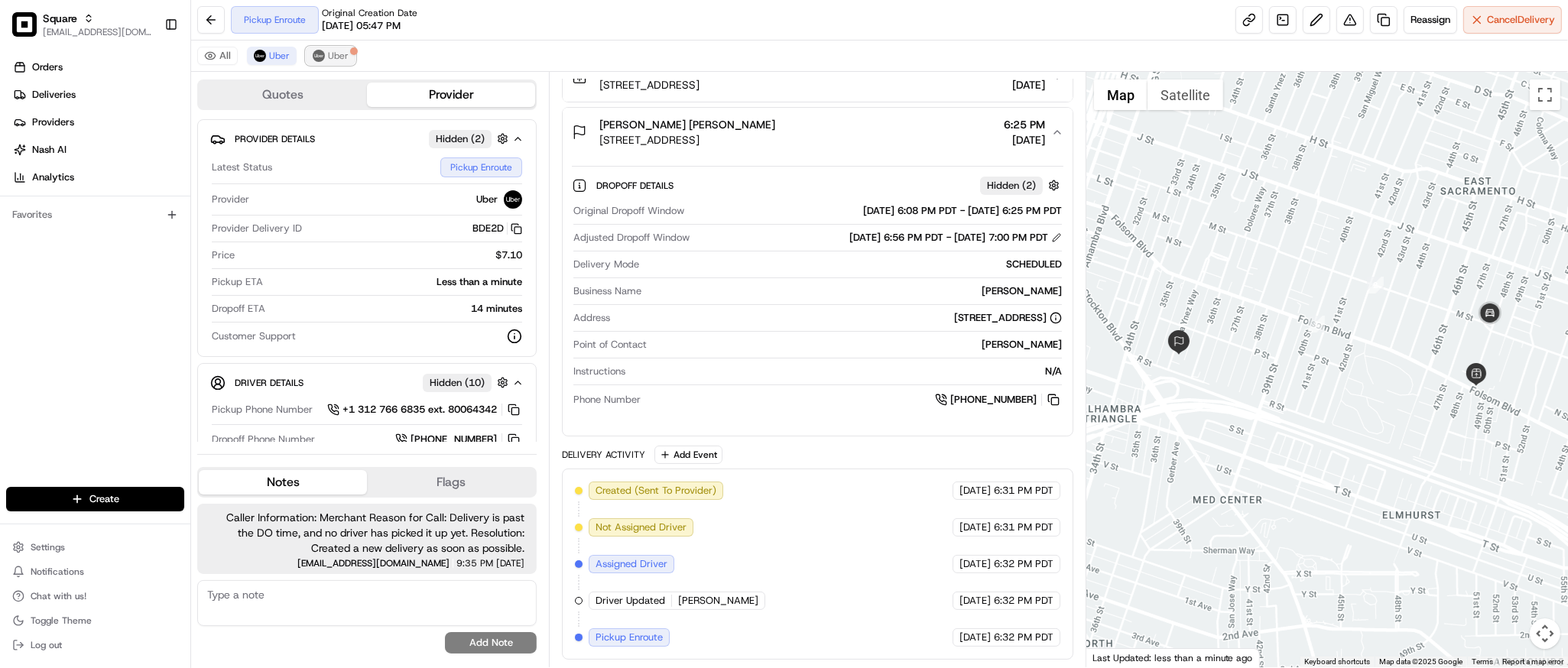
click at [332, 61] on span "Uber" at bounding box center [338, 55] width 21 height 12
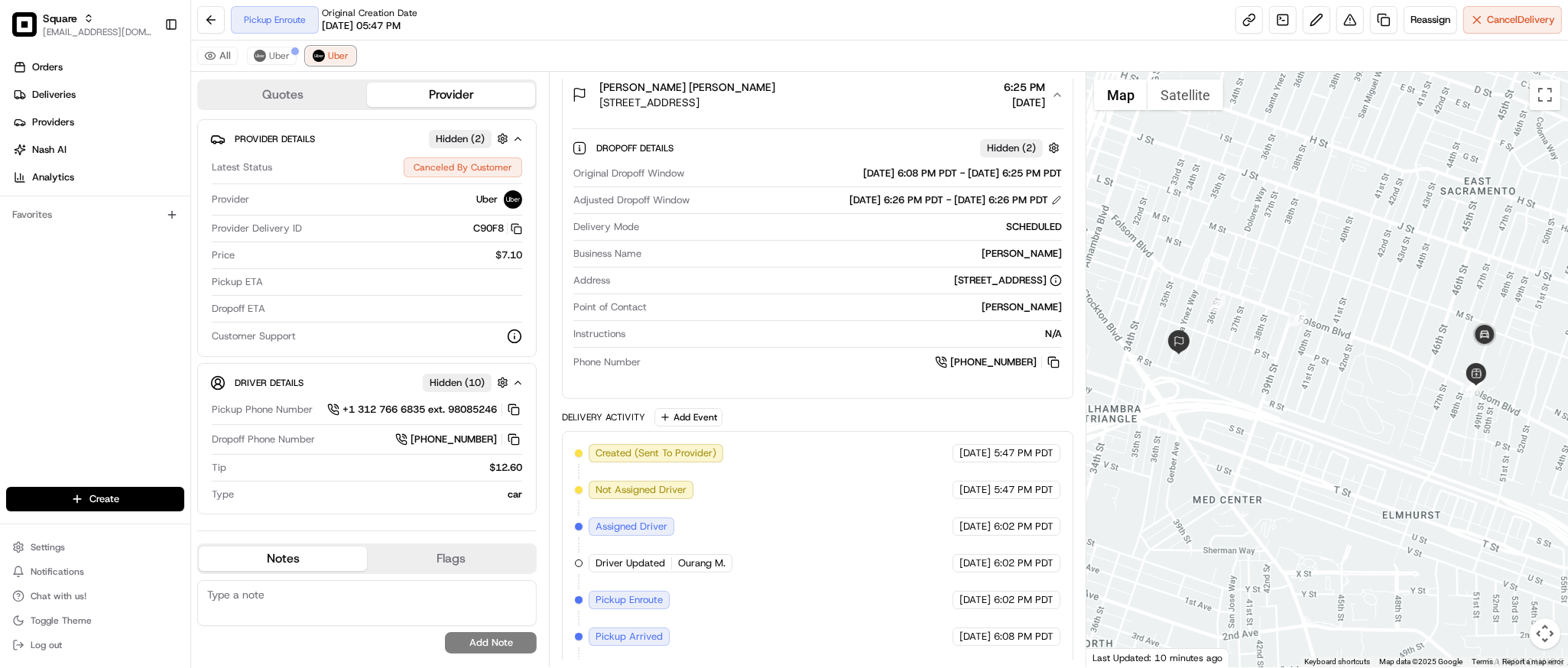
scroll to position [283, 0]
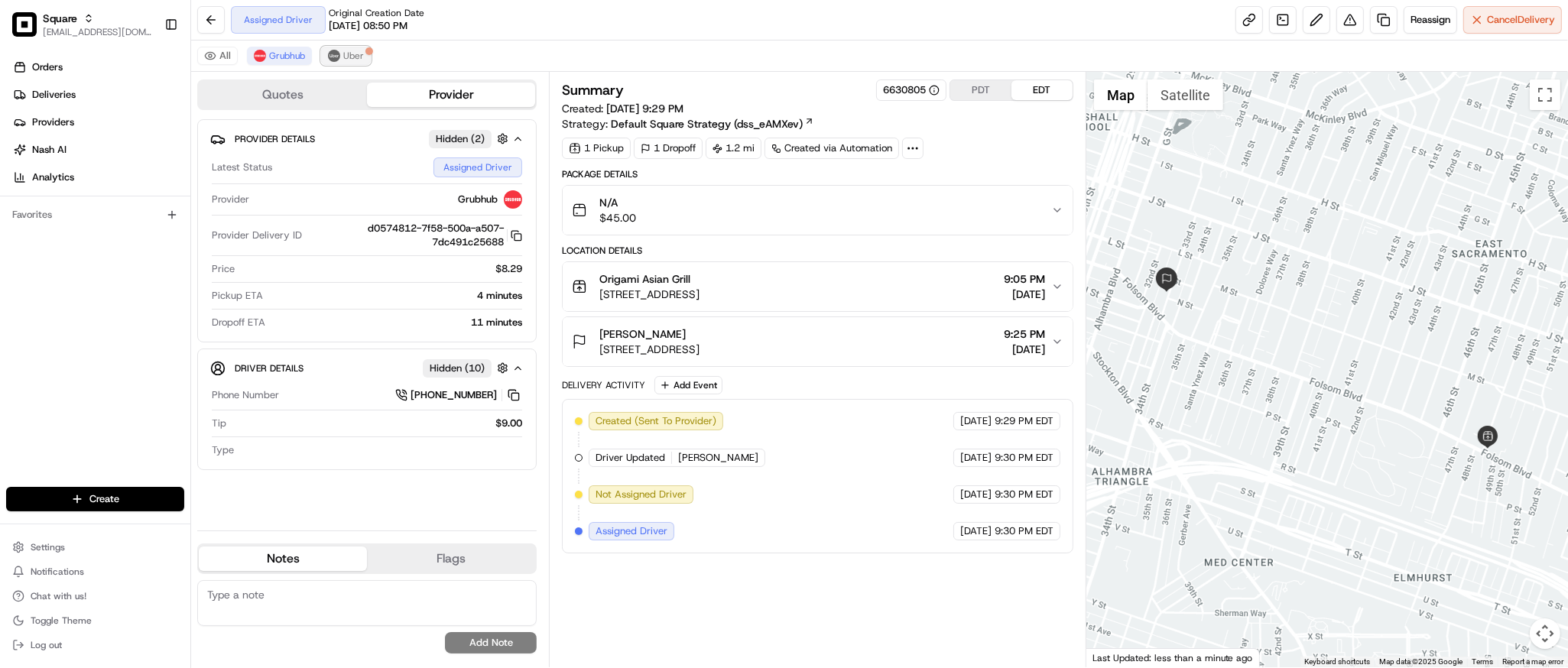
click at [348, 55] on span "Uber" at bounding box center [354, 55] width 21 height 12
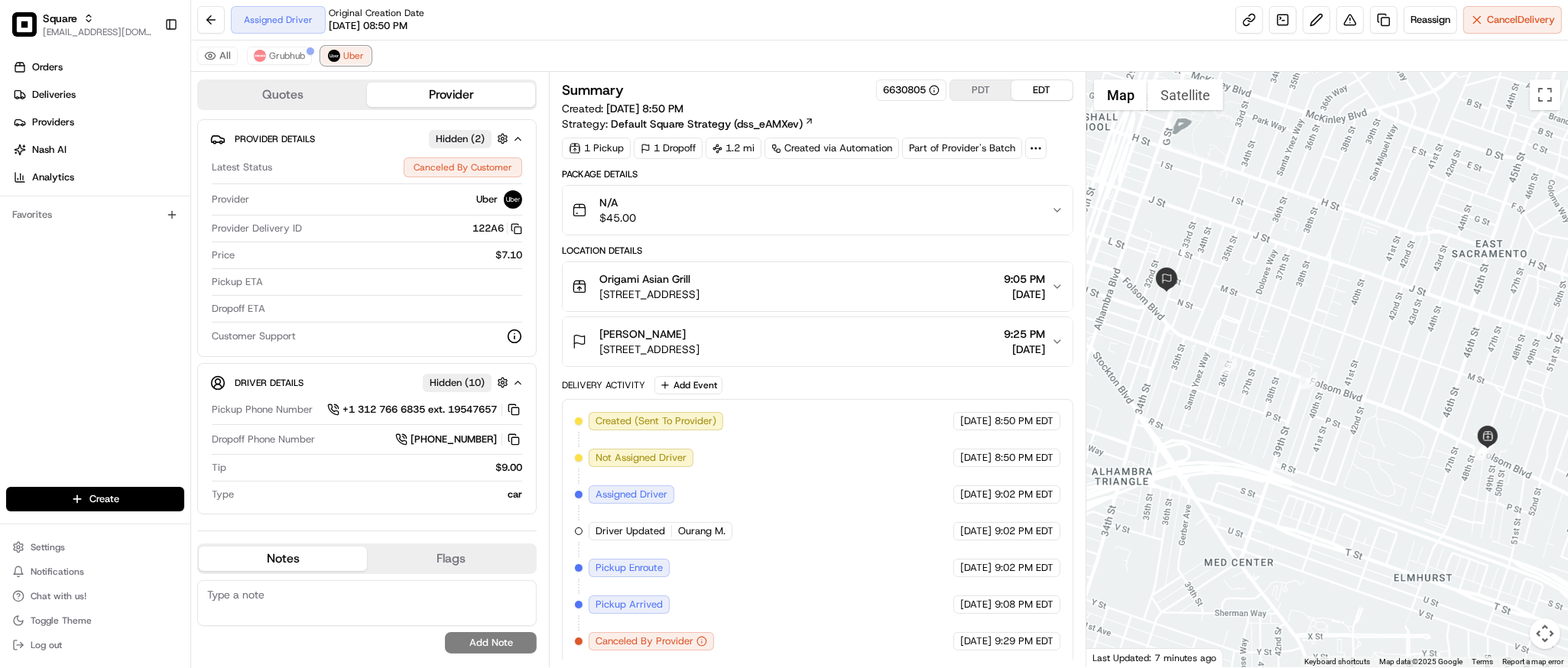
scroll to position [5, 0]
click at [278, 60] on span "Grubhub" at bounding box center [287, 55] width 36 height 12
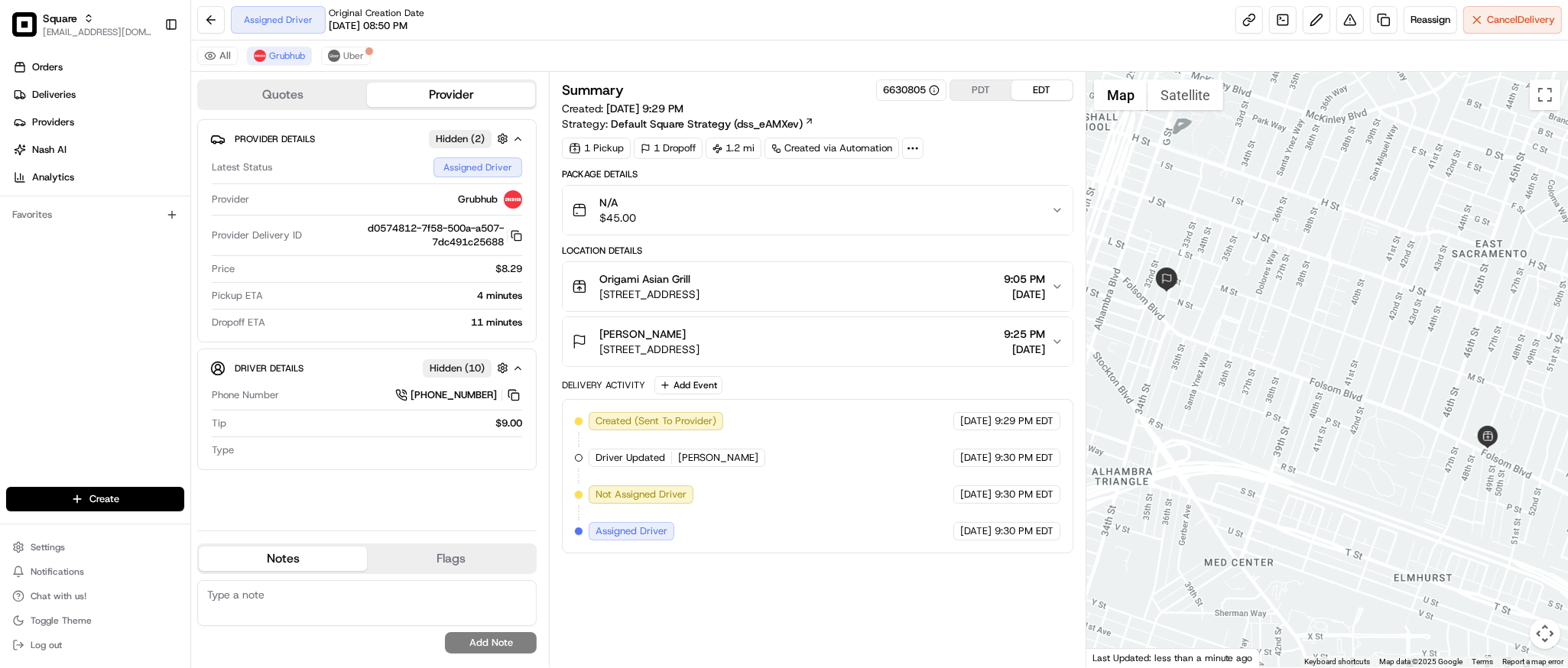
click at [1043, 342] on span "[DATE]" at bounding box center [1024, 349] width 41 height 15
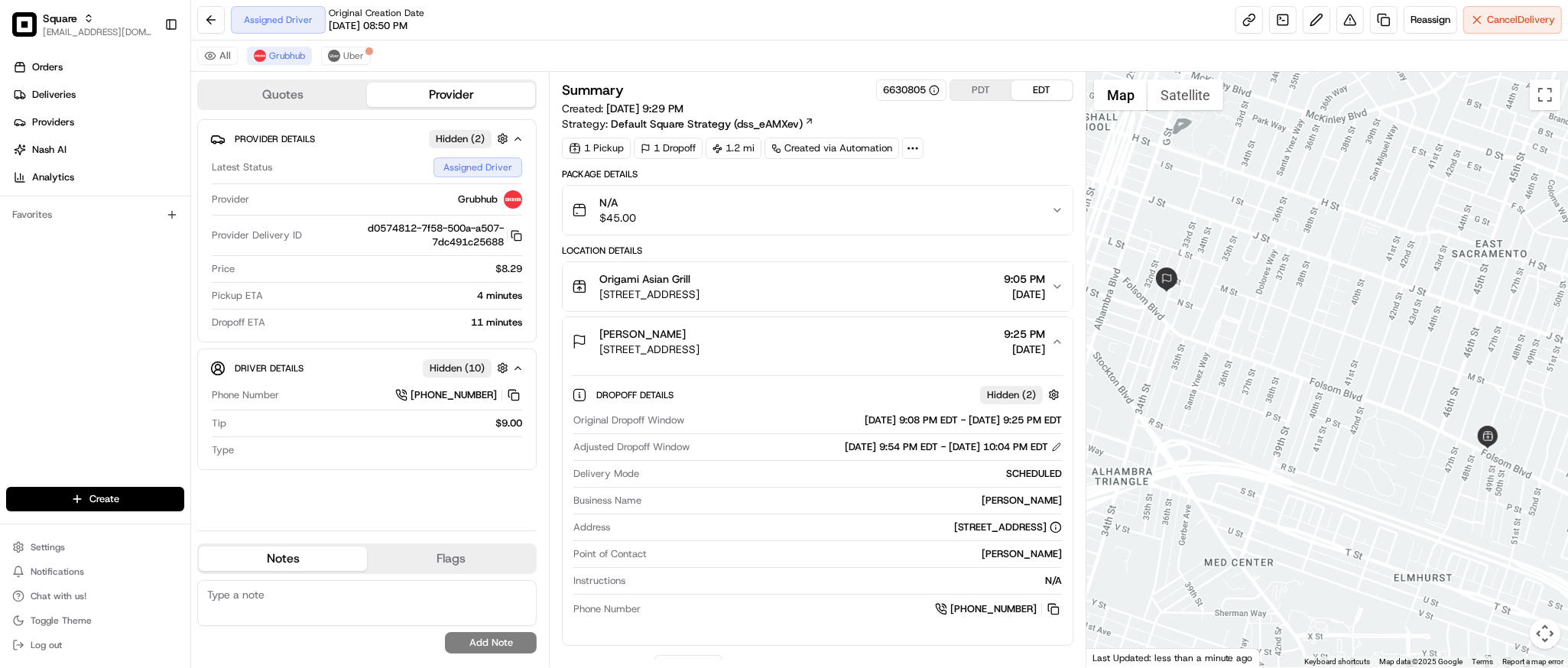
click at [1043, 342] on span "[DATE]" at bounding box center [1024, 349] width 41 height 15
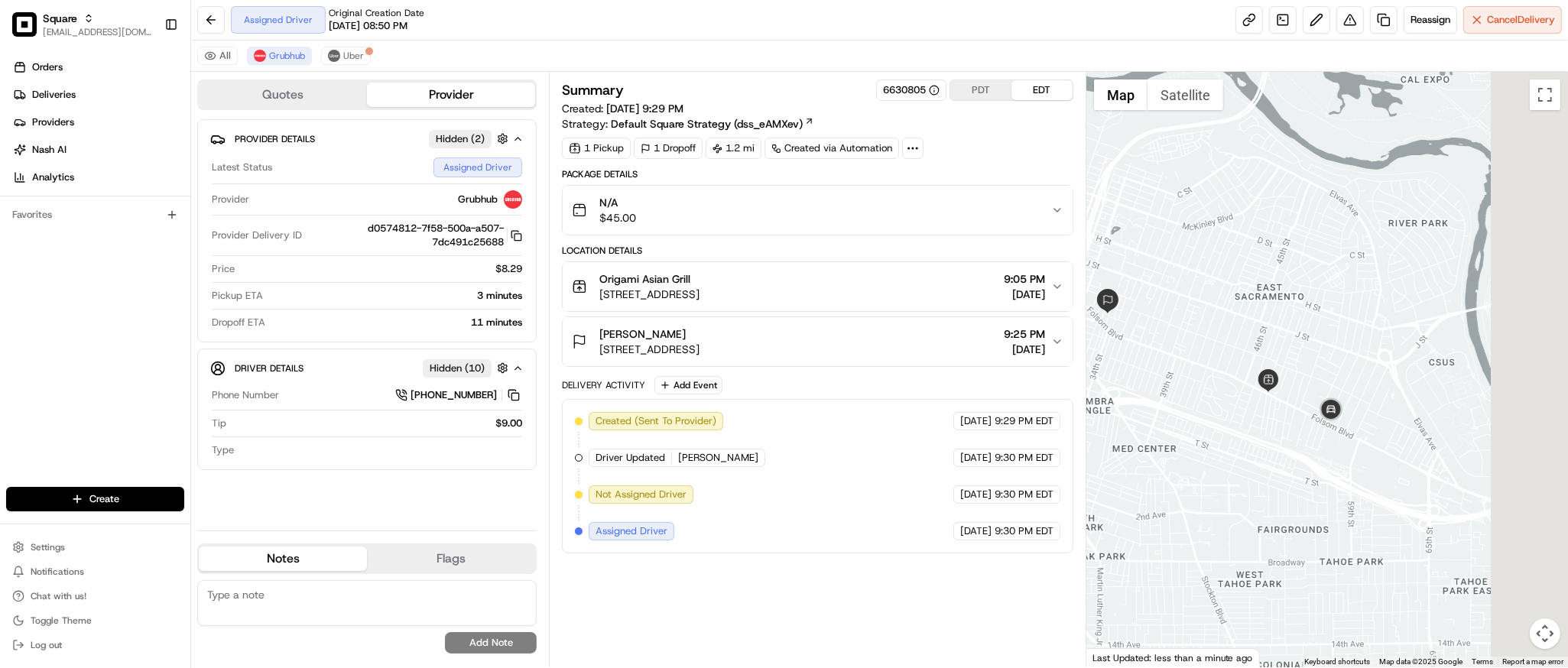
drag, startPoint x: 1426, startPoint y: 466, endPoint x: 1292, endPoint y: 428, distance: 139.3
click at [1292, 428] on div at bounding box center [1327, 370] width 482 height 596
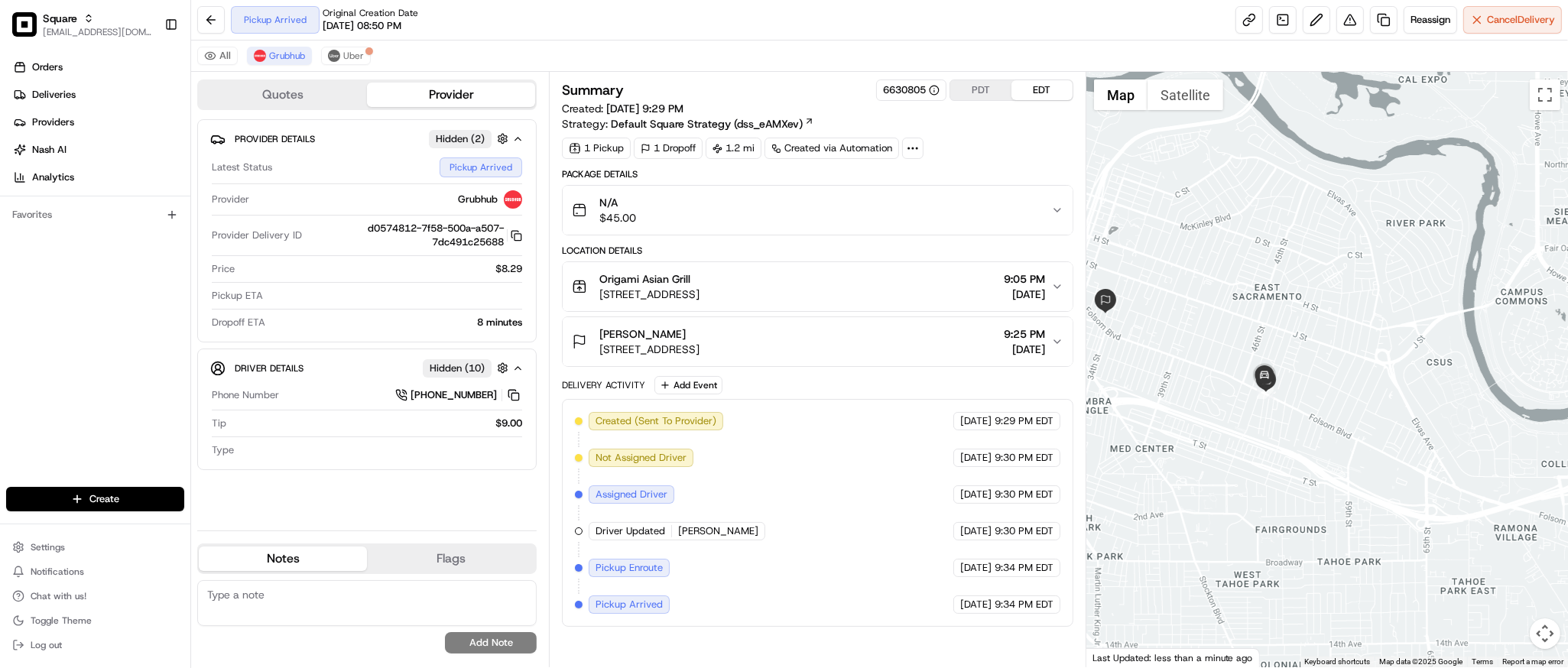
click at [339, 609] on textarea at bounding box center [366, 603] width 340 height 46
paste textarea "Caller Information: Merchant Reason for Call: Delivery is past the DO time, and…"
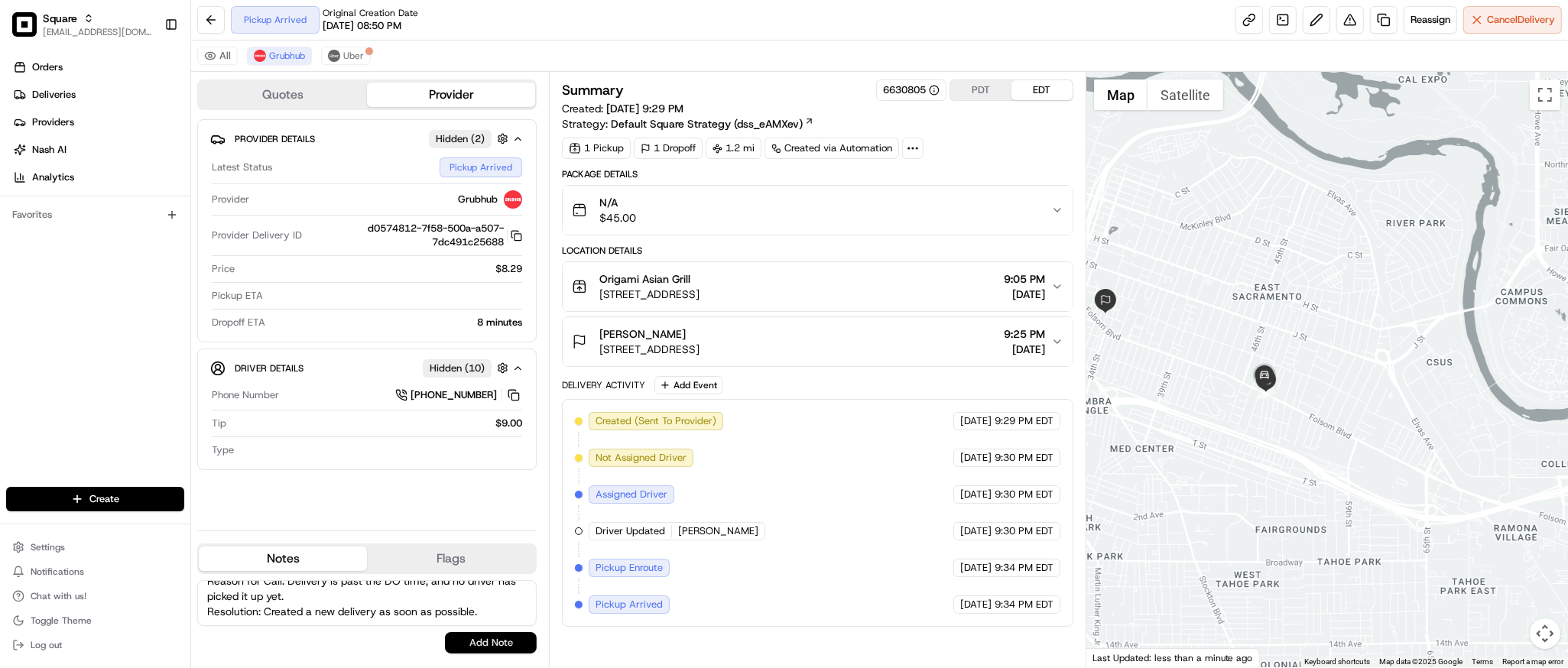
type textarea "Caller Information: Merchant Reason for Call: Delivery is past the DO time, and…"
click at [457, 642] on button "Add Note" at bounding box center [491, 643] width 92 height 21
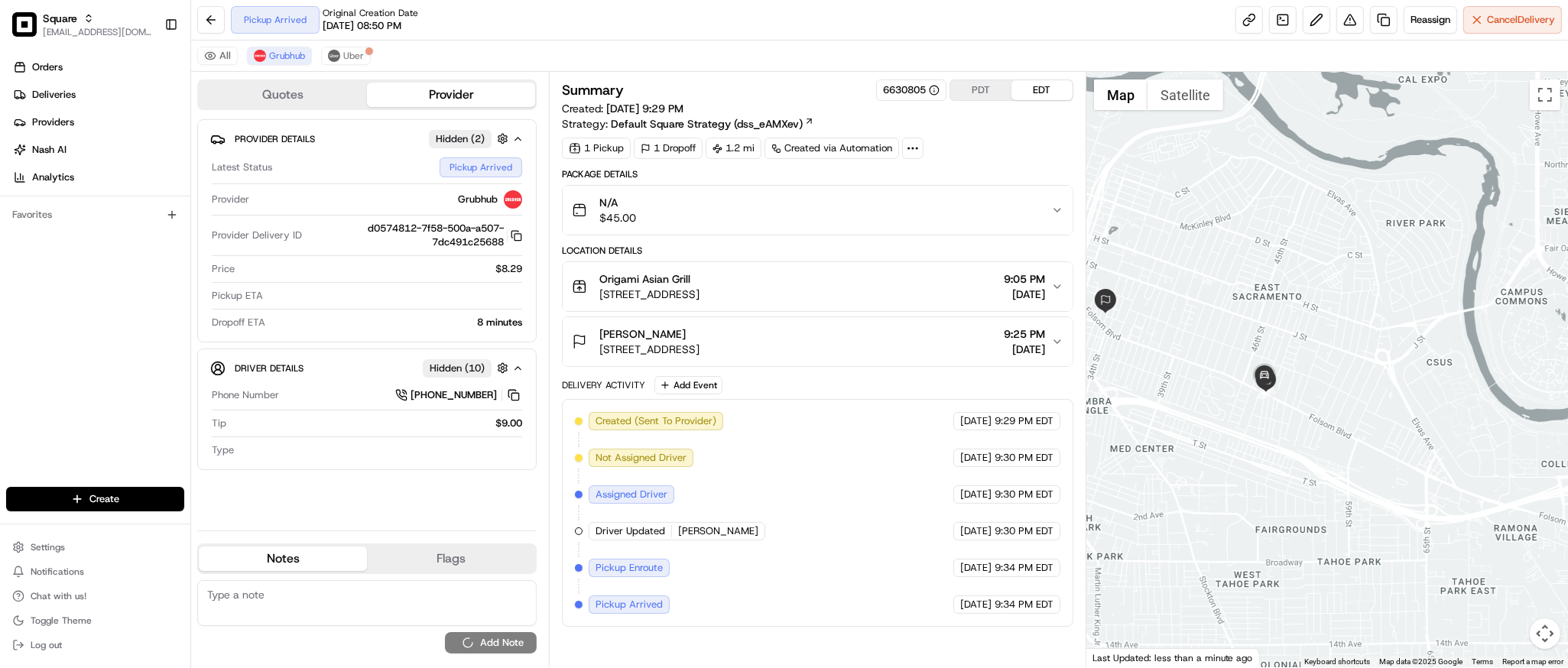
scroll to position [0, 0]
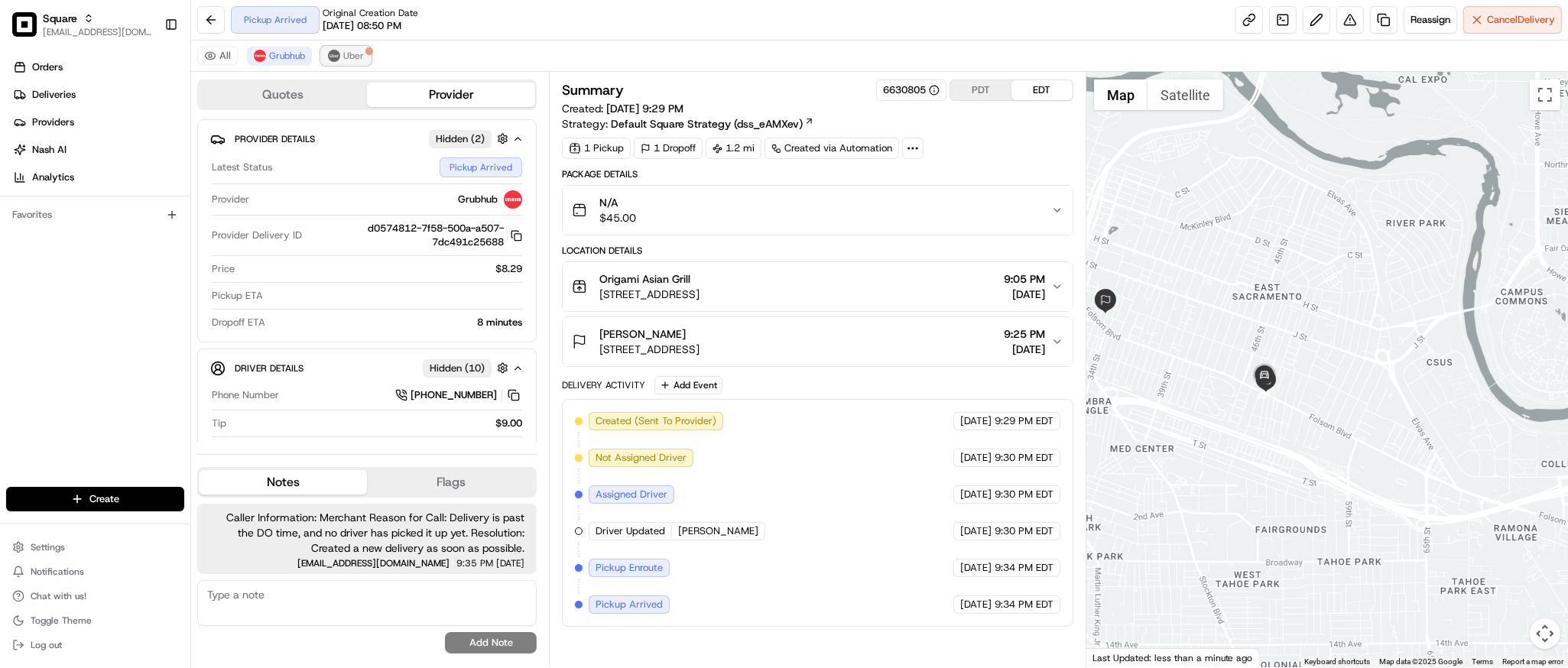
click at [360, 55] on span "Uber" at bounding box center [354, 55] width 21 height 12
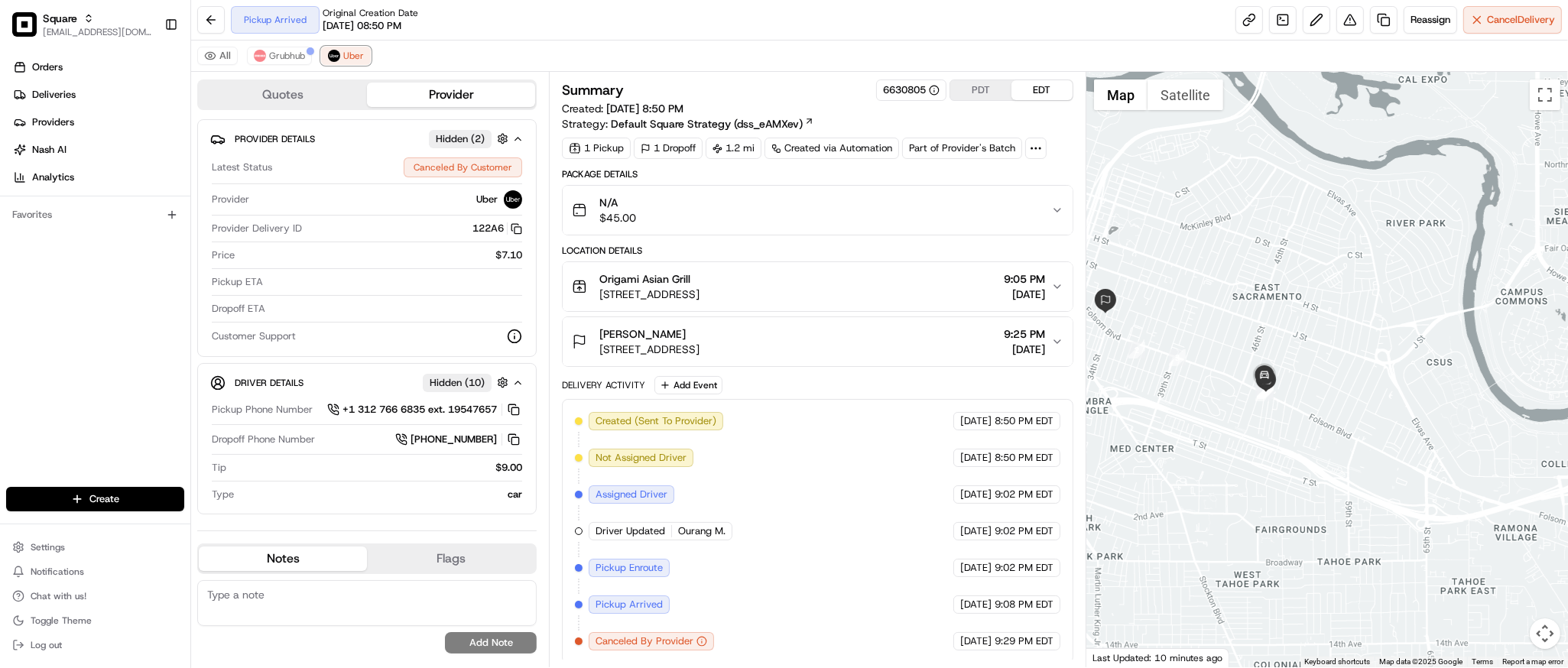
scroll to position [5, 0]
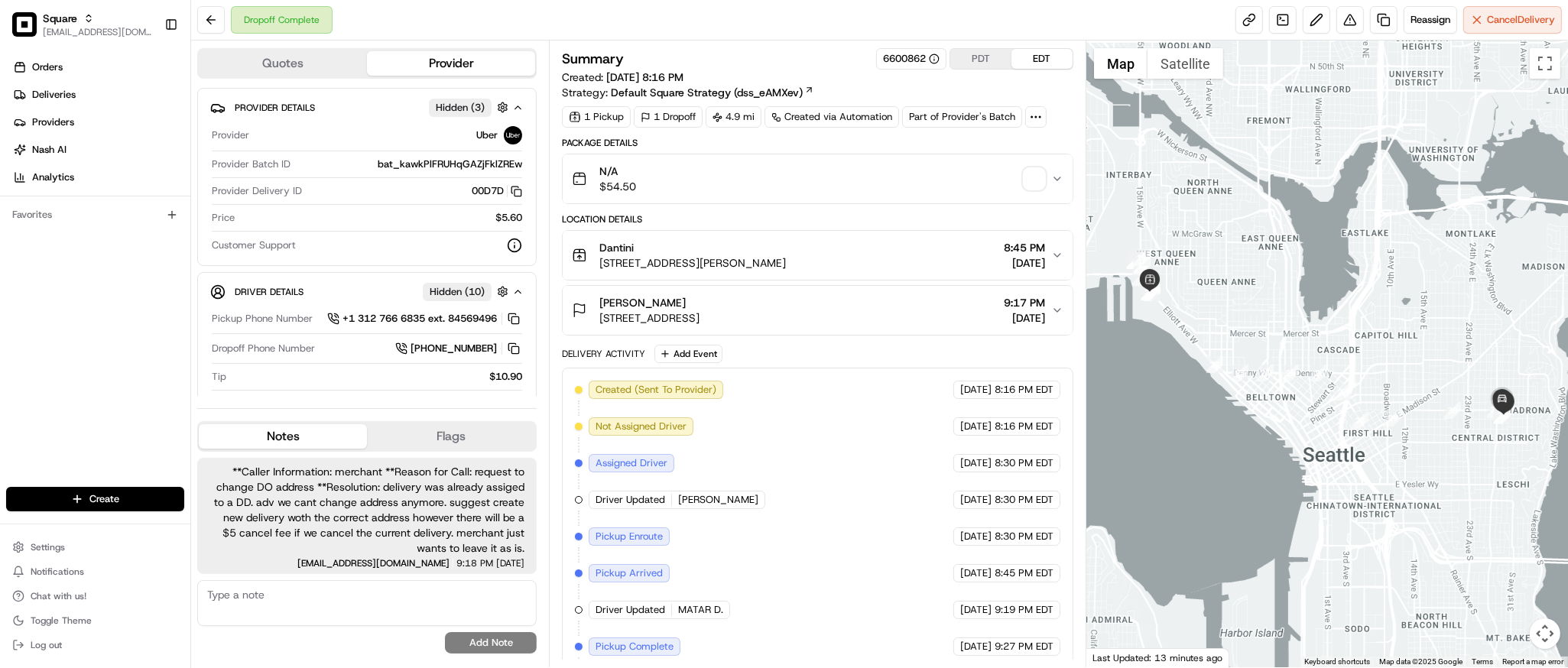
scroll to position [120, 0]
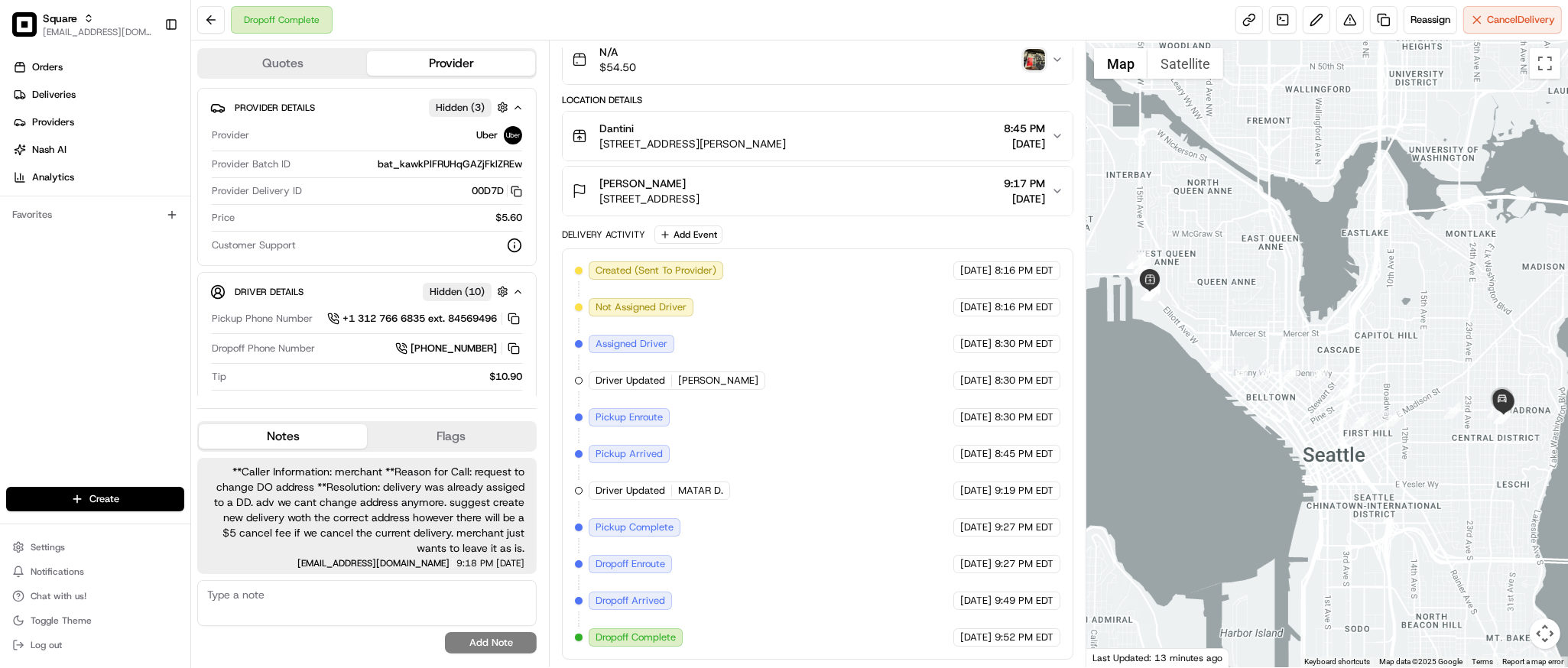
click at [1044, 58] on img "button" at bounding box center [1035, 59] width 21 height 21
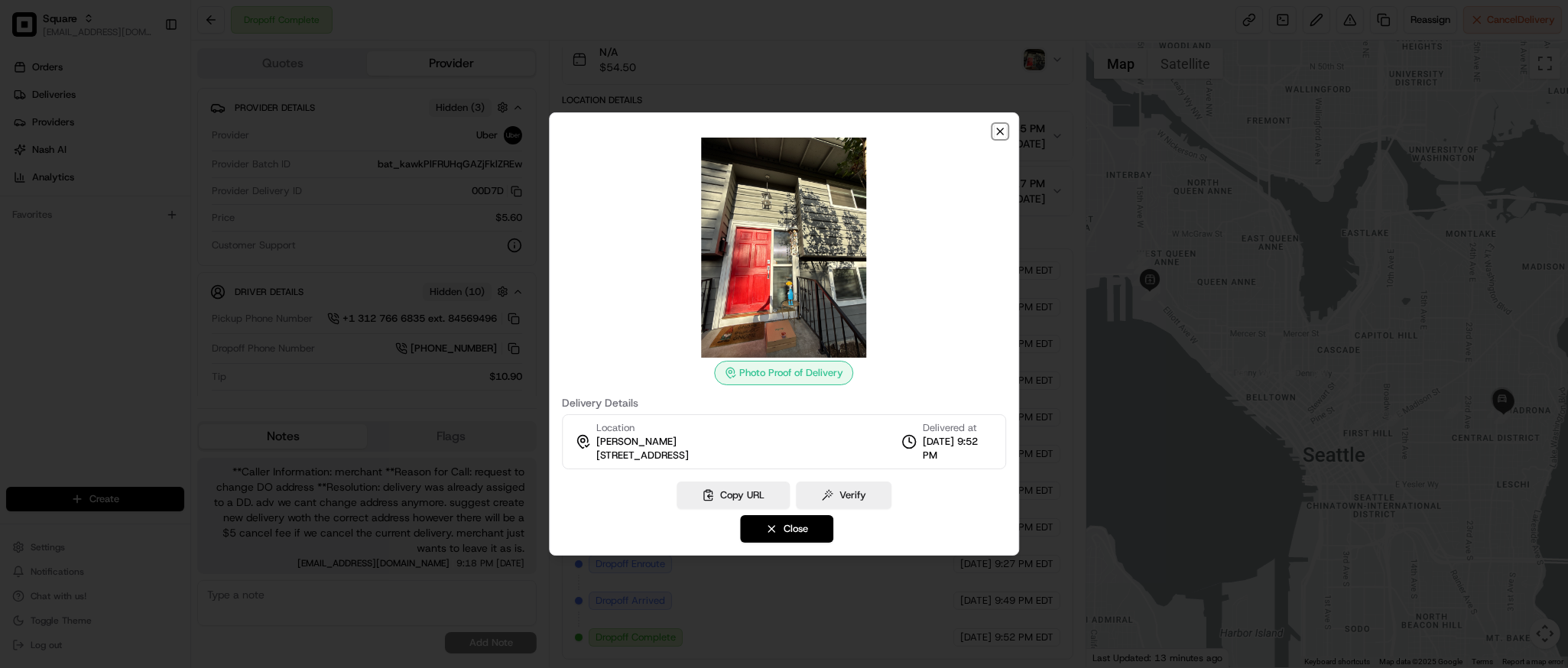
click at [1000, 132] on icon "button" at bounding box center [1000, 131] width 6 height 6
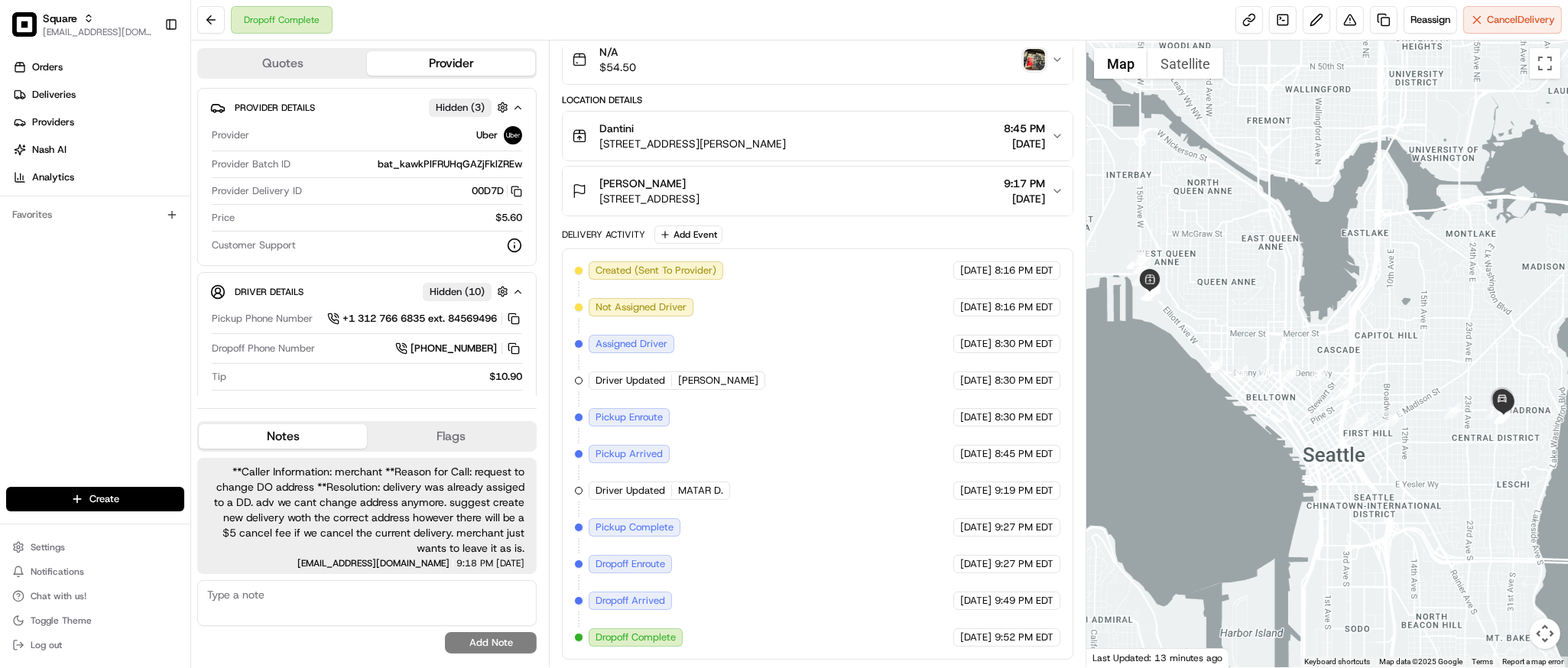
click at [347, 491] on span "**Caller Information: merchant **Reason for Call: request to change DO address …" at bounding box center [367, 510] width 315 height 92
click at [426, 535] on span "**Caller Information: merchant **Reason for Call: request to change DO address …" at bounding box center [367, 510] width 315 height 92
click at [909, 146] on div "Dantini [STREET_ADDRESS][PERSON_NAME] 8:45 PM [DATE]" at bounding box center [811, 136] width 479 height 31
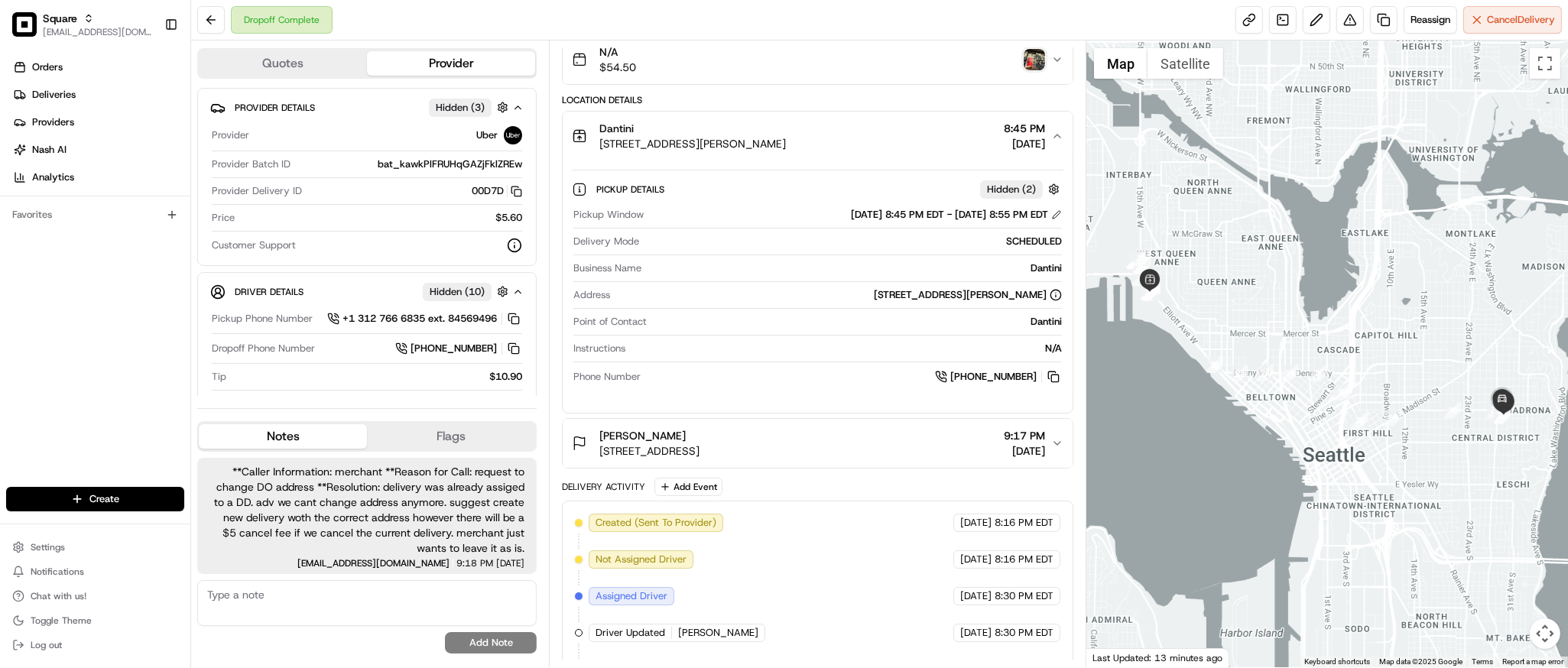
click at [726, 389] on div "Pickup Window [DATE] 8:45 PM EDT - [DATE] 8:55 PM EDT Delivery Mode SCHEDULED B…" at bounding box center [818, 297] width 491 height 190
click at [1031, 63] on img "button" at bounding box center [1035, 59] width 21 height 21
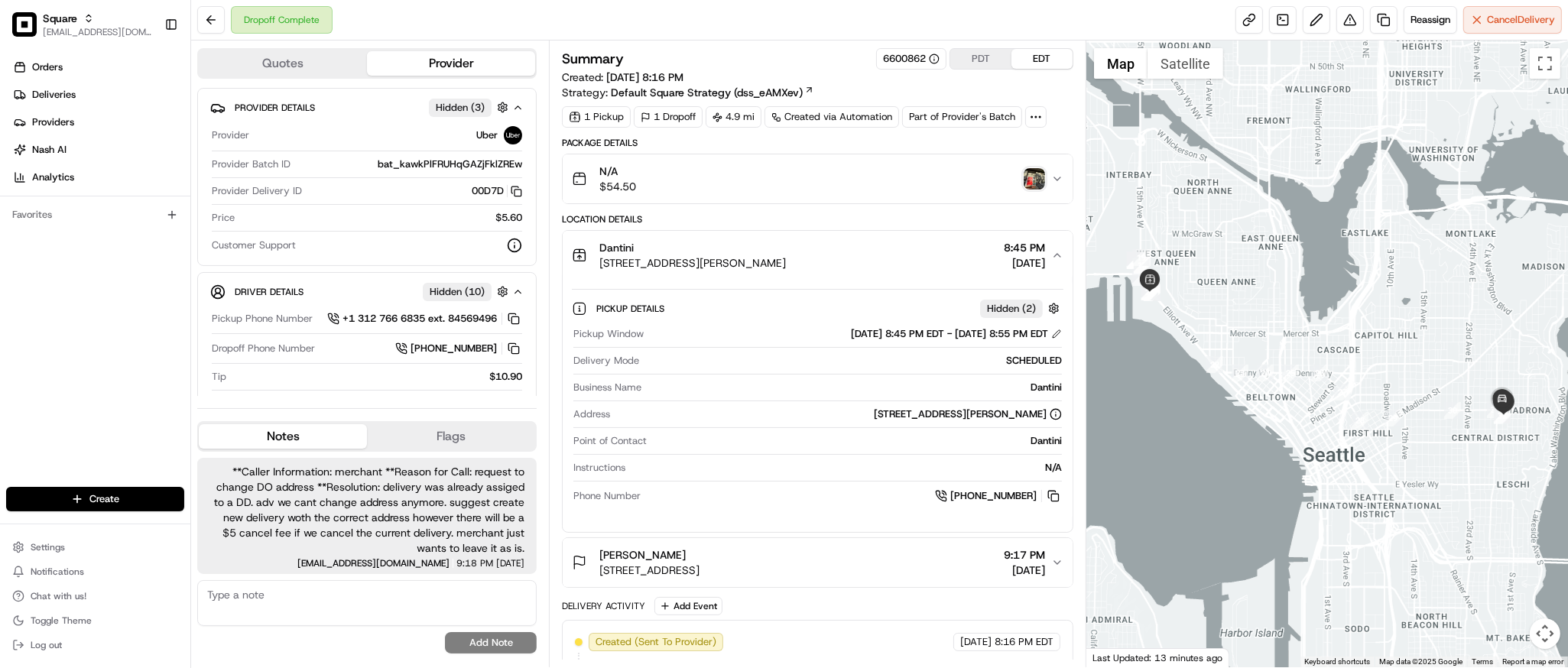
click at [1483, 423] on div at bounding box center [1327, 354] width 482 height 627
click at [1304, 416] on div at bounding box center [1327, 354] width 482 height 627
click at [1034, 176] on img "button" at bounding box center [1035, 179] width 21 height 21
click at [1344, 252] on div at bounding box center [1327, 354] width 482 height 627
click at [298, 594] on textarea at bounding box center [366, 603] width 340 height 46
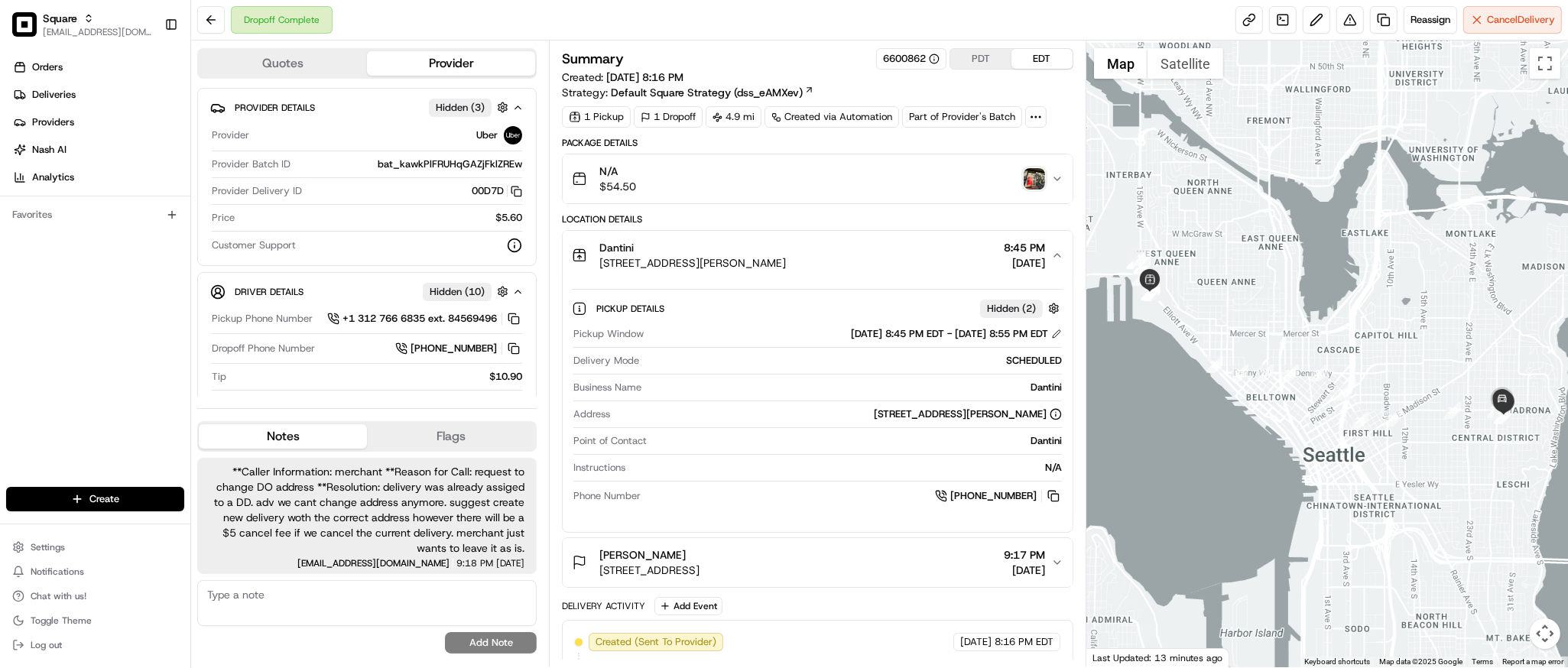
paste textarea "**Caller Information: customer **Reason for Call: order marked as completed but…"
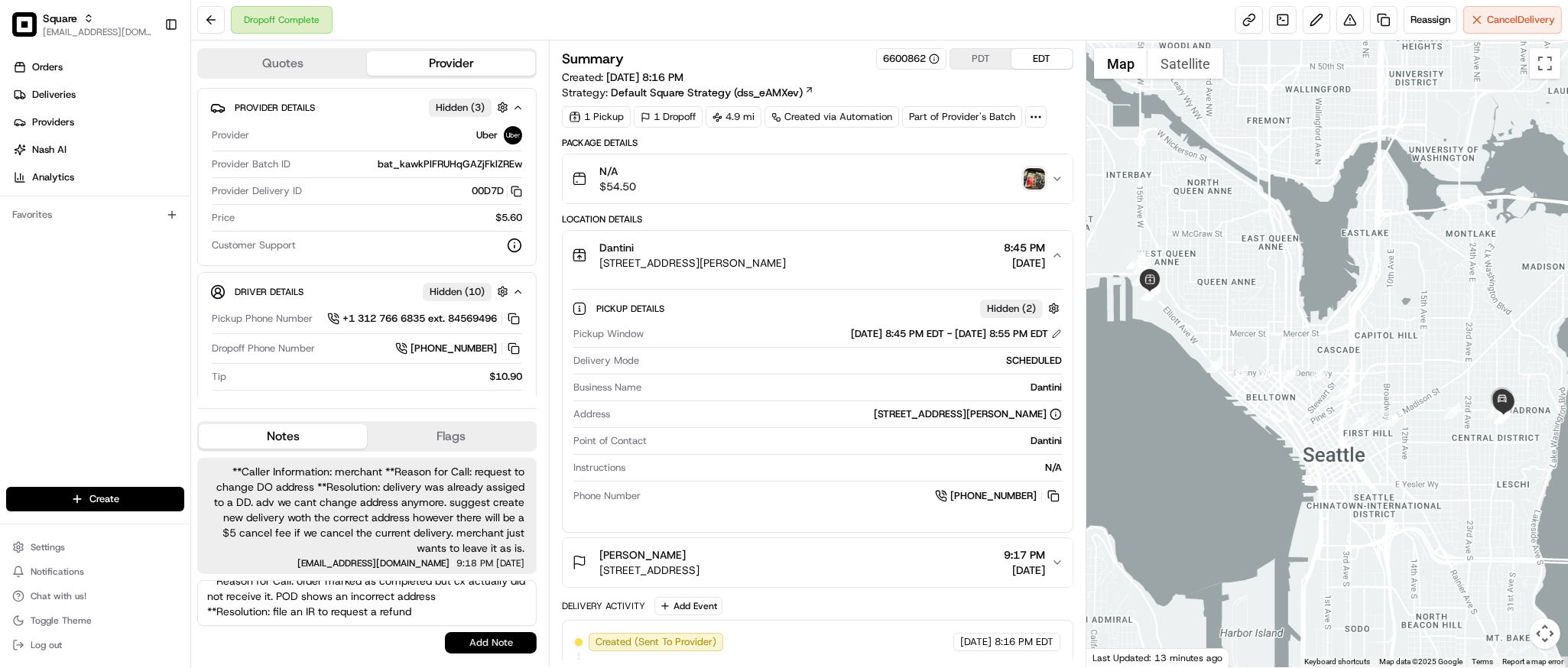
type textarea "**Caller Information: customer **Reason for Call: order marked as completed but…"
click at [476, 643] on button "Add Note" at bounding box center [491, 643] width 92 height 21
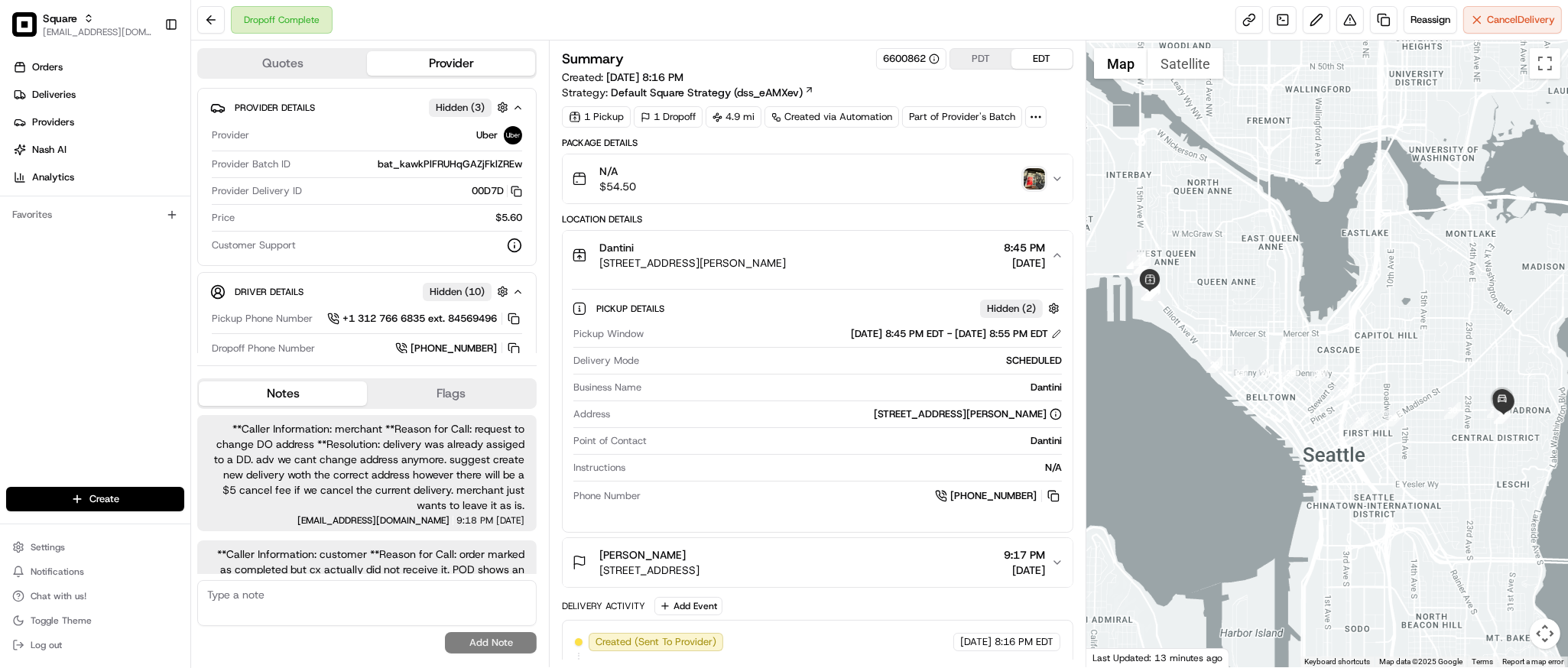
scroll to position [36, 0]
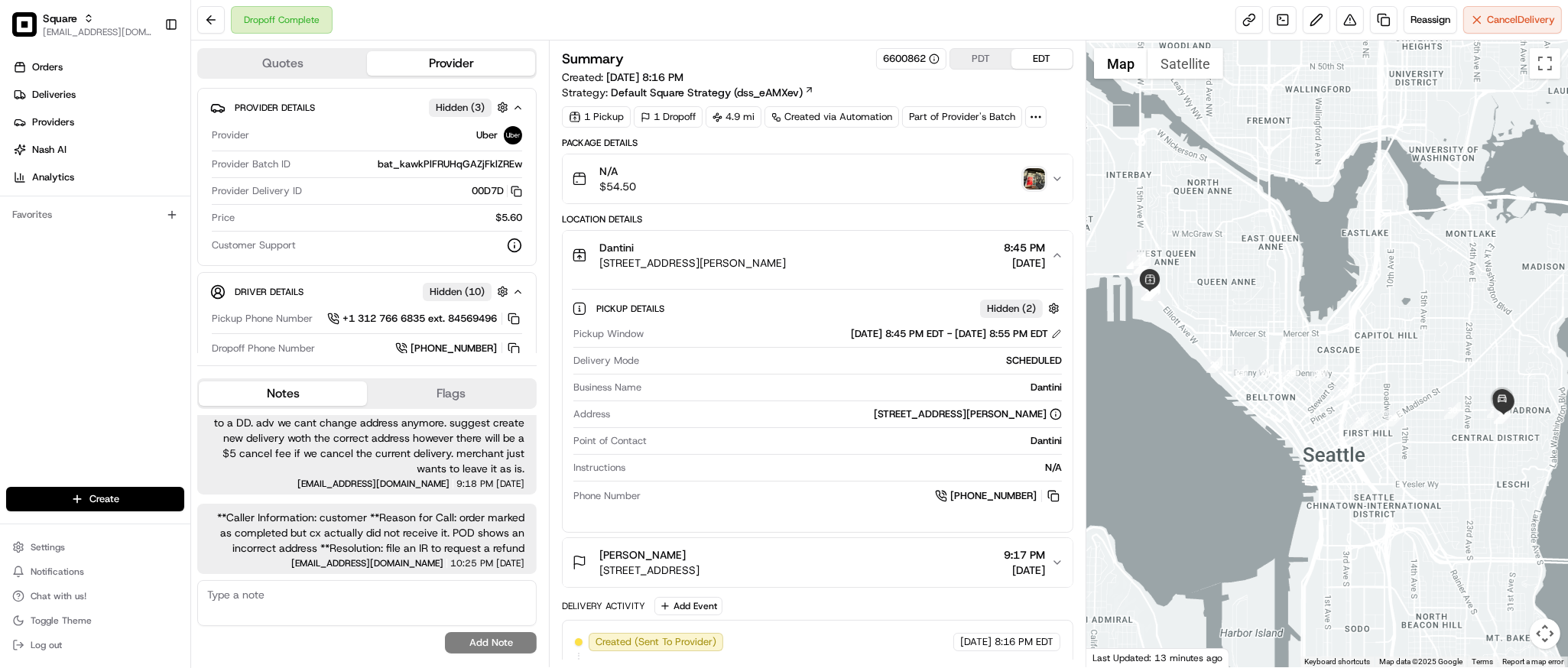
click at [826, 205] on div "Package Details N/A $54.50 Location Details Dantini [STREET_ADDRESS][PERSON_NAM…" at bounding box center [817, 584] width 511 height 894
click at [1341, 11] on button at bounding box center [1350, 20] width 28 height 28
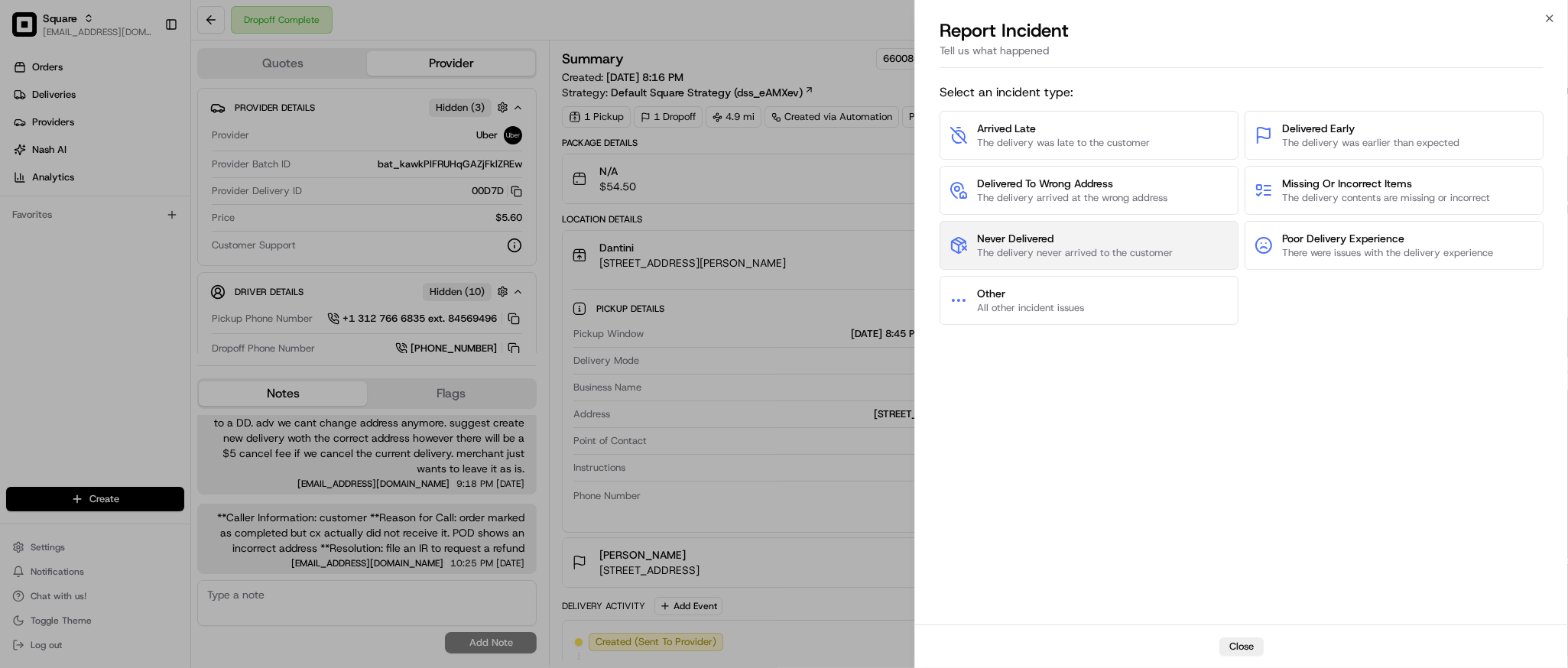
click at [1050, 242] on span "Never Delivered" at bounding box center [1075, 238] width 196 height 15
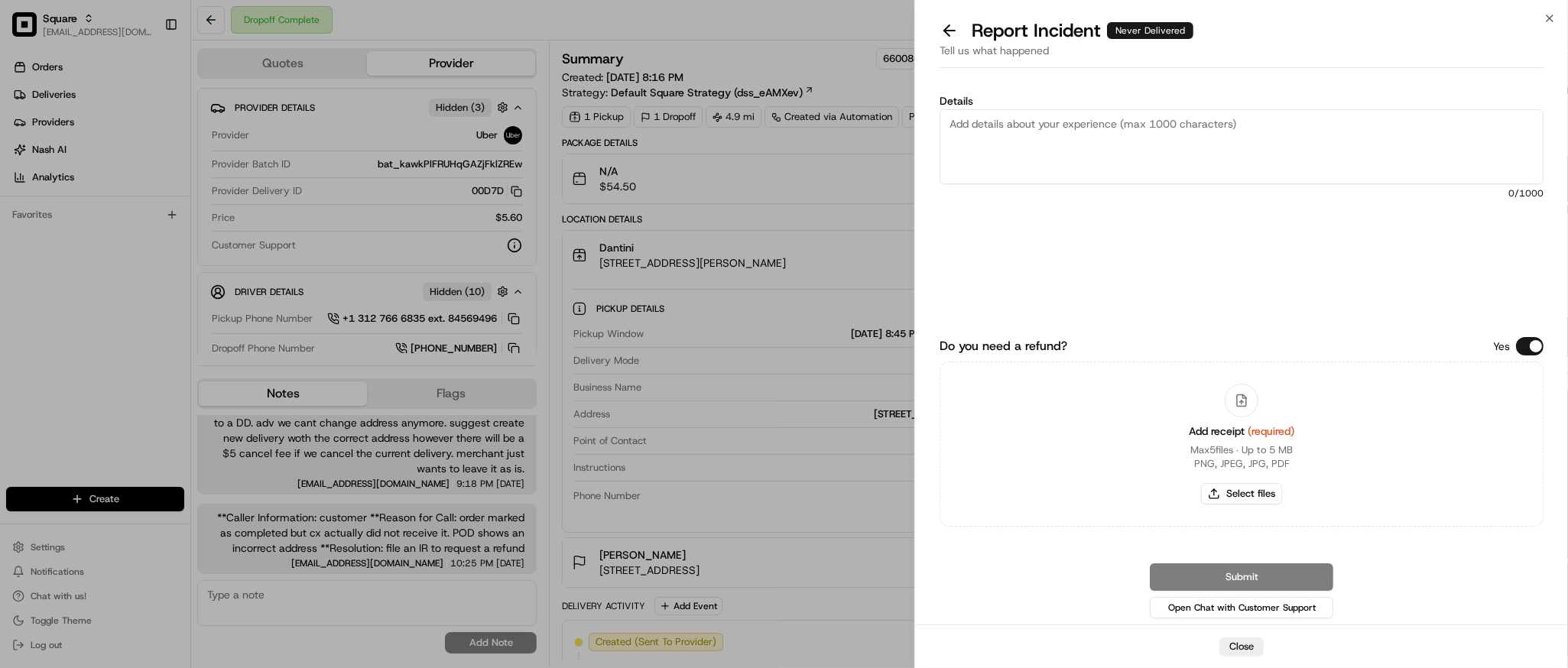
click at [1521, 347] on button "Do you need a refund?" at bounding box center [1530, 346] width 28 height 18
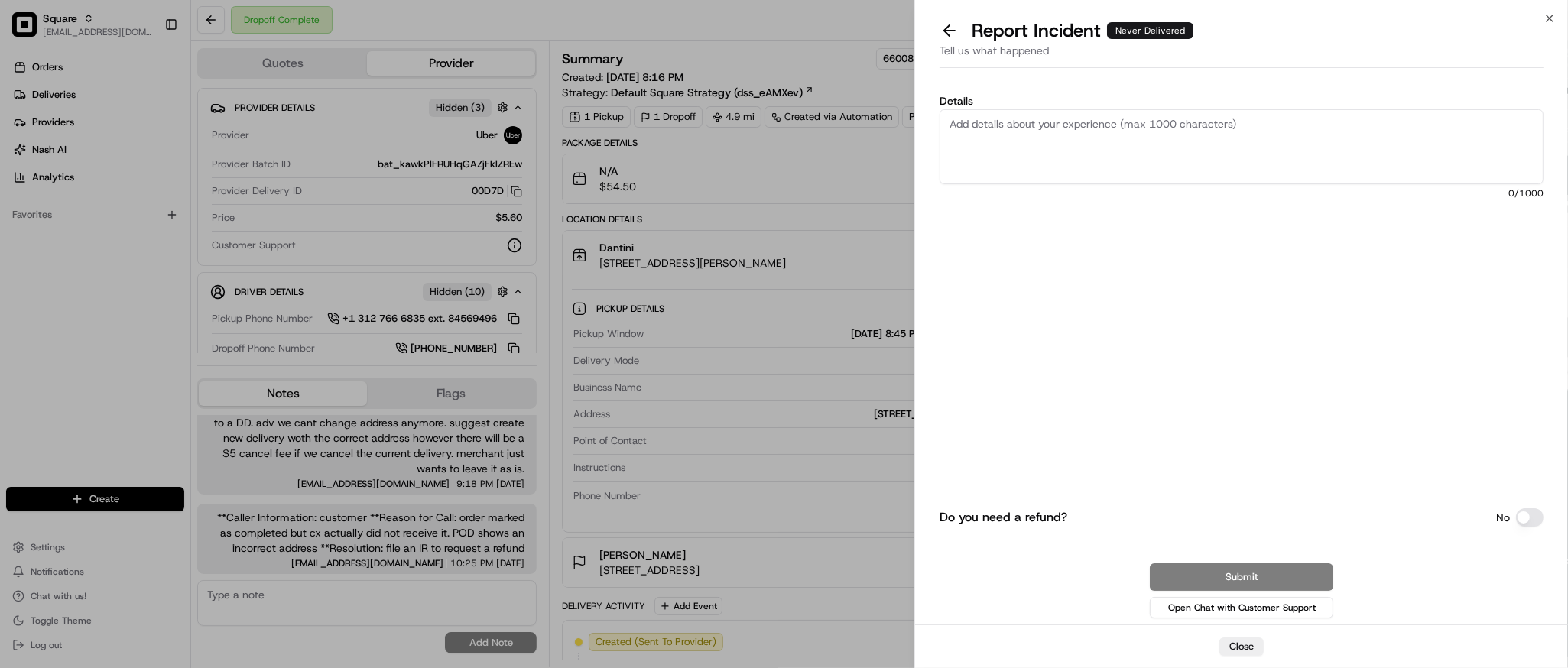
click at [1202, 136] on textarea "Details" at bounding box center [1241, 146] width 604 height 75
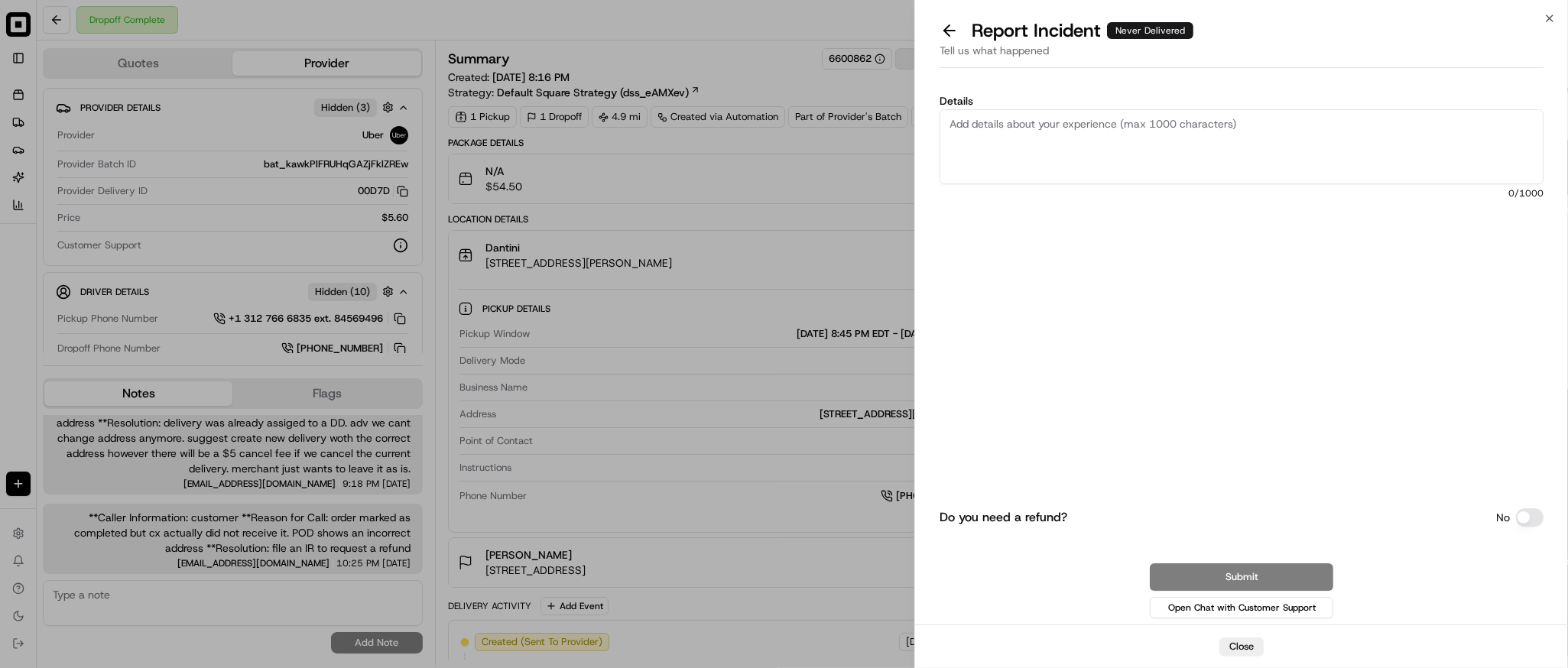
scroll to position [21, 0]
paste textarea "order marked as completed but cx actually did not receive it. POD shows an inco…"
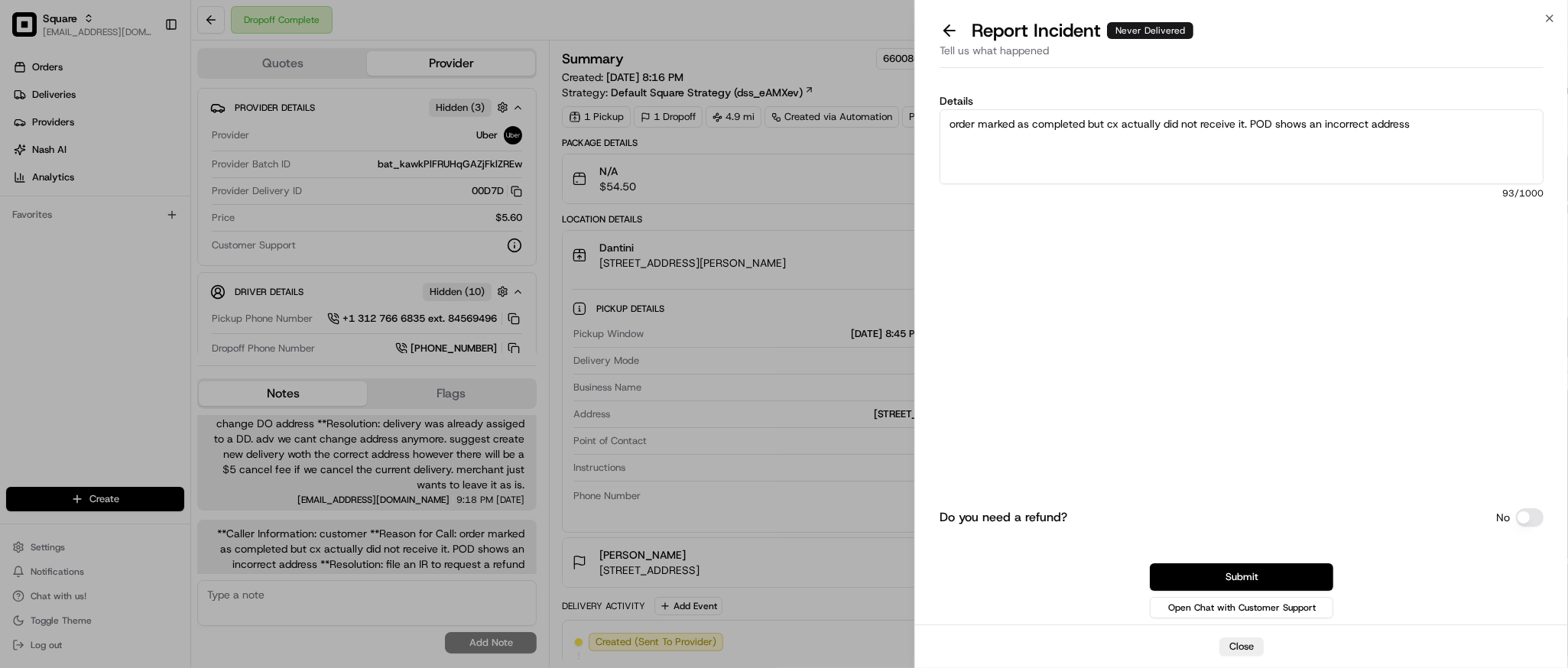
scroll to position [36, 0]
click at [1439, 127] on textarea "order marked as completed but cx actually did not receive it. POD shows an inco…" at bounding box center [1241, 146] width 604 height 75
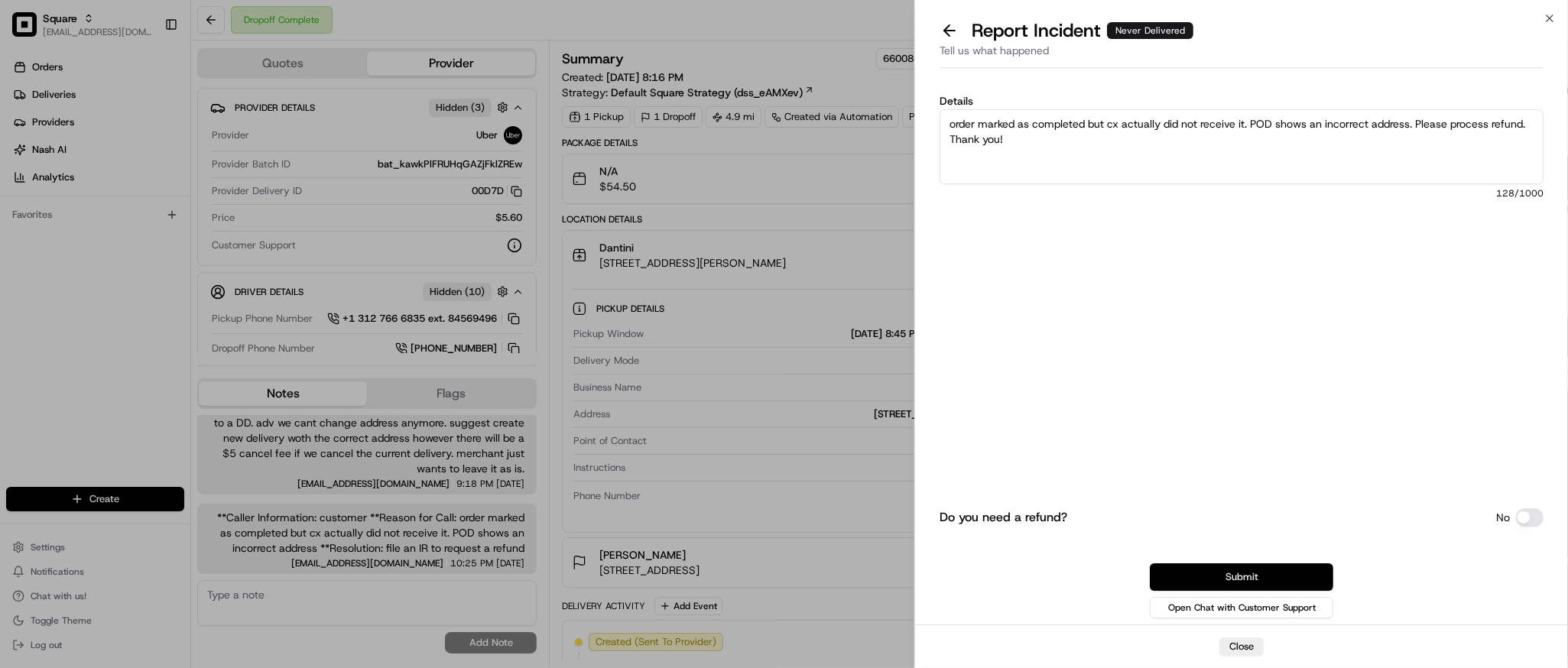
type textarea "order marked as completed but cx actually did not receive it. POD shows an inco…"
click at [1221, 580] on button "Submit" at bounding box center [1242, 577] width 184 height 28
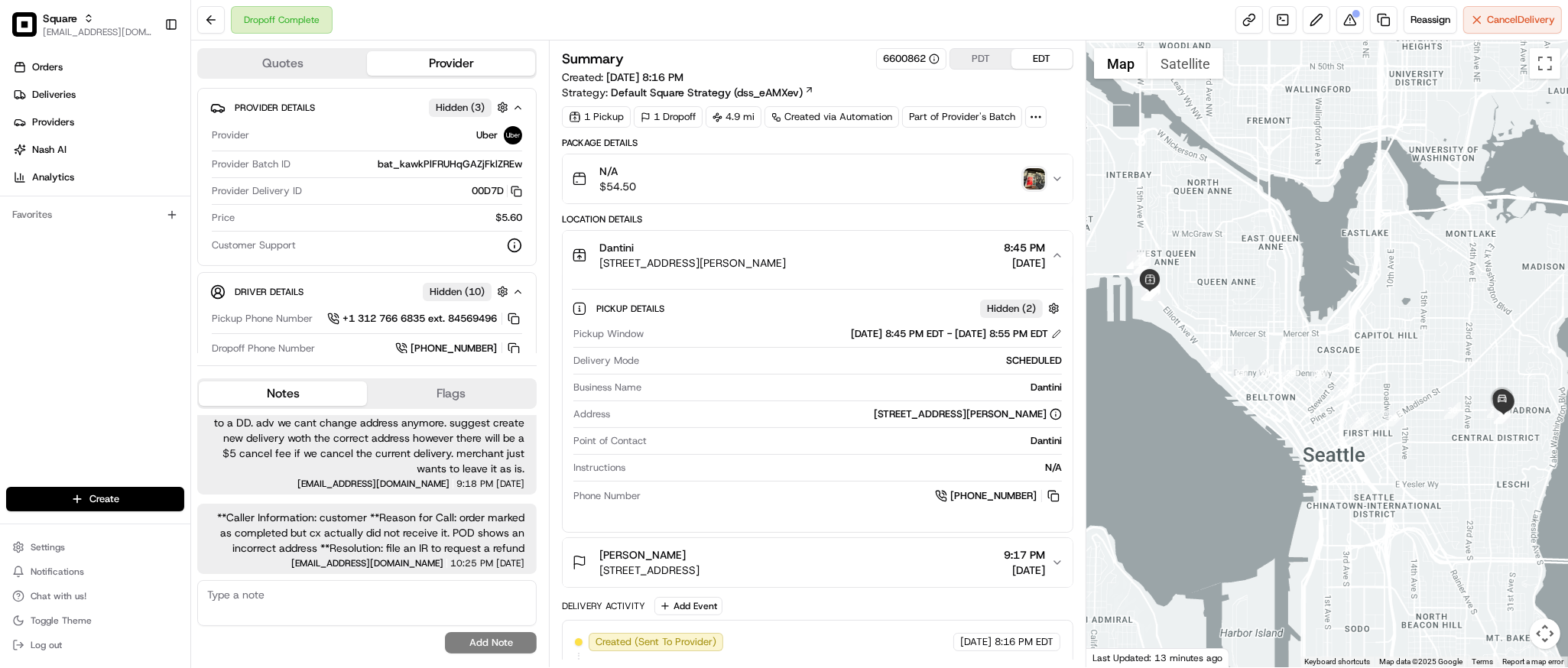
click at [1178, 443] on div at bounding box center [1327, 354] width 482 height 627
click at [1318, 409] on div at bounding box center [1327, 354] width 482 height 627
click at [890, 263] on div "Dantini [STREET_ADDRESS][PERSON_NAME] 8:45 PM [DATE]" at bounding box center [811, 255] width 479 height 31
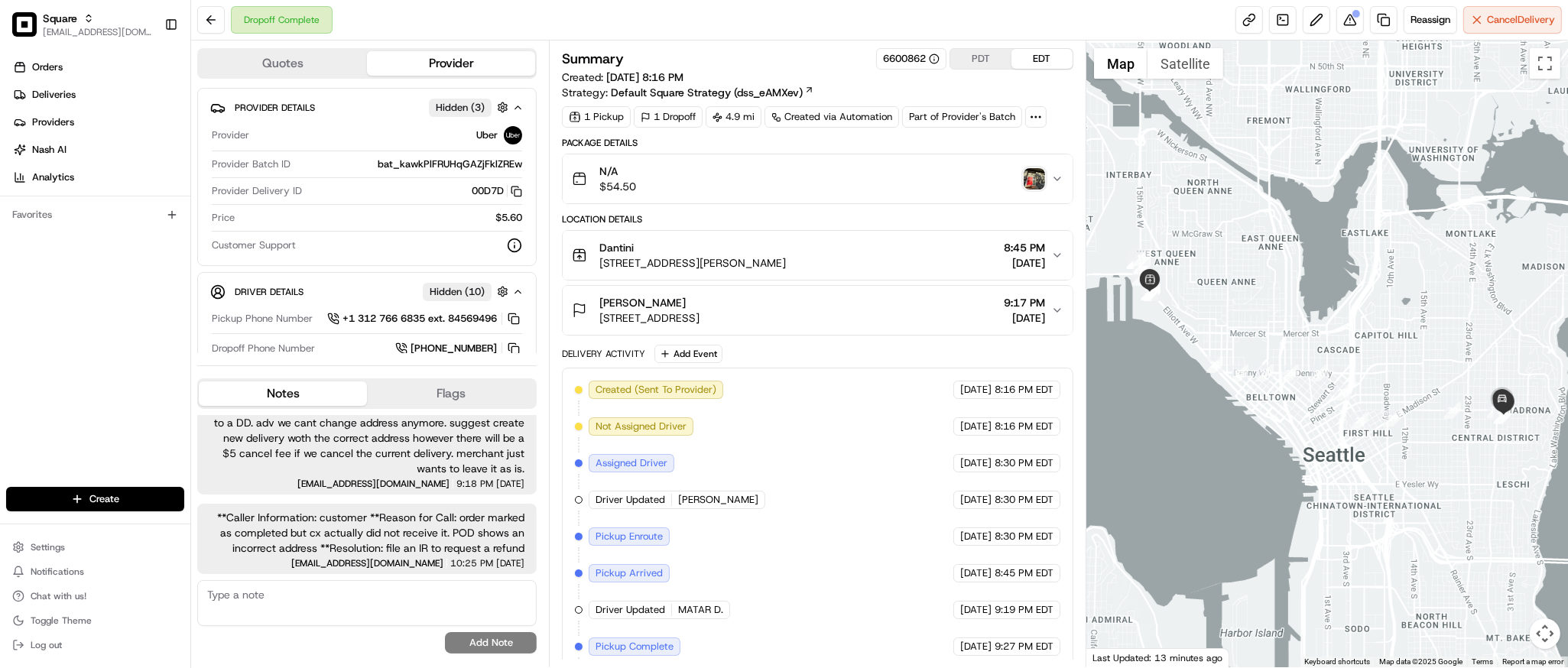
click at [890, 263] on div "Dantini [STREET_ADDRESS][PERSON_NAME] 8:45 PM [DATE]" at bounding box center [811, 255] width 479 height 31
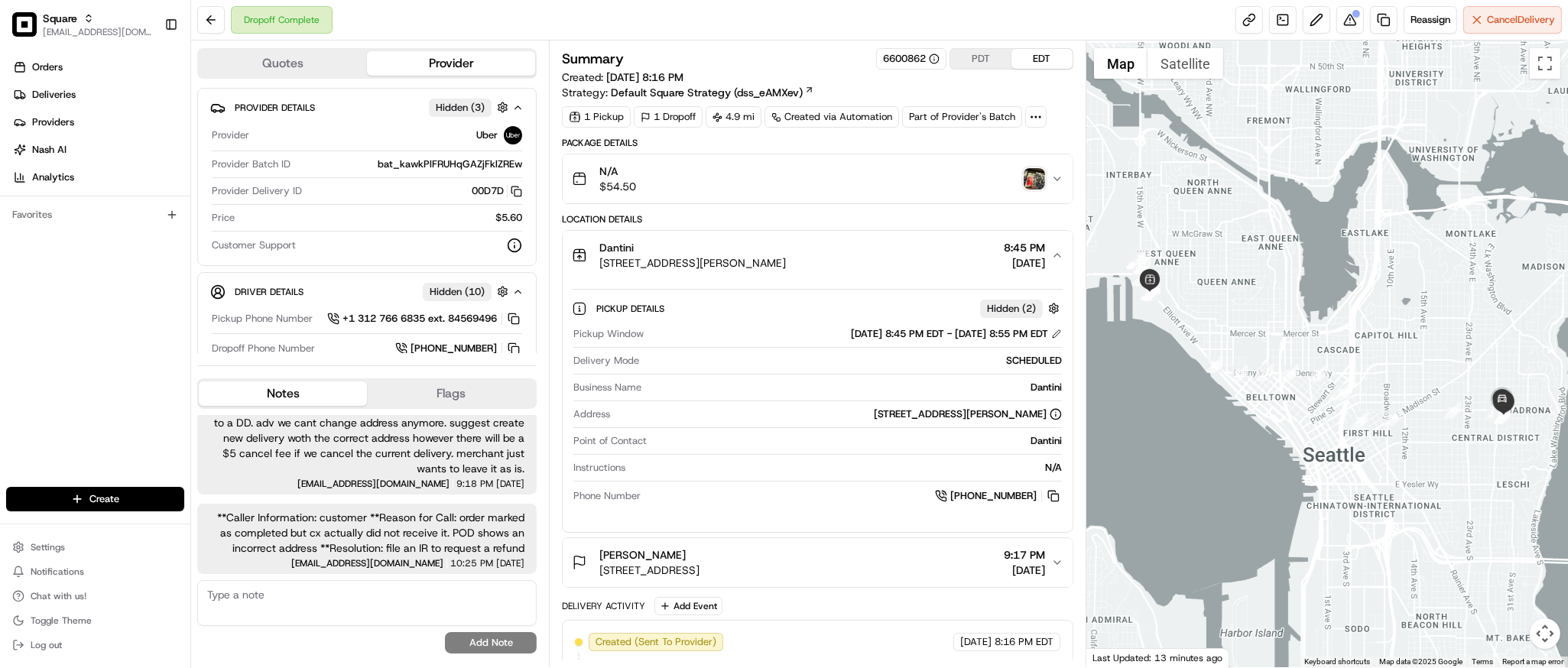
click at [1037, 389] on div "Dantini" at bounding box center [854, 387] width 414 height 13
copy div "Dantini"
click at [1327, 294] on div at bounding box center [1327, 354] width 482 height 627
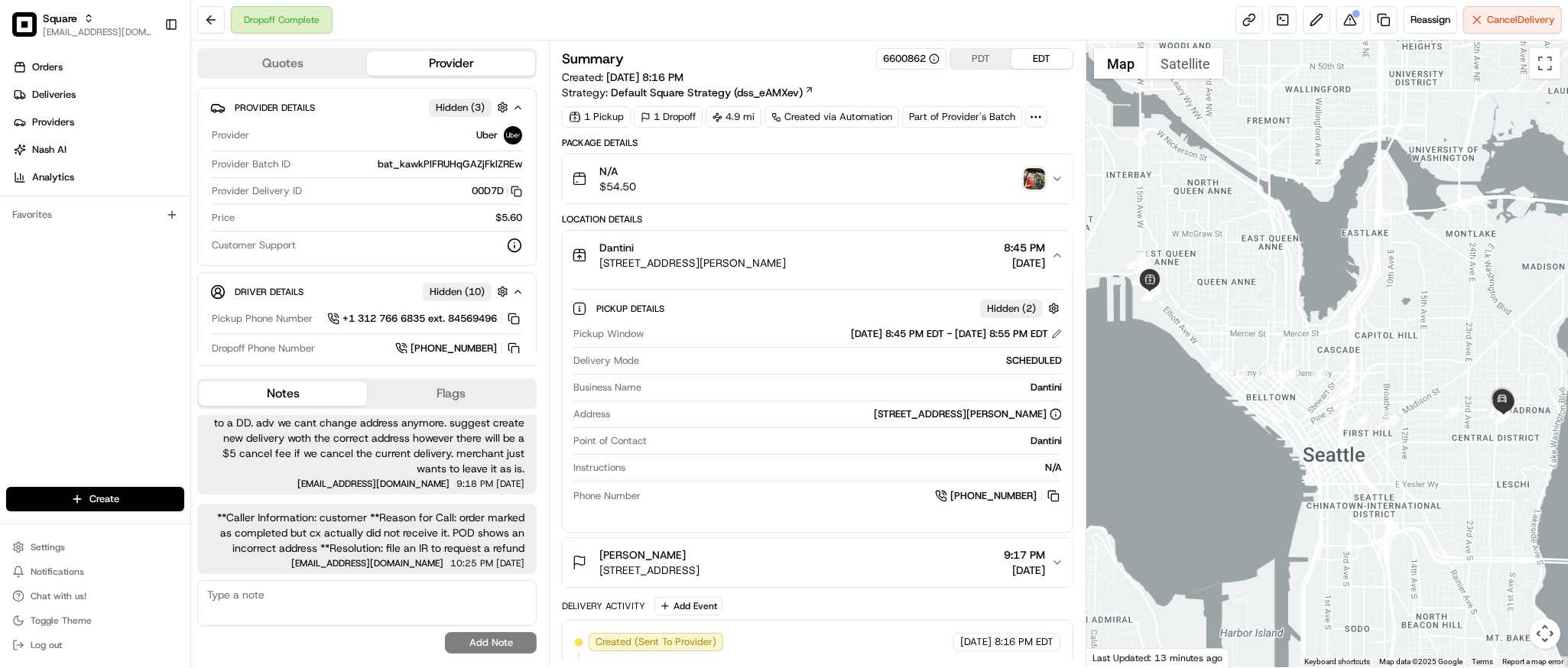
click at [1058, 250] on icon "button" at bounding box center [1057, 255] width 12 height 12
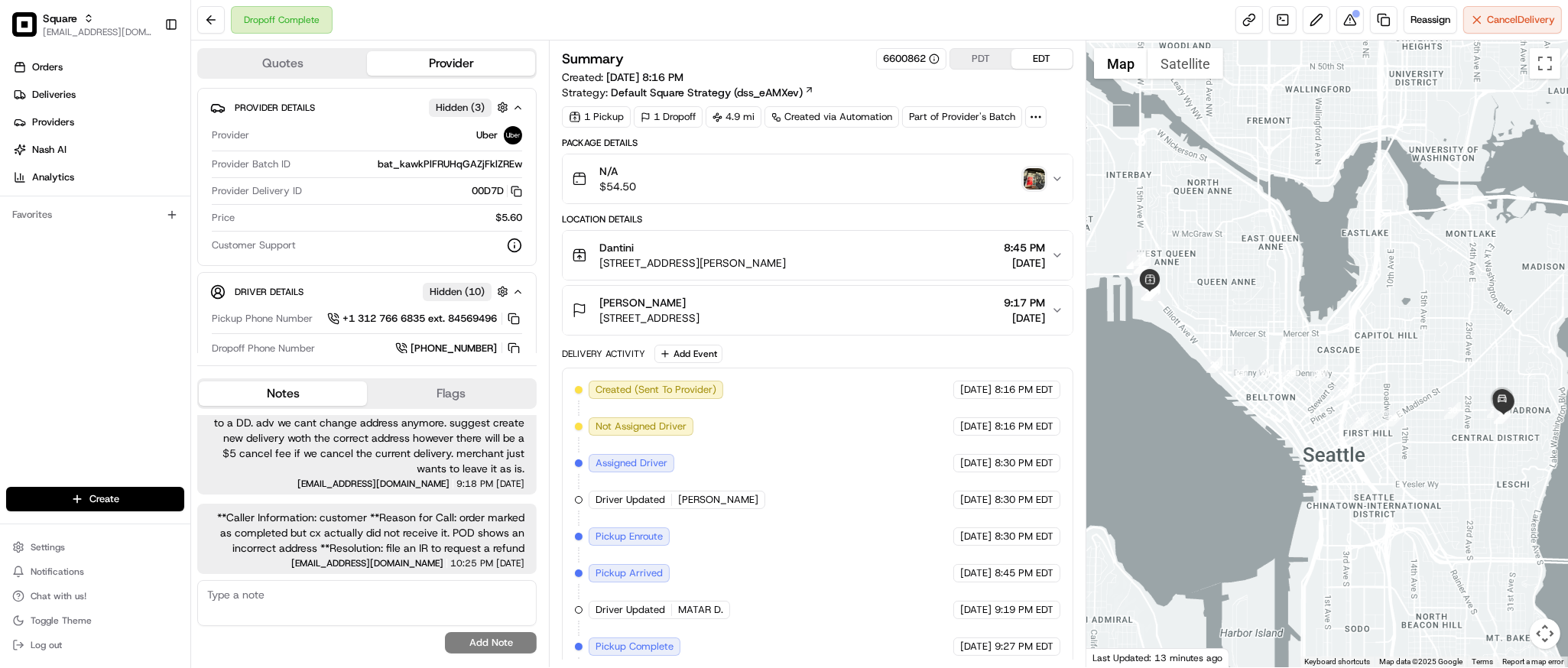
click at [1054, 313] on icon "button" at bounding box center [1057, 309] width 12 height 12
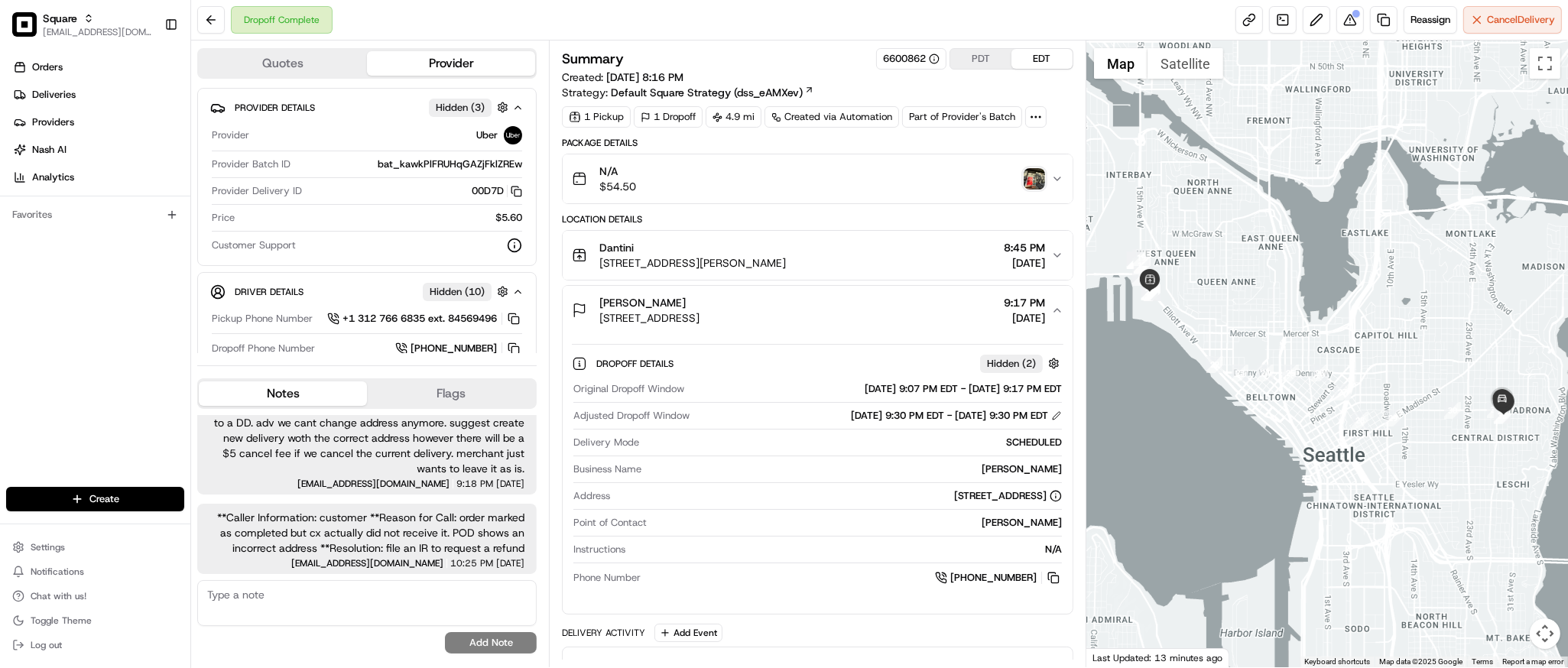
click at [1023, 476] on div "[PERSON_NAME]" at bounding box center [854, 469] width 414 height 13
copy div "[PERSON_NAME]"
click at [1379, 129] on div at bounding box center [1327, 354] width 482 height 627
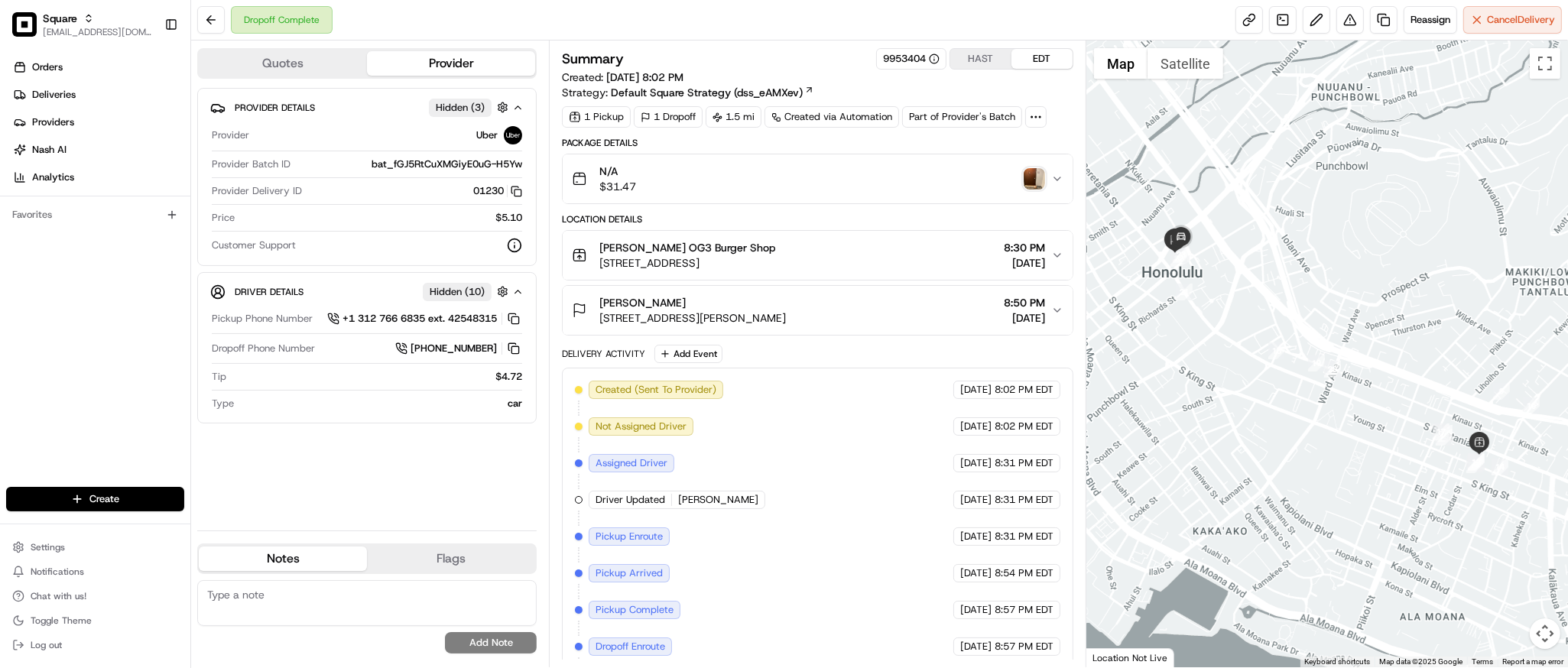
click at [1031, 182] on img "button" at bounding box center [1035, 179] width 21 height 21
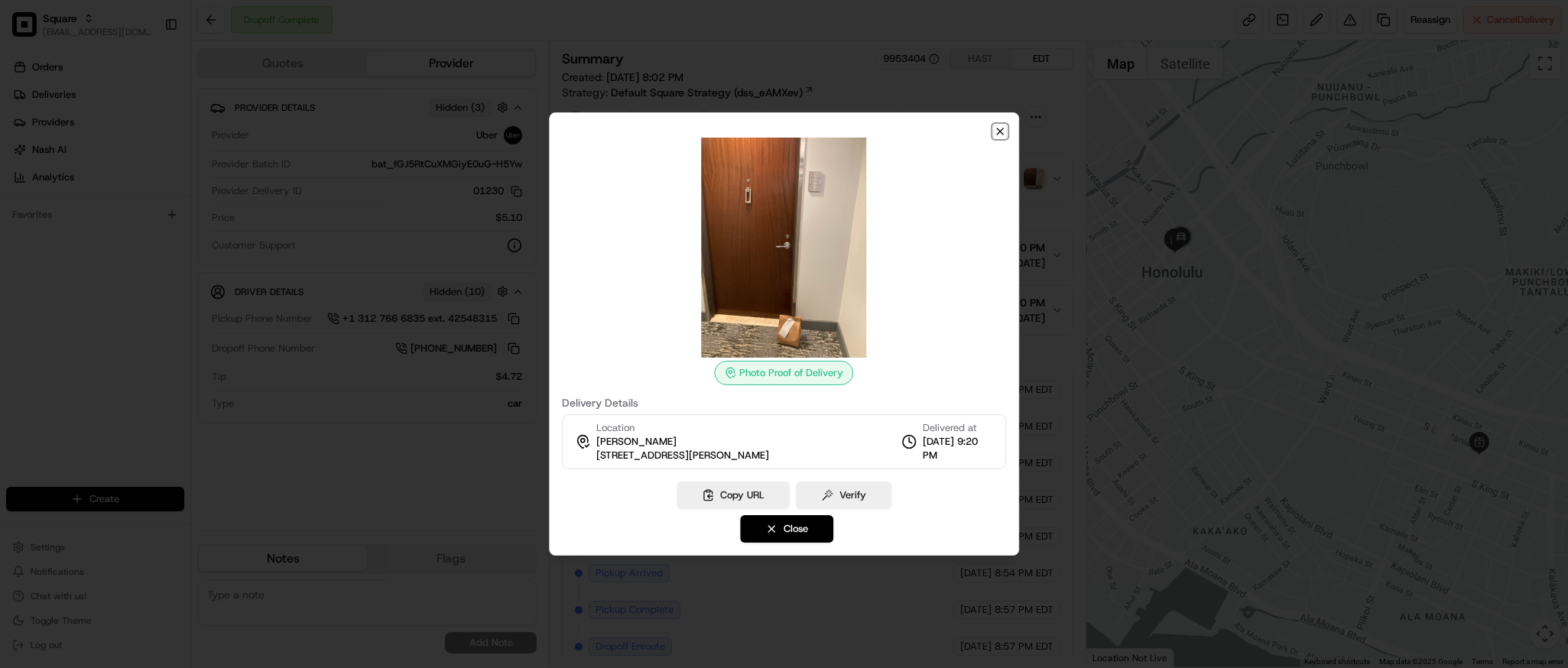
click at [1002, 135] on icon "button" at bounding box center [1000, 131] width 12 height 12
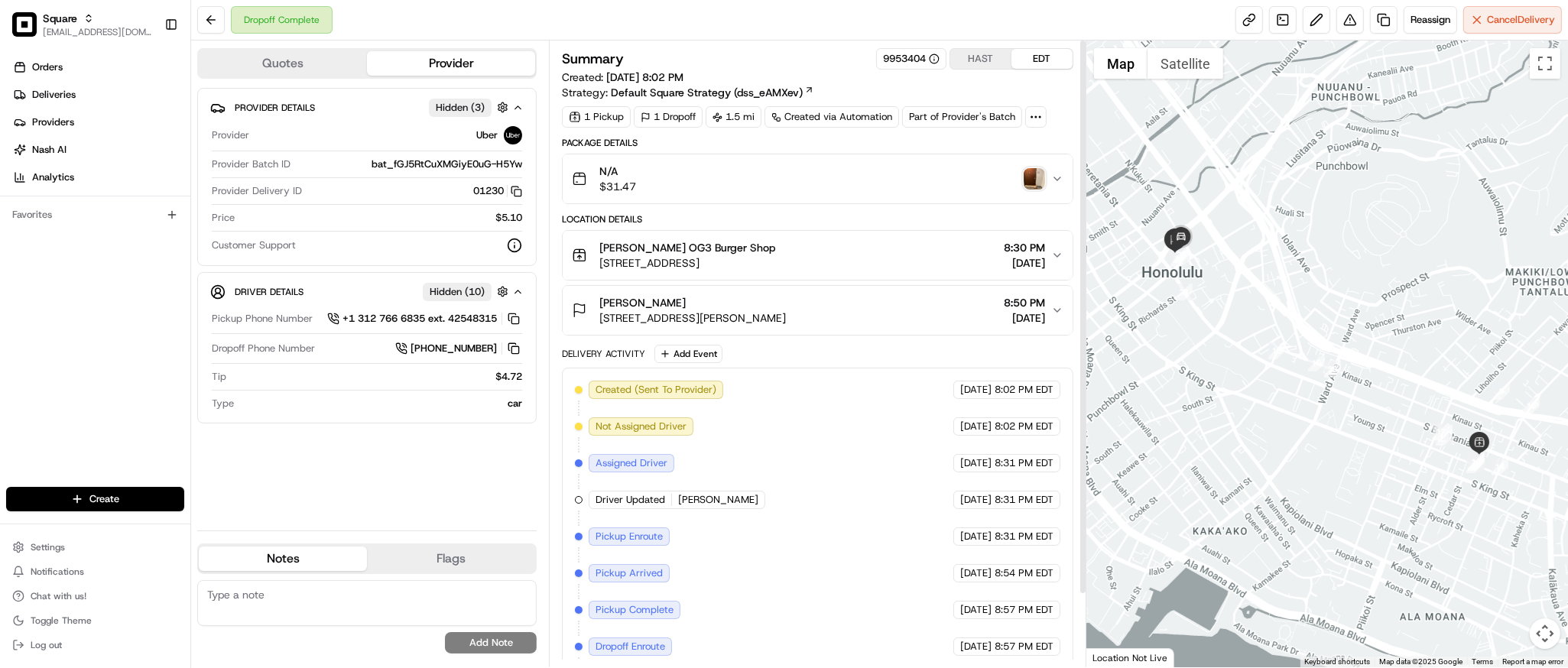
scroll to position [82, 0]
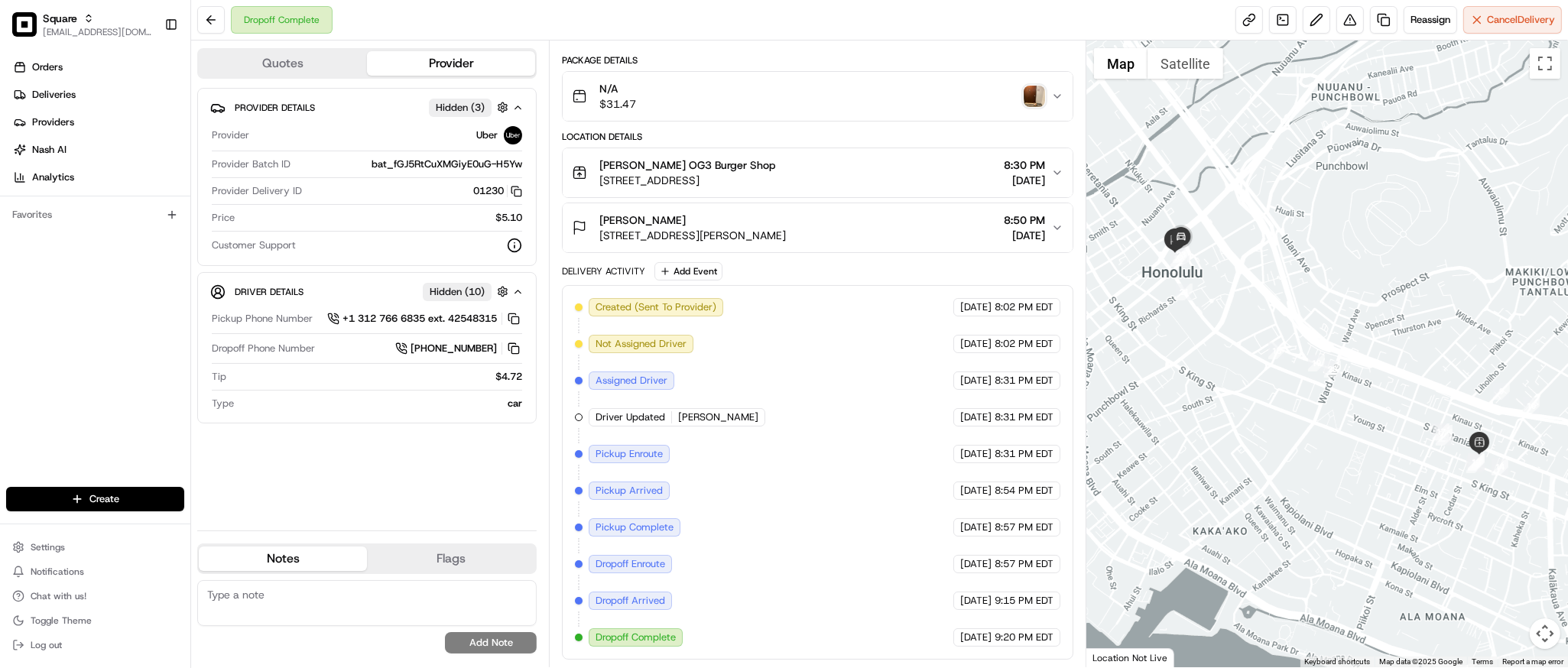
click at [1011, 203] on button "[PERSON_NAME] [STREET_ADDRESS][PERSON_NAME] 8:50 PM [DATE]" at bounding box center [817, 228] width 509 height 49
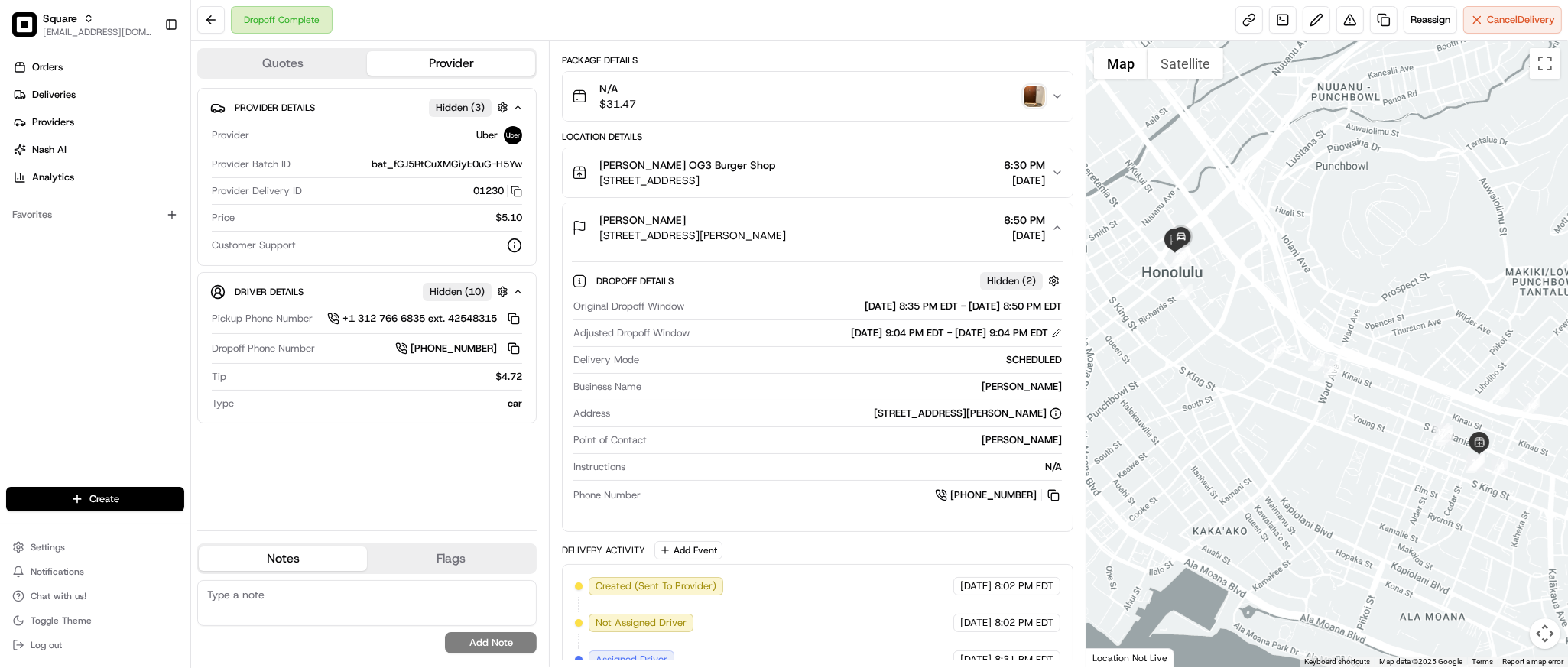
click at [1016, 228] on span "[DATE]" at bounding box center [1024, 235] width 41 height 15
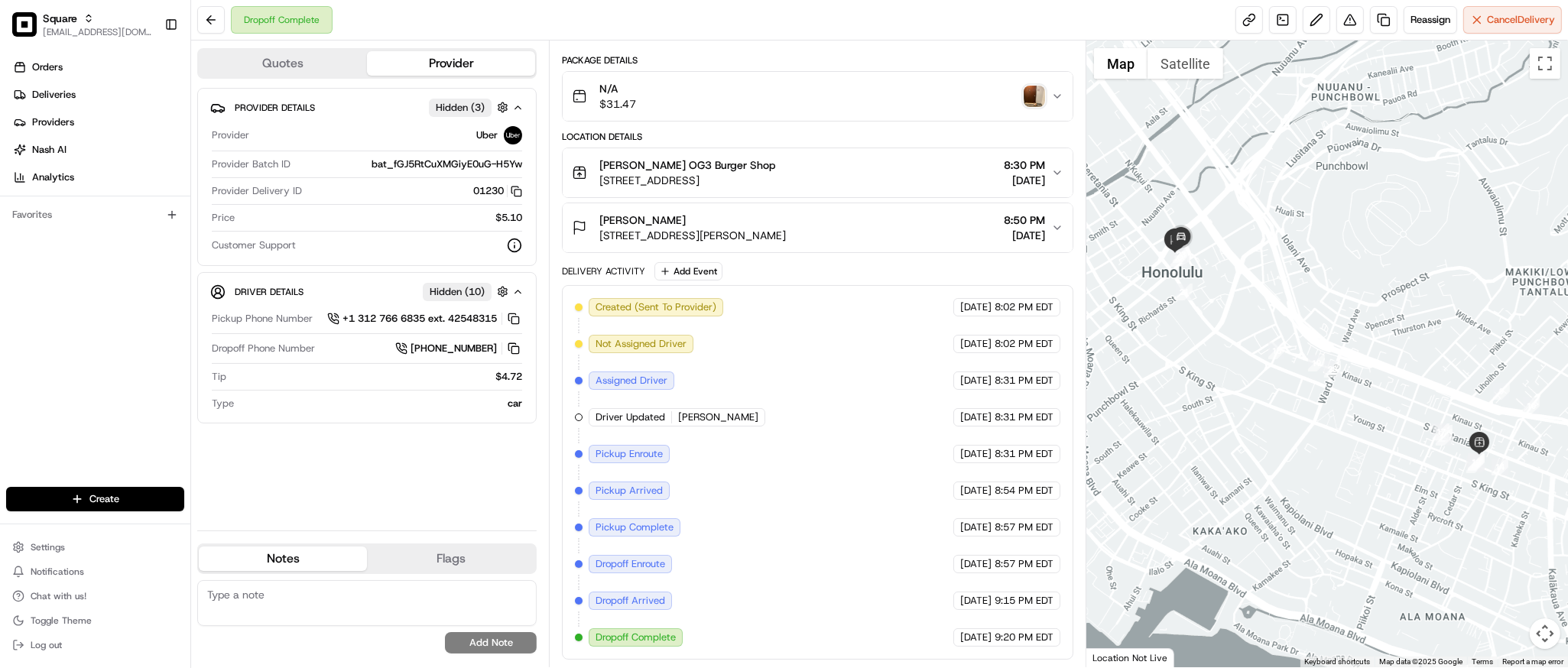
click at [1324, 251] on div at bounding box center [1327, 354] width 482 height 627
click at [845, 274] on div "Delivery Activity Add Event" at bounding box center [817, 271] width 511 height 18
click at [1342, 222] on div at bounding box center [1327, 354] width 482 height 627
click at [1004, 237] on span "[DATE]" at bounding box center [1024, 235] width 41 height 15
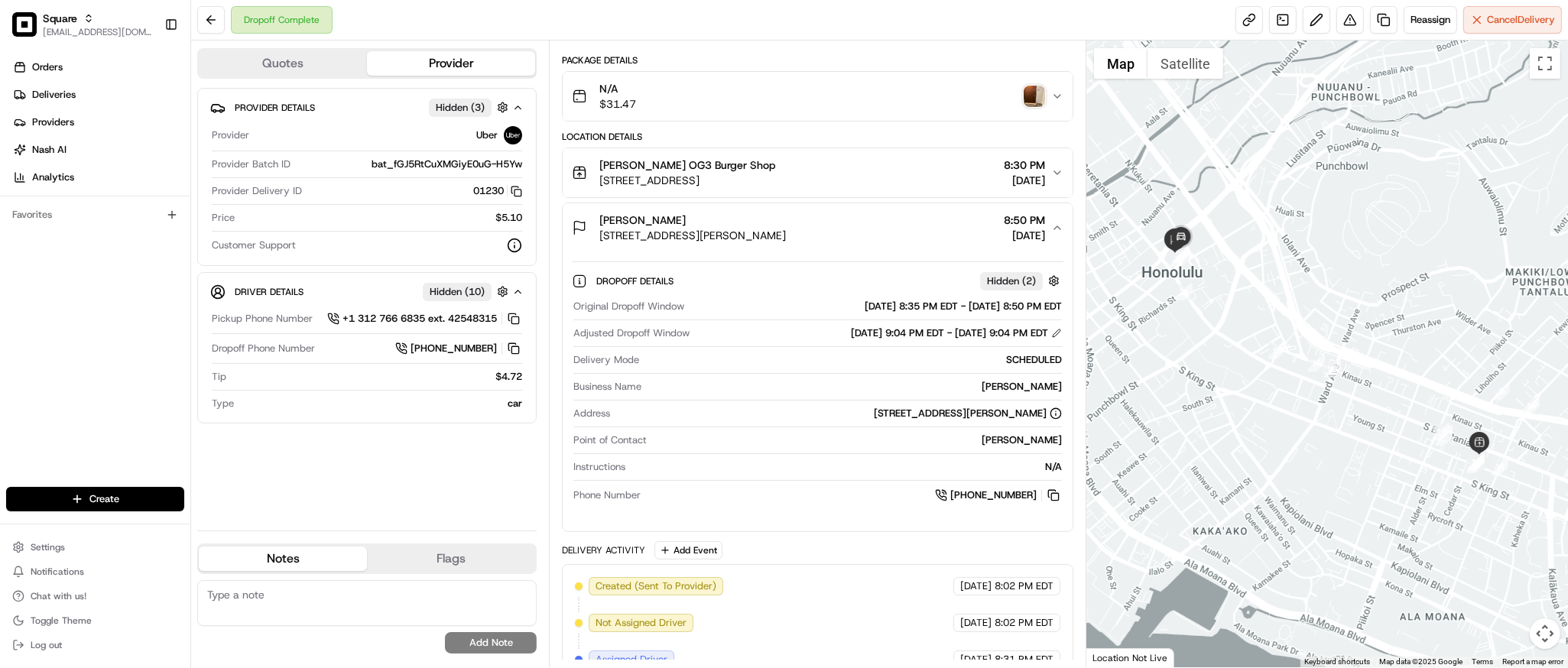
click at [1044, 386] on div "[PERSON_NAME]" at bounding box center [854, 386] width 414 height 13
copy div "[PERSON_NAME]"
click at [1274, 328] on div at bounding box center [1327, 354] width 482 height 627
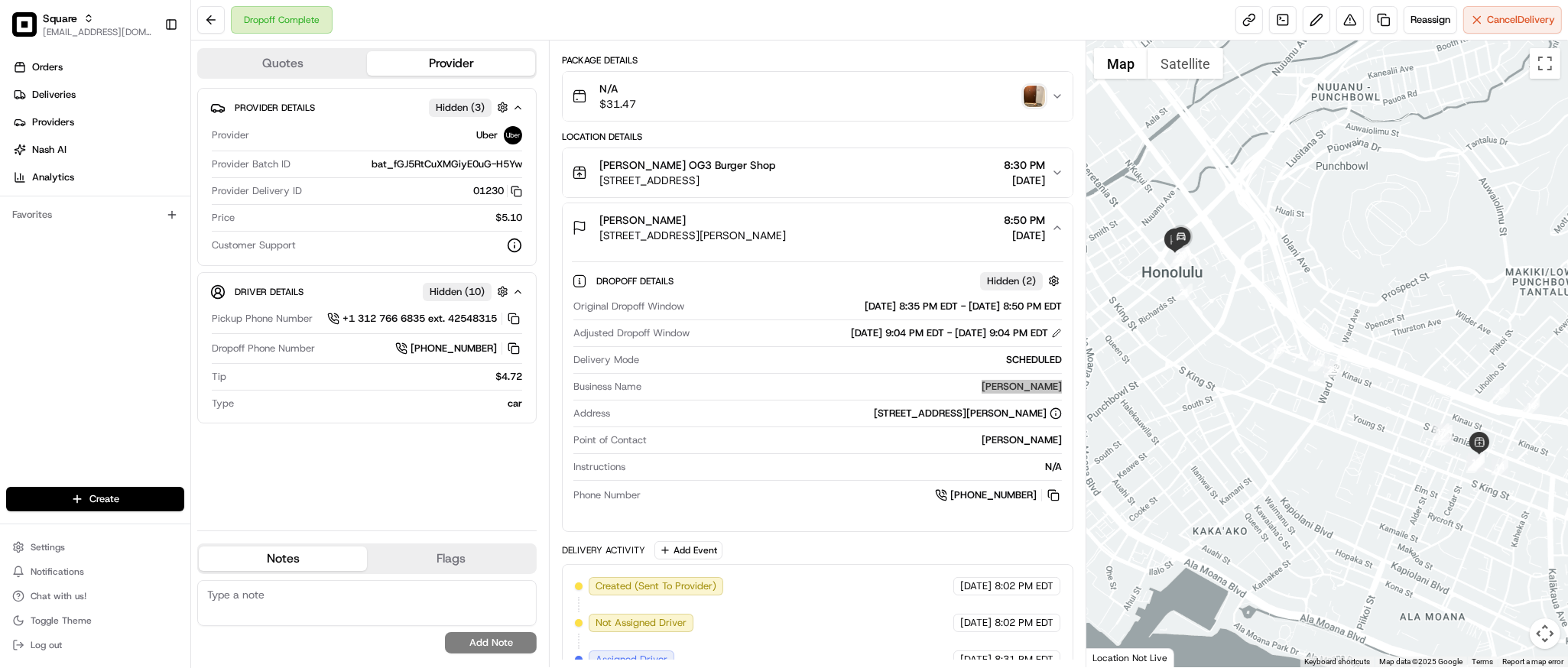
click at [1344, 386] on div at bounding box center [1327, 354] width 482 height 627
click at [1272, 437] on div at bounding box center [1327, 354] width 482 height 627
click at [353, 606] on textarea at bounding box center [366, 603] width 340 height 46
paste textarea "Caller Information: Merchant Reason for Call: Customer received the order late,…"
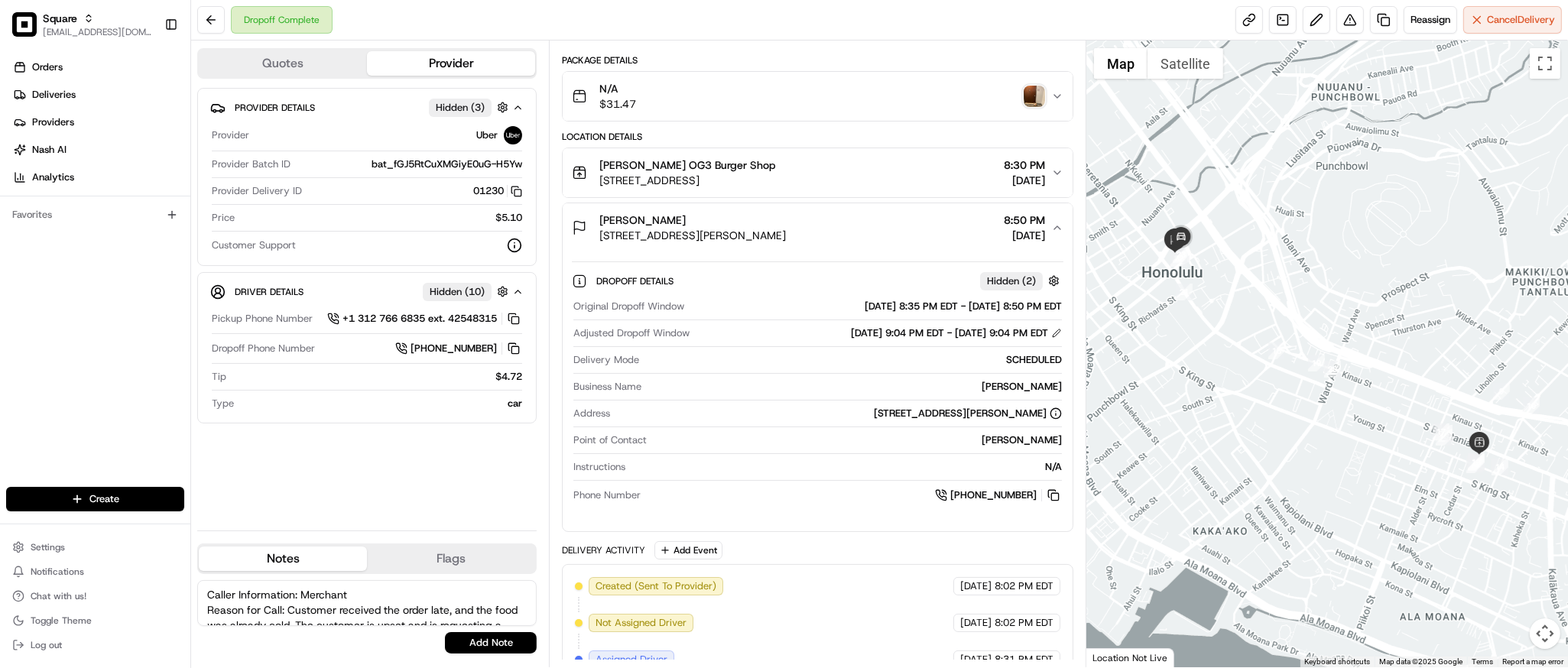
scroll to position [36, 0]
type textarea "Caller Information: Merchant Reason for Call: Customer received the order late,…"
click at [481, 642] on button "Add Note" at bounding box center [491, 643] width 92 height 21
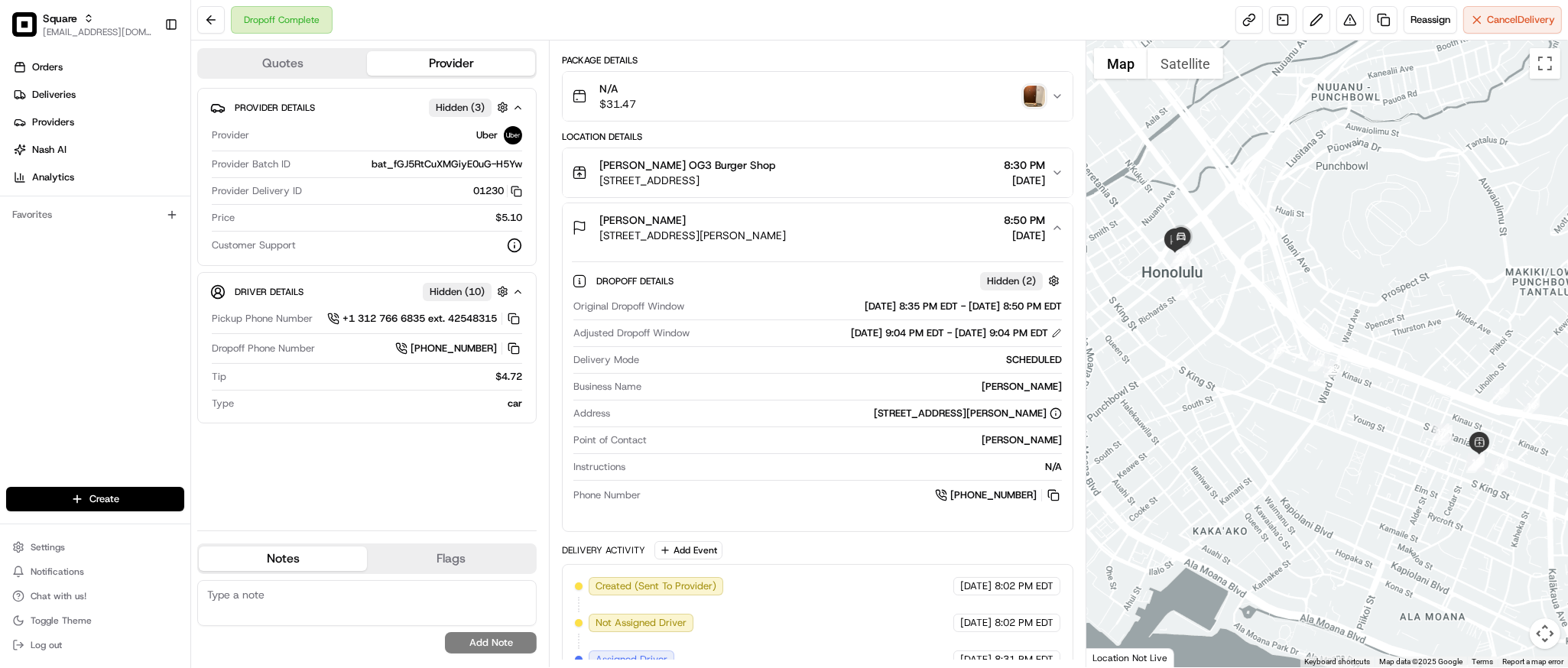
scroll to position [0, 0]
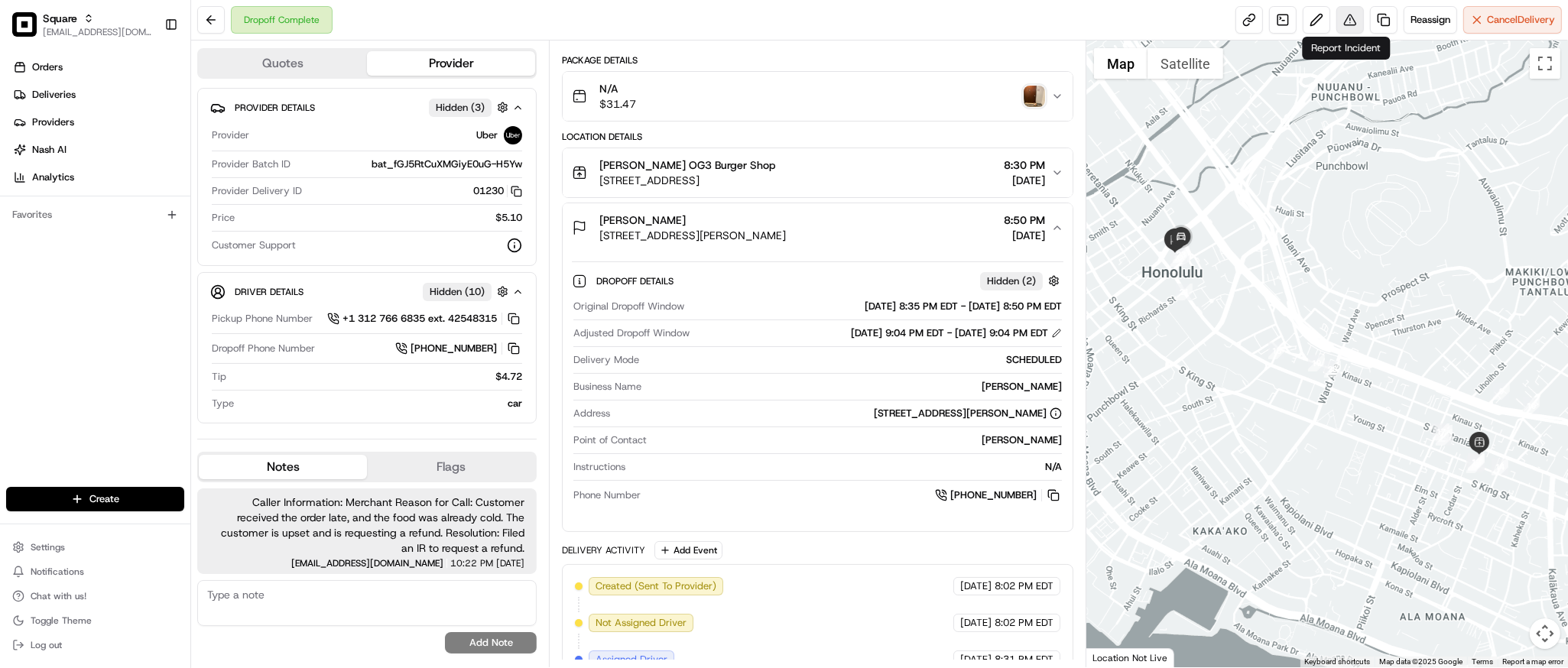
click at [1349, 21] on button at bounding box center [1350, 20] width 28 height 28
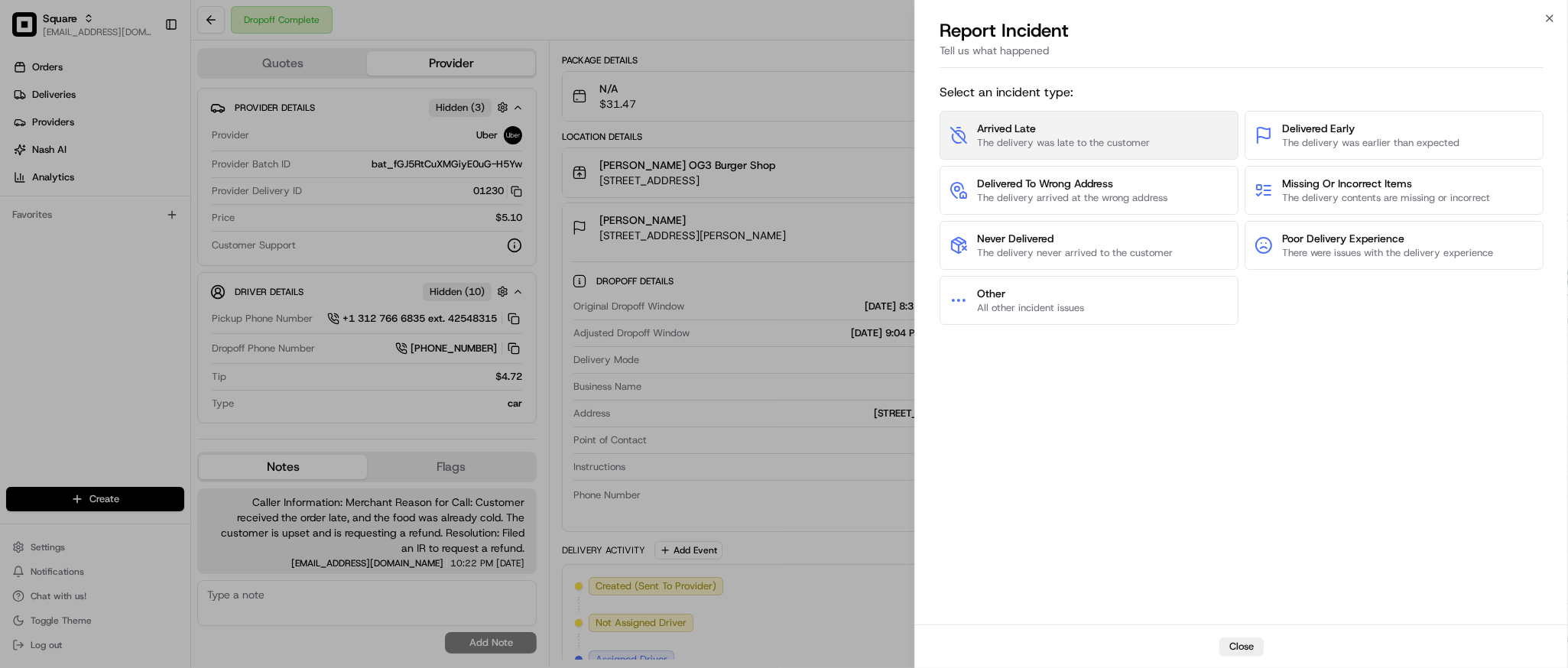
click at [1145, 139] on span "The delivery was late to the customer" at bounding box center [1064, 142] width 173 height 13
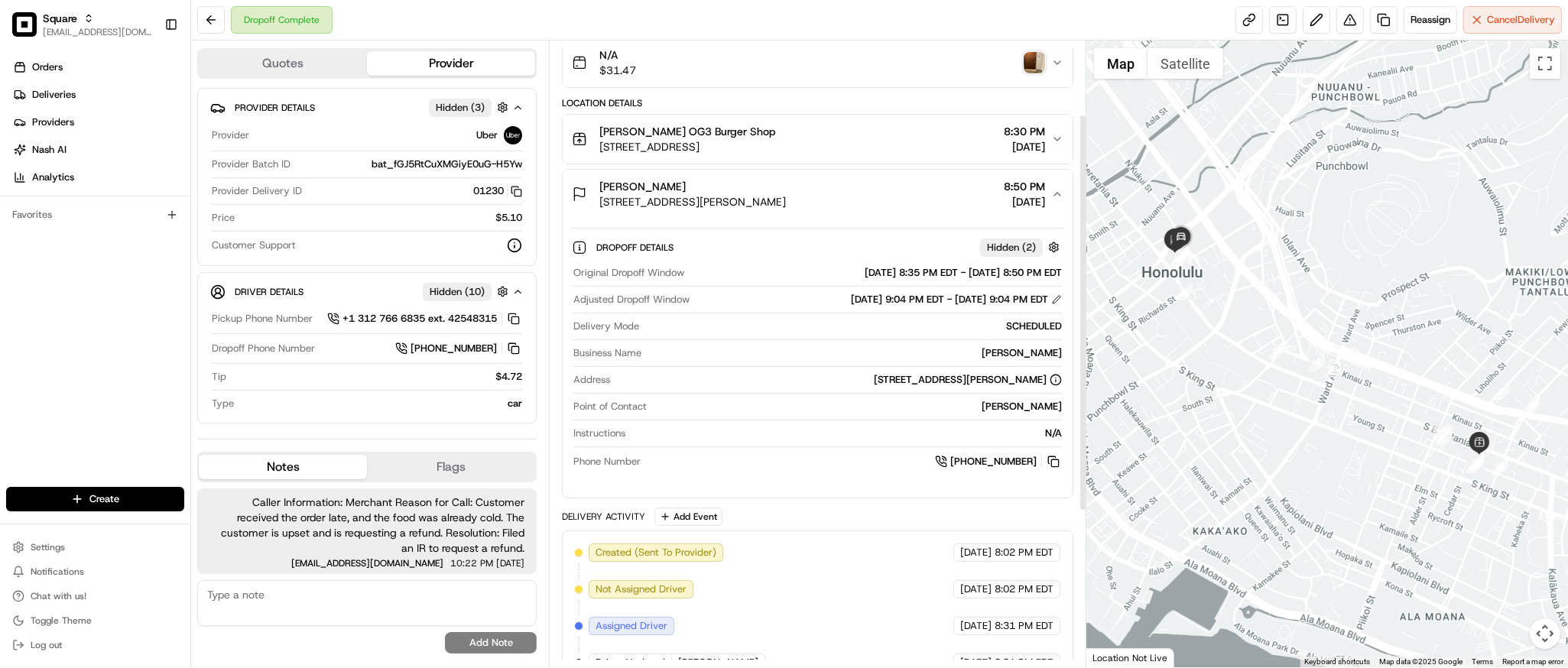
scroll to position [117, 0]
click at [1047, 193] on div "[PERSON_NAME] [STREET_ADDRESS][PERSON_NAME] 8:50 PM [DATE]" at bounding box center [811, 193] width 479 height 31
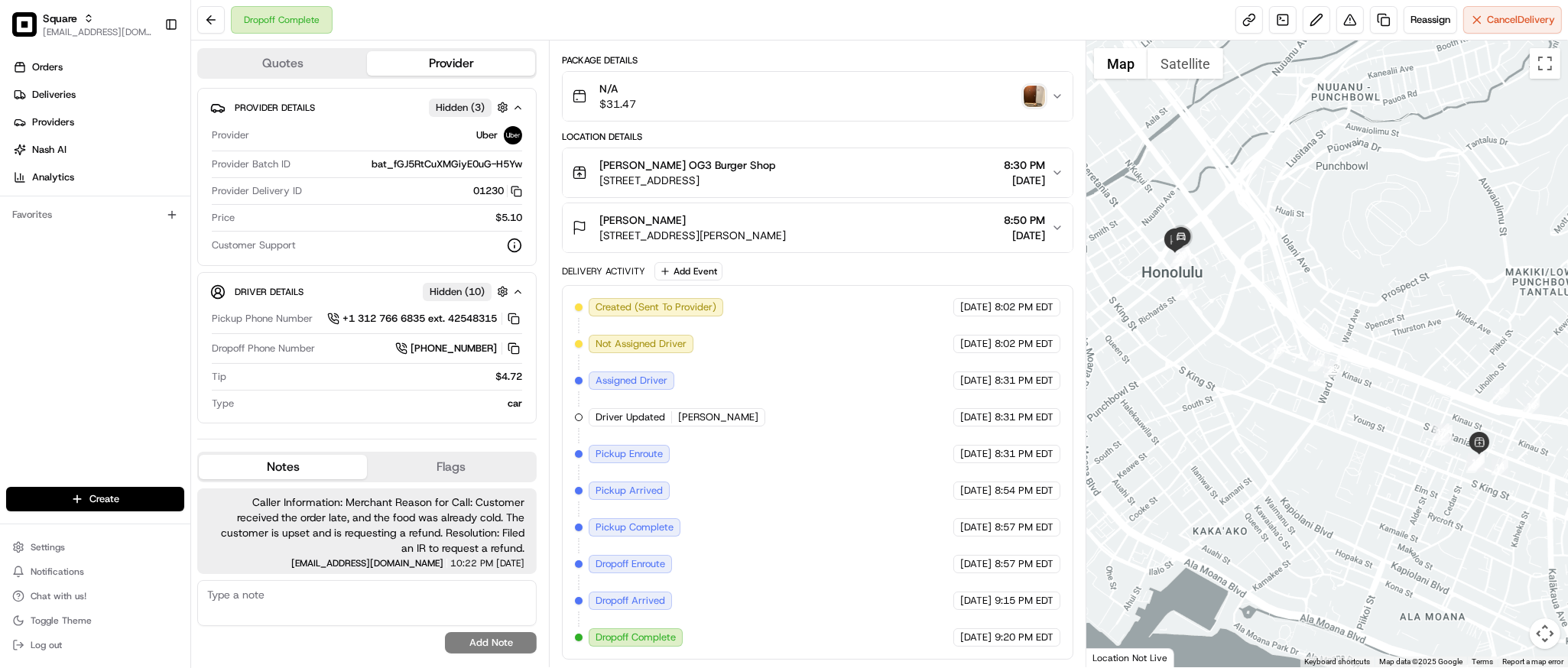
click at [632, 297] on div "Created (Sent To Provider) Uber [DATE] 8:02 PM EDT Not Assigned Driver Uber [DA…" at bounding box center [817, 472] width 511 height 374
click at [1343, 32] on button at bounding box center [1350, 20] width 28 height 28
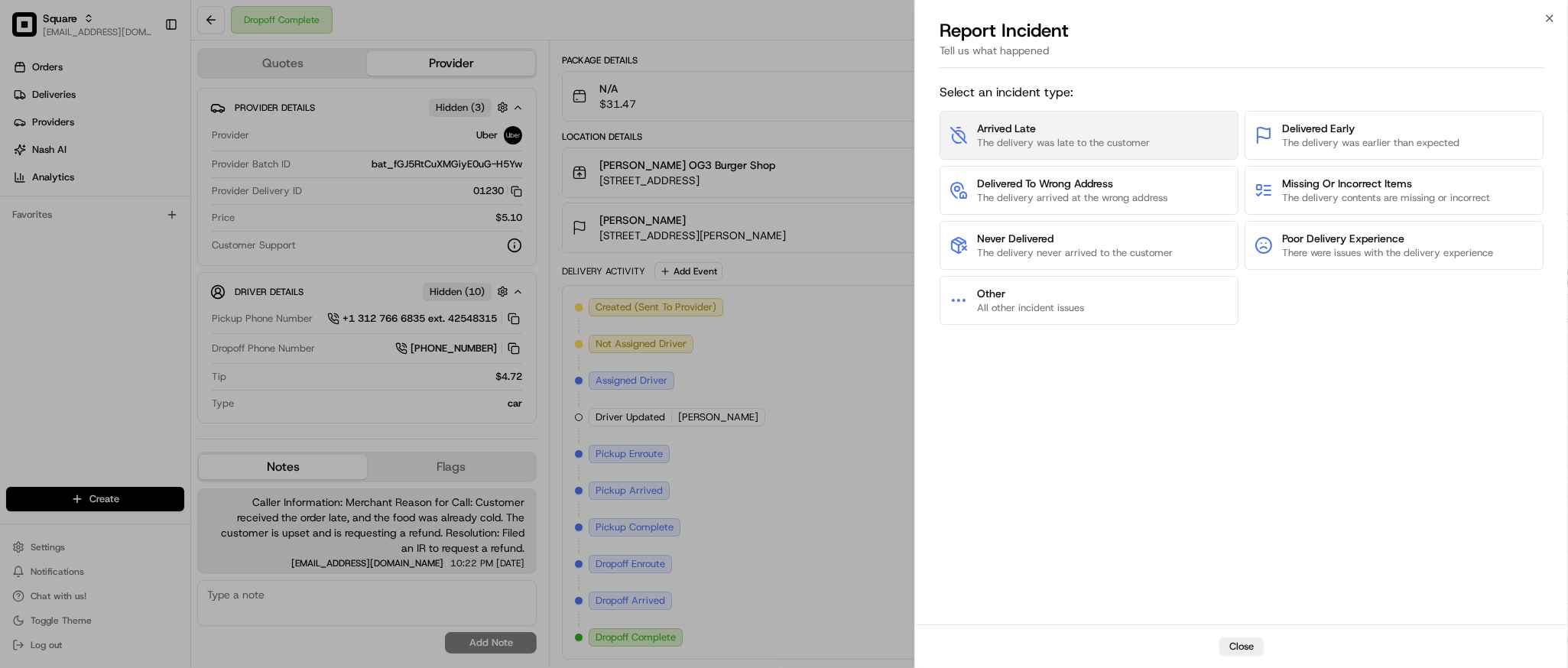
click at [1040, 128] on span "Arrived Late" at bounding box center [1064, 128] width 173 height 15
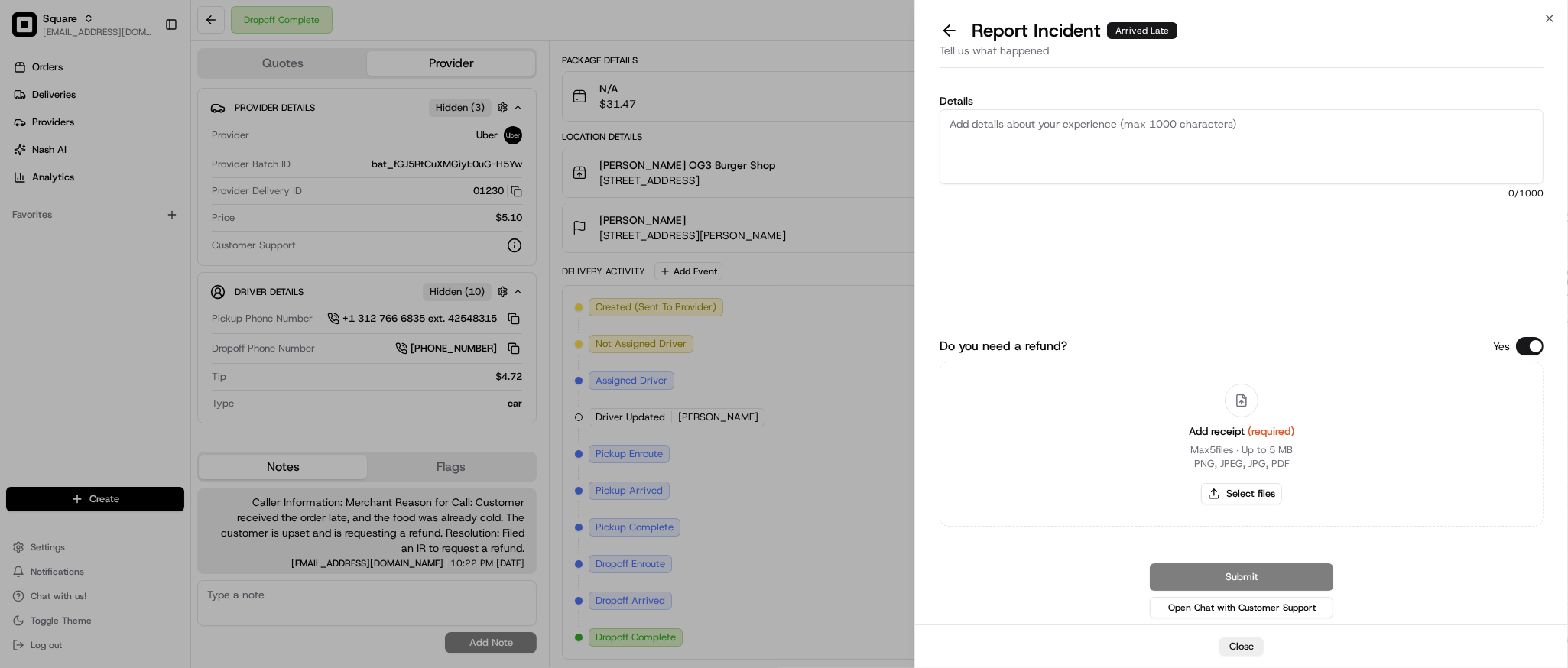
click at [1538, 343] on button "Do you need a refund?" at bounding box center [1530, 346] width 28 height 18
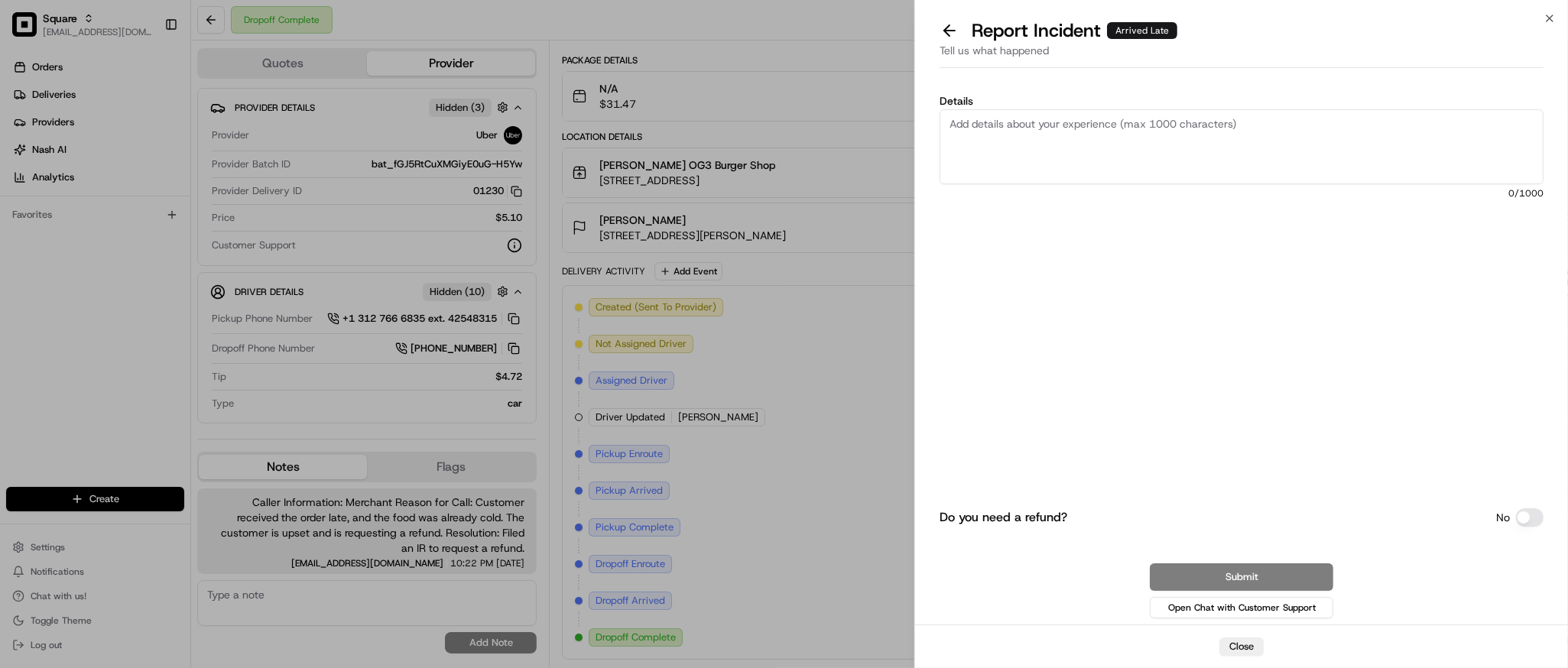
click at [1231, 152] on textarea "Details" at bounding box center [1241, 146] width 604 height 75
paste textarea "Customer received the order late, and the food was already cold. The customer i…"
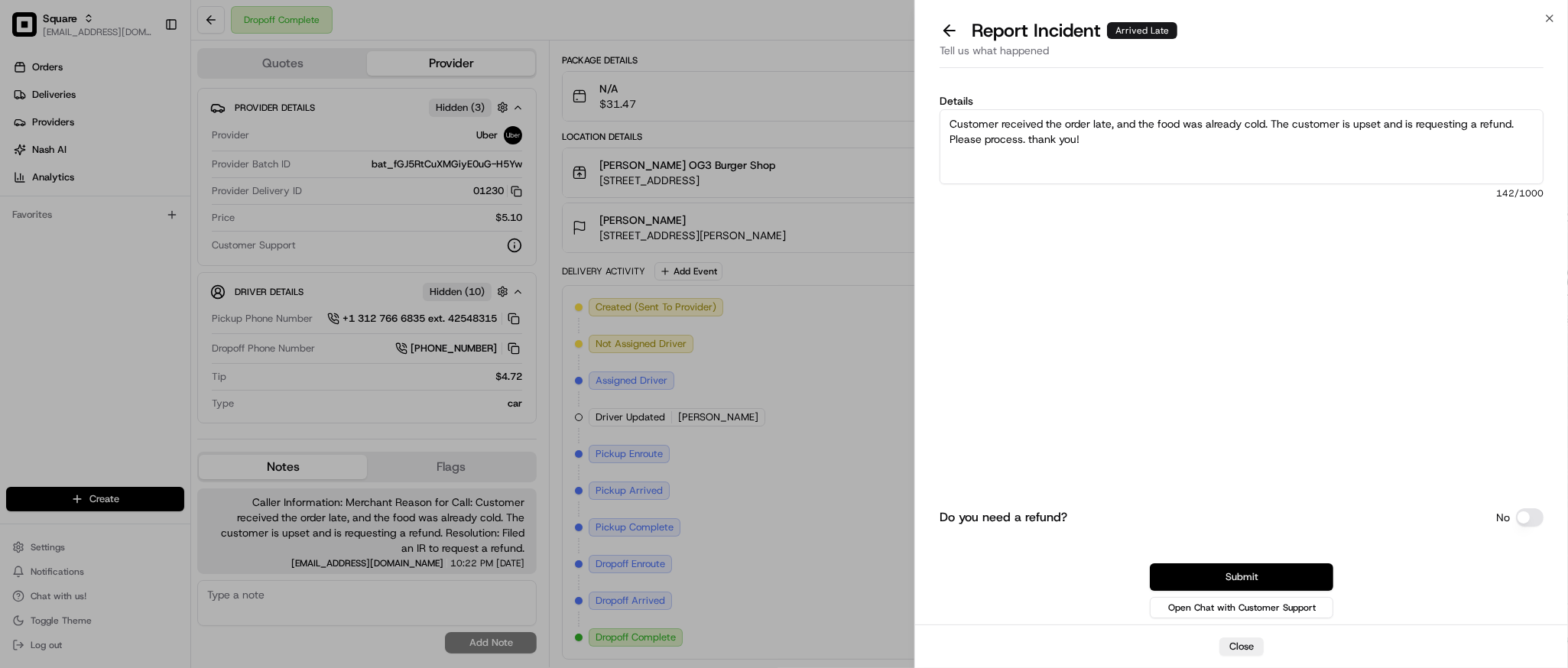
type textarea "Customer received the order late, and the food was already cold. The customer i…"
click at [1255, 576] on button "Submit" at bounding box center [1242, 577] width 184 height 28
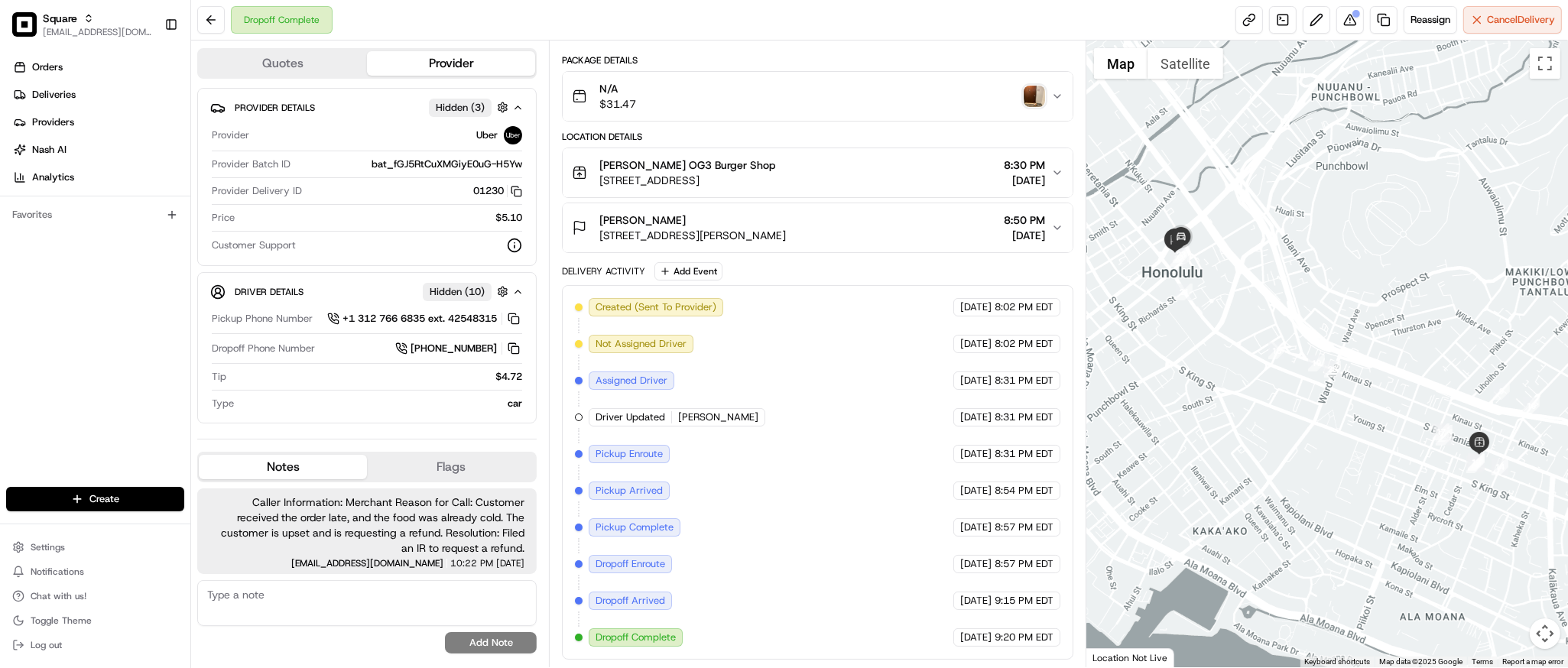
click at [1026, 89] on img "button" at bounding box center [1035, 96] width 21 height 21
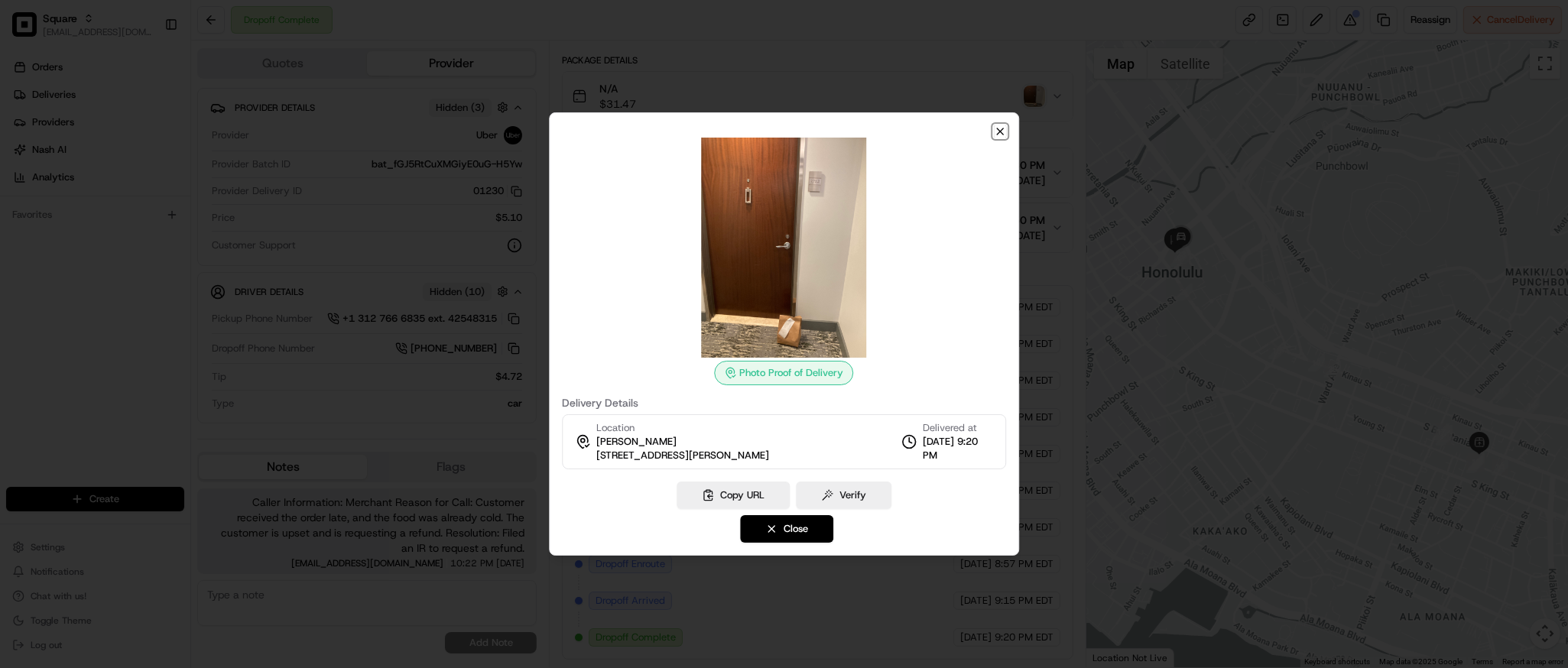
click at [994, 130] on icon "button" at bounding box center [1000, 131] width 12 height 12
